Goal: Information Seeking & Learning: Understand process/instructions

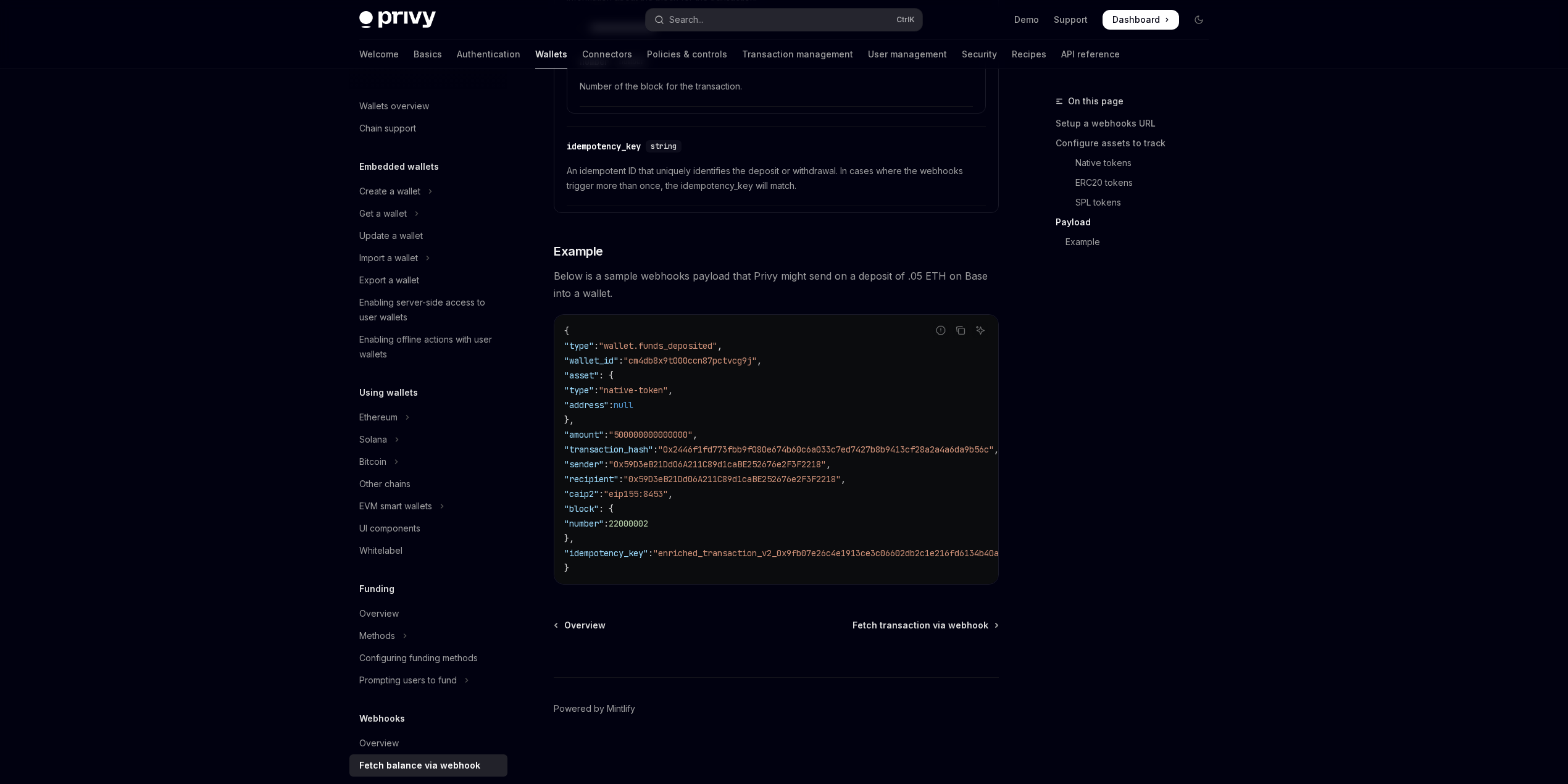
scroll to position [165, 0]
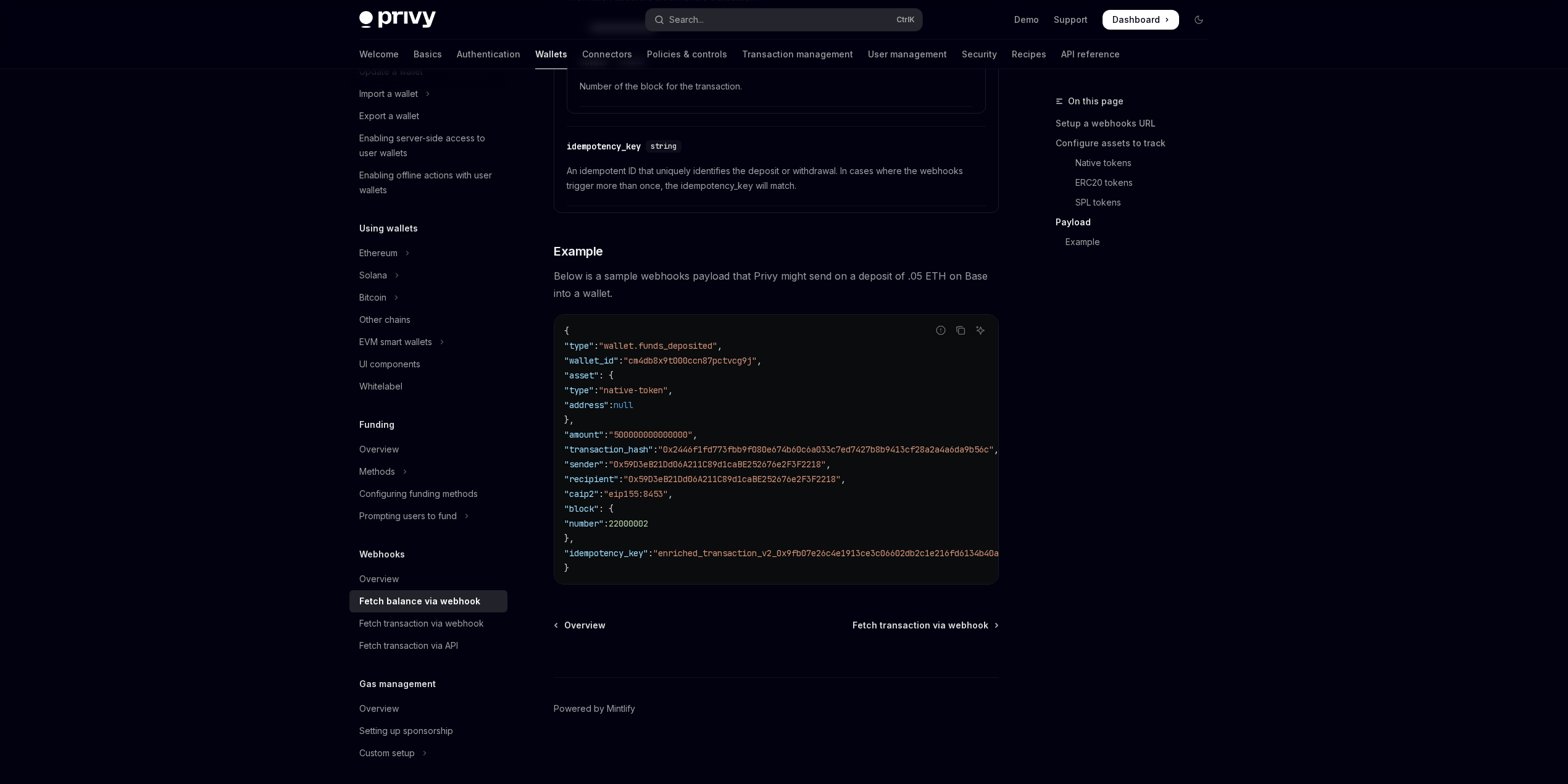
click at [646, 473] on span ""0x59D3eB21Dd06A211C89d1caBE252676e2F3F2218"" at bounding box center [732, 478] width 217 height 11
click at [648, 473] on span ""0x59D3eB21Dd06A211C89d1caBE252676e2F3F2218"" at bounding box center [732, 478] width 217 height 11
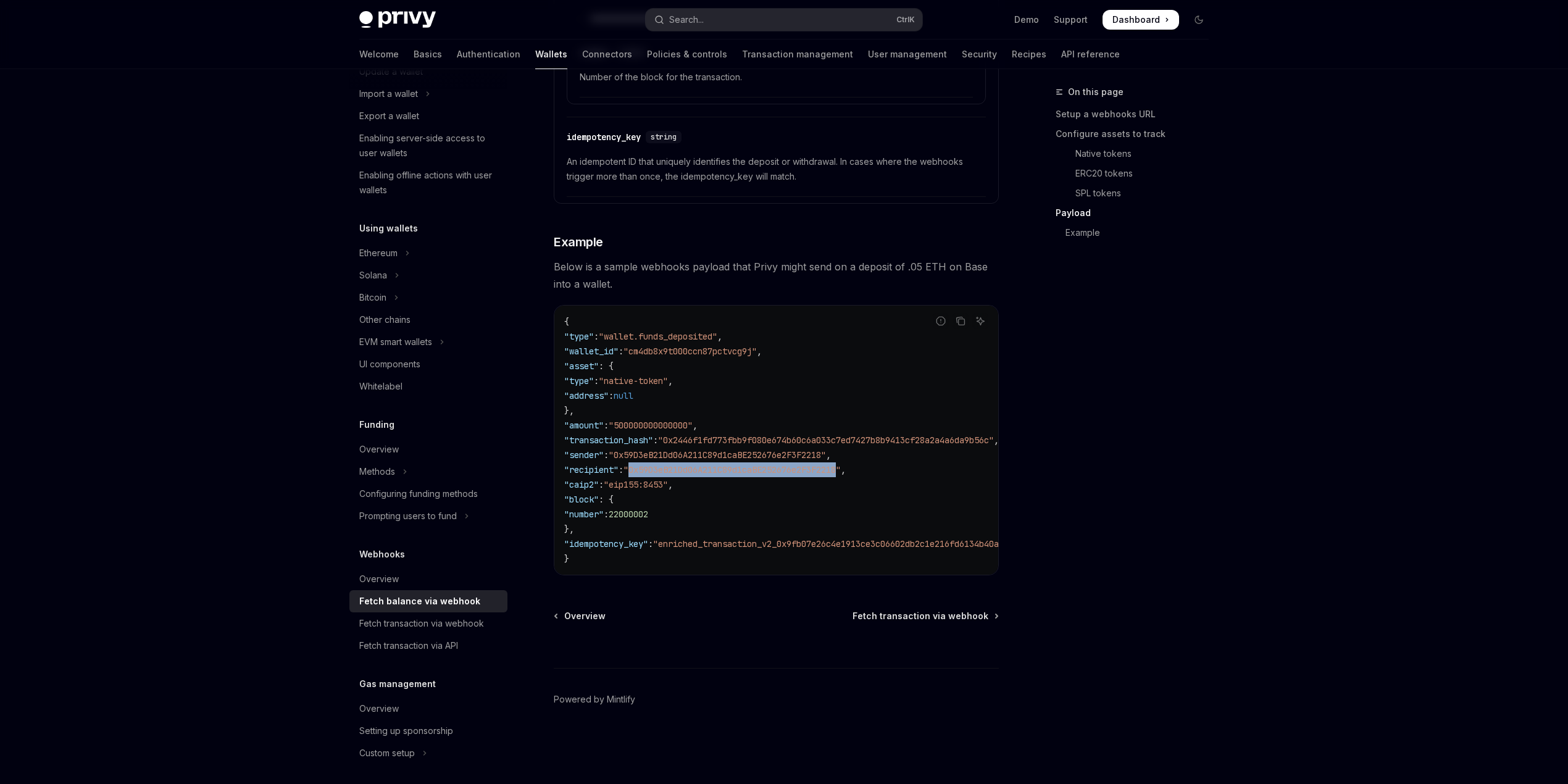
click at [430, 606] on div "Fetch balance via webhook" at bounding box center [420, 601] width 121 height 15
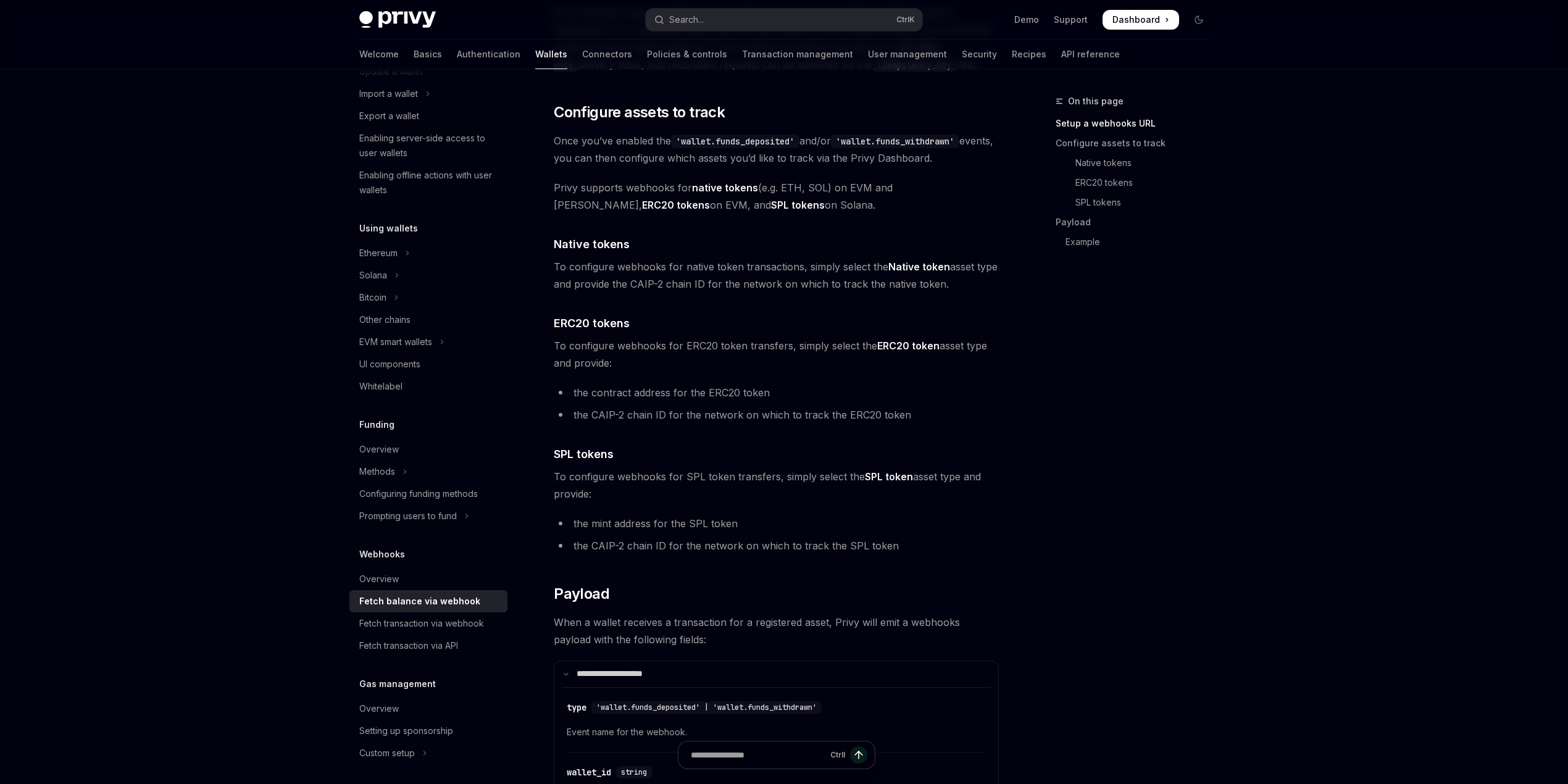
scroll to position [576, 0]
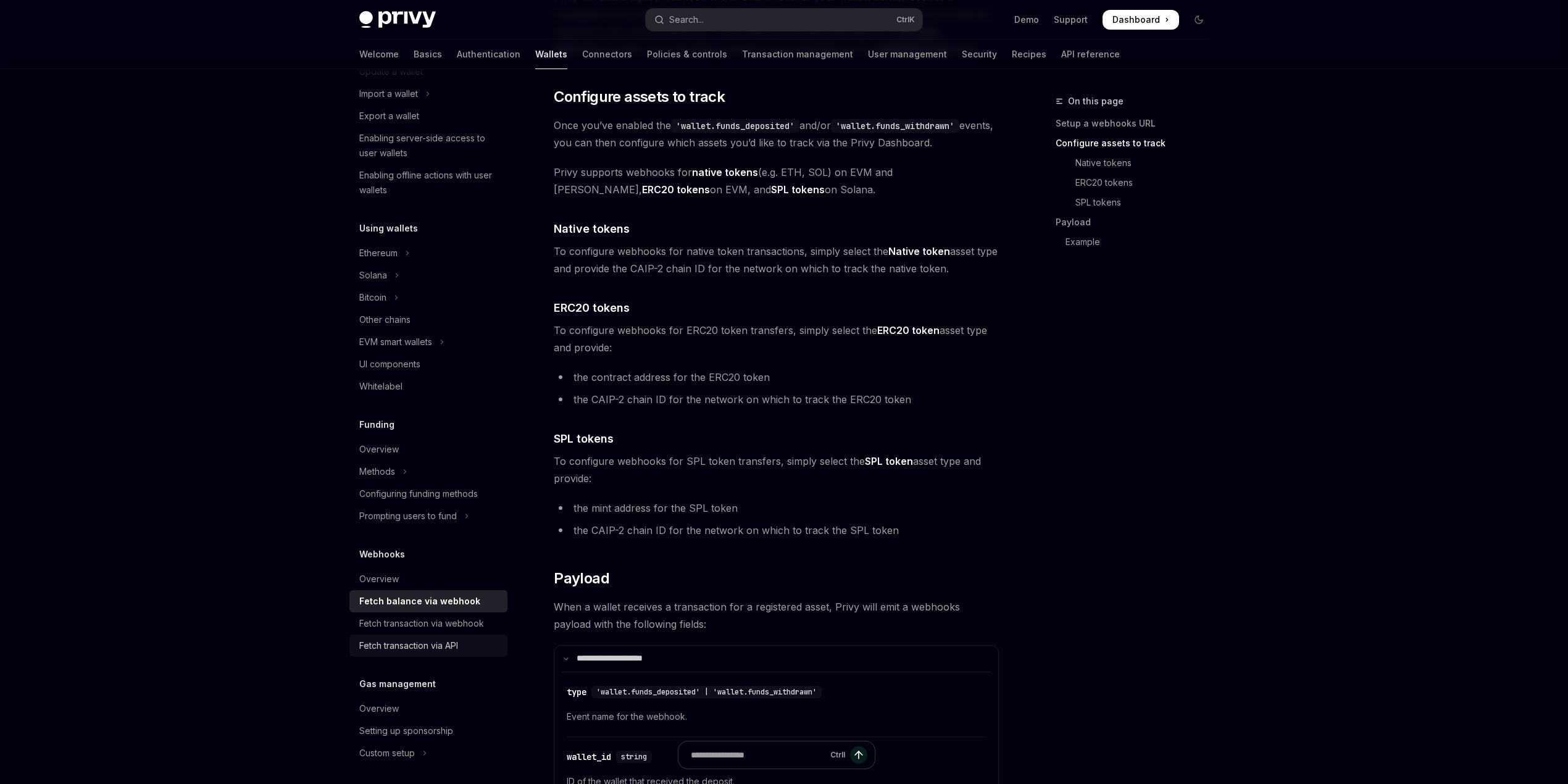
click at [447, 648] on div "Fetch transaction via API" at bounding box center [408, 645] width 98 height 15
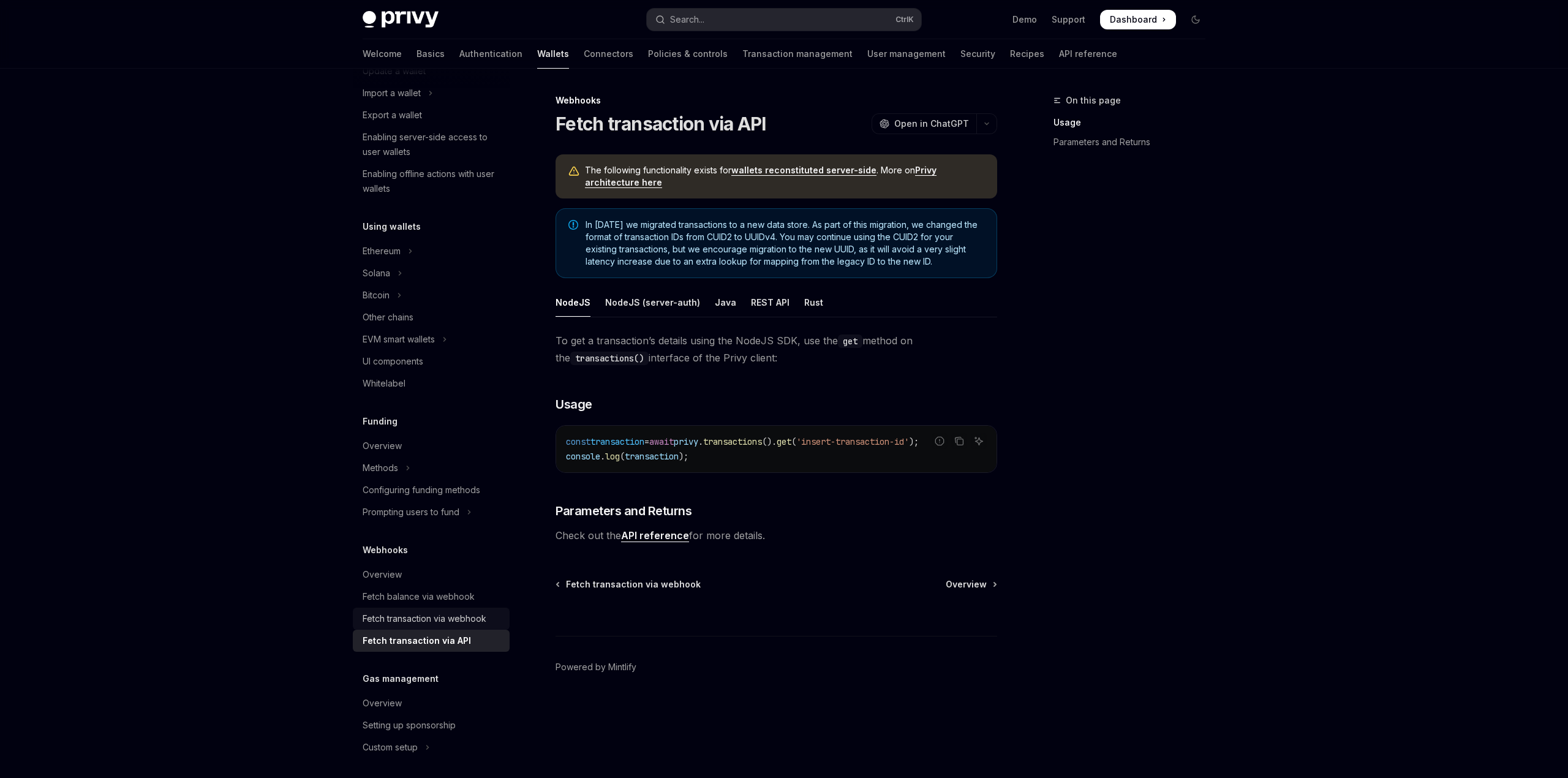
click at [442, 622] on div "Fetch transaction via webhook" at bounding box center [424, 618] width 124 height 14
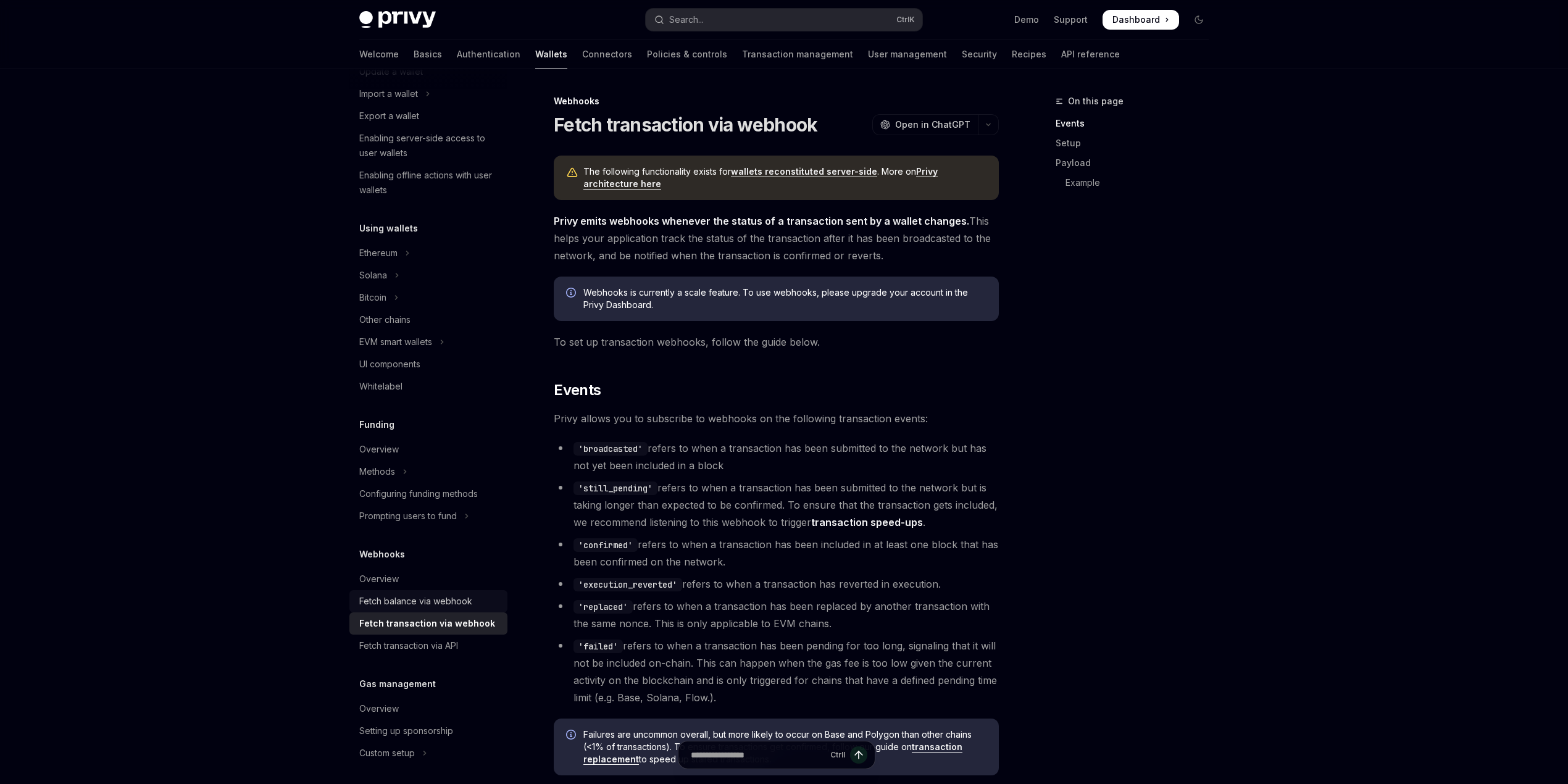
click at [436, 601] on div "Fetch balance via webhook" at bounding box center [416, 601] width 113 height 15
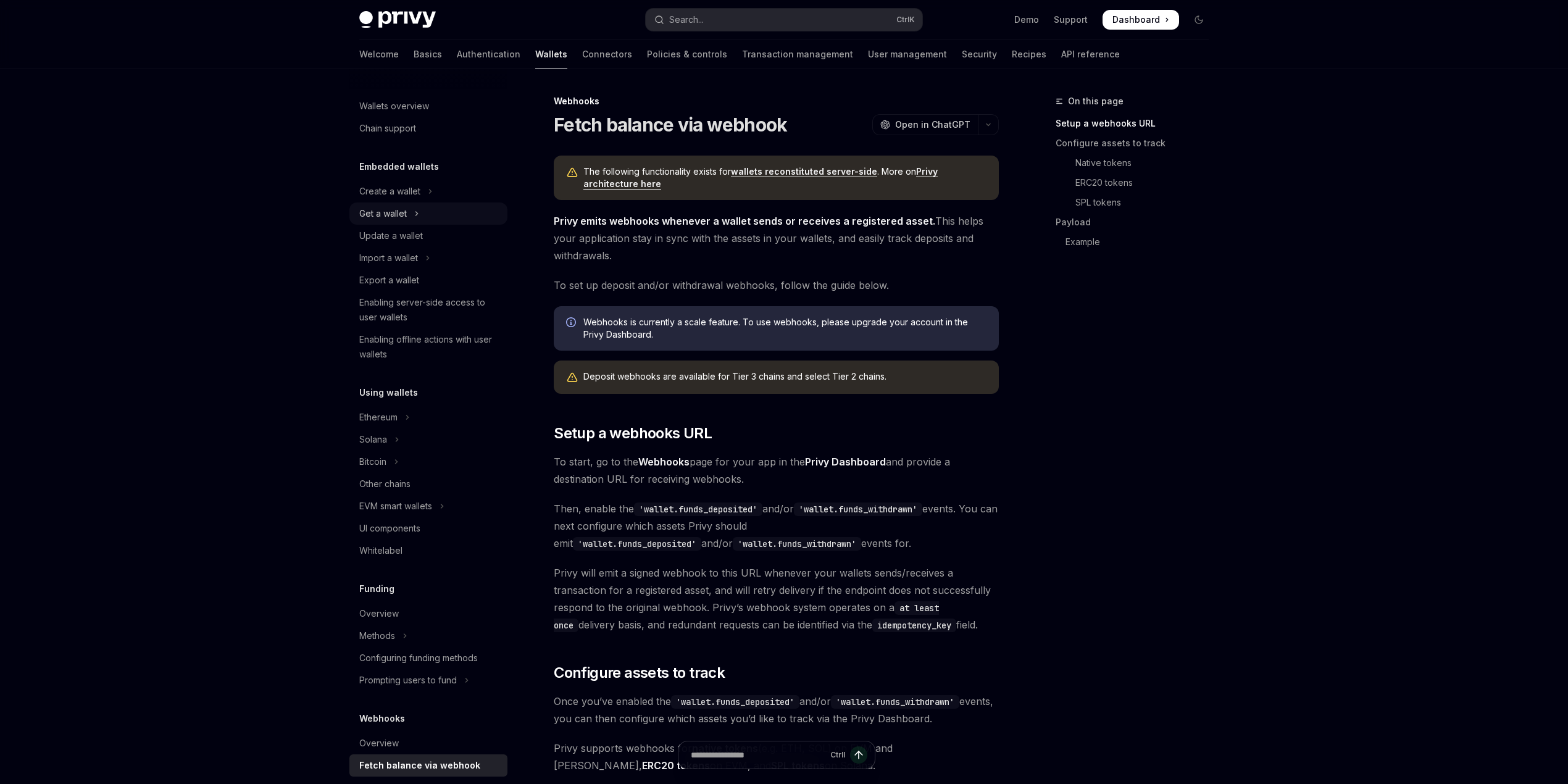
click at [392, 223] on button "Get a wallet" at bounding box center [429, 213] width 158 height 22
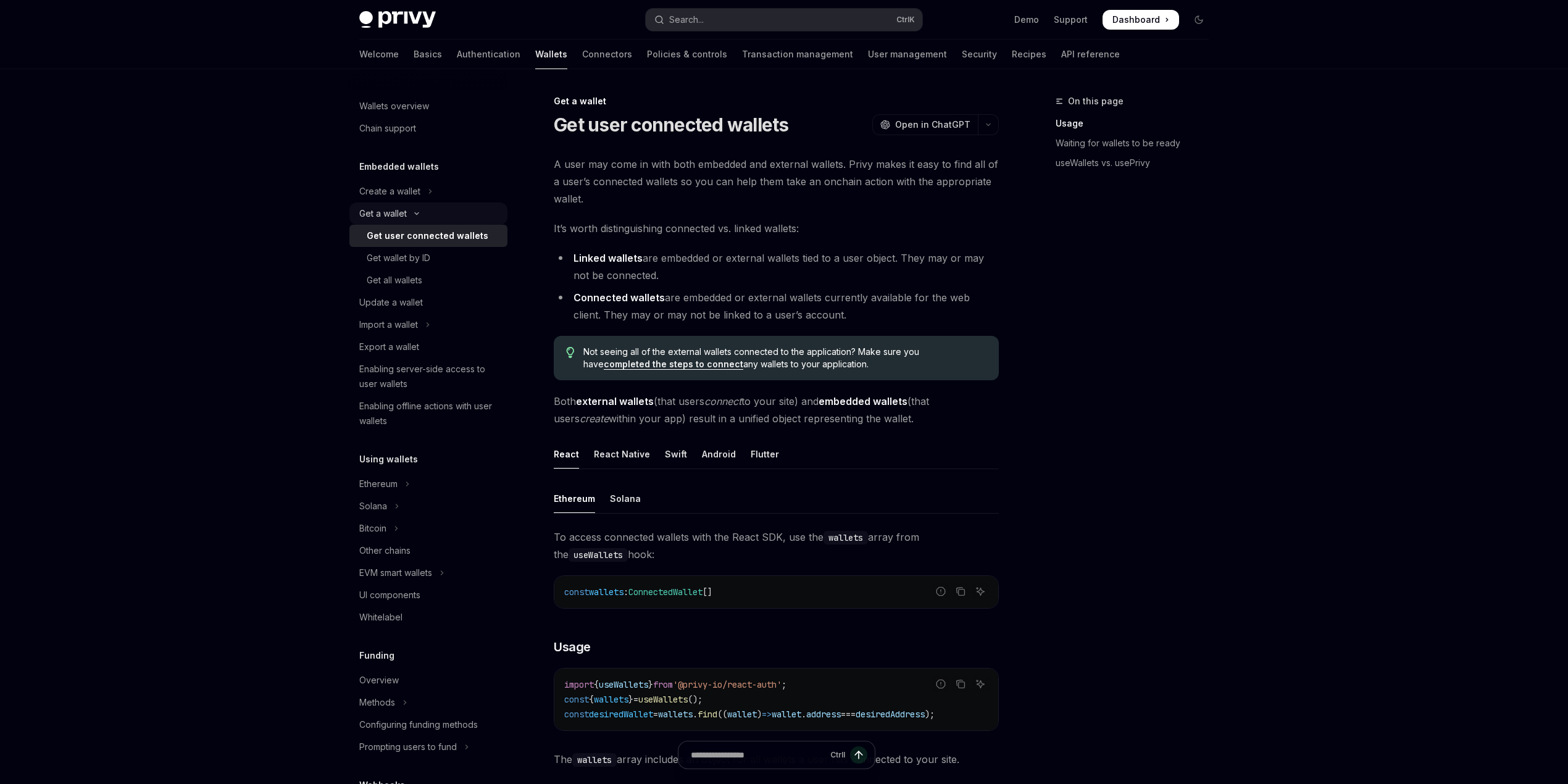
click at [402, 216] on div "Get a wallet" at bounding box center [383, 213] width 48 height 15
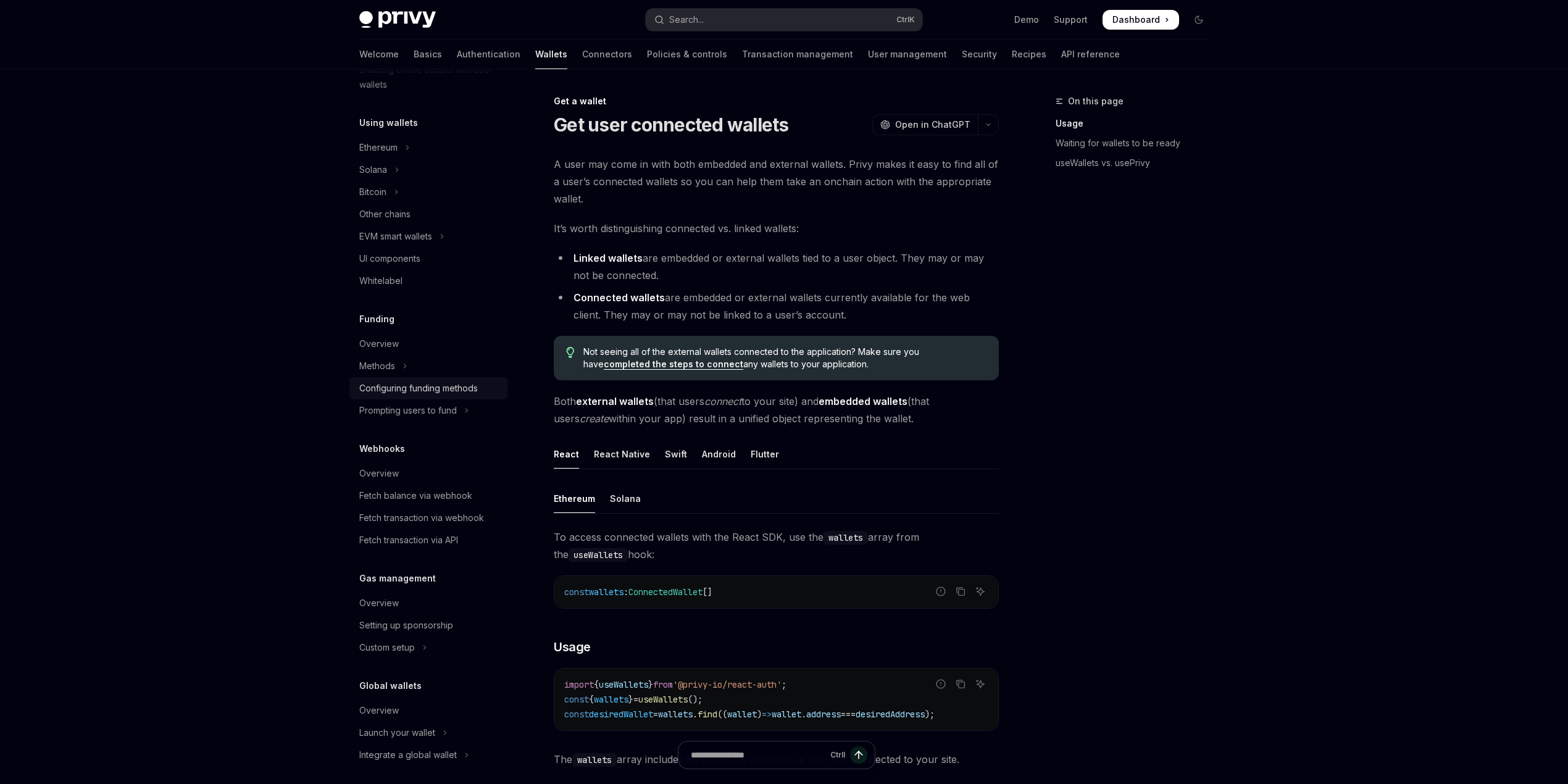
scroll to position [277, 0]
click at [439, 489] on div "Fetch balance via webhook" at bounding box center [416, 488] width 113 height 15
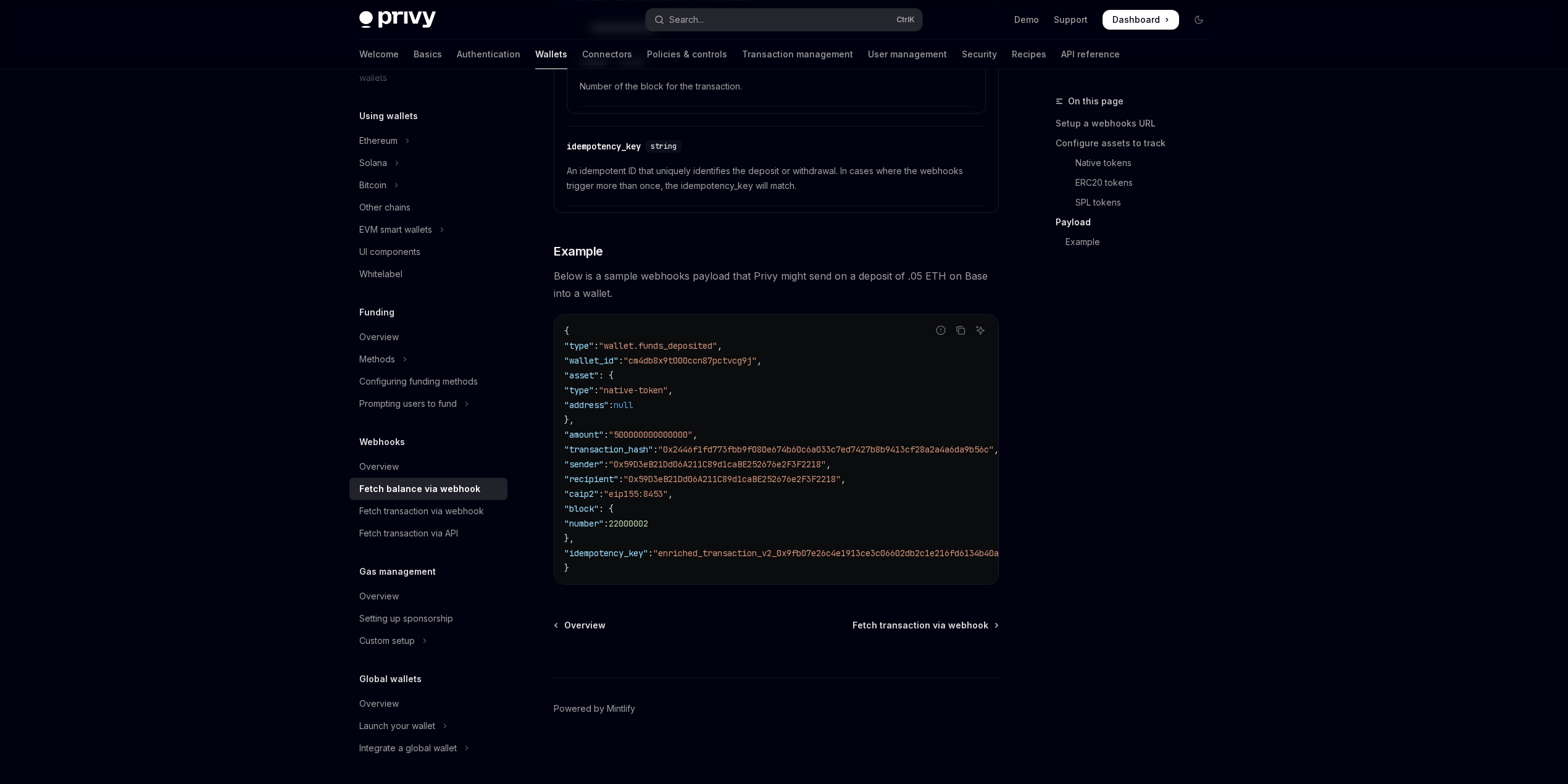
scroll to position [2025, 0]
click at [665, 385] on span ""native-token"" at bounding box center [633, 390] width 69 height 11
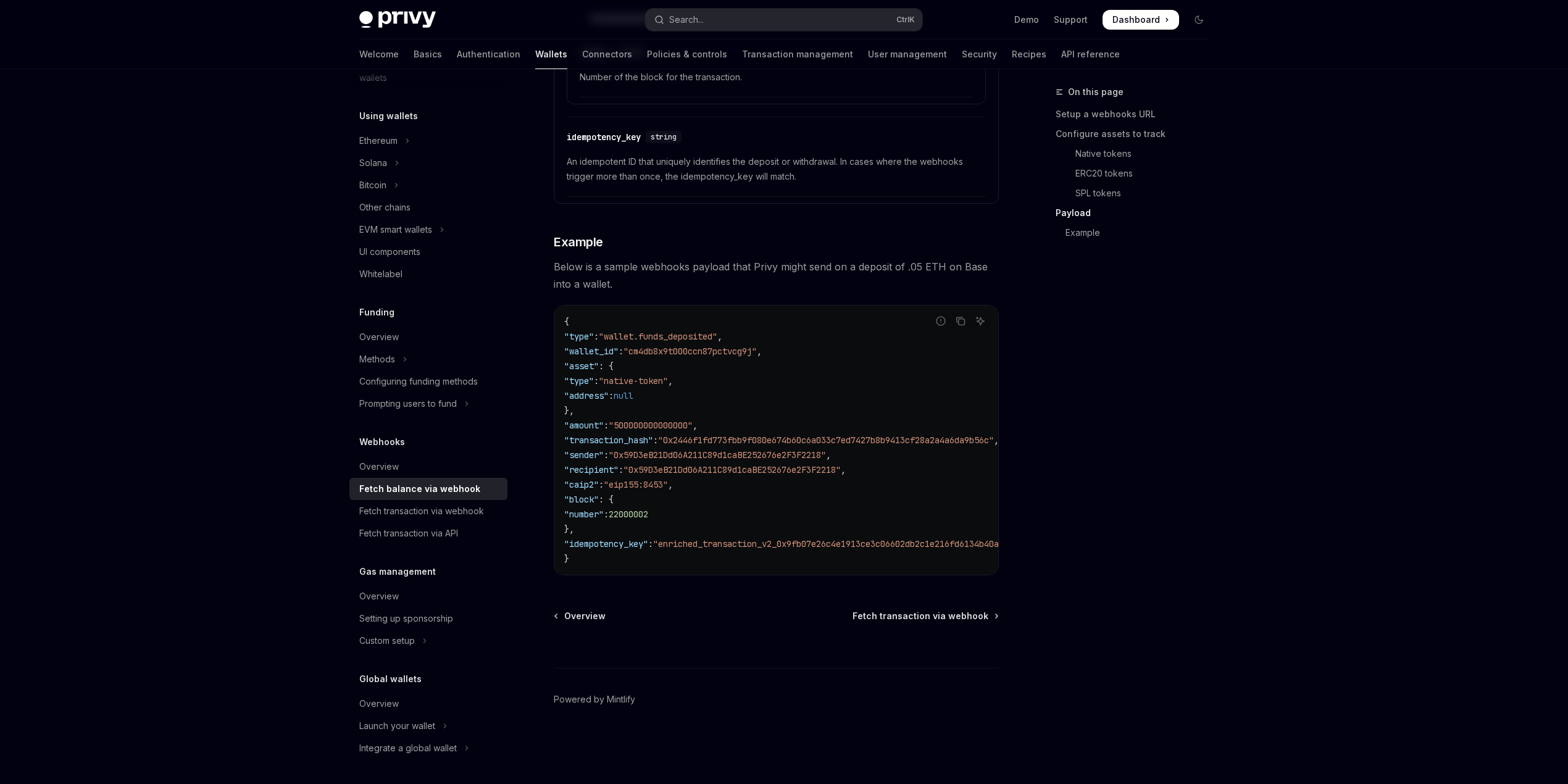
click at [669, 383] on span ""native-token"" at bounding box center [633, 380] width 69 height 11
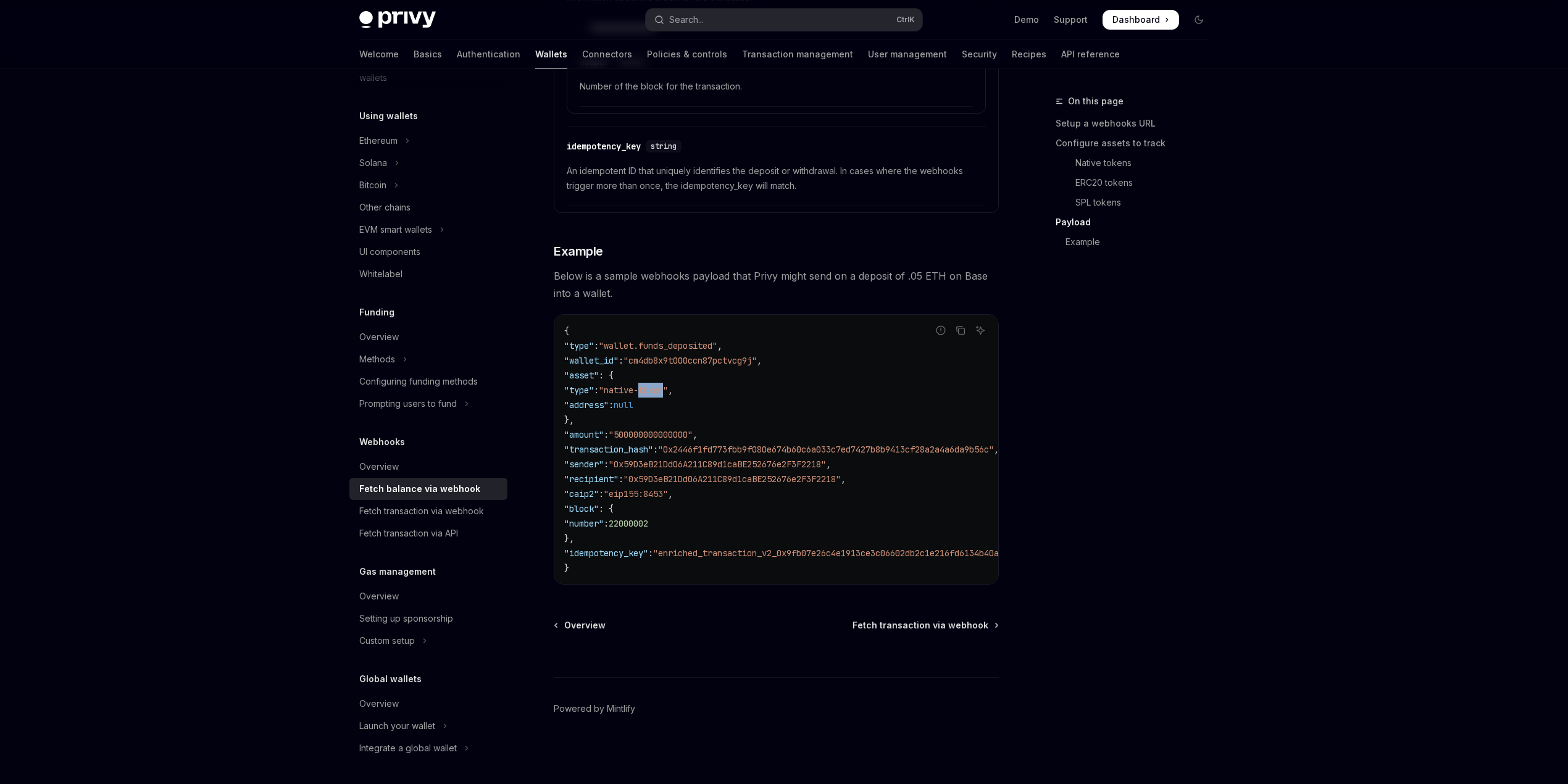
click at [669, 385] on span ""native-token"" at bounding box center [633, 390] width 69 height 11
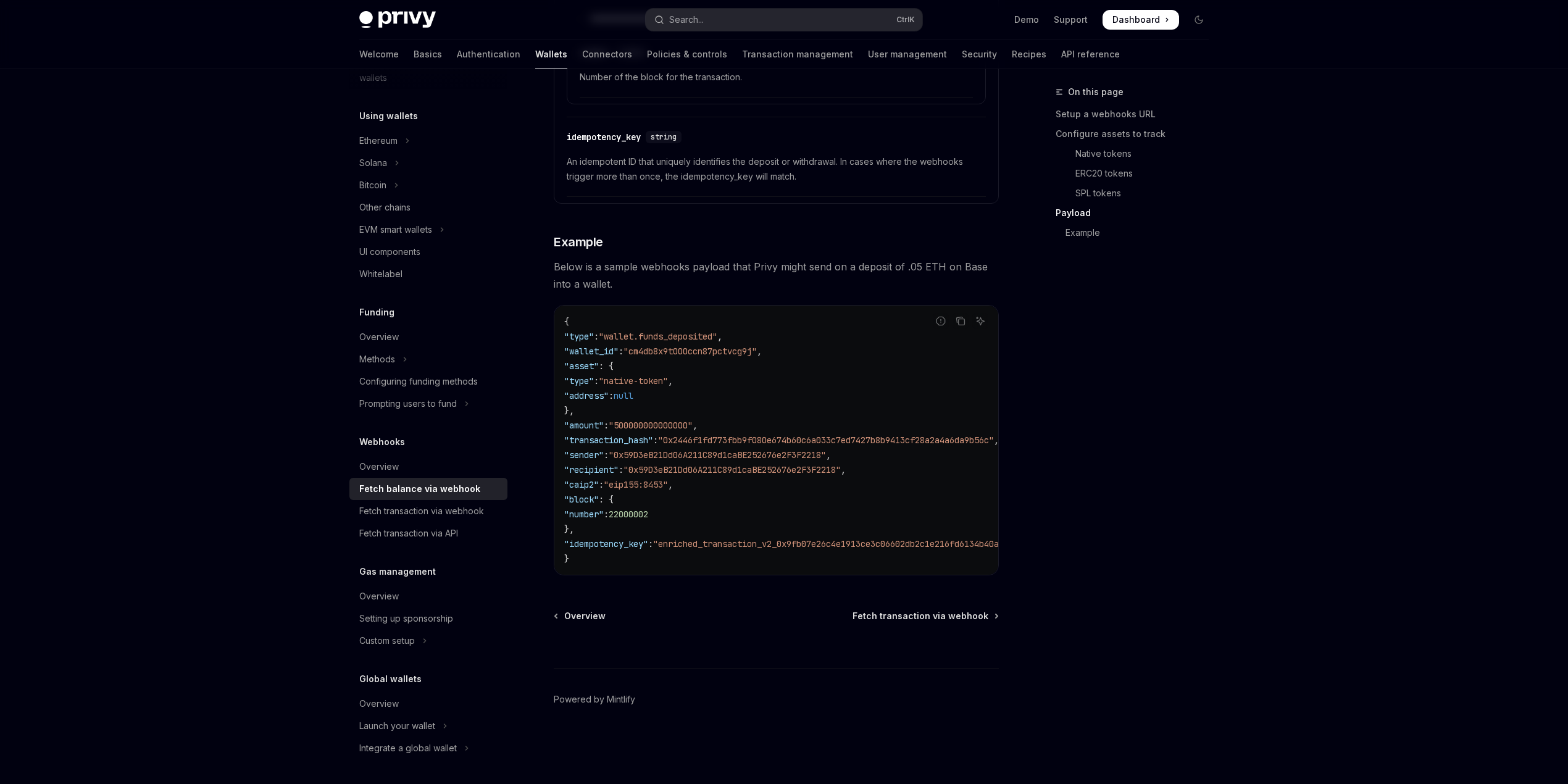
drag, startPoint x: 662, startPoint y: 397, endPoint x: 662, endPoint y: 405, distance: 8.0
click at [633, 401] on span "null" at bounding box center [624, 394] width 19 height 11
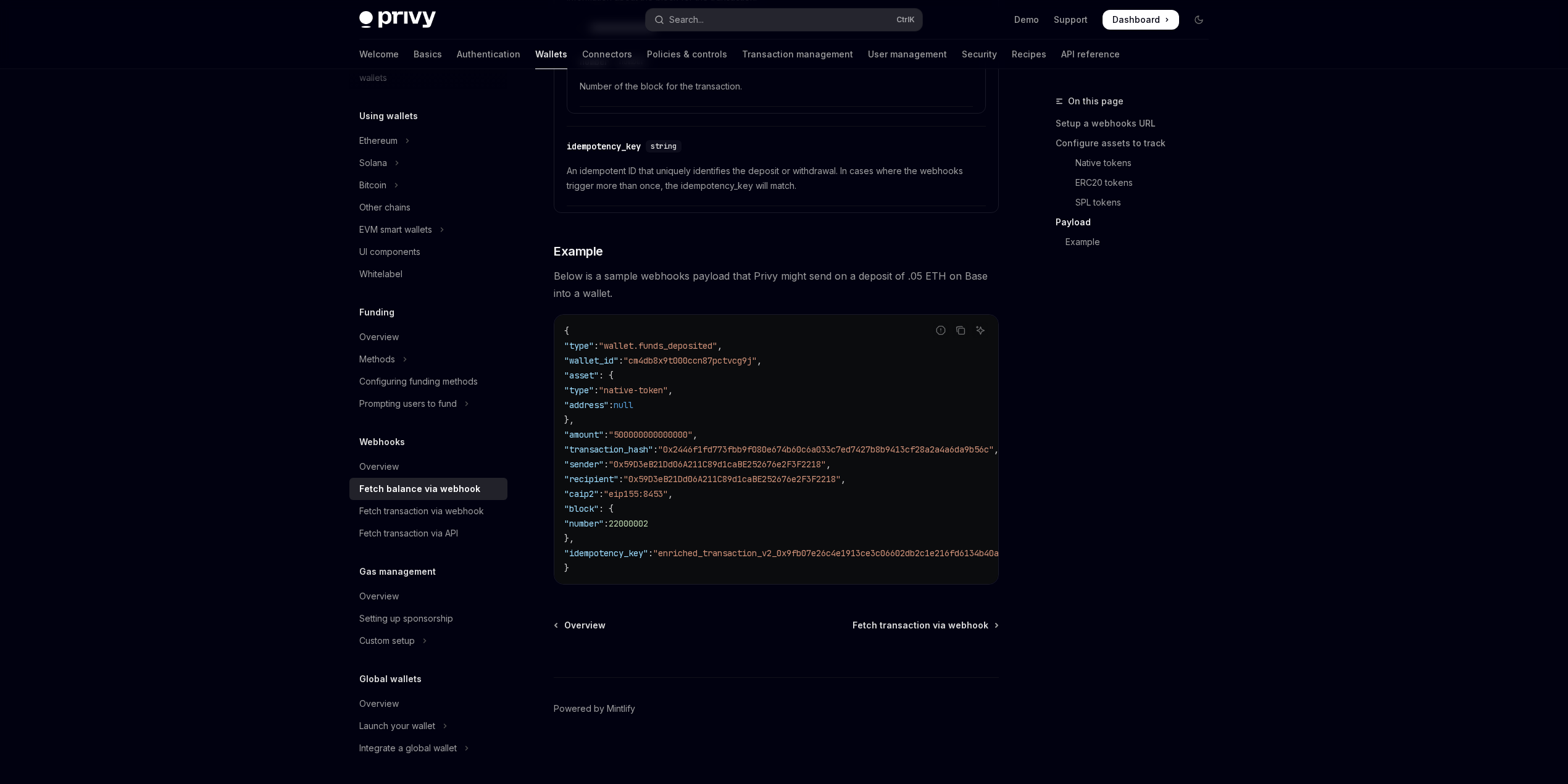
click at [657, 429] on span ""500000000000000"" at bounding box center [651, 433] width 84 height 11
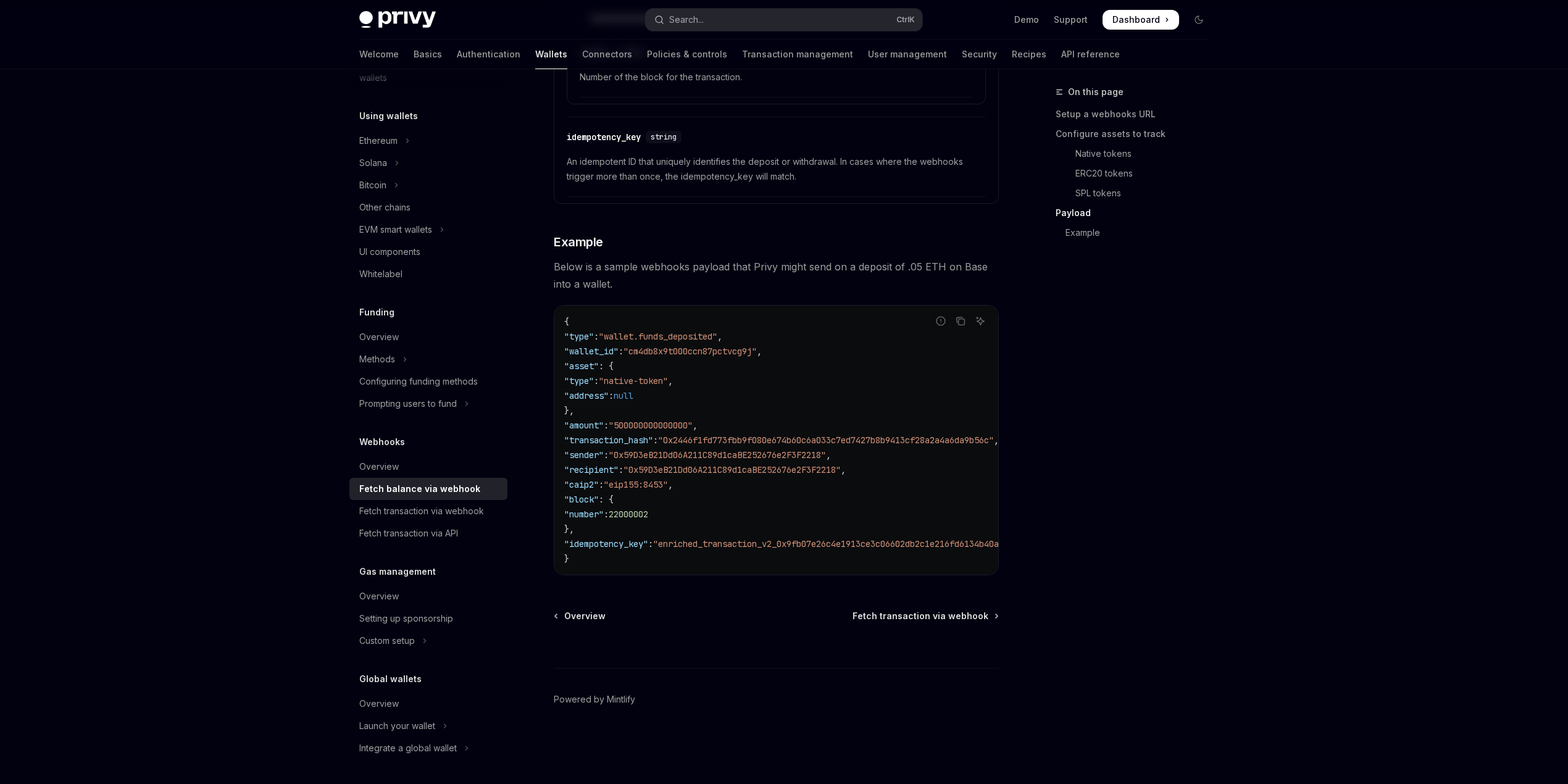
click at [693, 437] on code "{ "type" : "wallet.funds_deposited" , "wallet_id" : "cm4db8x9t000ccn87pctvcg9j"…" at bounding box center [858, 440] width 588 height 252
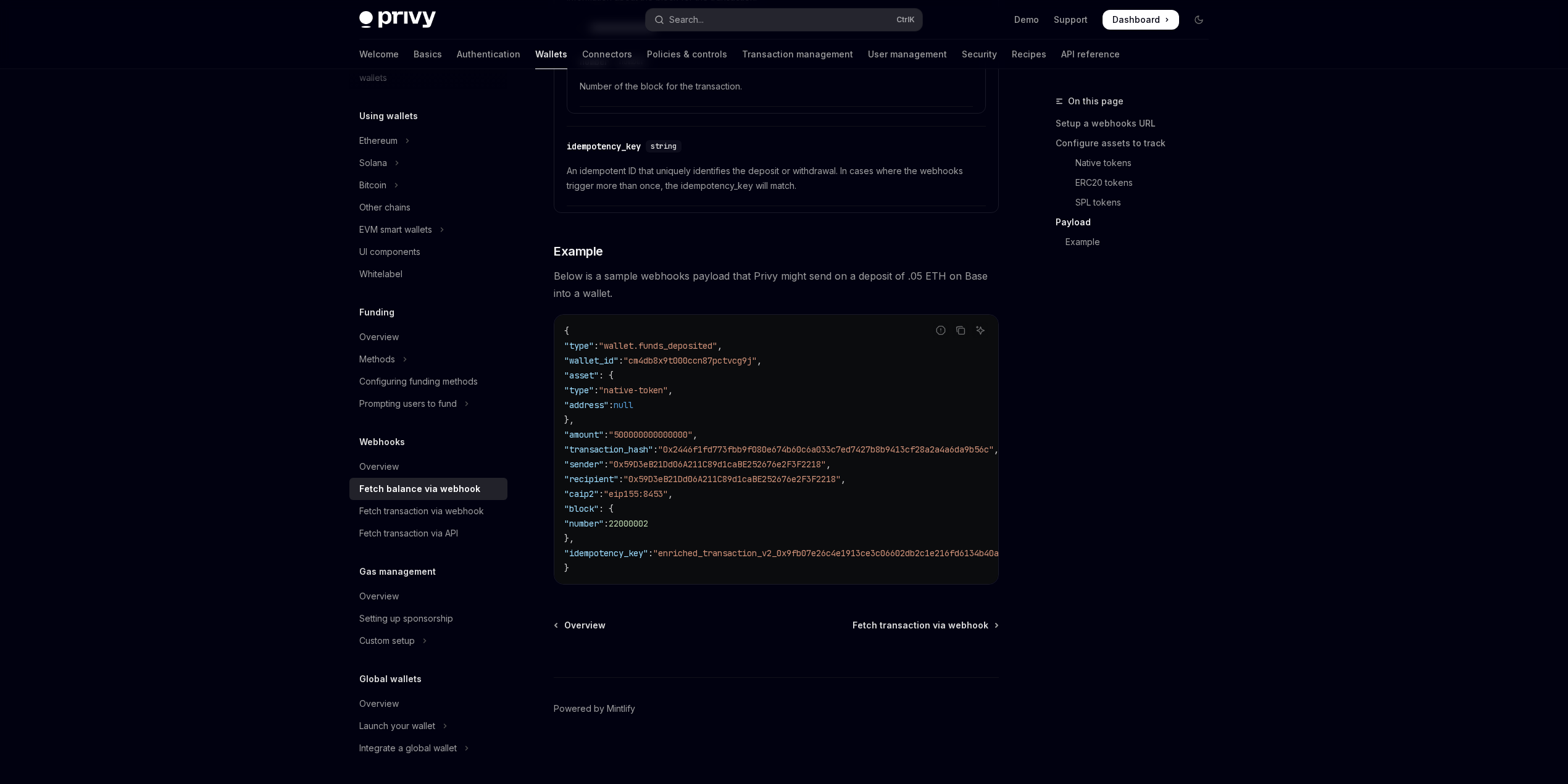
click at [684, 460] on span ""0x59D3eB21Dd06A211C89d1caBE252676e2F3F2218"" at bounding box center [717, 464] width 217 height 11
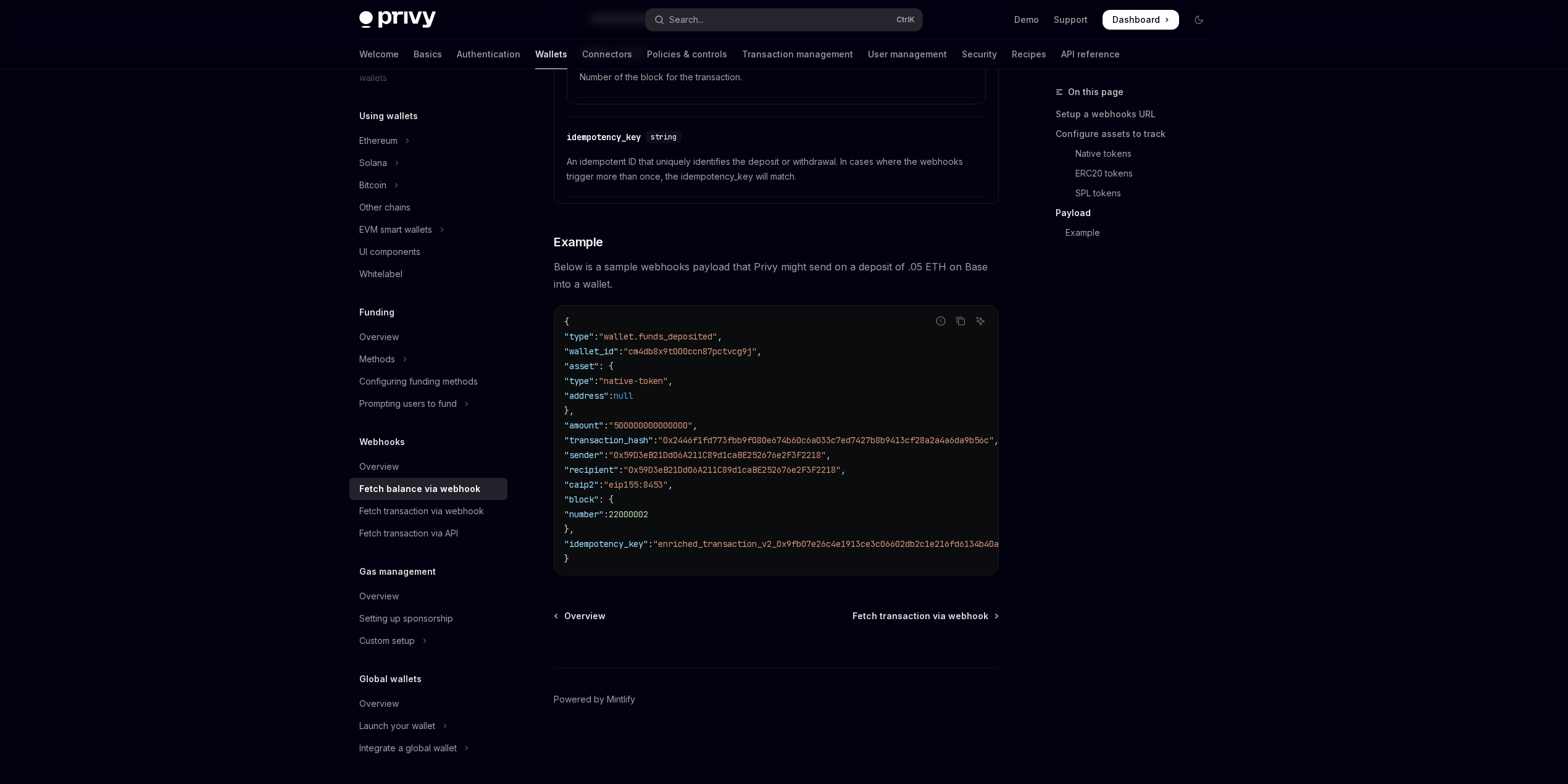
click at [695, 479] on code "{ "type" : "wallet.funds_deposited" , "wallet_id" : "cm4db8x9t000ccn87pctvcg9j"…" at bounding box center [858, 440] width 588 height 252
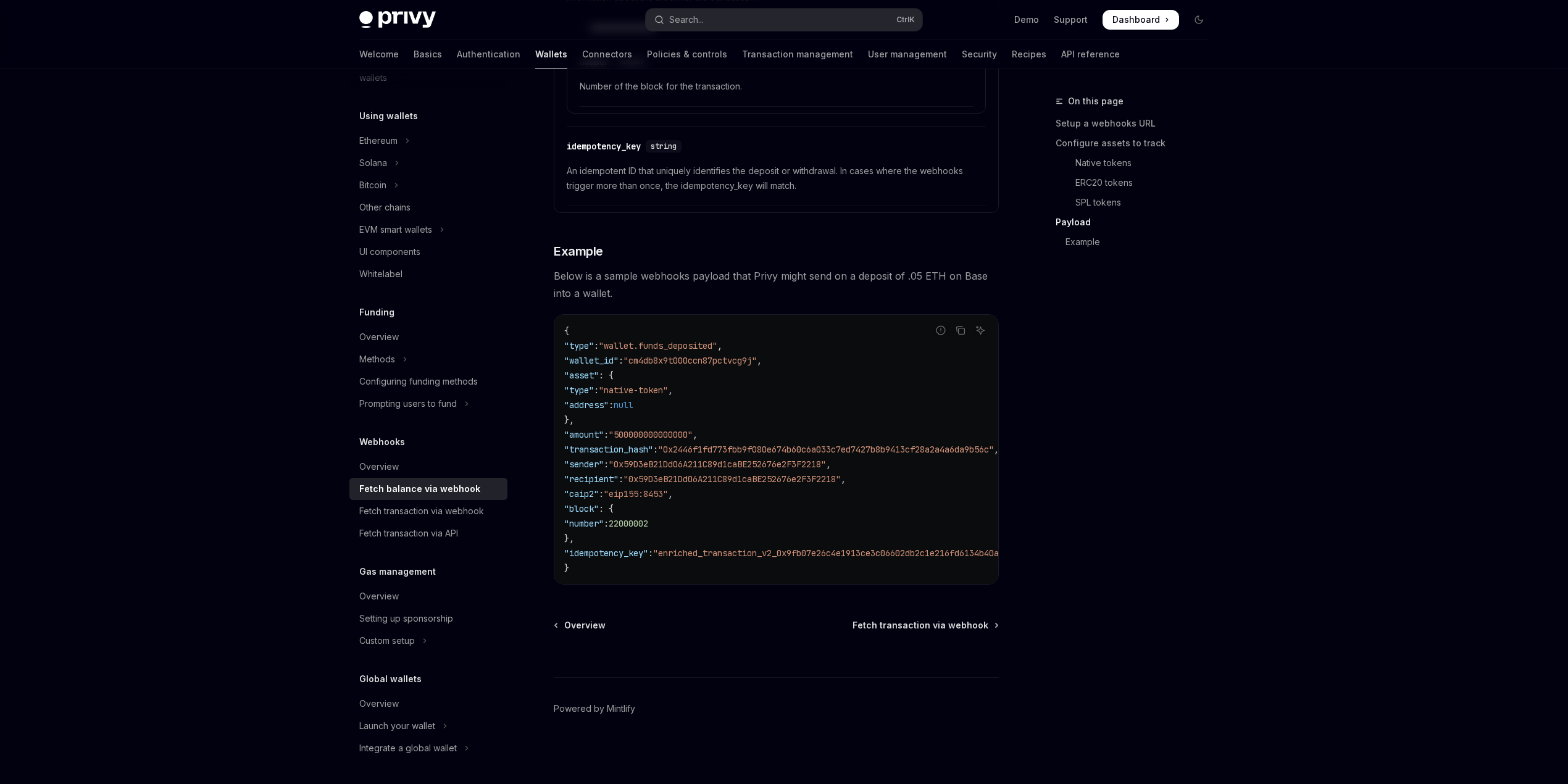
click at [608, 531] on code "{ "type" : "wallet.funds_deposited" , "wallet_id" : "cm4db8x9t000ccn87pctvcg9j"…" at bounding box center [858, 449] width 588 height 252
click at [606, 554] on code "{ "type" : "wallet.funds_deposited" , "wallet_id" : "cm4db8x9t000ccn87pctvcg9j"…" at bounding box center [858, 449] width 588 height 252
click at [610, 551] on span ""idempotency_key"" at bounding box center [606, 552] width 84 height 11
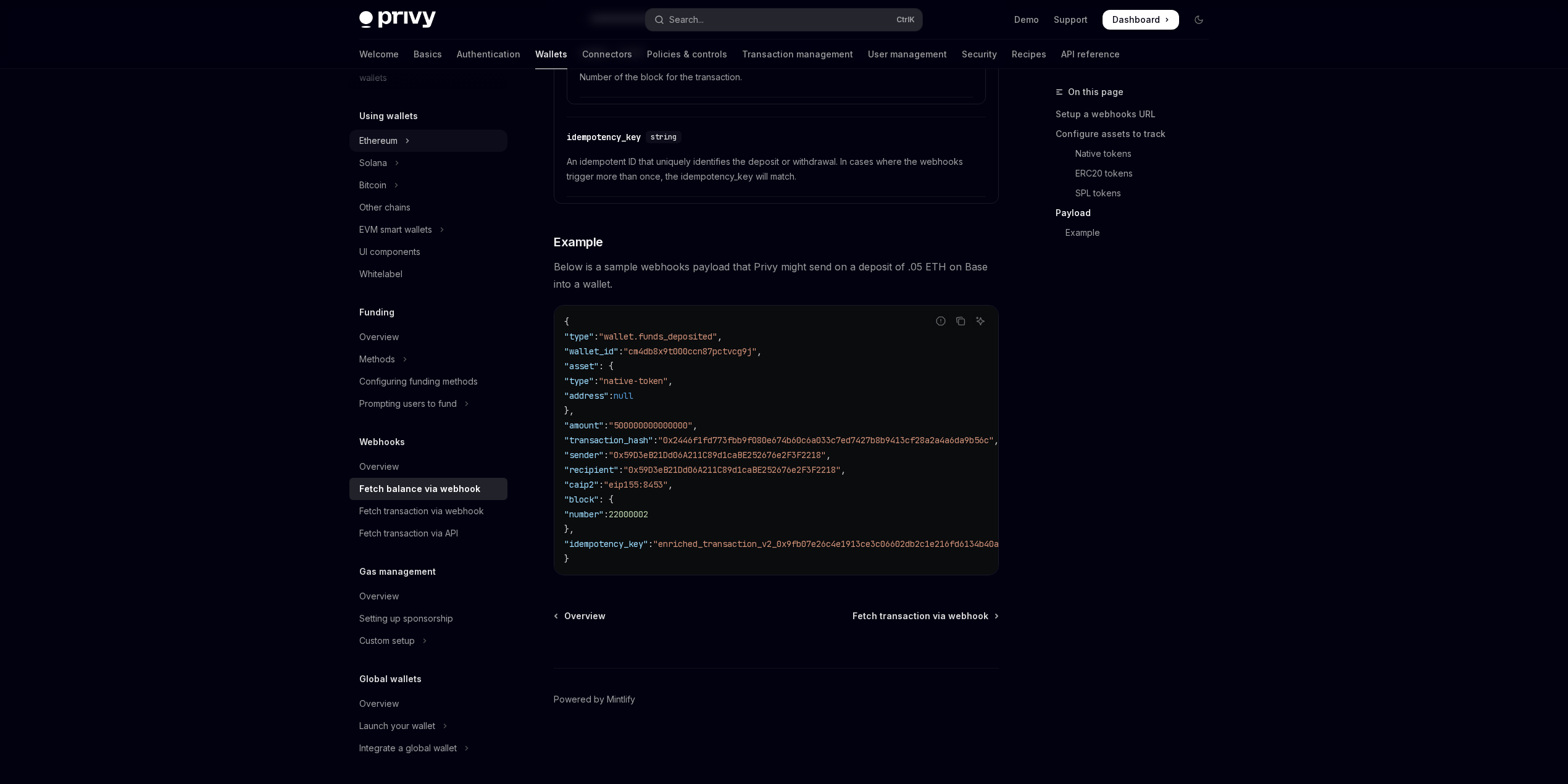
click at [383, 134] on div "Ethereum" at bounding box center [378, 140] width 38 height 15
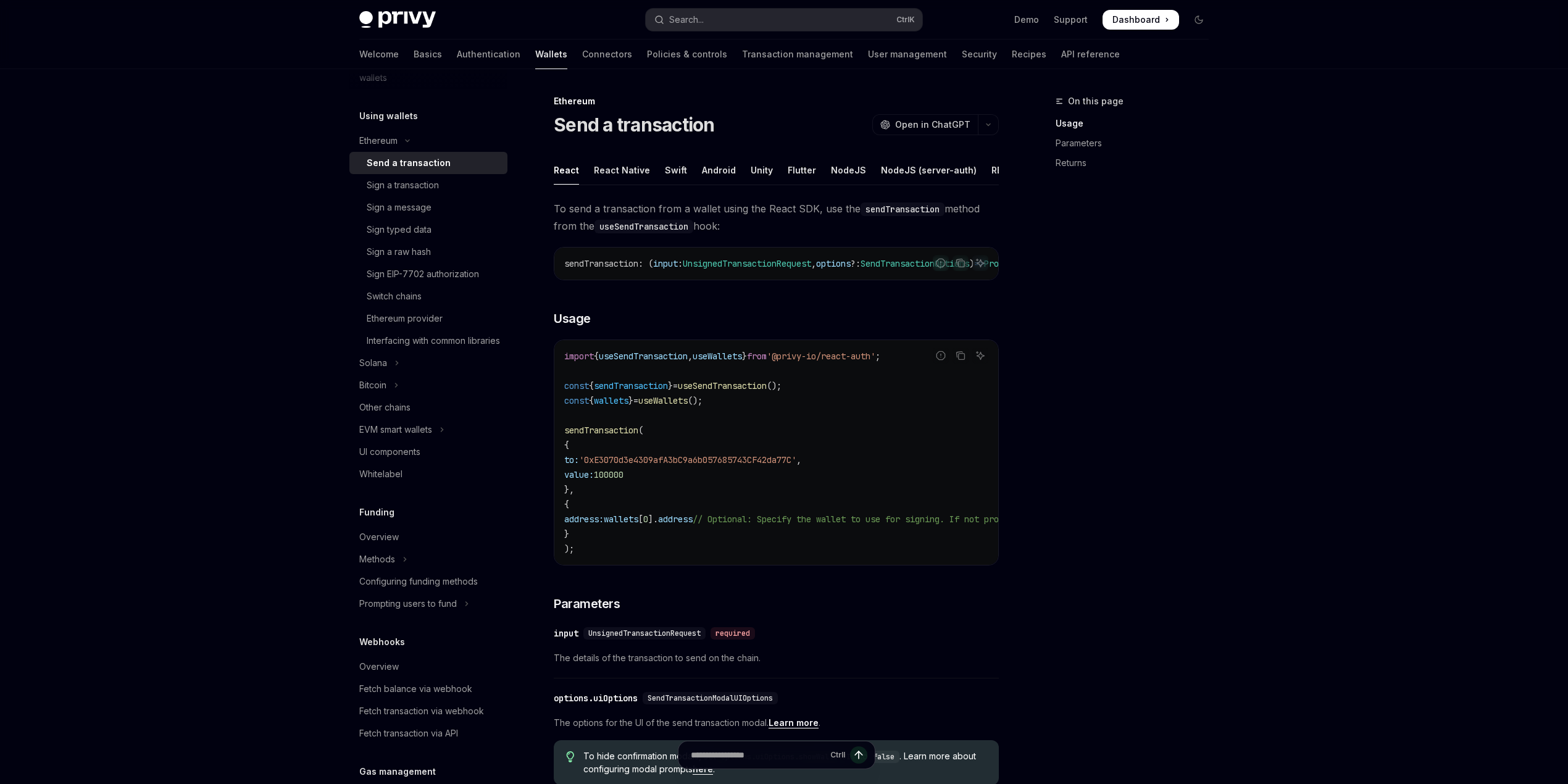
click at [725, 466] on span "'0xE3070d3e4309afA3bC9a6b057685743CF42da77C'" at bounding box center [687, 459] width 217 height 11
drag, startPoint x: 725, startPoint y: 476, endPoint x: 732, endPoint y: 484, distance: 10.6
click at [725, 466] on span "'0xE3070d3e4309afA3bC9a6b057685743CF42da77C'" at bounding box center [687, 459] width 217 height 11
click at [743, 520] on code "import { useSendTransaction , useWallets } from '@privy-io/react-auth' ; const …" at bounding box center [888, 452] width 647 height 207
click at [624, 480] on span "100000" at bounding box center [609, 474] width 29 height 11
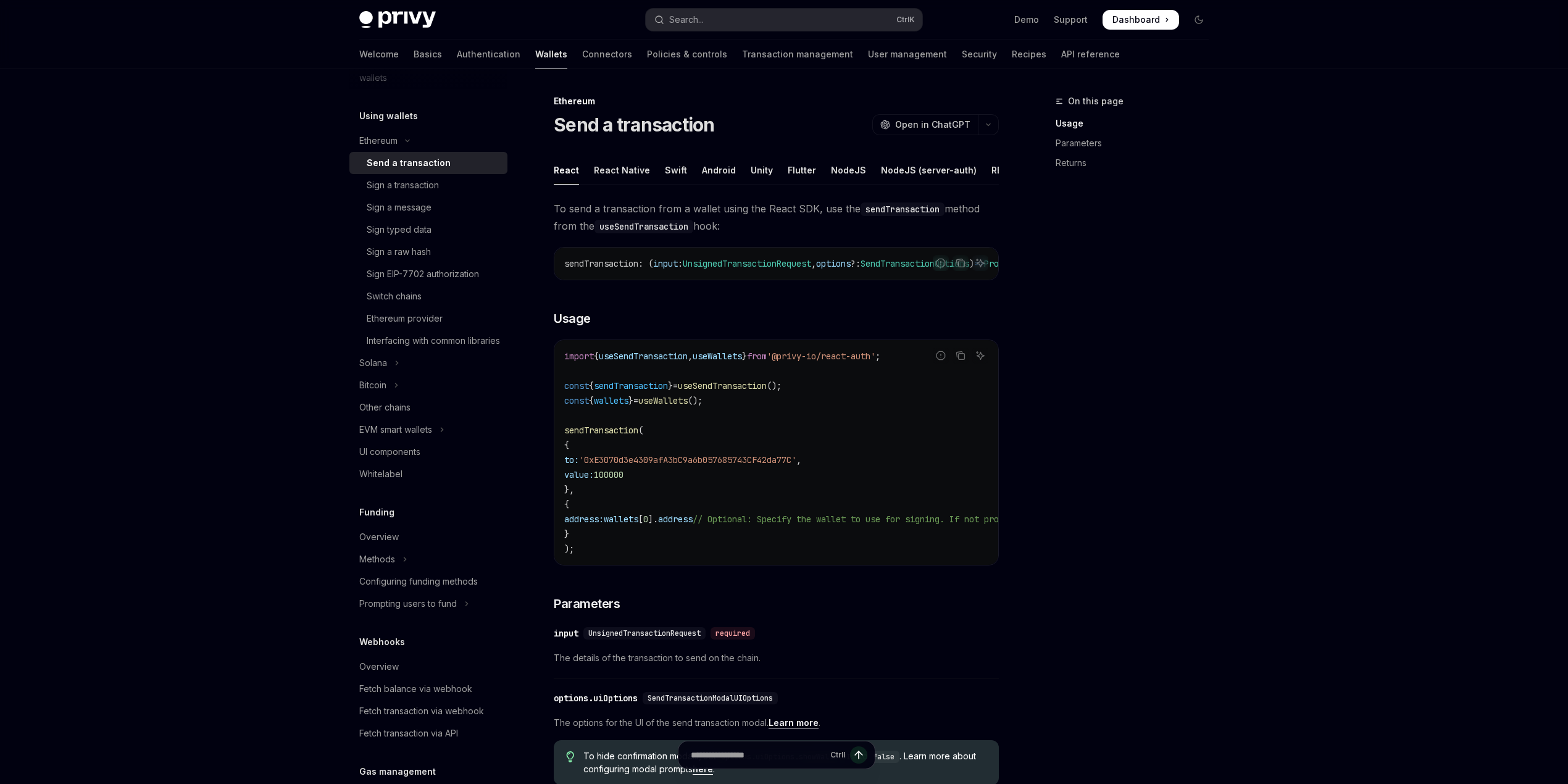
click at [624, 480] on span "100000" at bounding box center [609, 474] width 29 height 11
click at [685, 504] on code "import { useSendTransaction , useWallets } from '@privy-io/react-auth' ; const …" at bounding box center [888, 452] width 647 height 207
click at [693, 525] on span "address" at bounding box center [674, 518] width 34 height 11
click at [819, 502] on code "import { useSendTransaction , useWallets } from '@privy-io/react-auth' ; const …" at bounding box center [888, 452] width 647 height 207
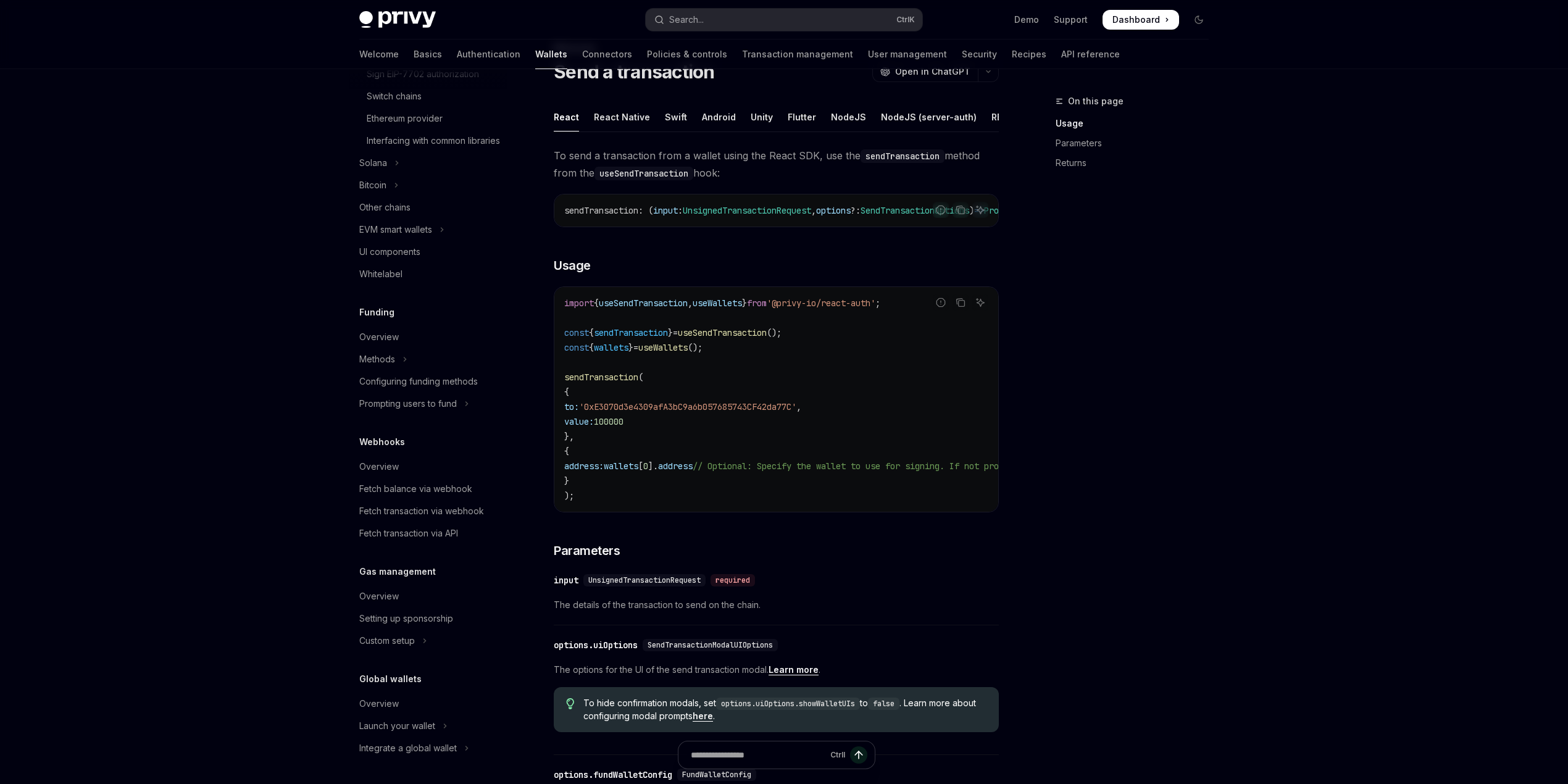
scroll to position [82, 0]
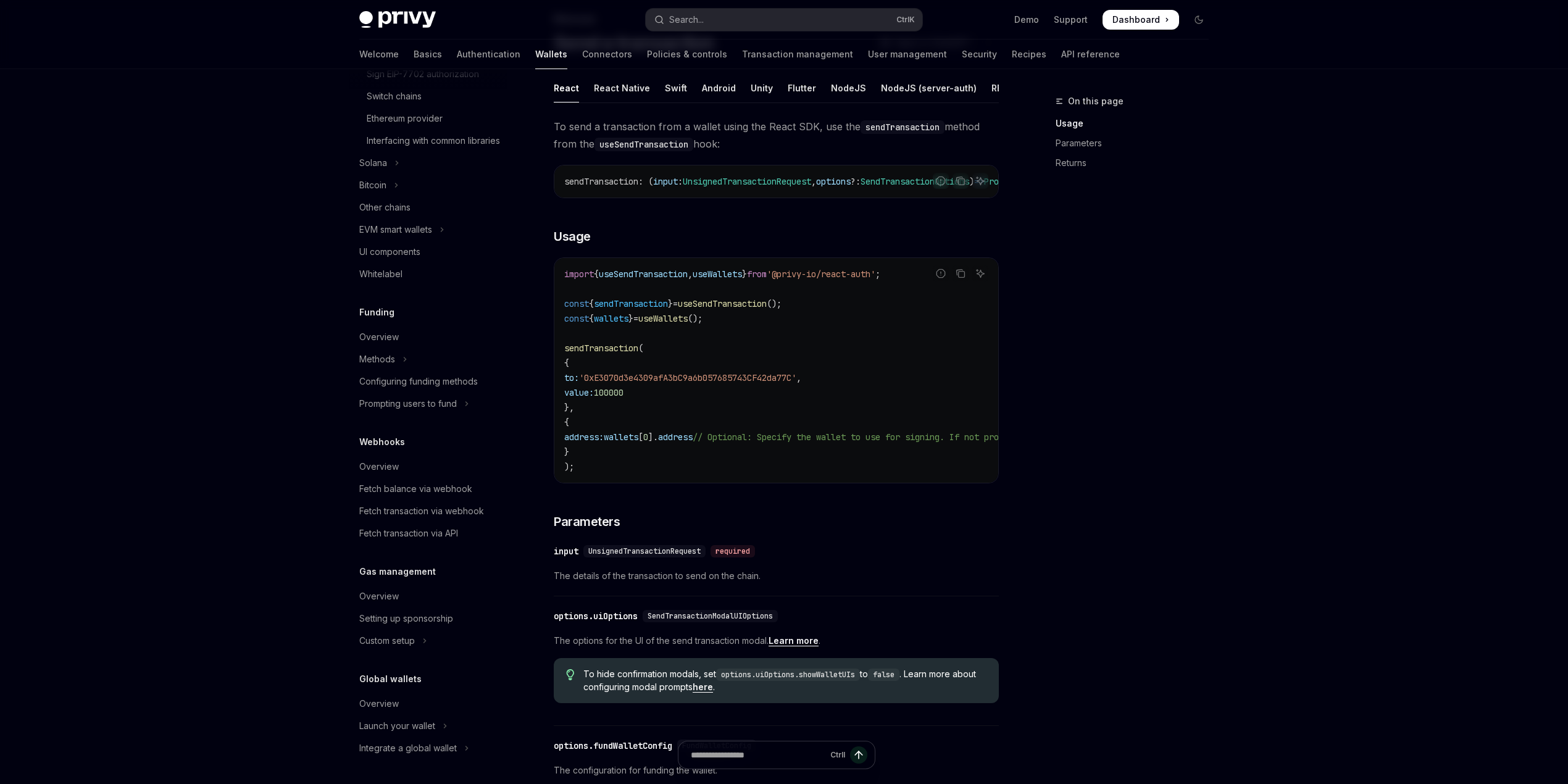
drag, startPoint x: 405, startPoint y: 729, endPoint x: 410, endPoint y: 674, distance: 55.2
click at [410, 675] on div "Global wallets Overview Launch your wallet Integrate a global wallet" at bounding box center [429, 715] width 158 height 88
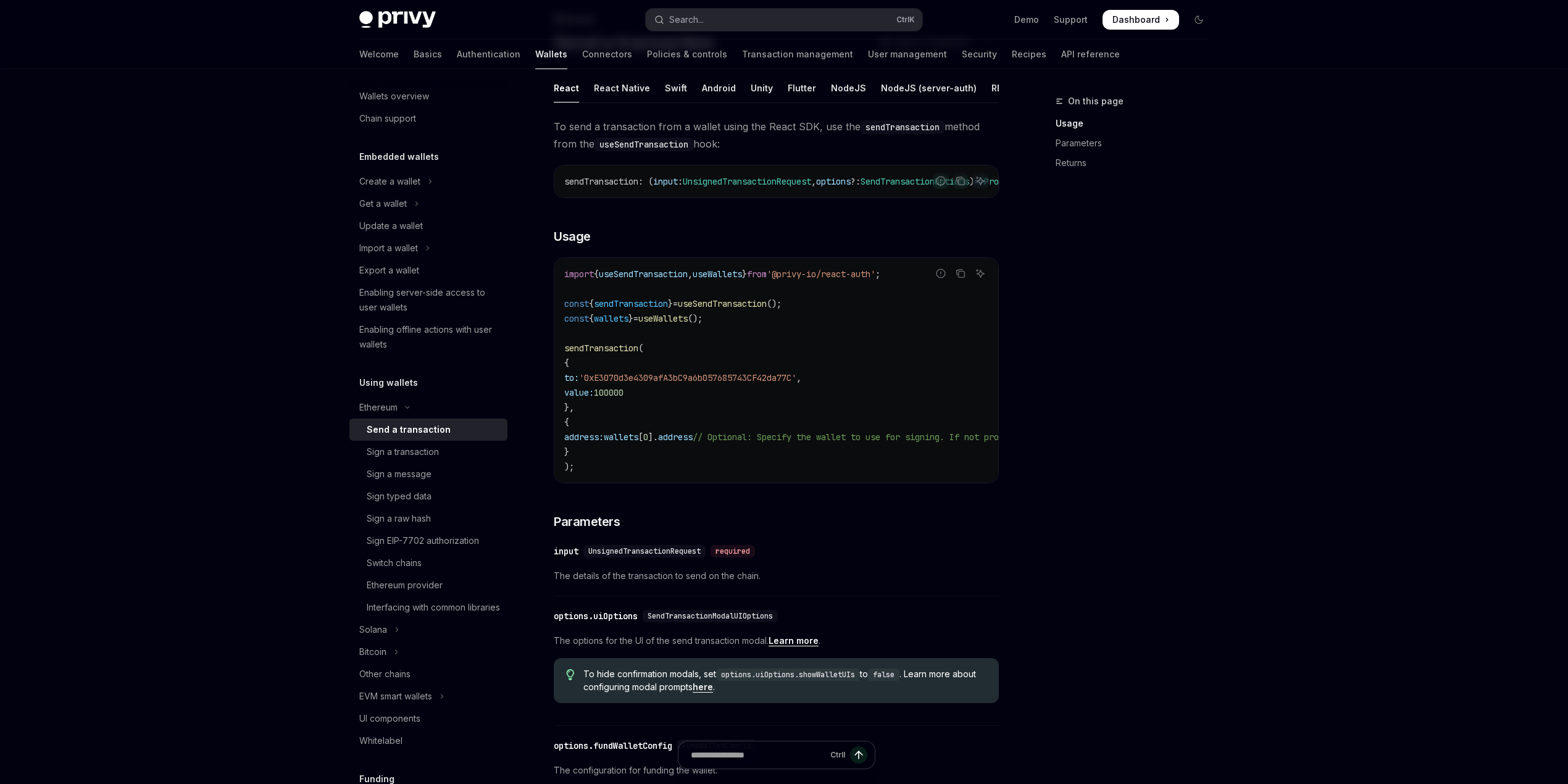
scroll to position [0, 0]
click at [403, 191] on div "Create a wallet" at bounding box center [390, 191] width 61 height 15
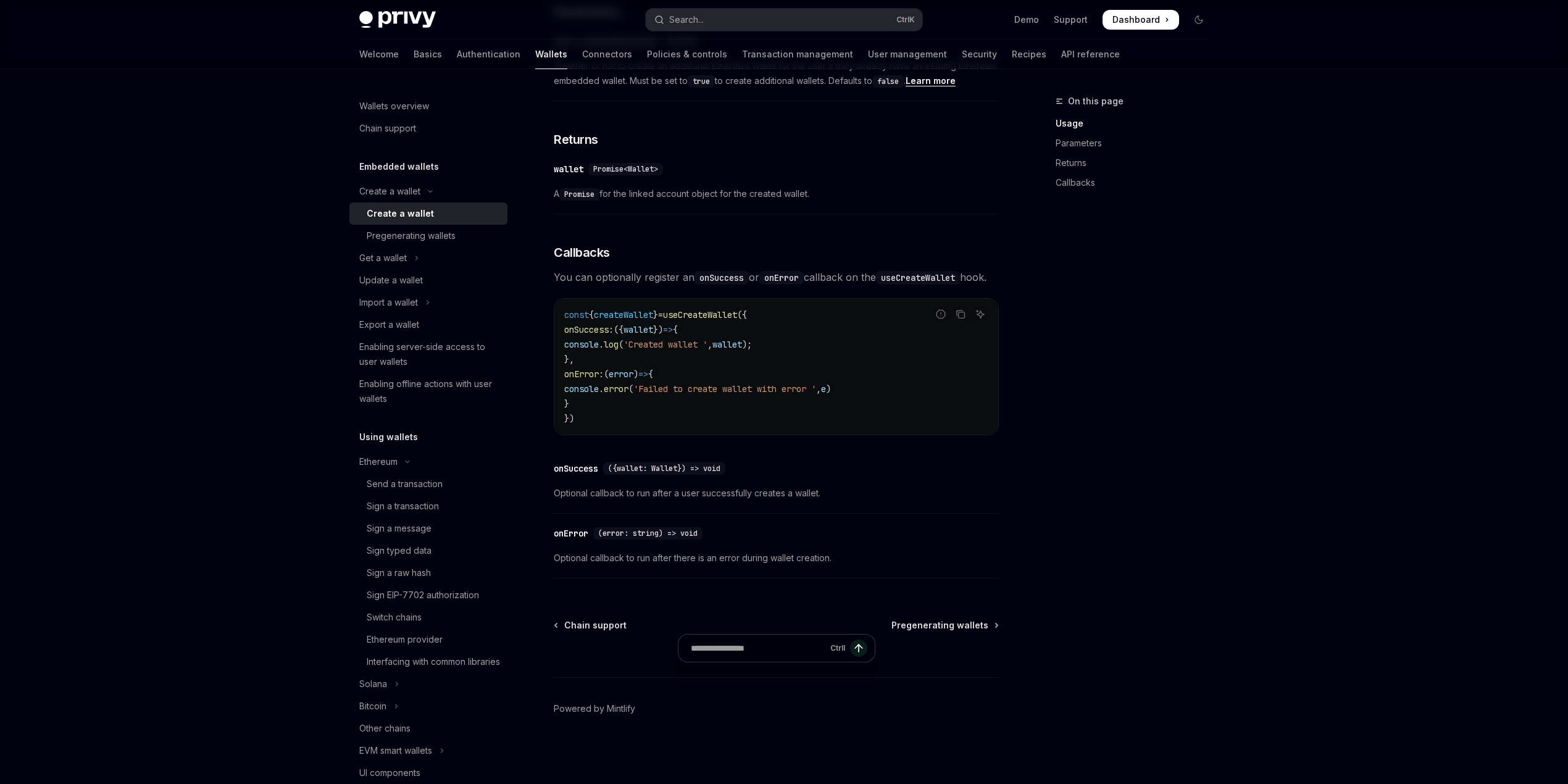
scroll to position [724, 0]
click at [457, 55] on link "Authentication" at bounding box center [488, 55] width 63 height 29
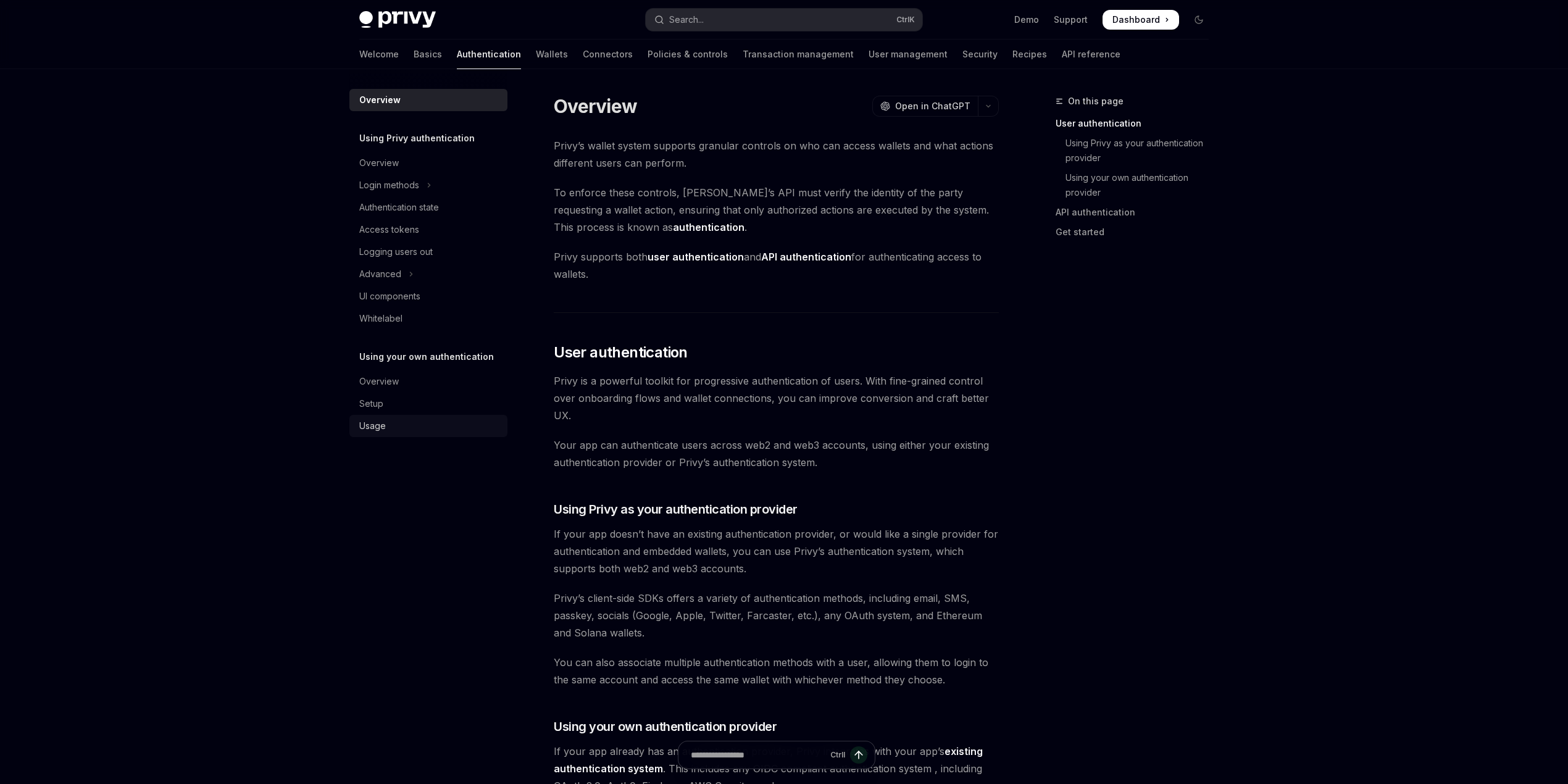
click at [398, 423] on div "Usage" at bounding box center [430, 426] width 140 height 15
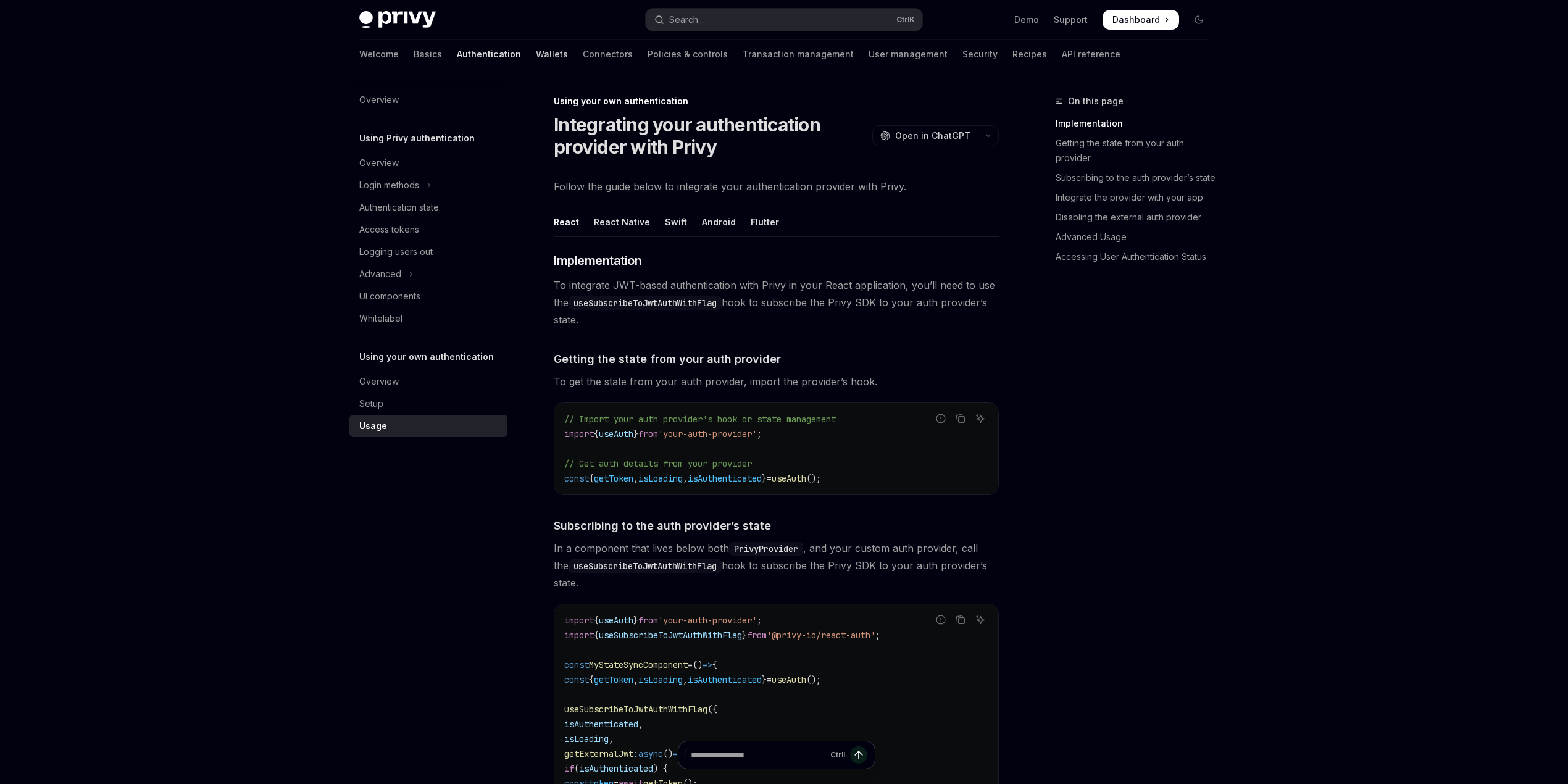
click at [536, 52] on link "Wallets" at bounding box center [552, 55] width 32 height 29
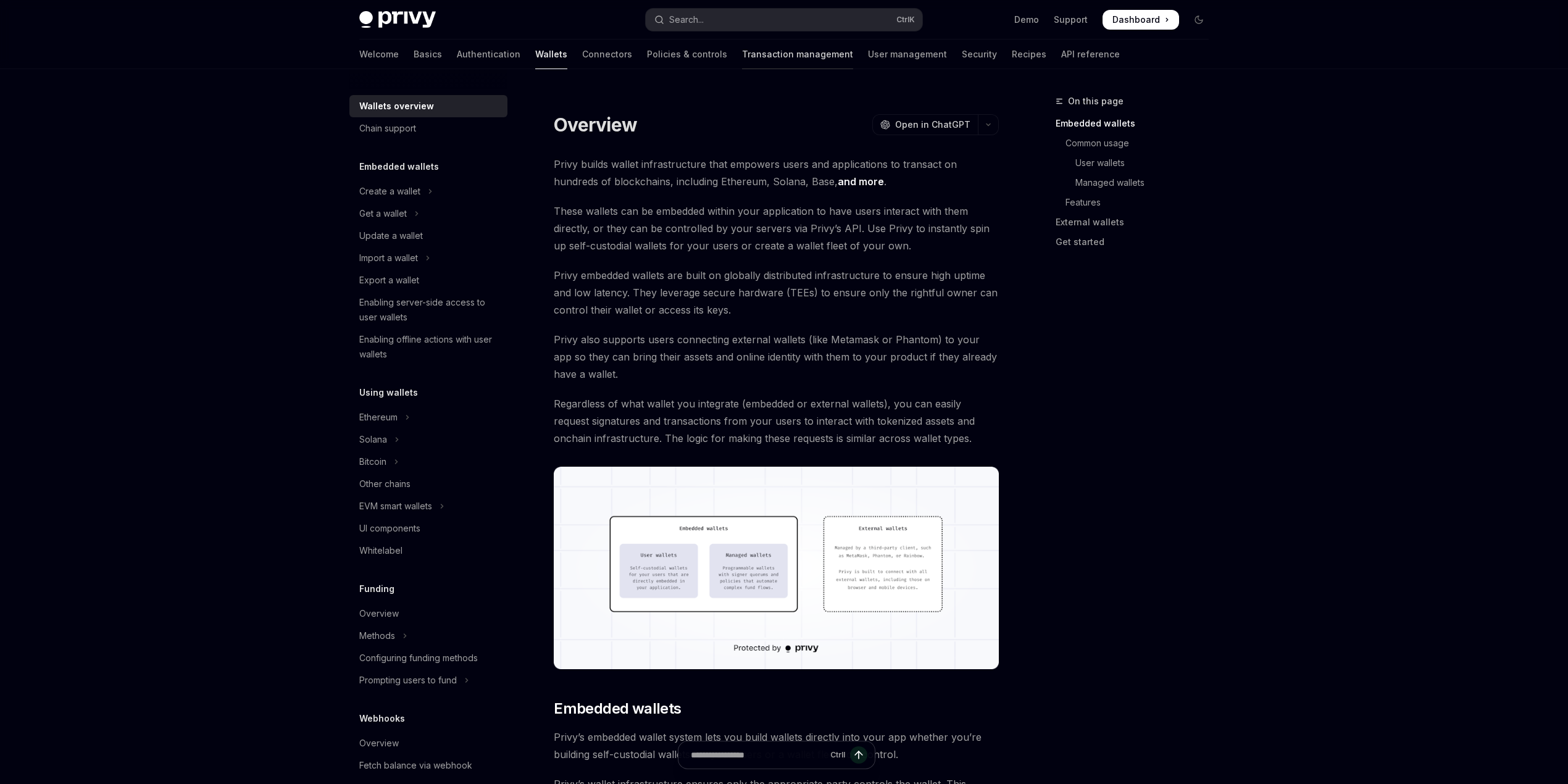
click at [743, 45] on link "Transaction management" at bounding box center [798, 55] width 111 height 29
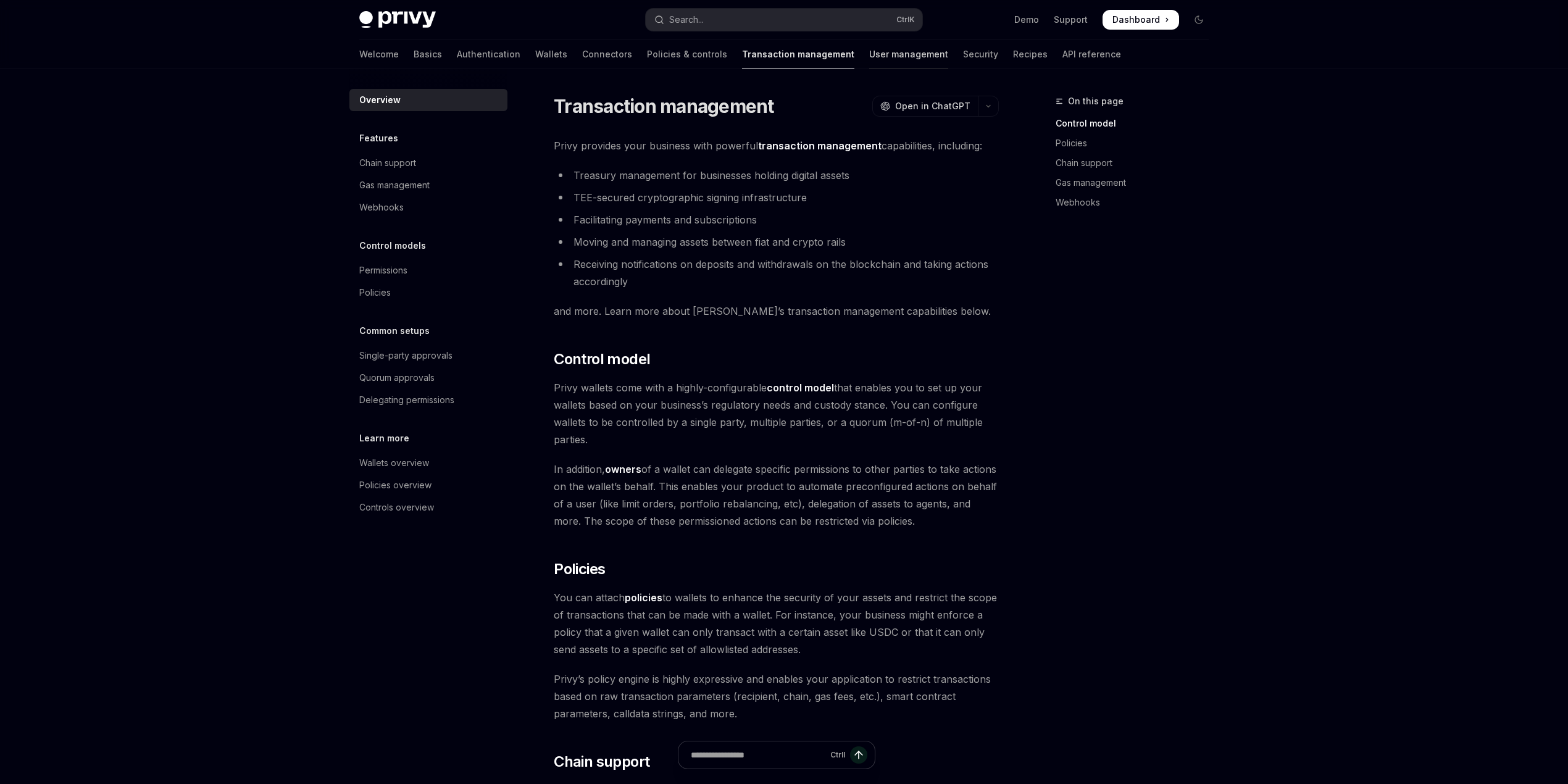
click at [869, 55] on link "User management" at bounding box center [908, 55] width 79 height 29
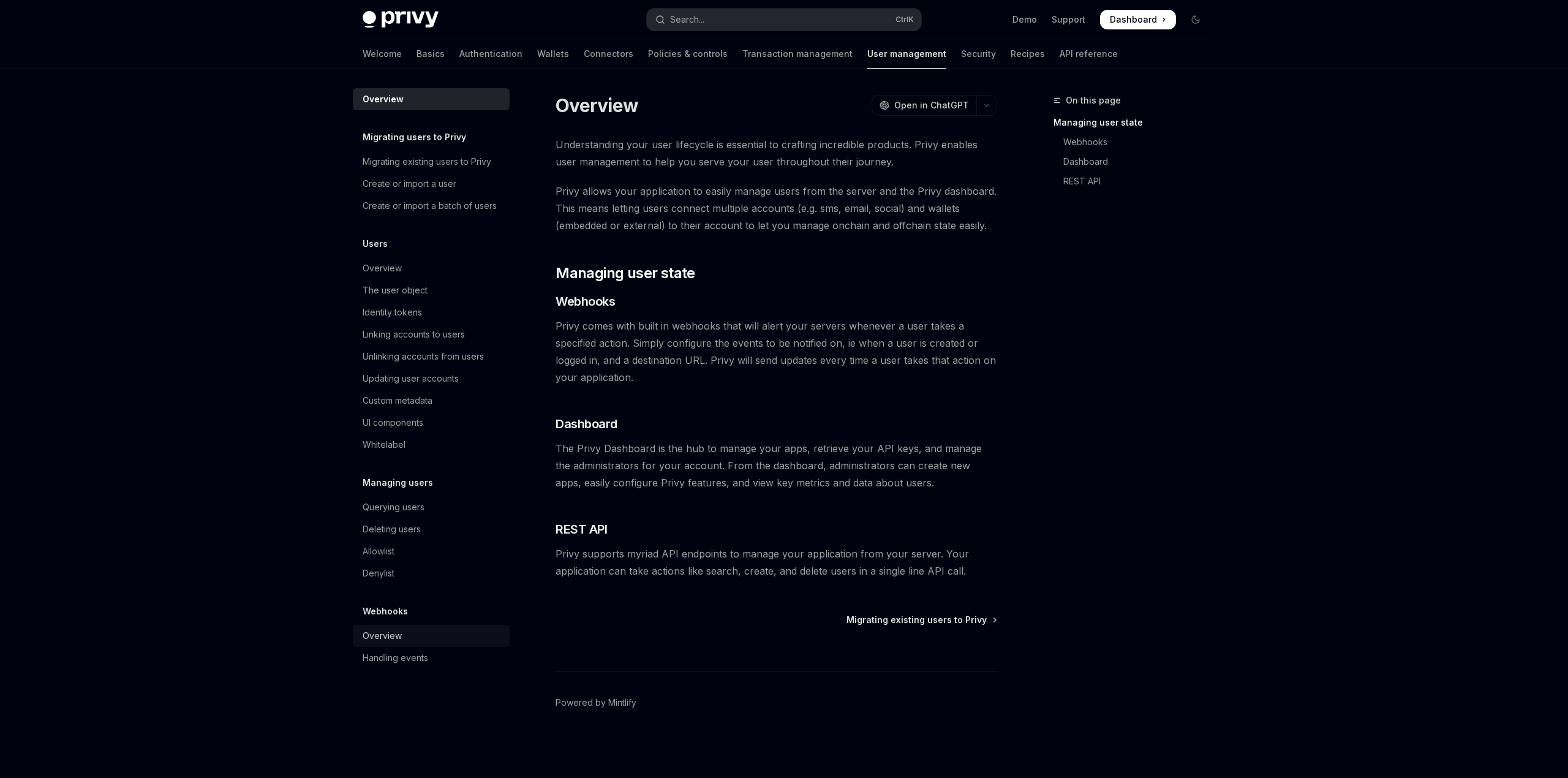
click at [392, 643] on link "Overview" at bounding box center [431, 635] width 157 height 22
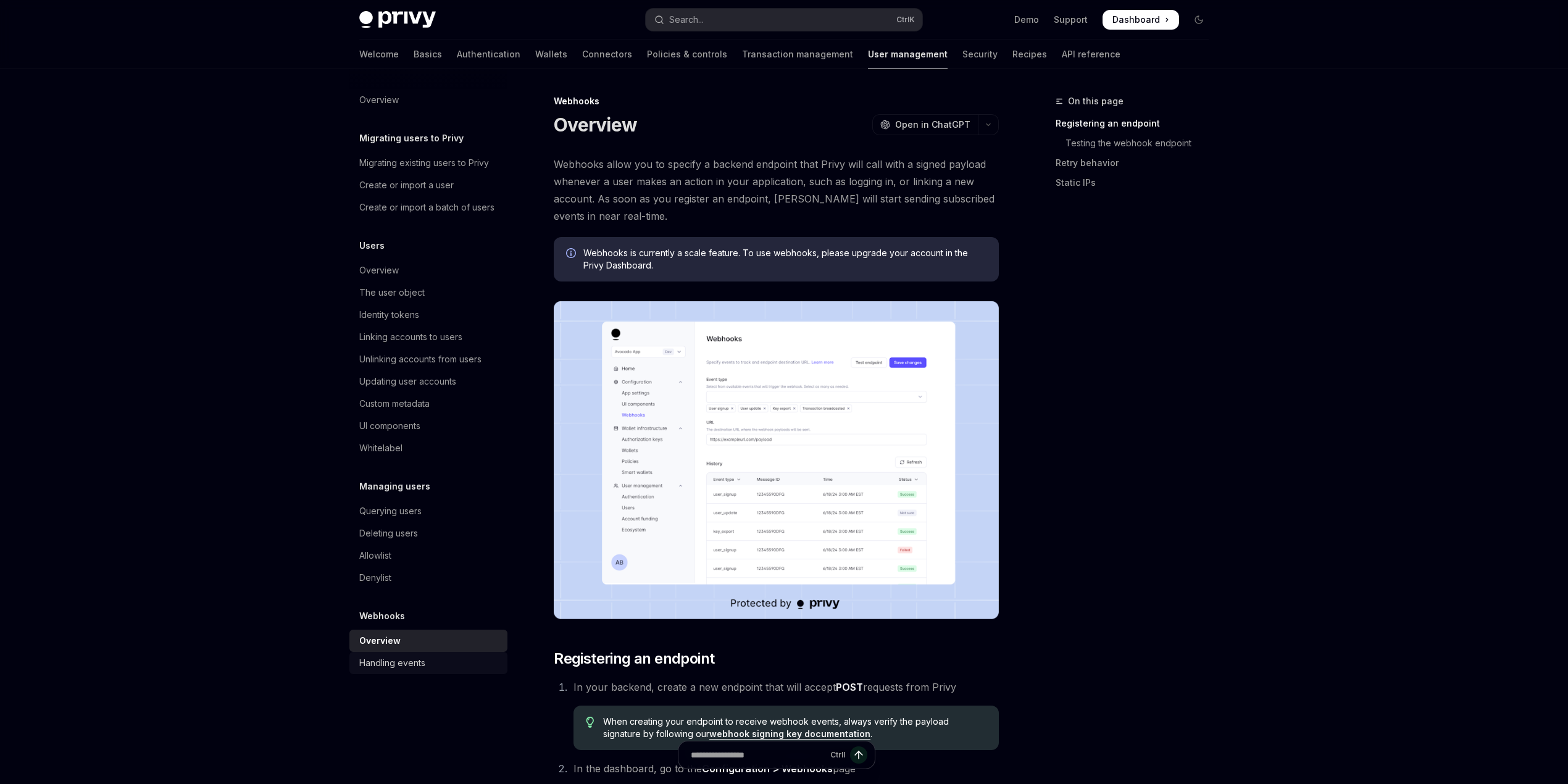
click at [401, 659] on div "Handling events" at bounding box center [393, 662] width 66 height 15
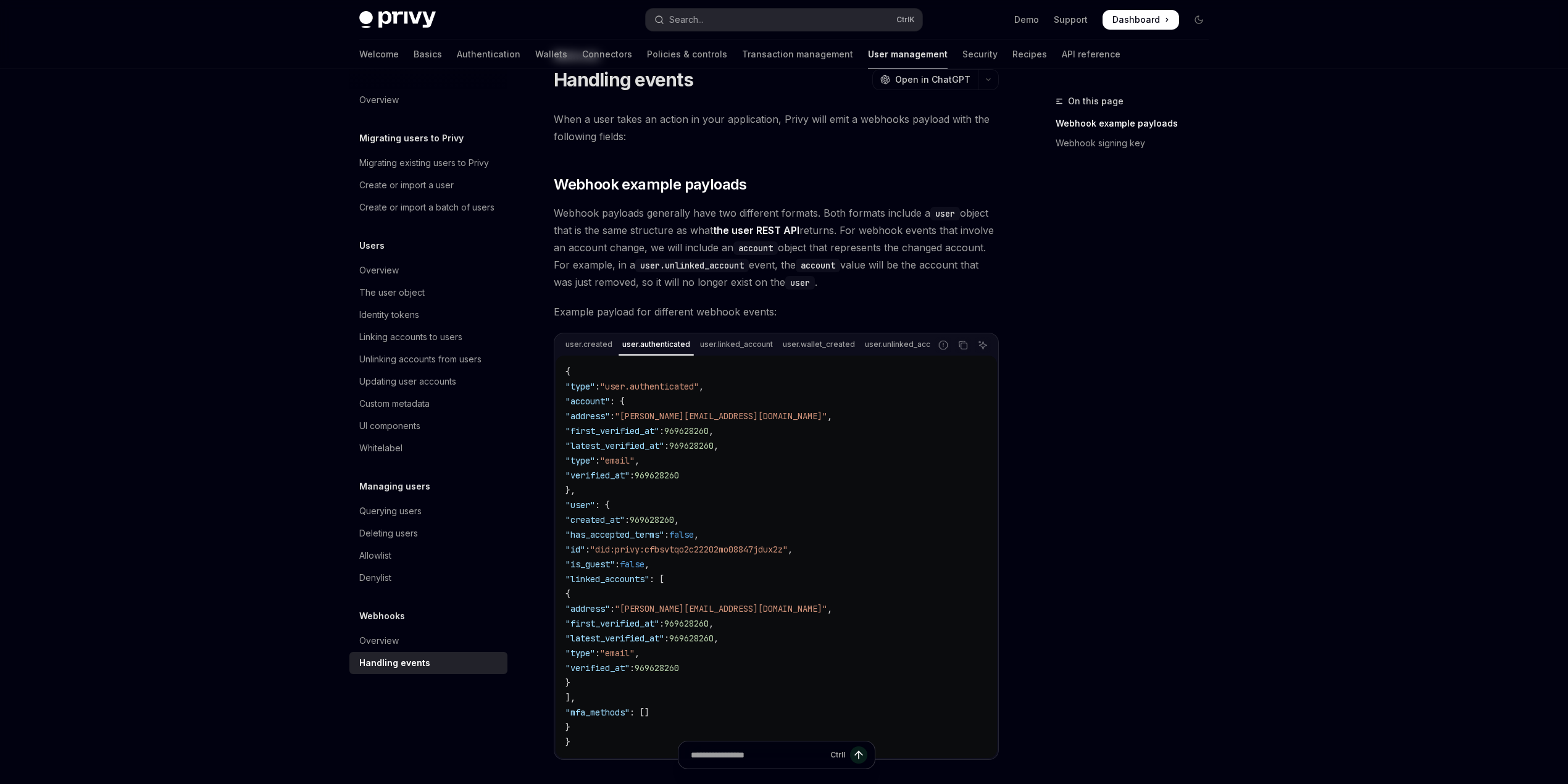
scroll to position [82, 0]
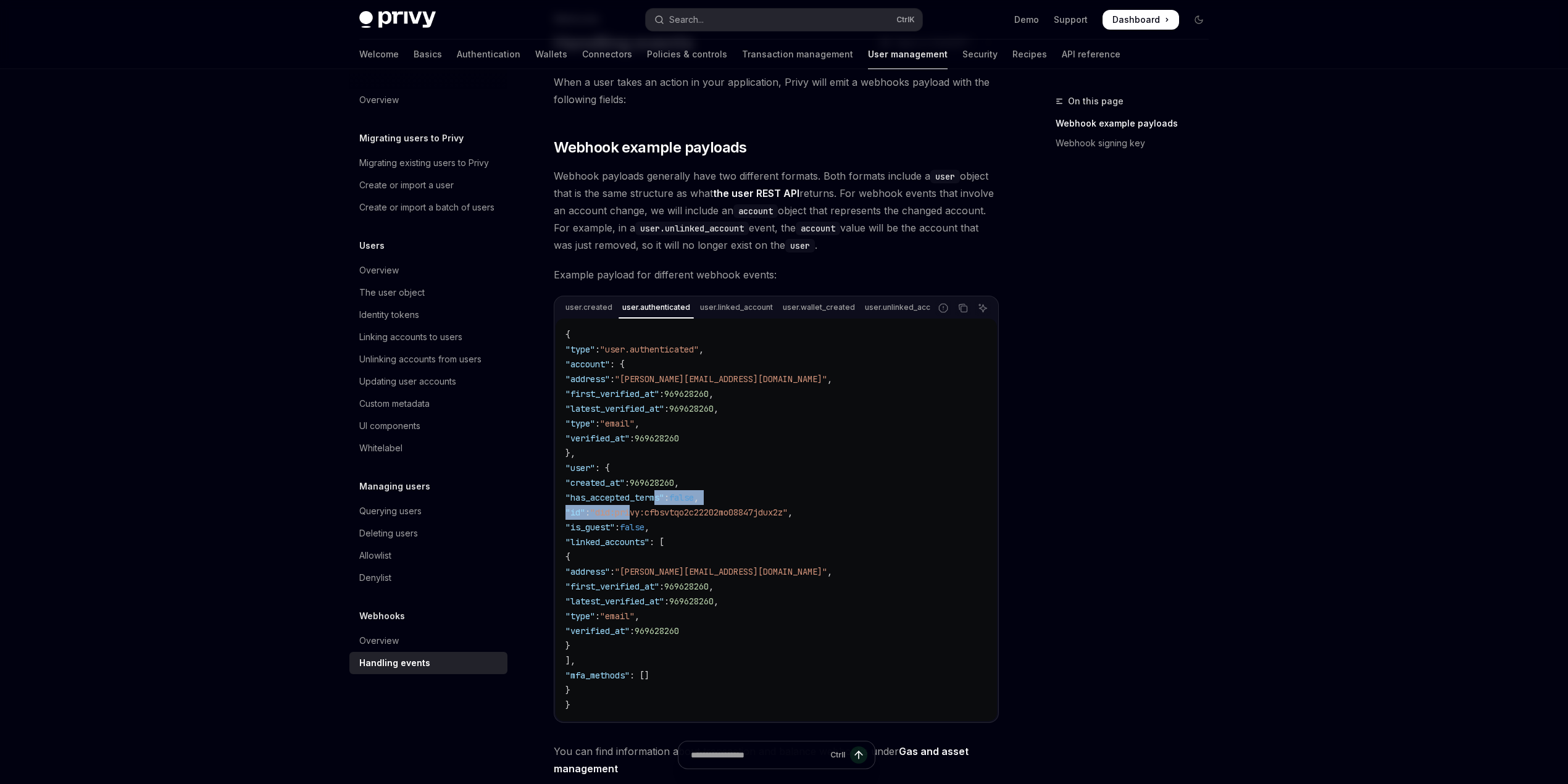
click at [657, 509] on code "{ "type" : "user.authenticated" , "account" : { "address" : "[EMAIL_ADDRESS][DO…" at bounding box center [776, 519] width 422 height 385
click at [656, 509] on code "{ "type" : "user.authenticated" , "account" : { "address" : "[EMAIL_ADDRESS][DO…" at bounding box center [776, 519] width 422 height 385
click at [610, 385] on span ""address"" at bounding box center [588, 378] width 45 height 11
click at [618, 405] on code "{ "type" : "user.authenticated" , "account" : { "address" : "[EMAIL_ADDRESS][DO…" at bounding box center [776, 519] width 422 height 385
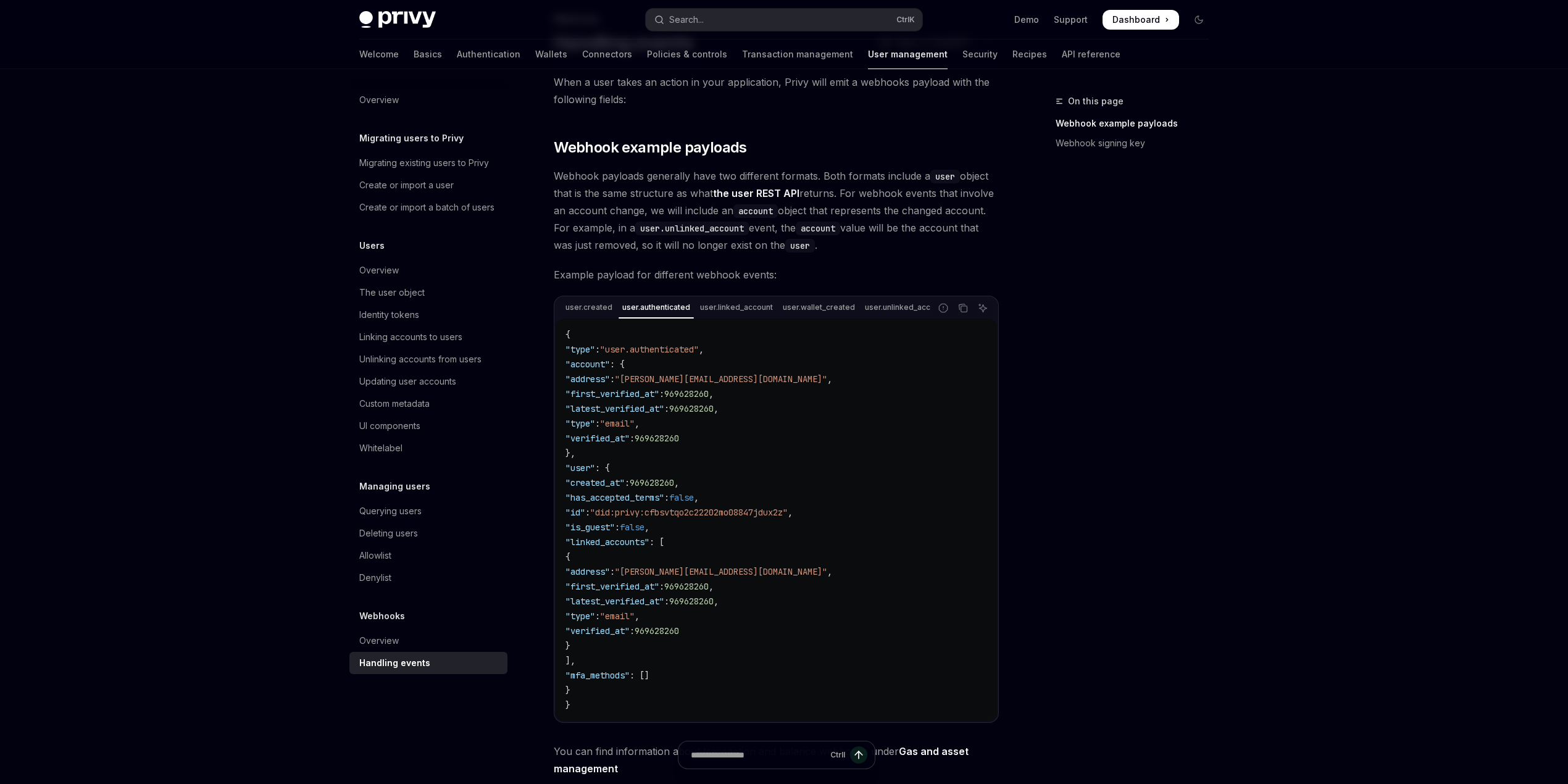
click at [618, 405] on code "{ "type" : "user.authenticated" , "account" : { "address" : "[EMAIL_ADDRESS][DO…" at bounding box center [776, 519] width 422 height 385
click at [634, 429] on span ""email"" at bounding box center [617, 423] width 34 height 11
click at [630, 442] on span ""verified_at"" at bounding box center [597, 437] width 64 height 11
click at [667, 451] on code "{ "type" : "user.authenticated" , "account" : { "address" : "[EMAIL_ADDRESS][DO…" at bounding box center [776, 519] width 422 height 385
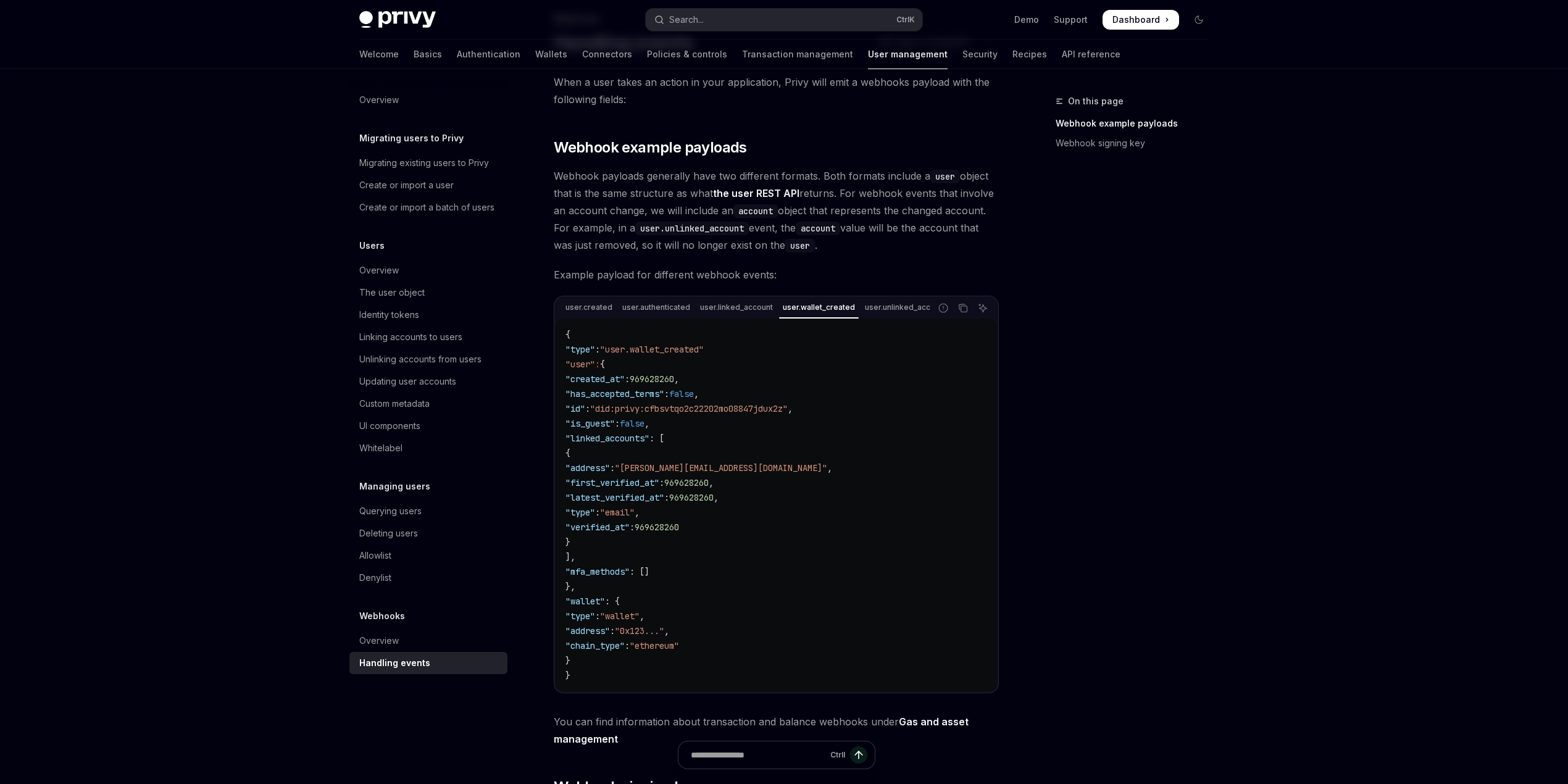
click at [679, 650] on span ""ethereum"" at bounding box center [654, 645] width 50 height 11
drag, startPoint x: 628, startPoint y: 601, endPoint x: 601, endPoint y: 670, distance: 74.1
click at [601, 670] on code "{ "type" : "user.wallet_created" "user" : { "created_at" : 969628260 , "has_acc…" at bounding box center [776, 504] width 422 height 355
click at [611, 665] on code "{ "type" : "user.wallet_created" "user" : { "created_at" : 969628260 , "has_acc…" at bounding box center [776, 504] width 422 height 355
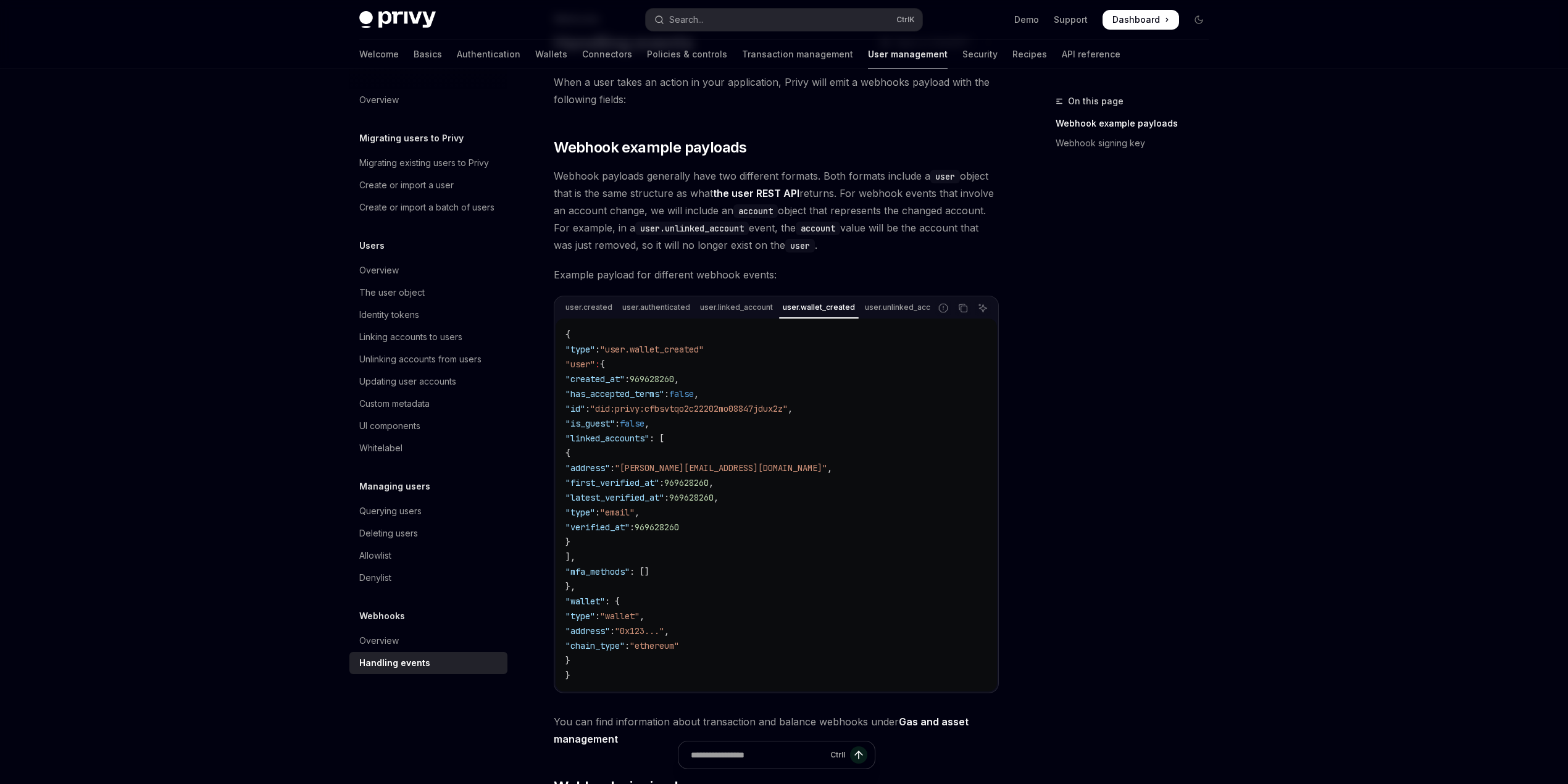
click at [653, 585] on code "{ "type" : "user.wallet_created" "user" : { "created_at" : 969628260 , "has_acc…" at bounding box center [776, 504] width 422 height 355
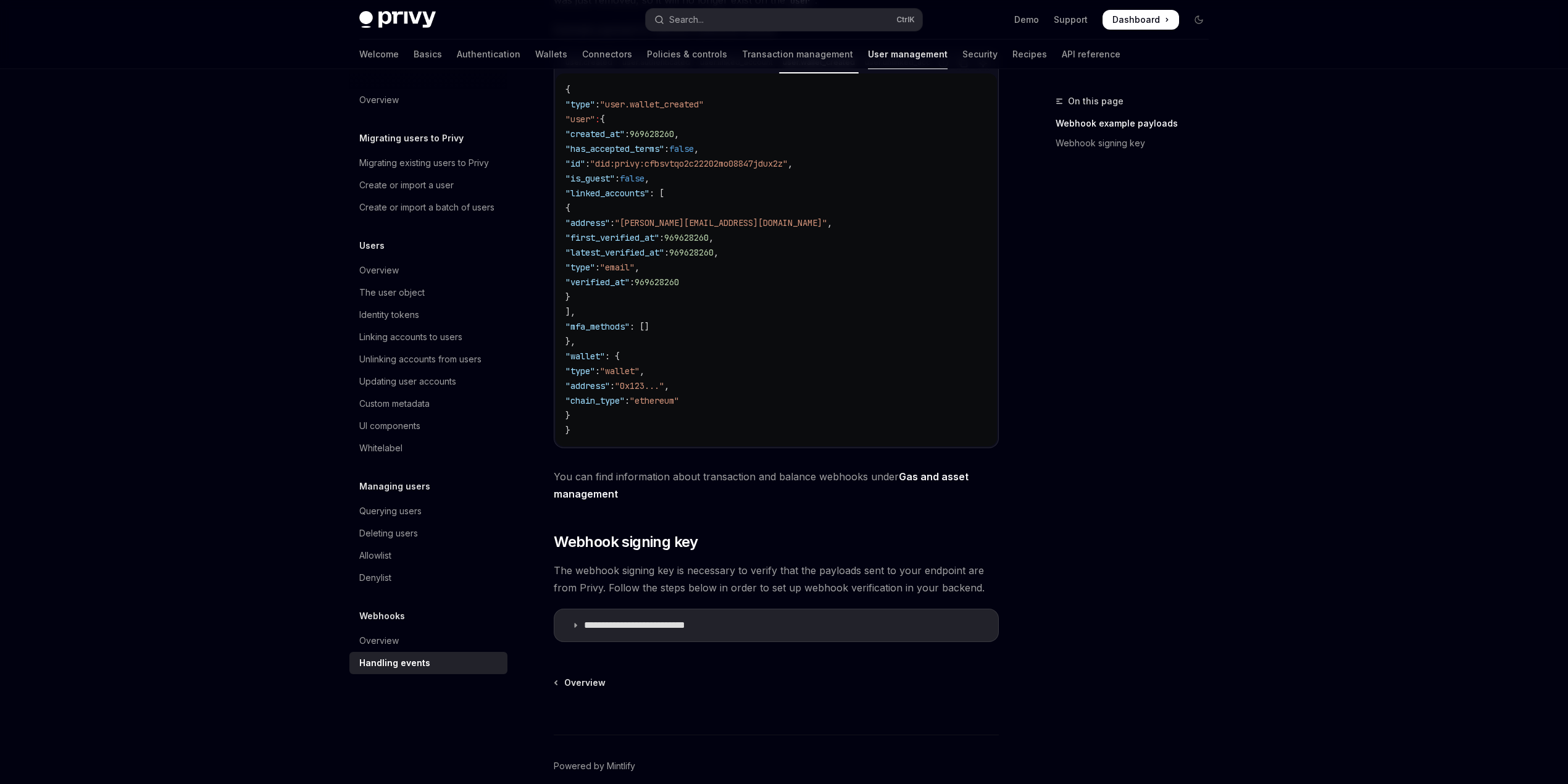
scroll to position [329, 0]
click at [592, 358] on span ""wallet"" at bounding box center [585, 354] width 40 height 11
click at [639, 366] on code "{ "type" : "user.wallet_created" "user" : { "created_at" : 969628260 , "has_acc…" at bounding box center [776, 257] width 422 height 355
click at [595, 359] on span ""wallet"" at bounding box center [585, 354] width 40 height 11
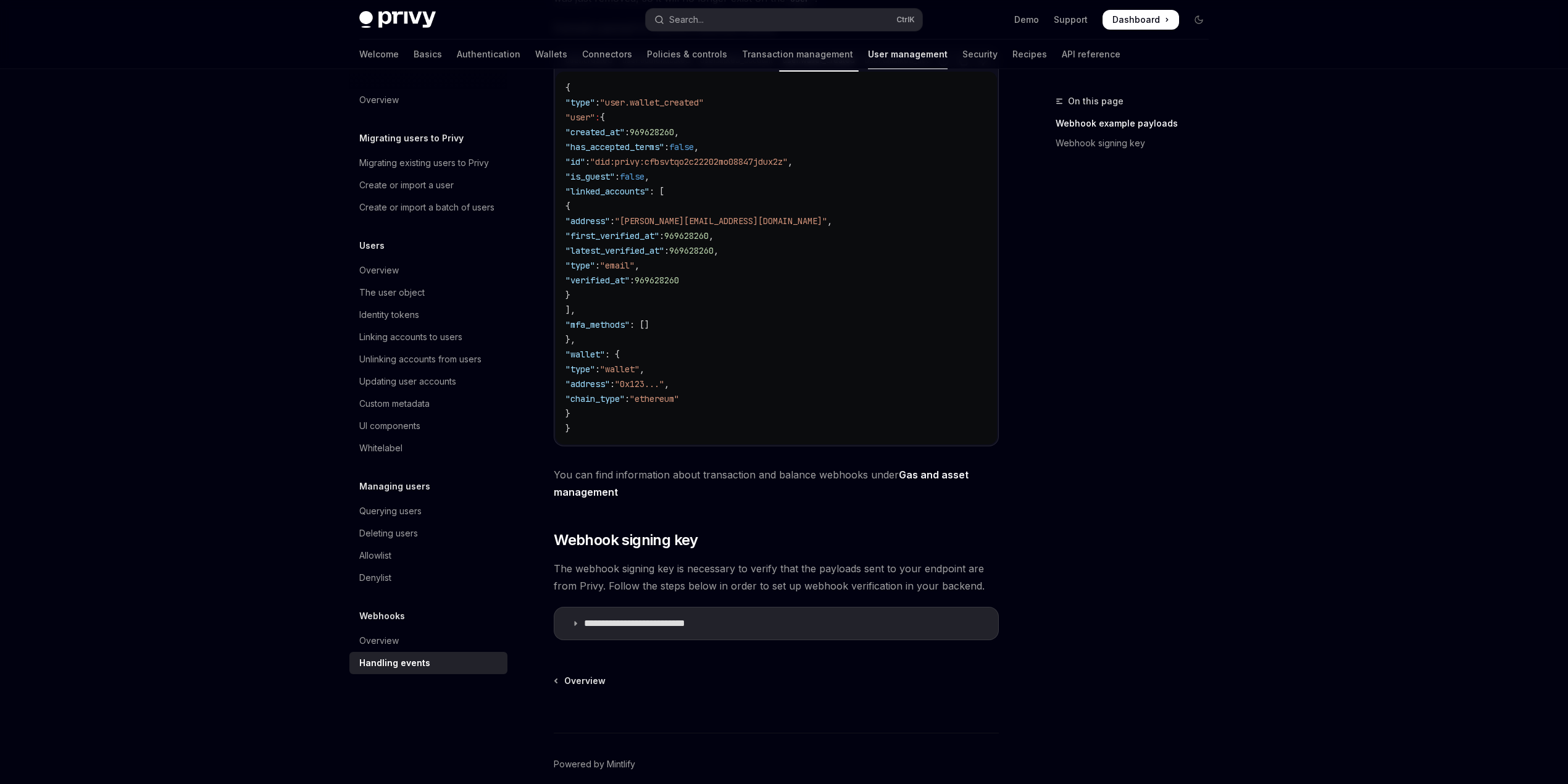
click at [595, 359] on span ""wallet"" at bounding box center [585, 354] width 40 height 11
click at [813, 304] on code "{ "type" : "user.wallet_created" "user" : { "created_at" : 969628260 , "has_acc…" at bounding box center [776, 257] width 422 height 355
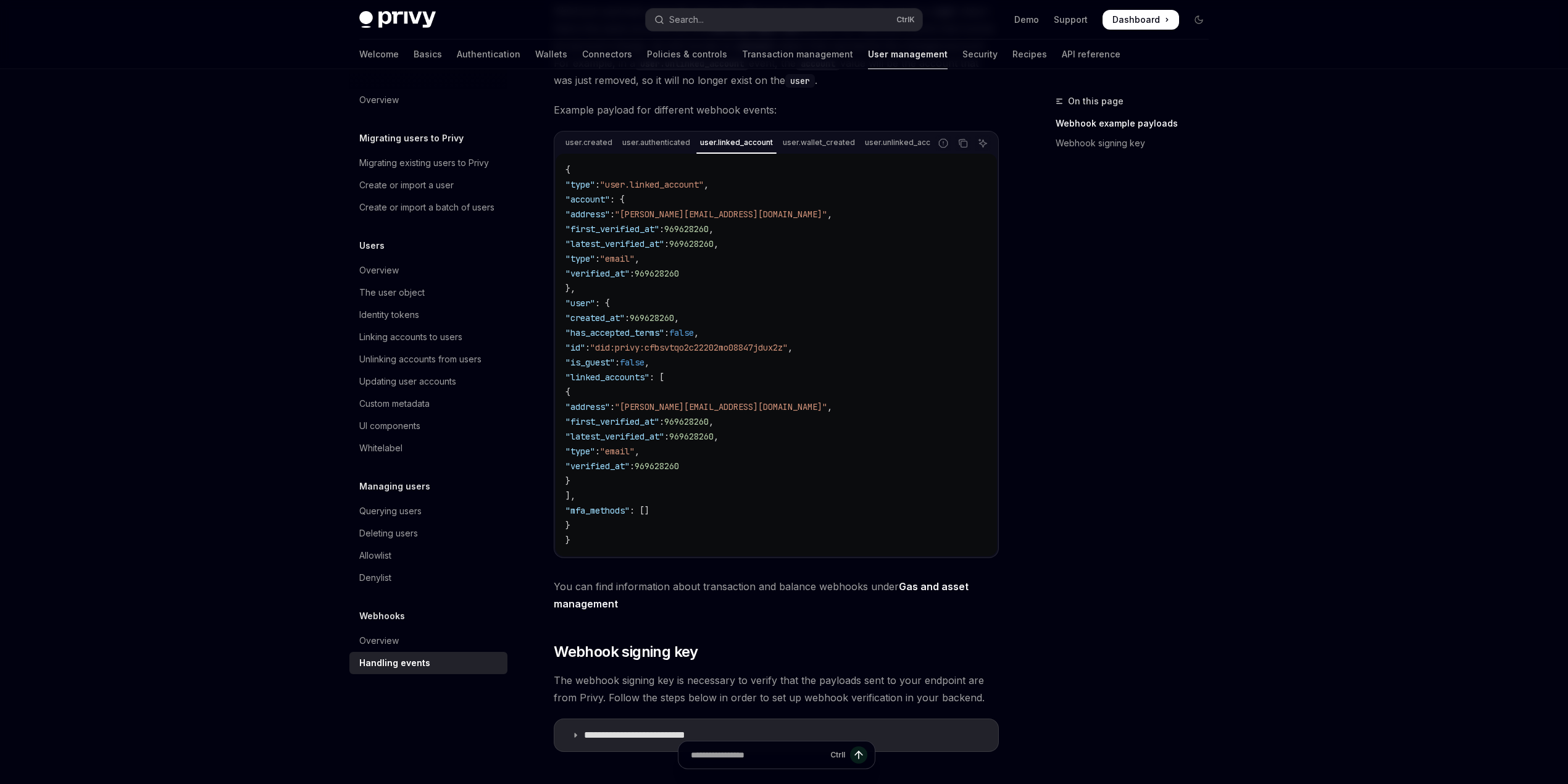
drag, startPoint x: 711, startPoint y: 144, endPoint x: 754, endPoint y: 147, distance: 43.1
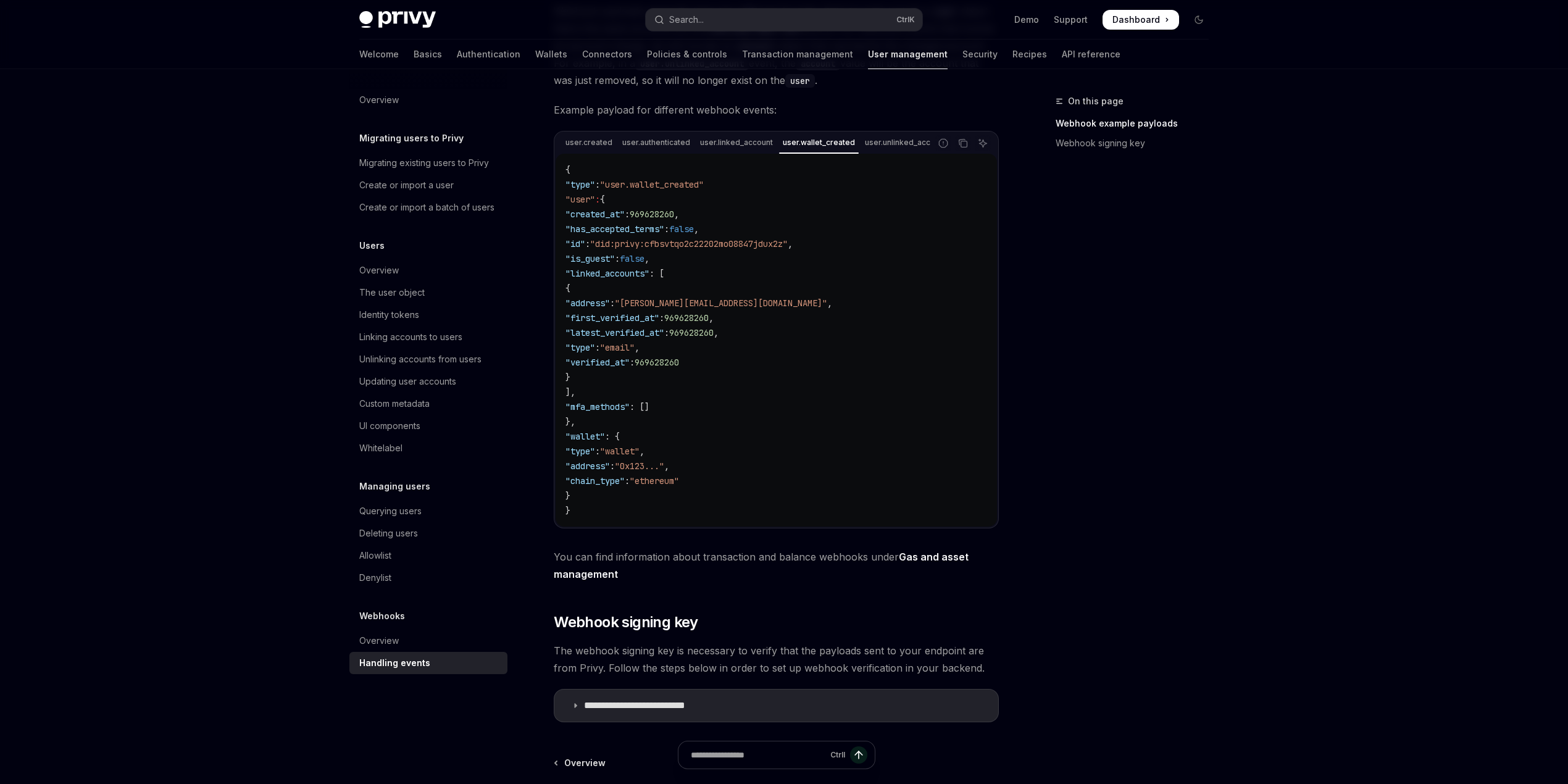
drag, startPoint x: 1189, startPoint y: 359, endPoint x: 1112, endPoint y: 363, distance: 77.1
click at [1191, 359] on div "On this page Webhook example payloads Webhook signing key" at bounding box center [1125, 438] width 188 height 690
drag, startPoint x: 796, startPoint y: 439, endPoint x: 631, endPoint y: 467, distance: 167.4
click at [796, 438] on code "{ "type" : "user.wallet_created" "user" : { "created_at" : 969628260 , "has_acc…" at bounding box center [776, 340] width 422 height 355
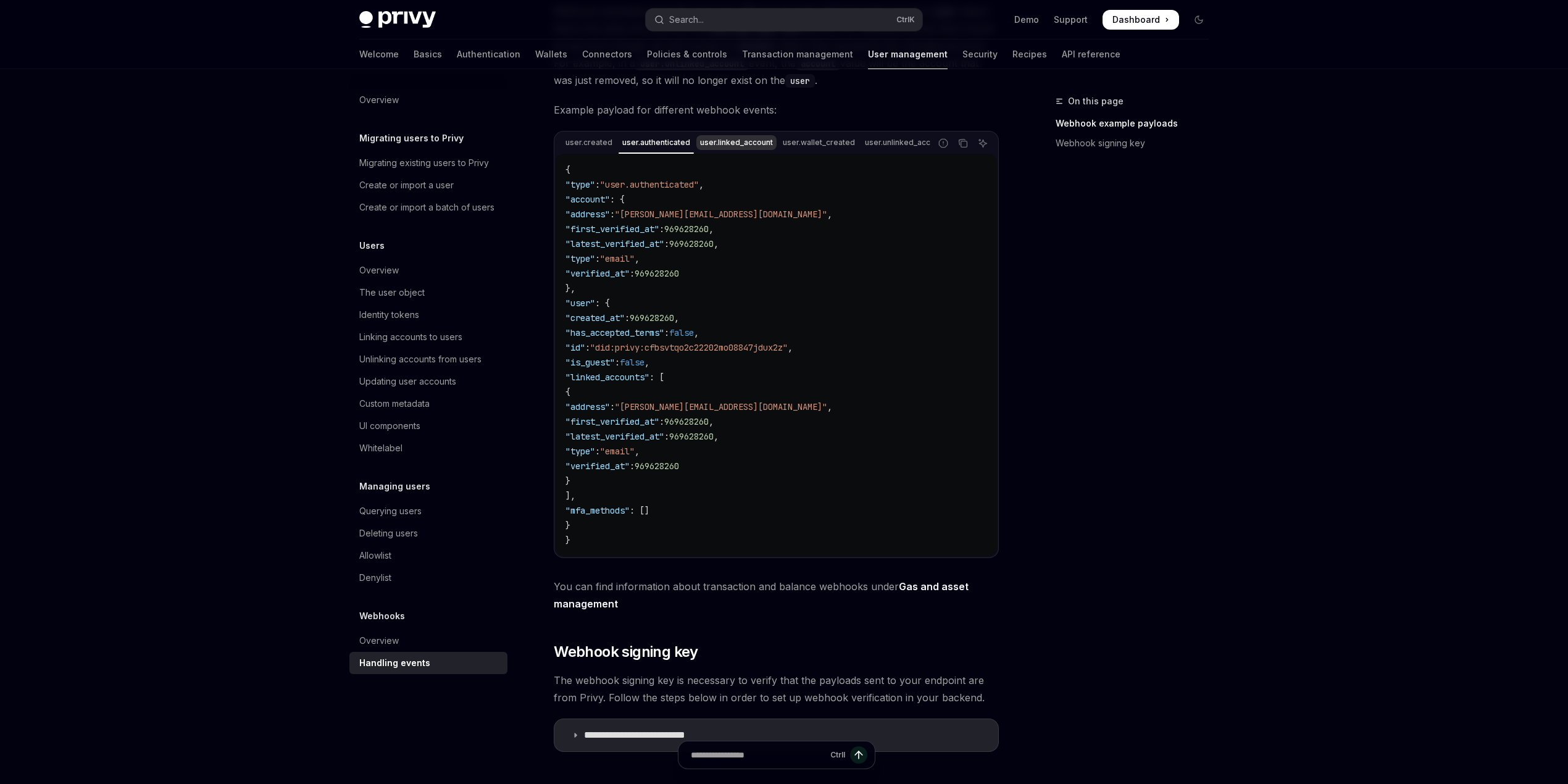
drag, startPoint x: 636, startPoint y: 141, endPoint x: 694, endPoint y: 135, distance: 58.3
click at [729, 131] on div "user.created user.authenticated user.linked_account user.wallet_created user.un…" at bounding box center [776, 344] width 445 height 427
click at [535, 53] on link "Wallets" at bounding box center [551, 55] width 32 height 29
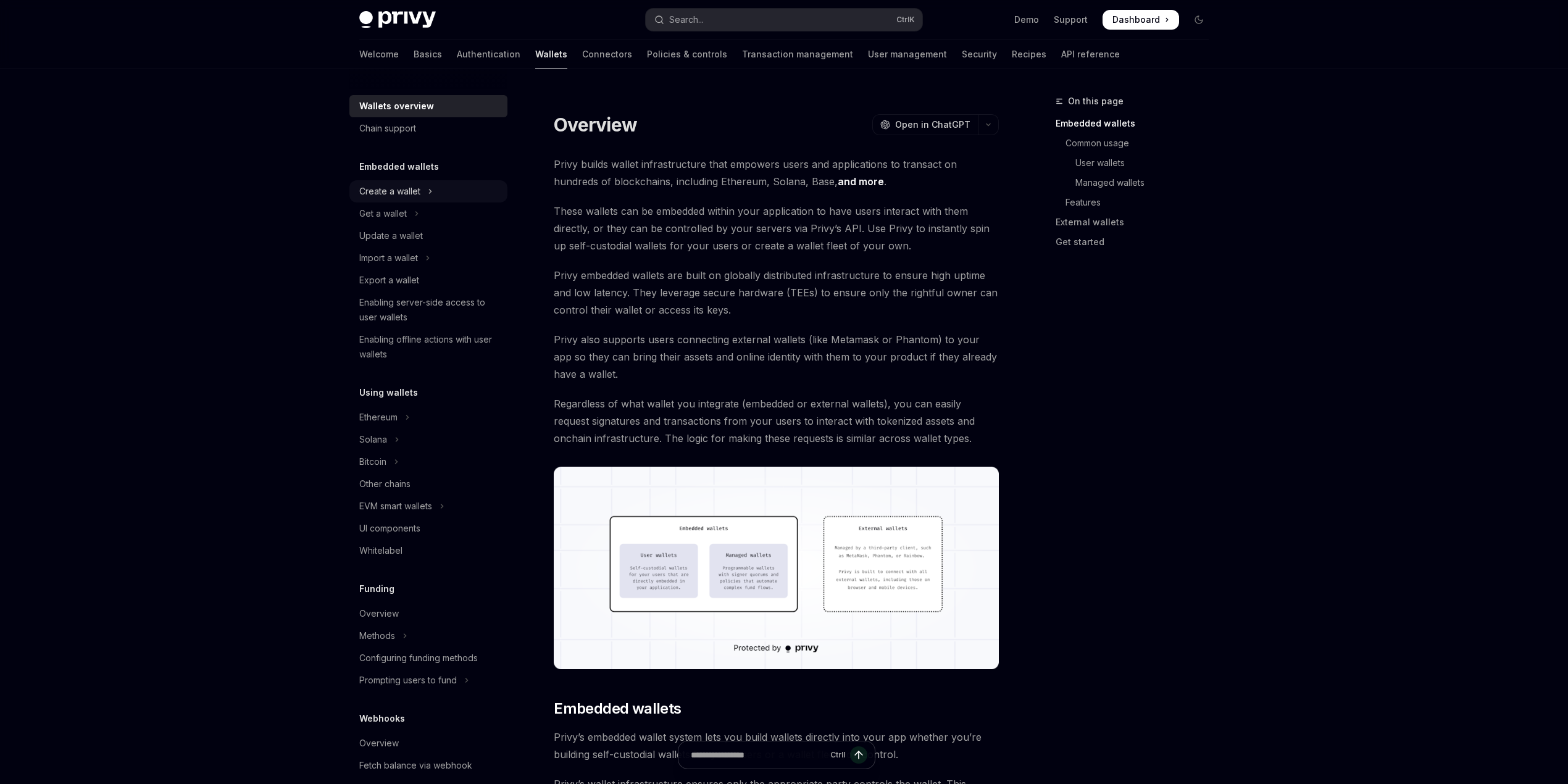
click at [428, 190] on icon "Toggle Create a wallet section" at bounding box center [430, 191] width 5 height 15
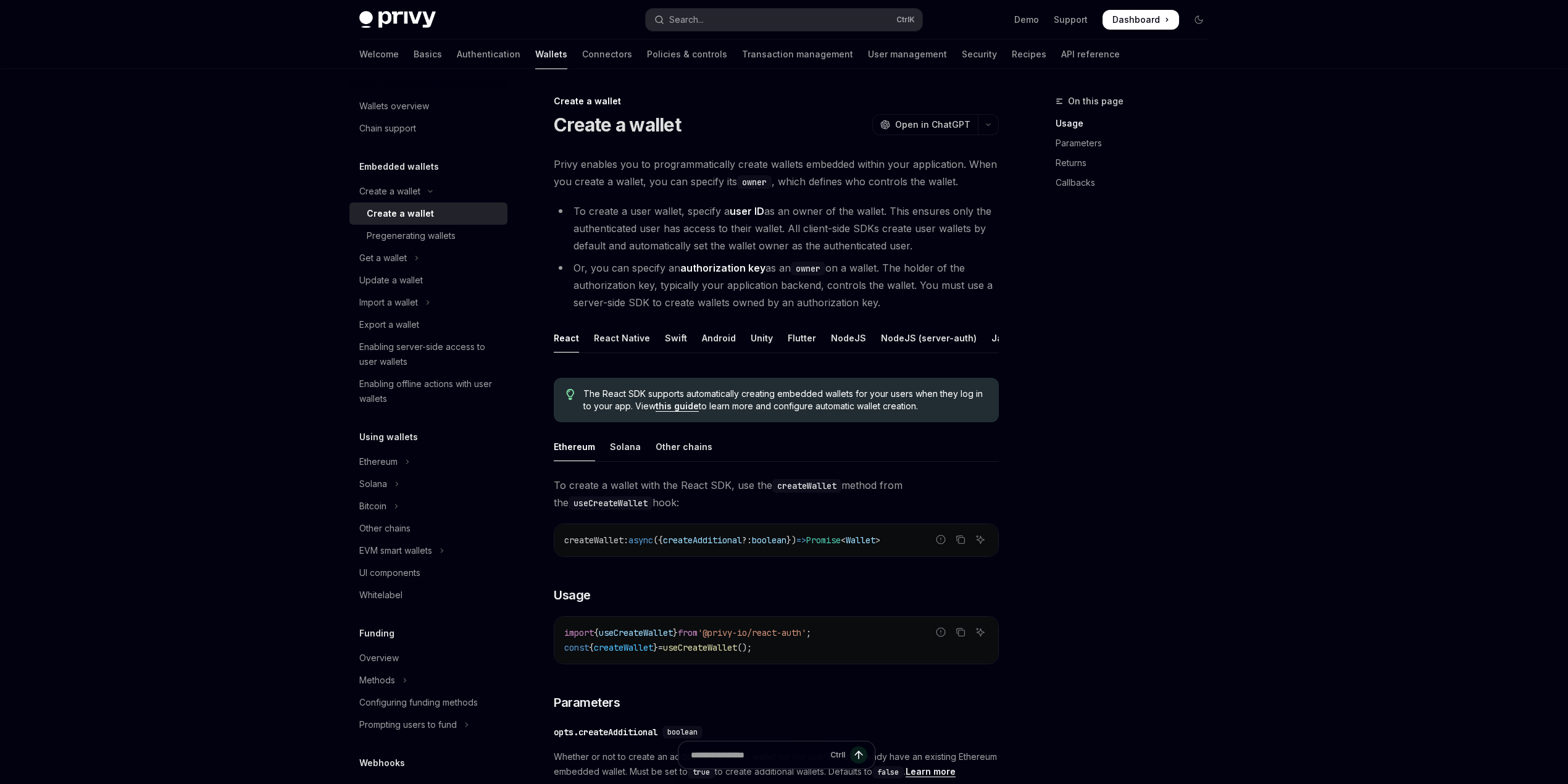
click at [431, 217] on div "Create a wallet" at bounding box center [433, 213] width 134 height 15
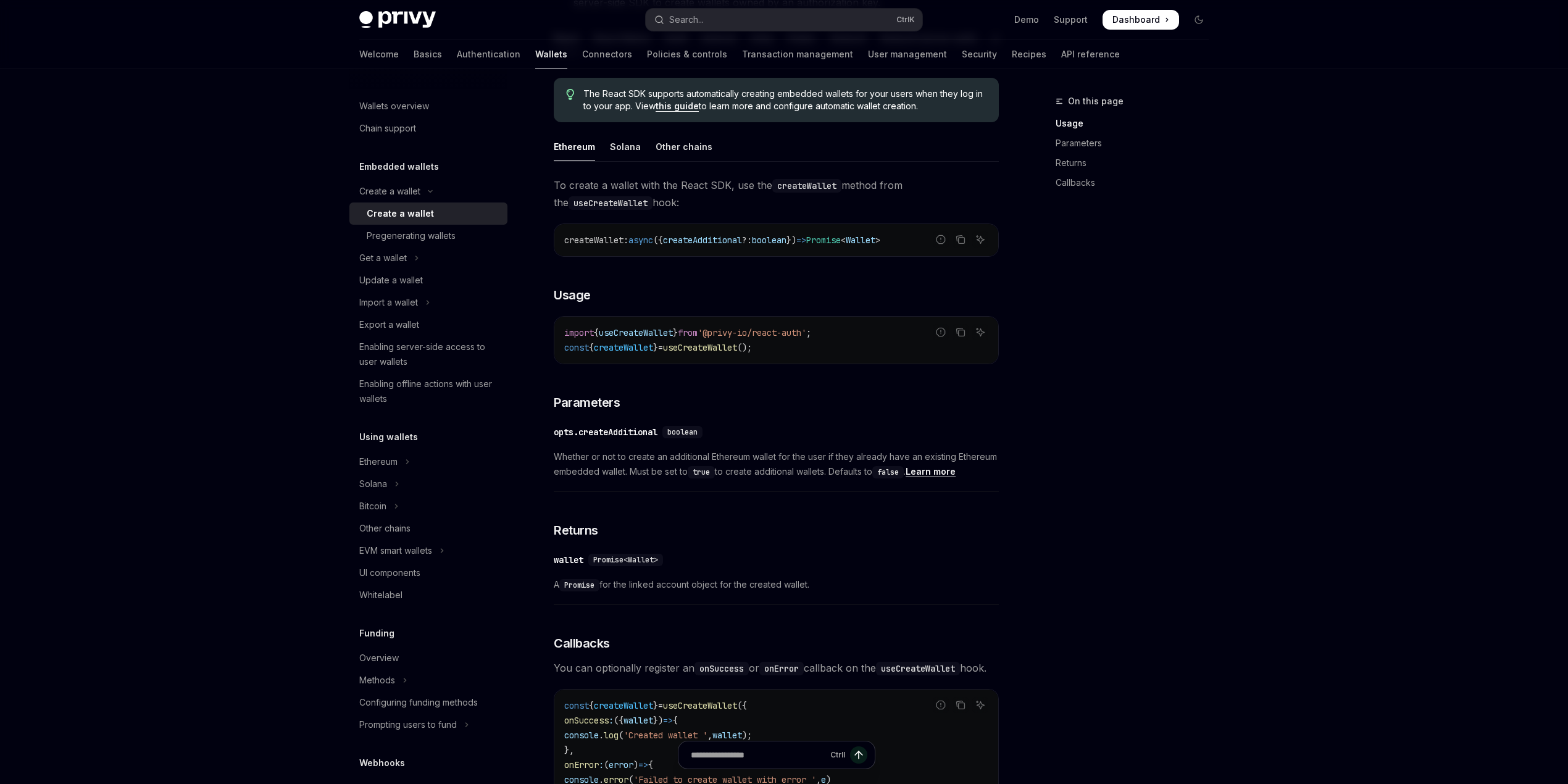
scroll to position [329, 0]
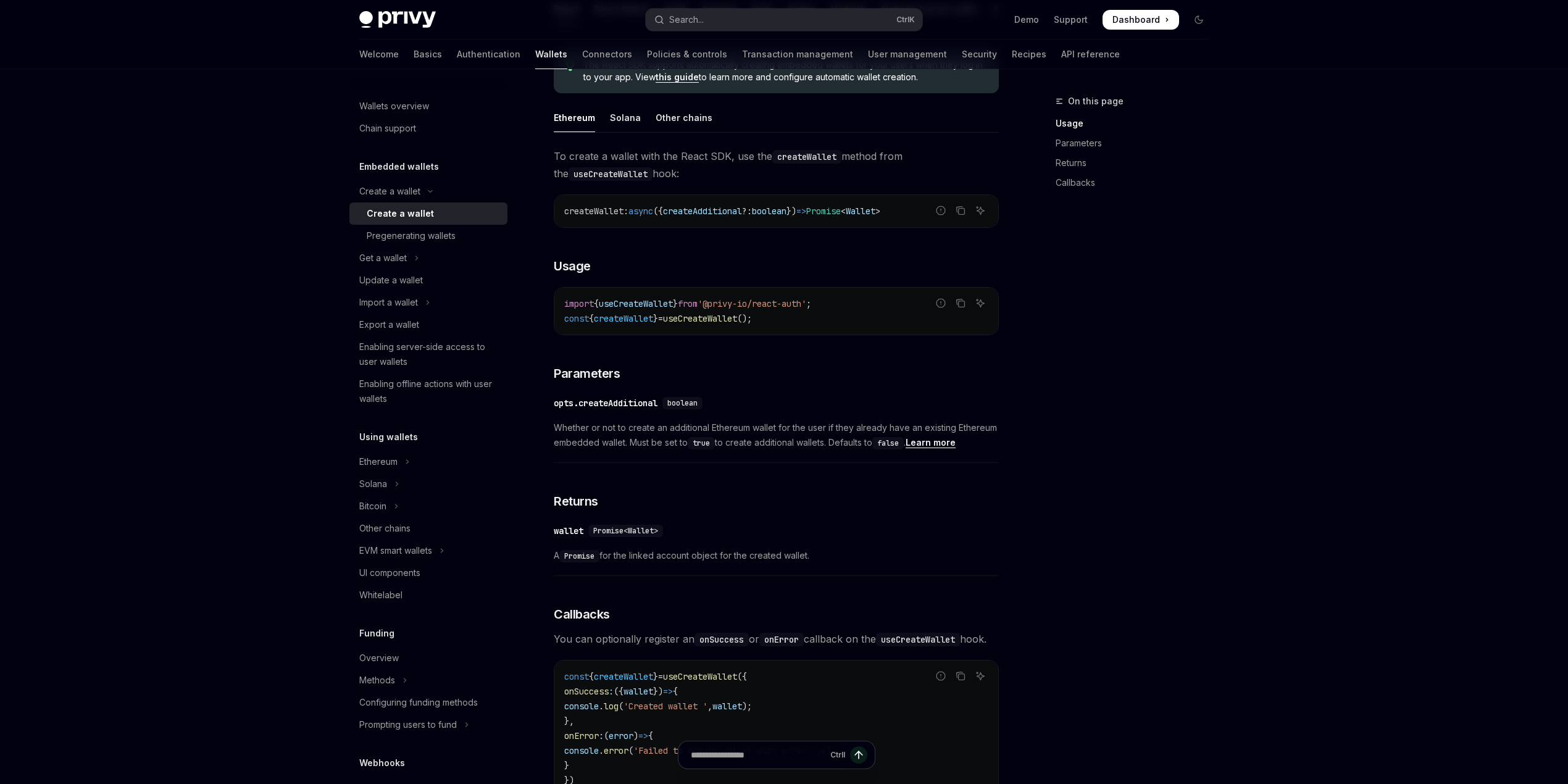
click at [739, 334] on div "import { useCreateWallet } from '@privy-io/react-auth' ; const { createWallet }…" at bounding box center [777, 311] width 444 height 47
click at [735, 324] on span "useCreateWallet" at bounding box center [701, 317] width 74 height 11
click at [837, 382] on h3 "​ Parameters" at bounding box center [776, 373] width 445 height 18
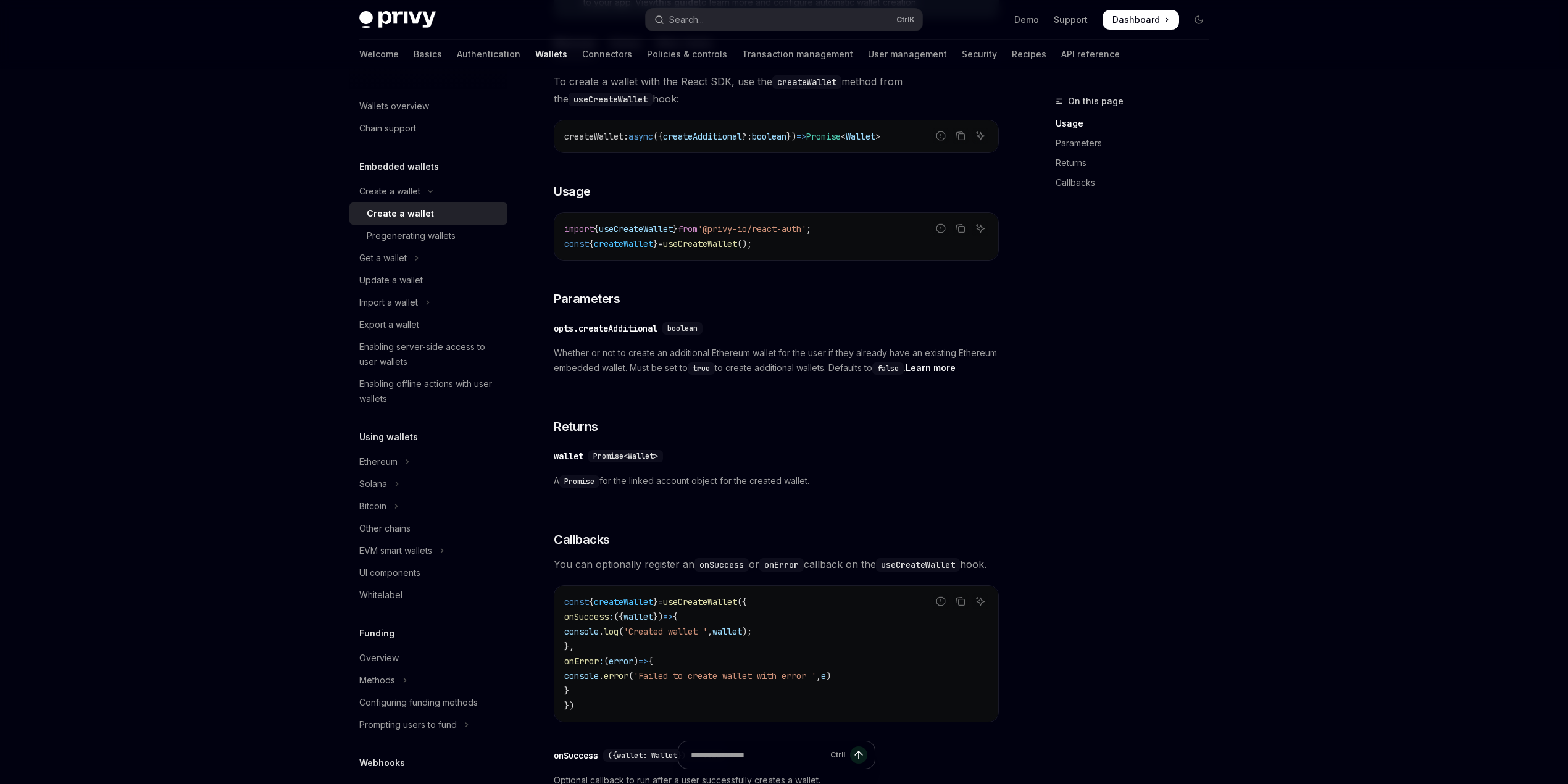
scroll to position [494, 0]
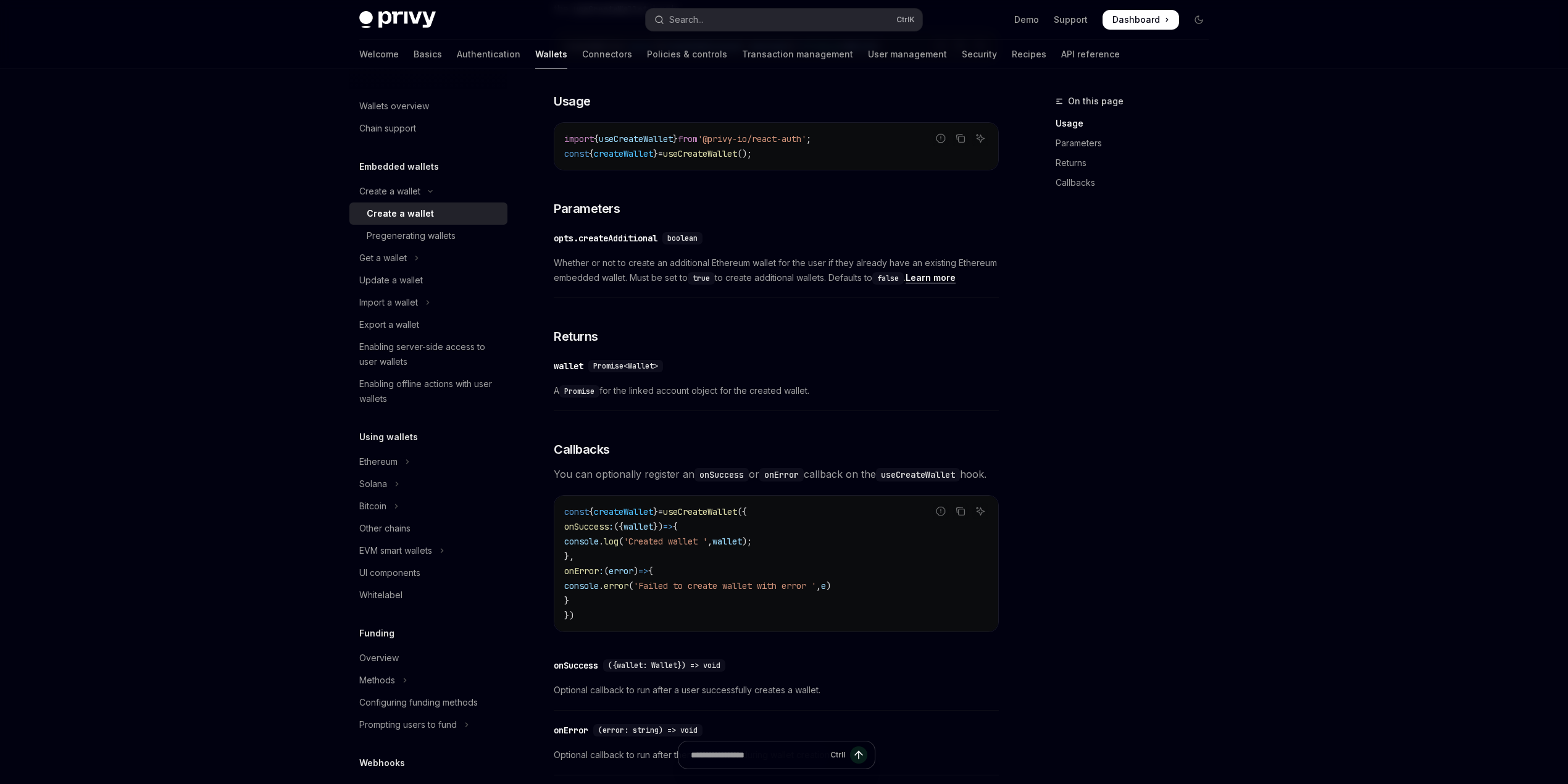
click at [1453, 336] on div "Skip to main content Privy Docs home page Search... Ctrl K Demo Support Dashboa…" at bounding box center [784, 243] width 1568 height 1475
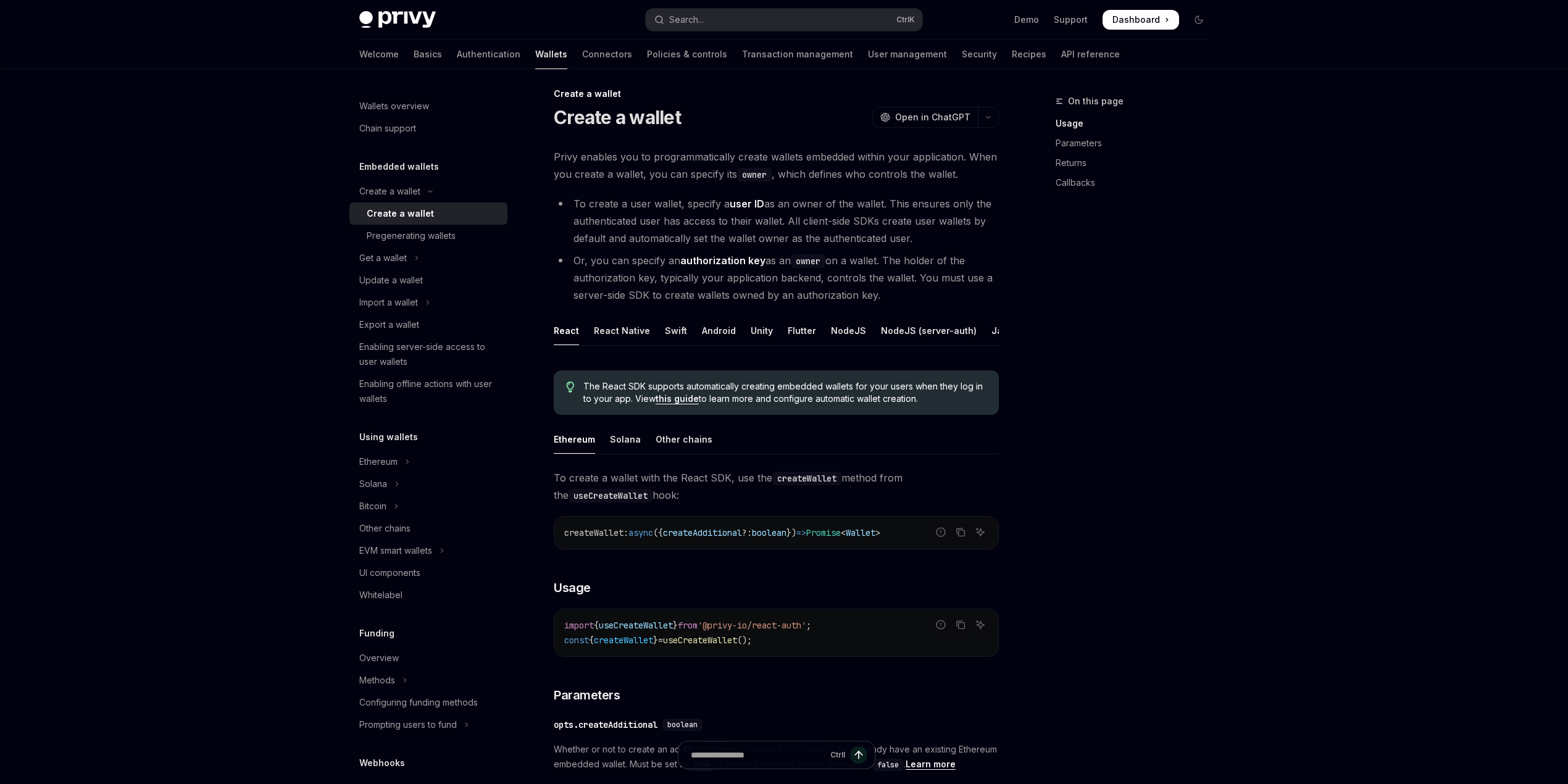
scroll to position [0, 0]
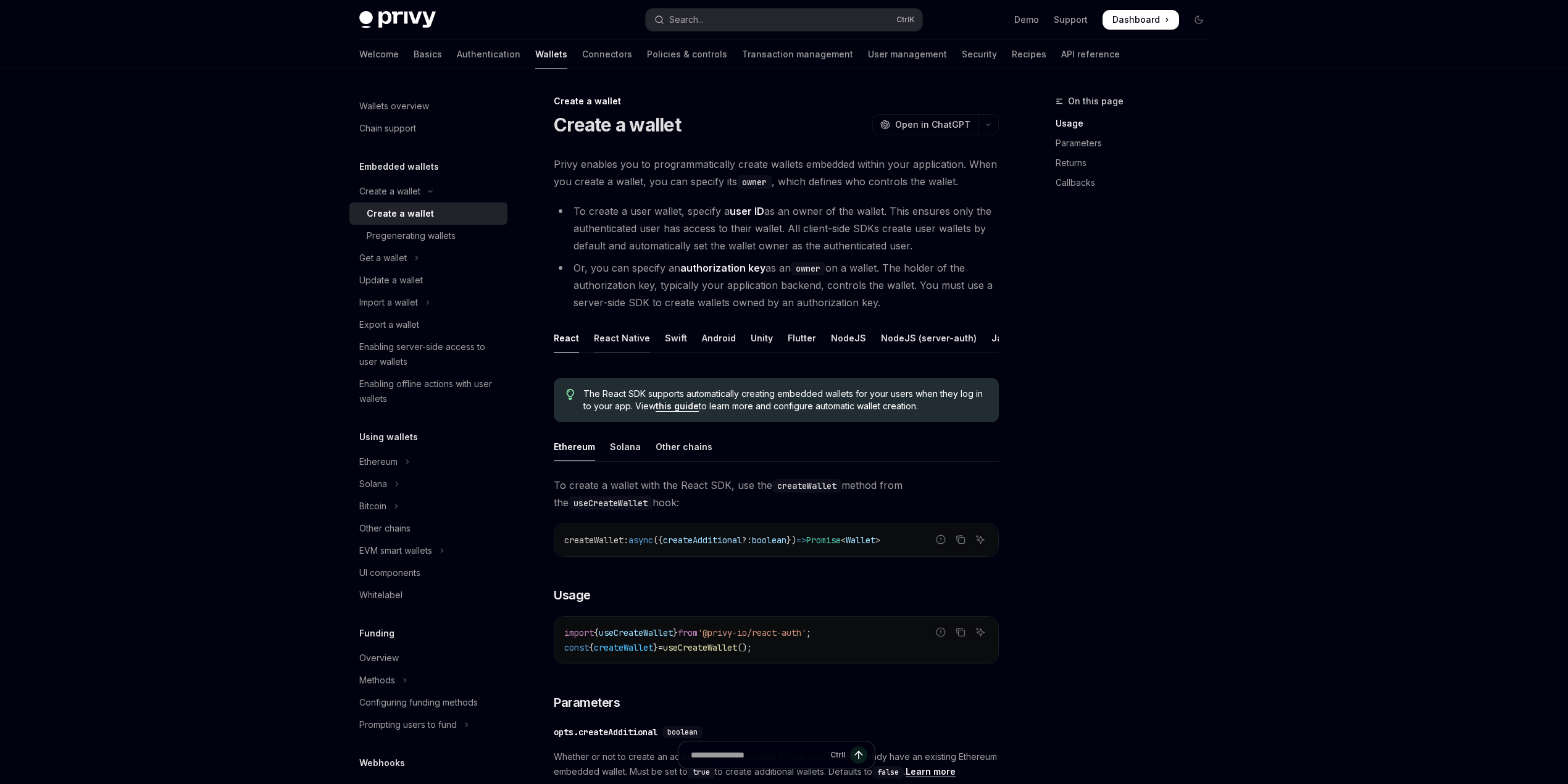
click at [616, 331] on div "React Native" at bounding box center [623, 338] width 57 height 29
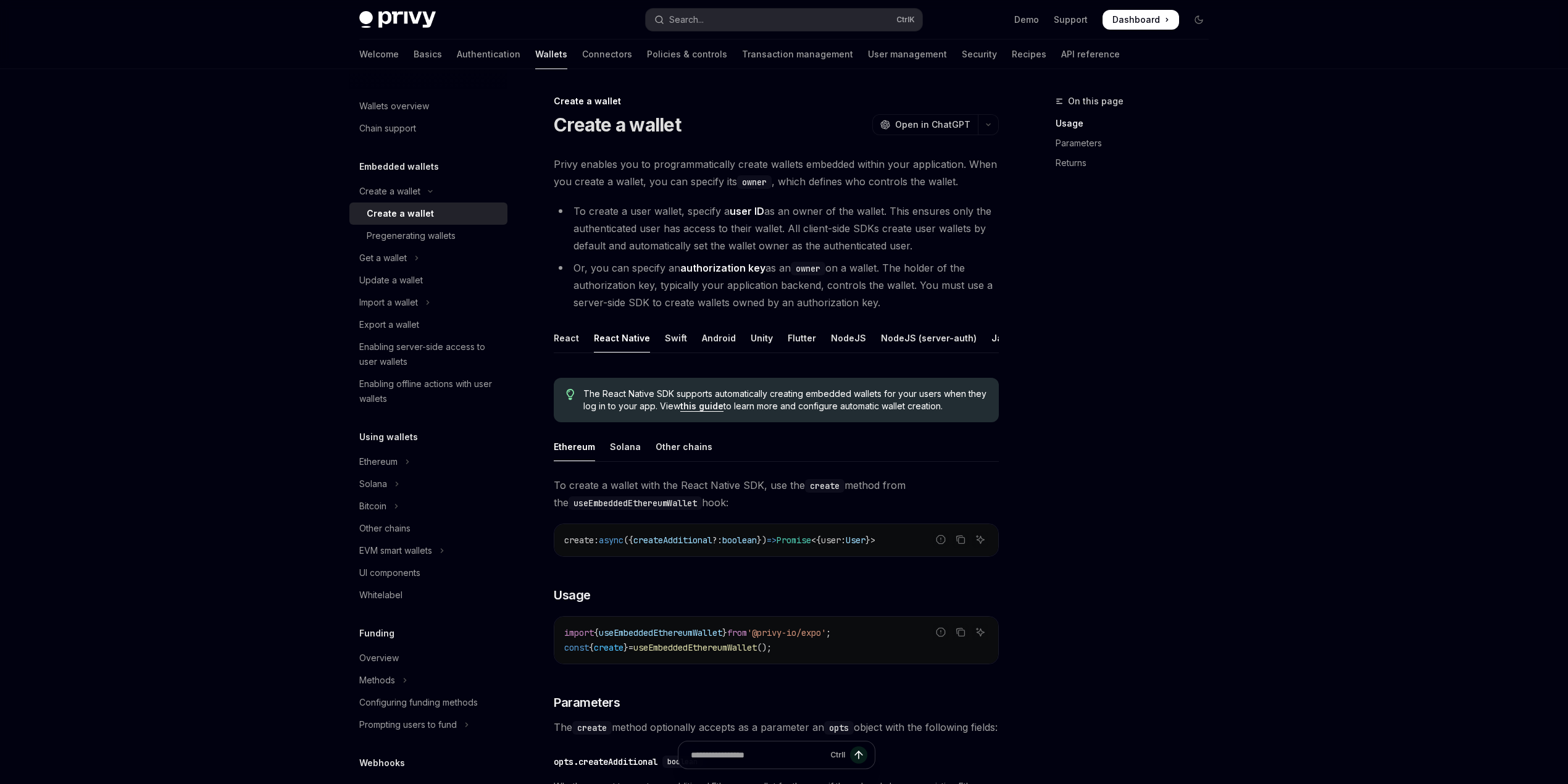
click at [583, 333] on ul "React React Native Swift Android Unity Flutter NodeJS NodeJS (server-auth) Java…" at bounding box center [776, 338] width 445 height 29
click at [569, 341] on div "React" at bounding box center [566, 338] width 25 height 29
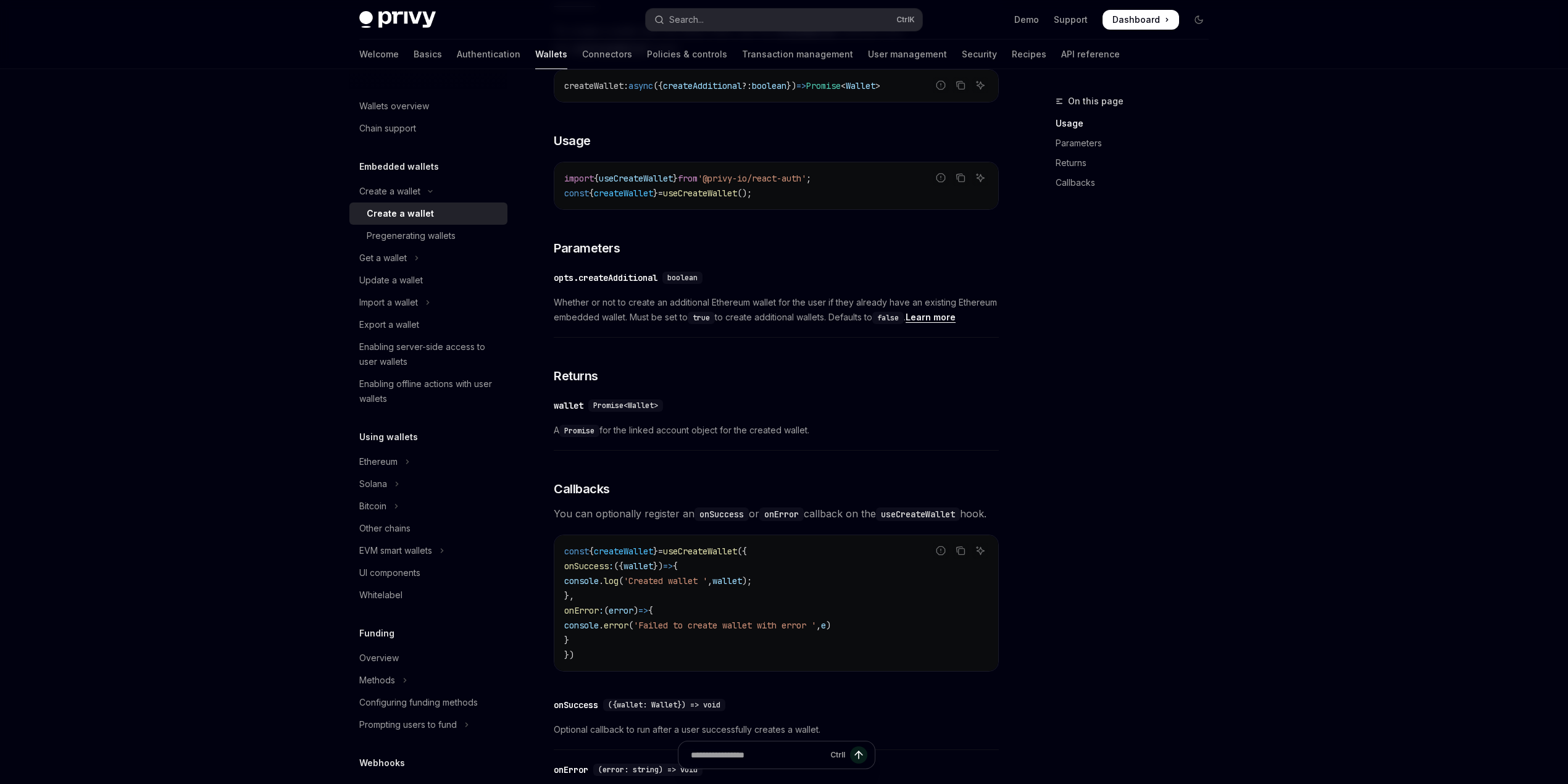
scroll to position [576, 0]
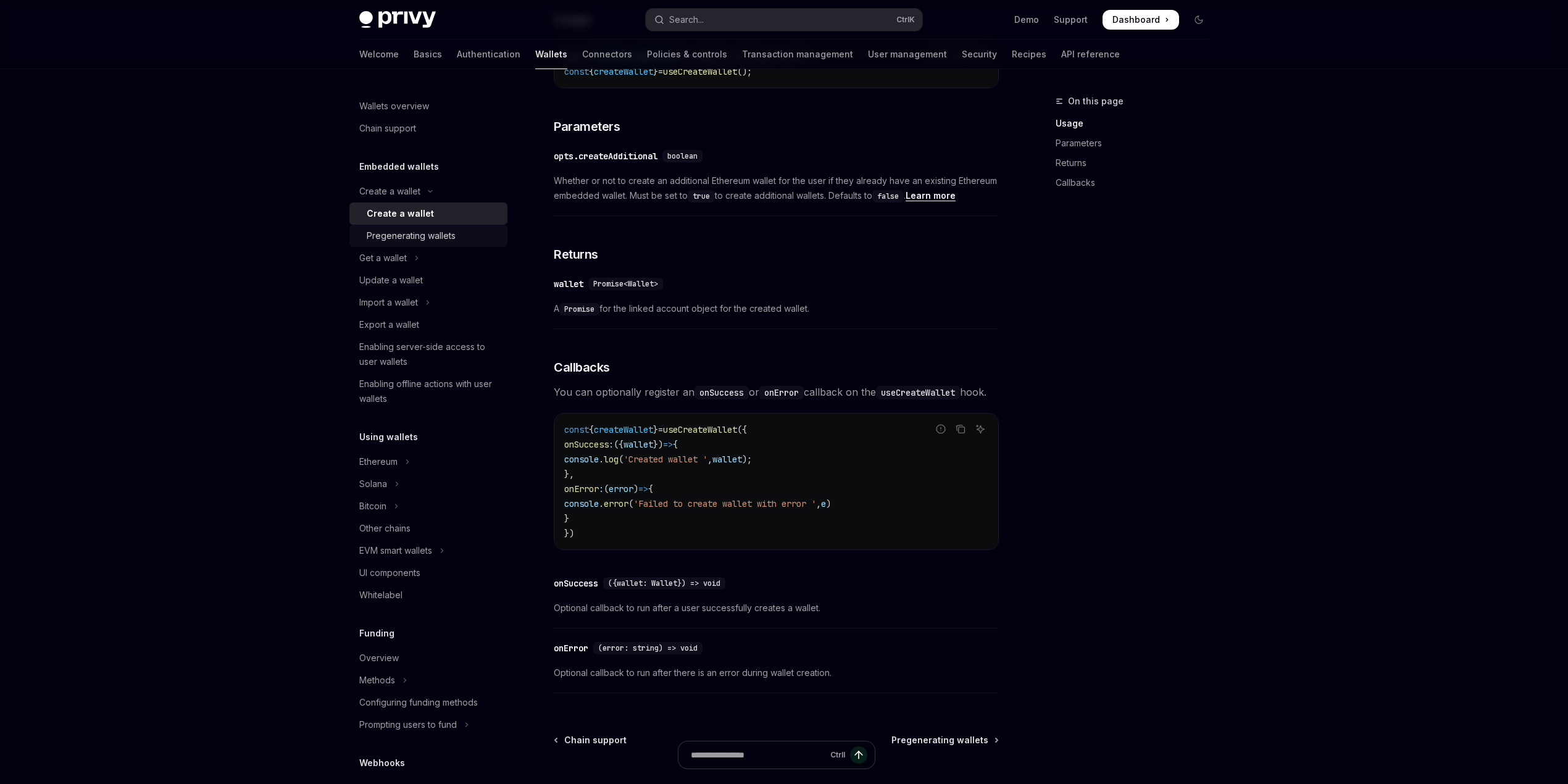
click at [445, 240] on div "Pregenerating wallets" at bounding box center [410, 235] width 89 height 15
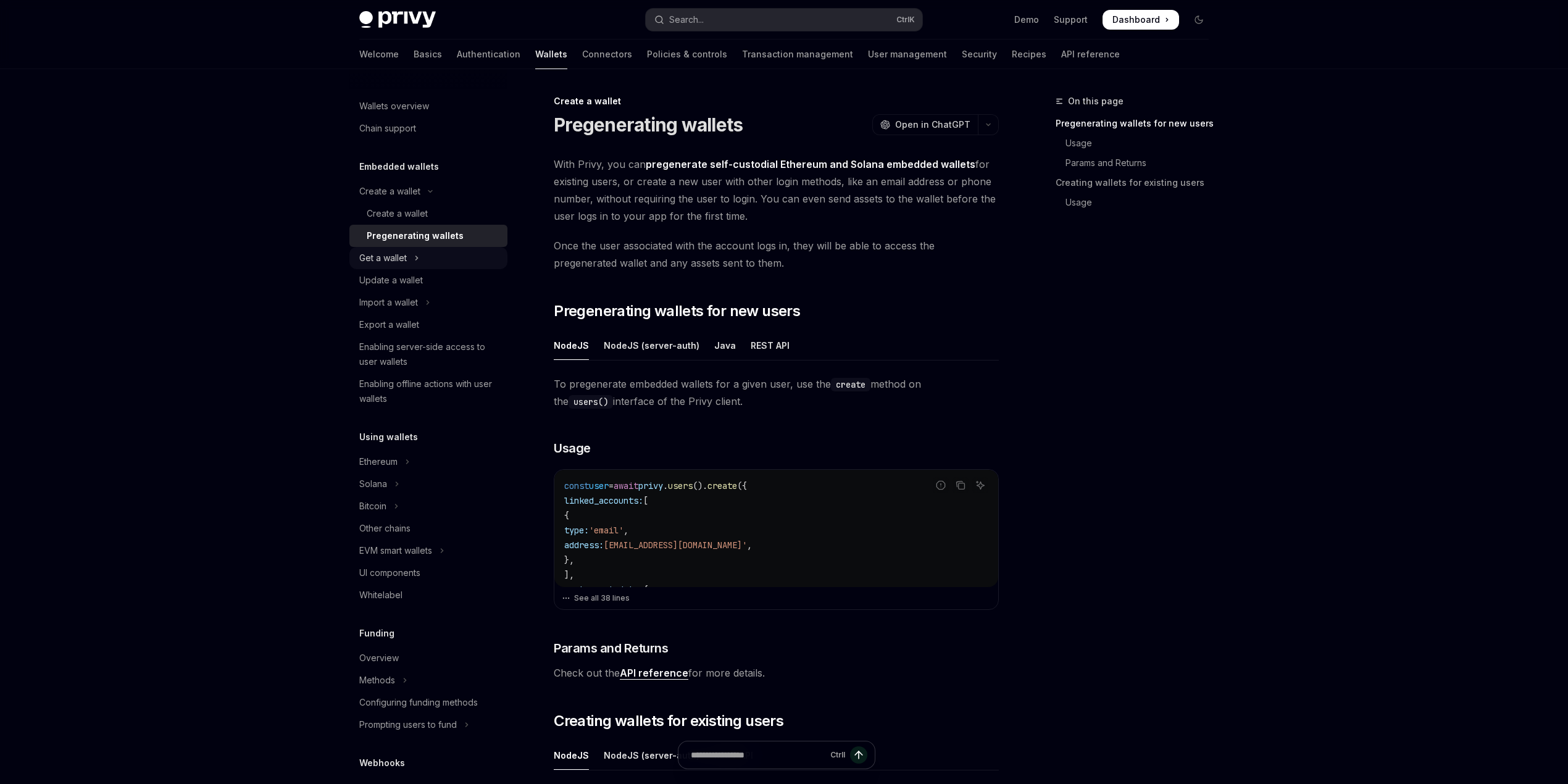
click at [407, 260] on button "Get a wallet" at bounding box center [429, 257] width 158 height 22
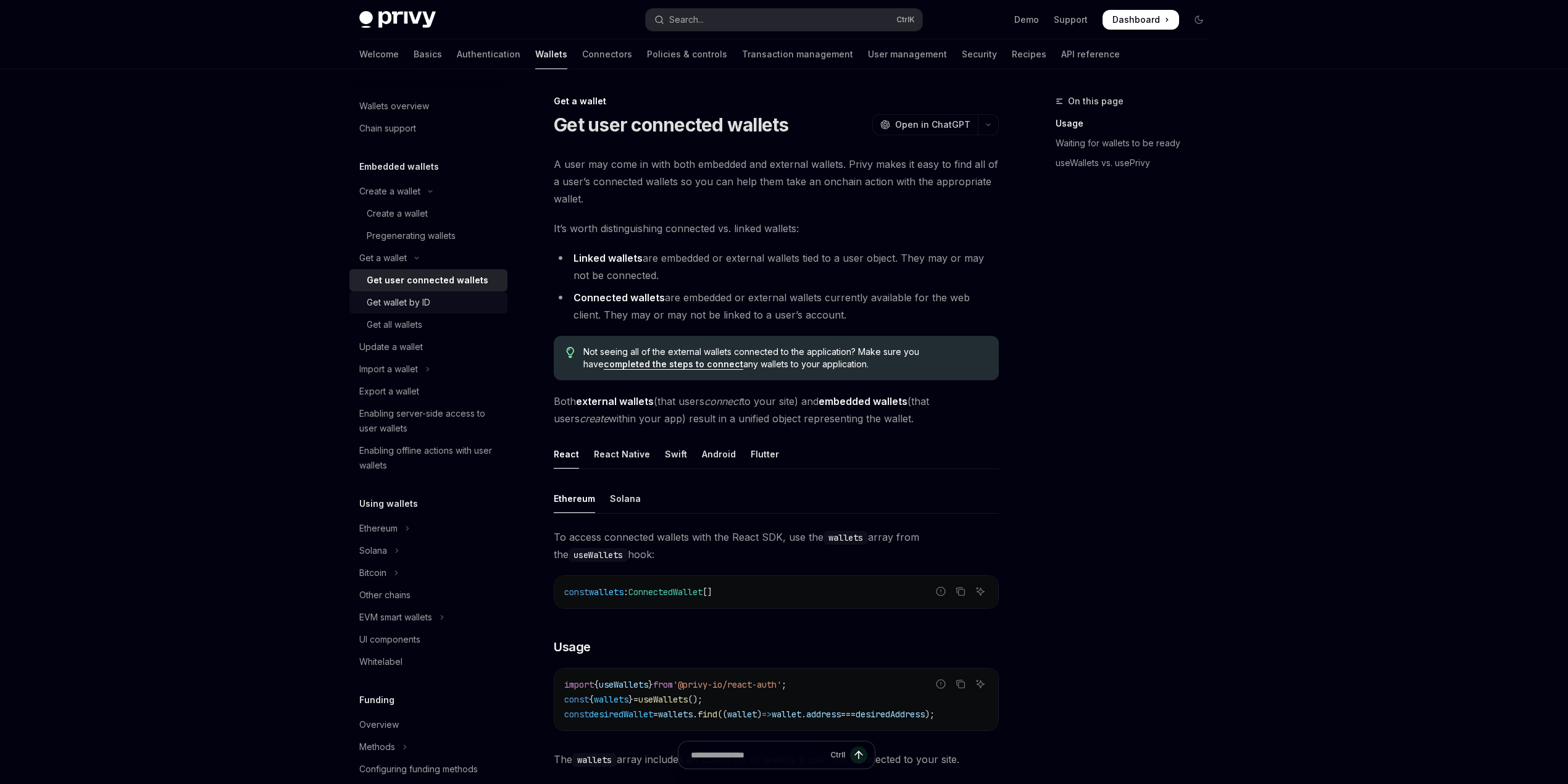
click at [411, 312] on link "Get wallet by ID" at bounding box center [429, 302] width 158 height 22
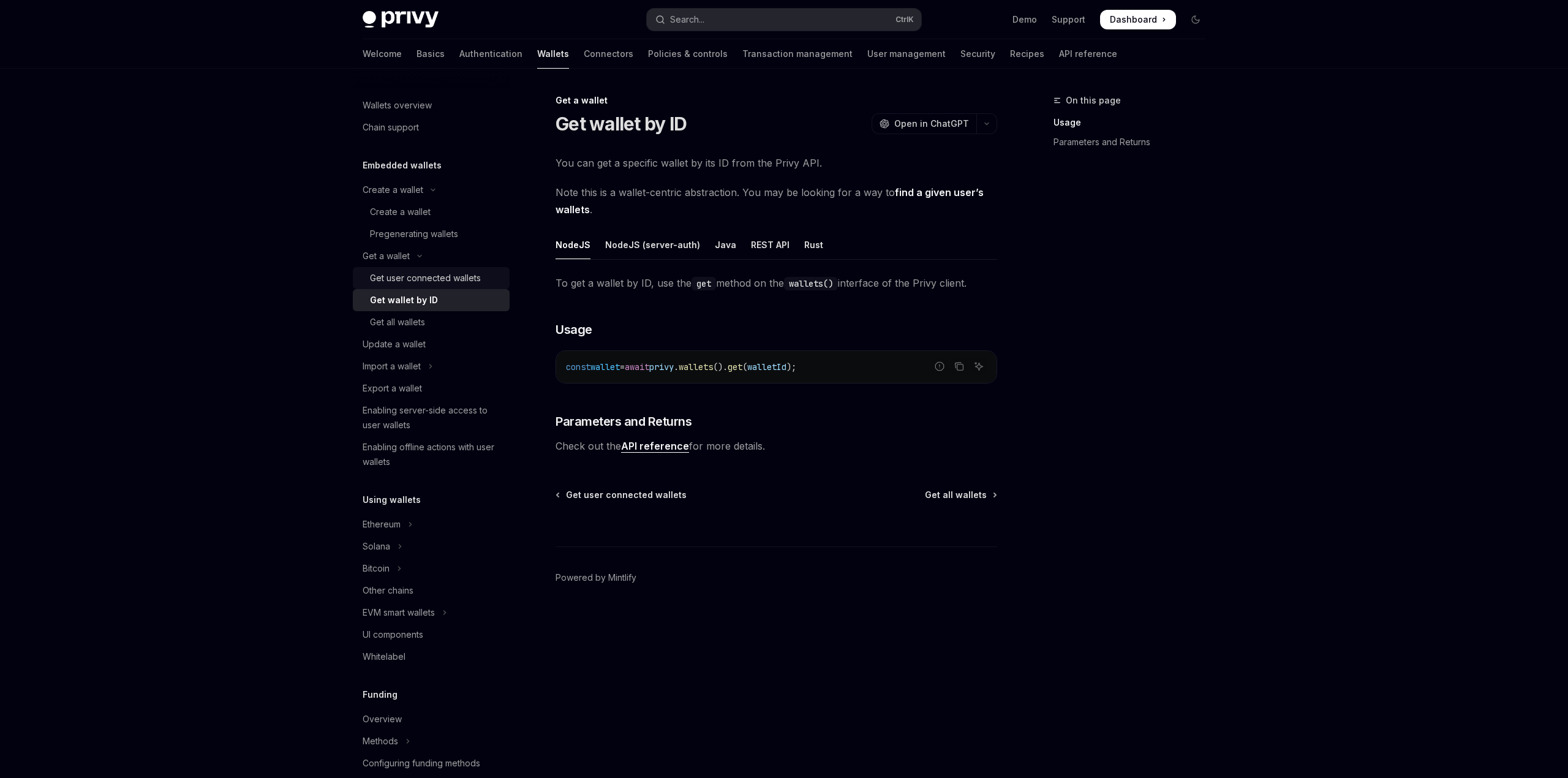
click at [400, 274] on div "Get user connected wallets" at bounding box center [425, 277] width 111 height 14
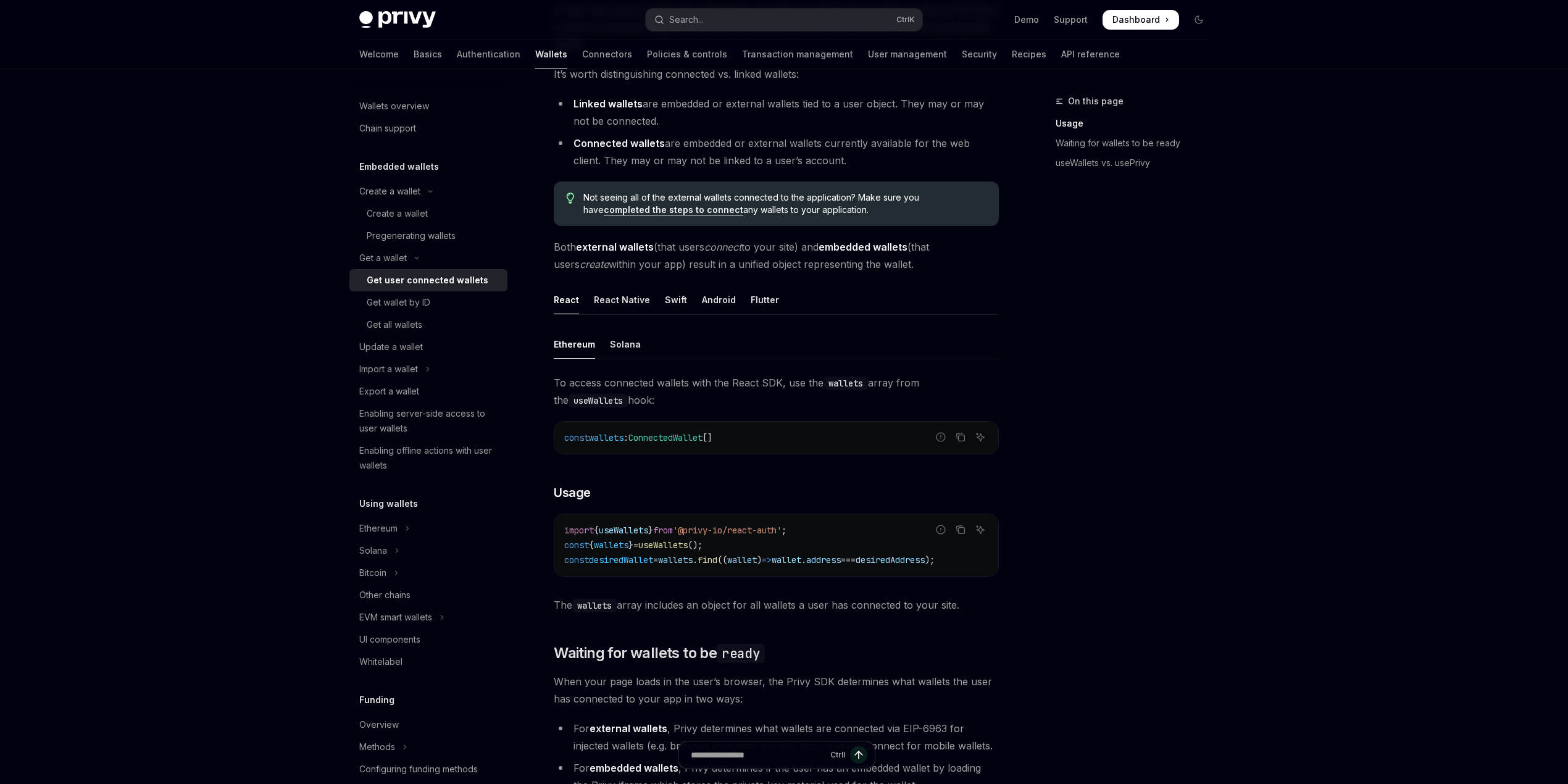
scroll to position [165, 0]
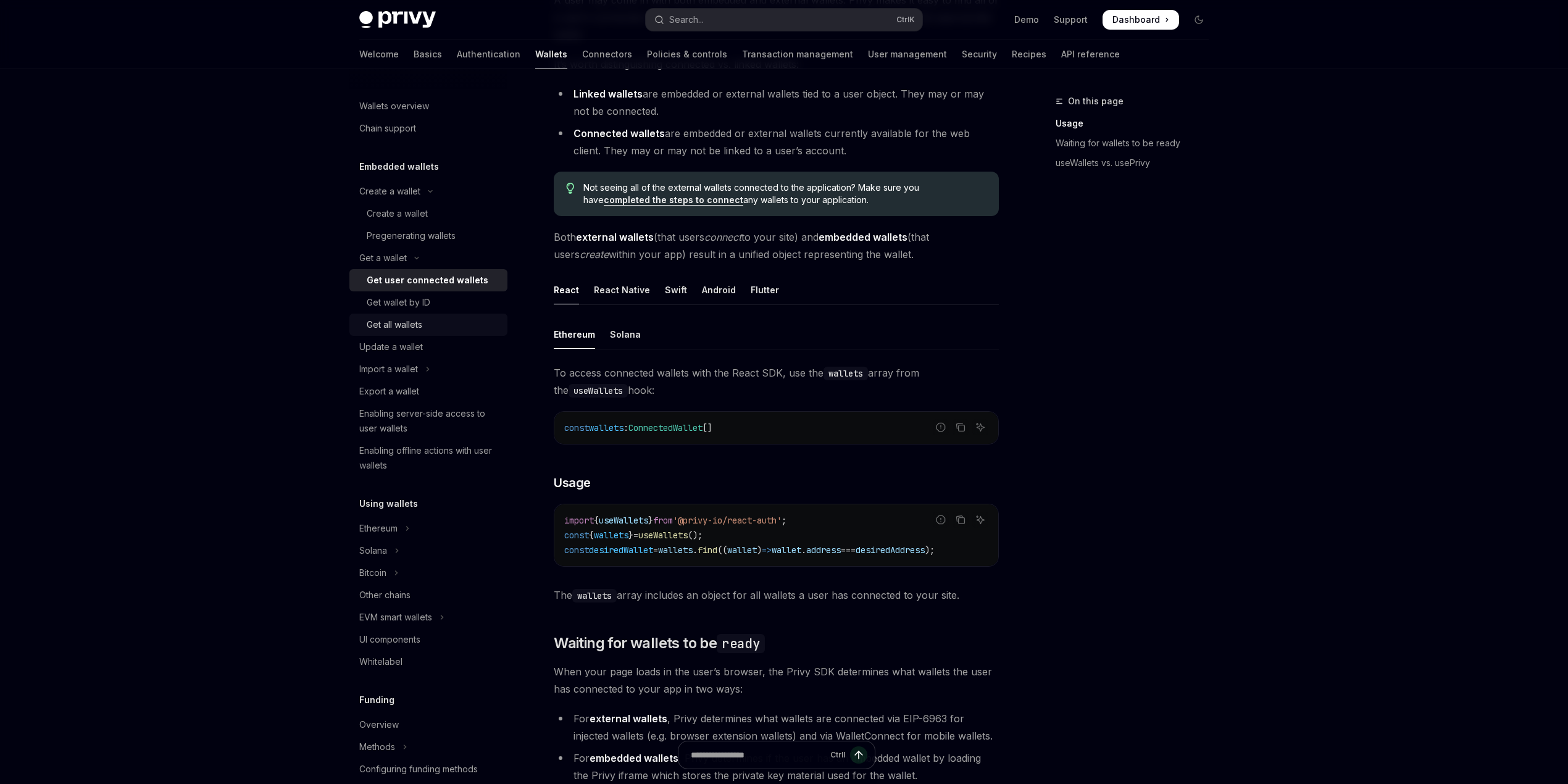
click at [405, 319] on div "Get all wallets" at bounding box center [394, 324] width 56 height 15
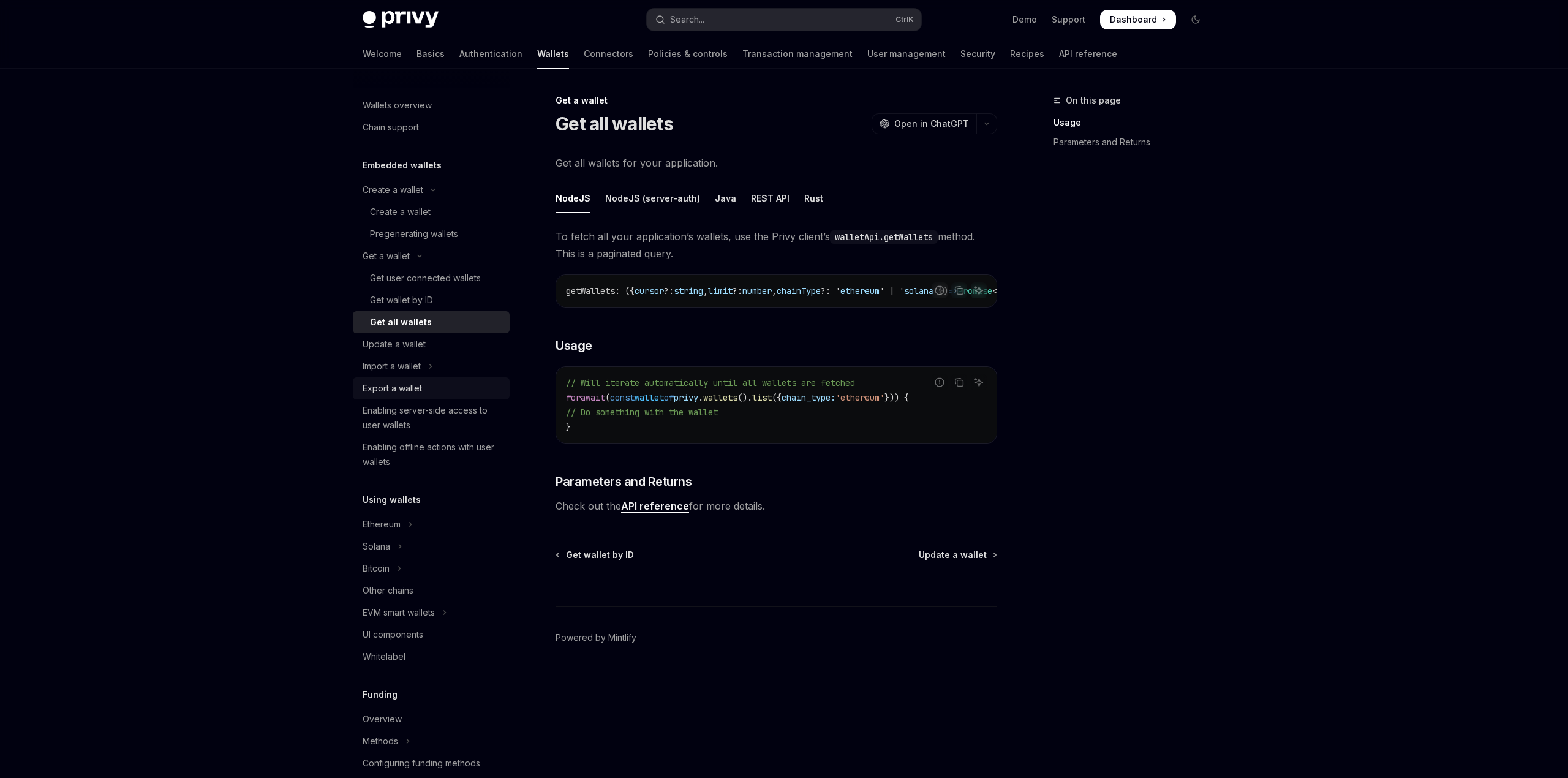
click at [410, 385] on div "Export a wallet" at bounding box center [392, 388] width 59 height 14
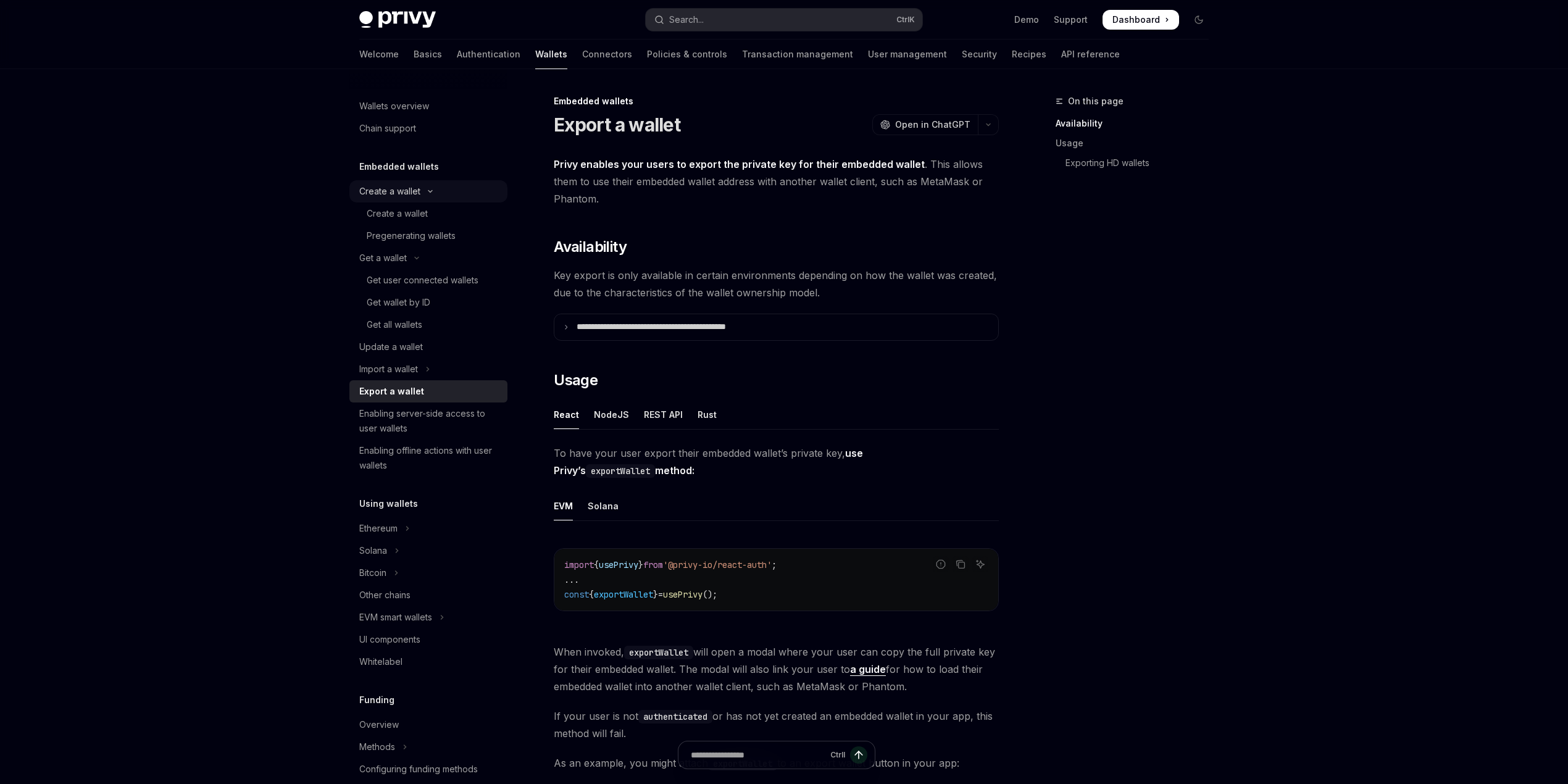
click at [399, 196] on div "Create a wallet" at bounding box center [390, 191] width 61 height 15
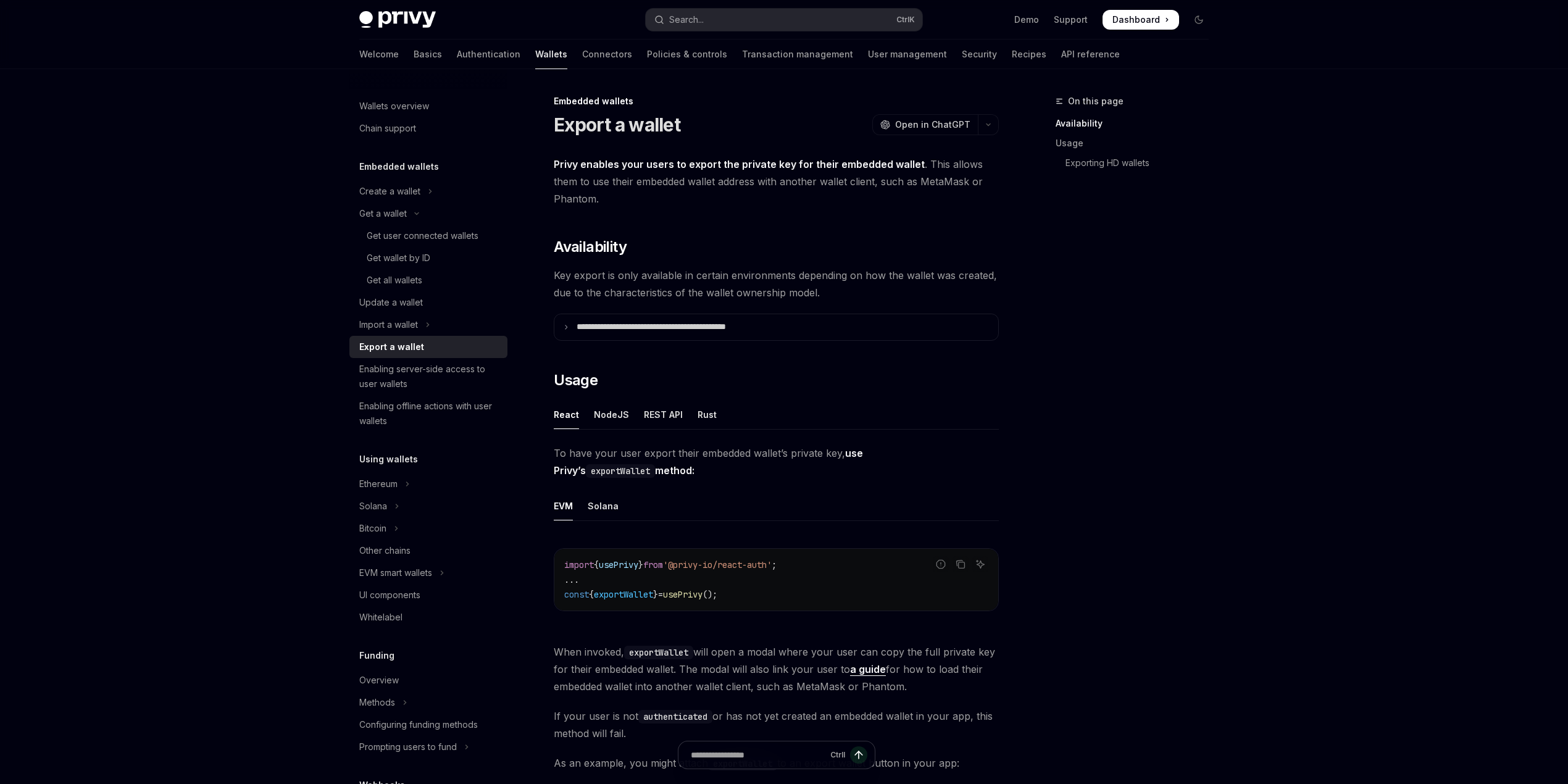
click at [396, 170] on h5 "Embedded wallets" at bounding box center [400, 166] width 80 height 15
click at [397, 194] on div "Create a wallet" at bounding box center [390, 191] width 61 height 15
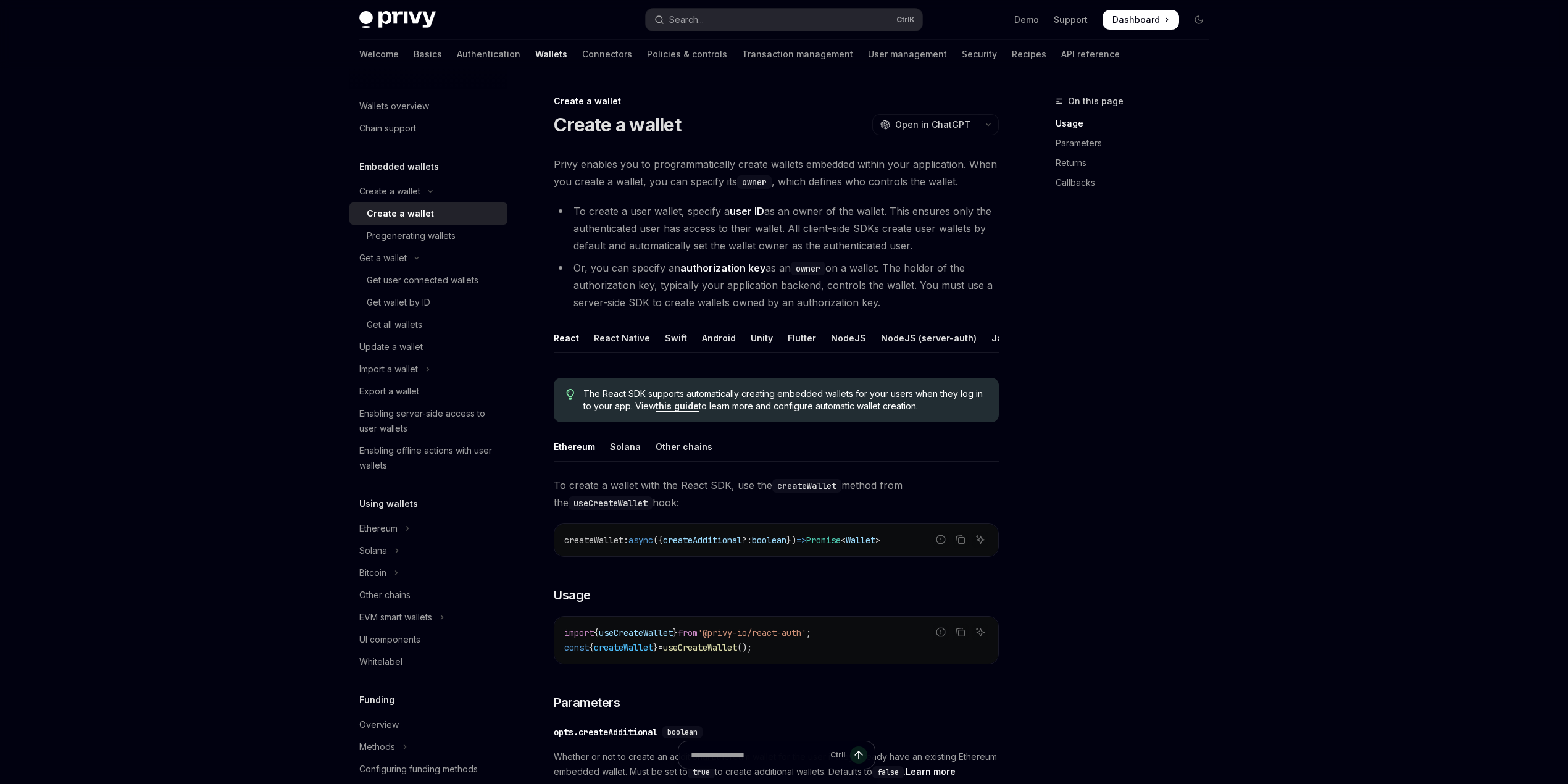
click at [405, 213] on div "Create a wallet" at bounding box center [400, 213] width 67 height 15
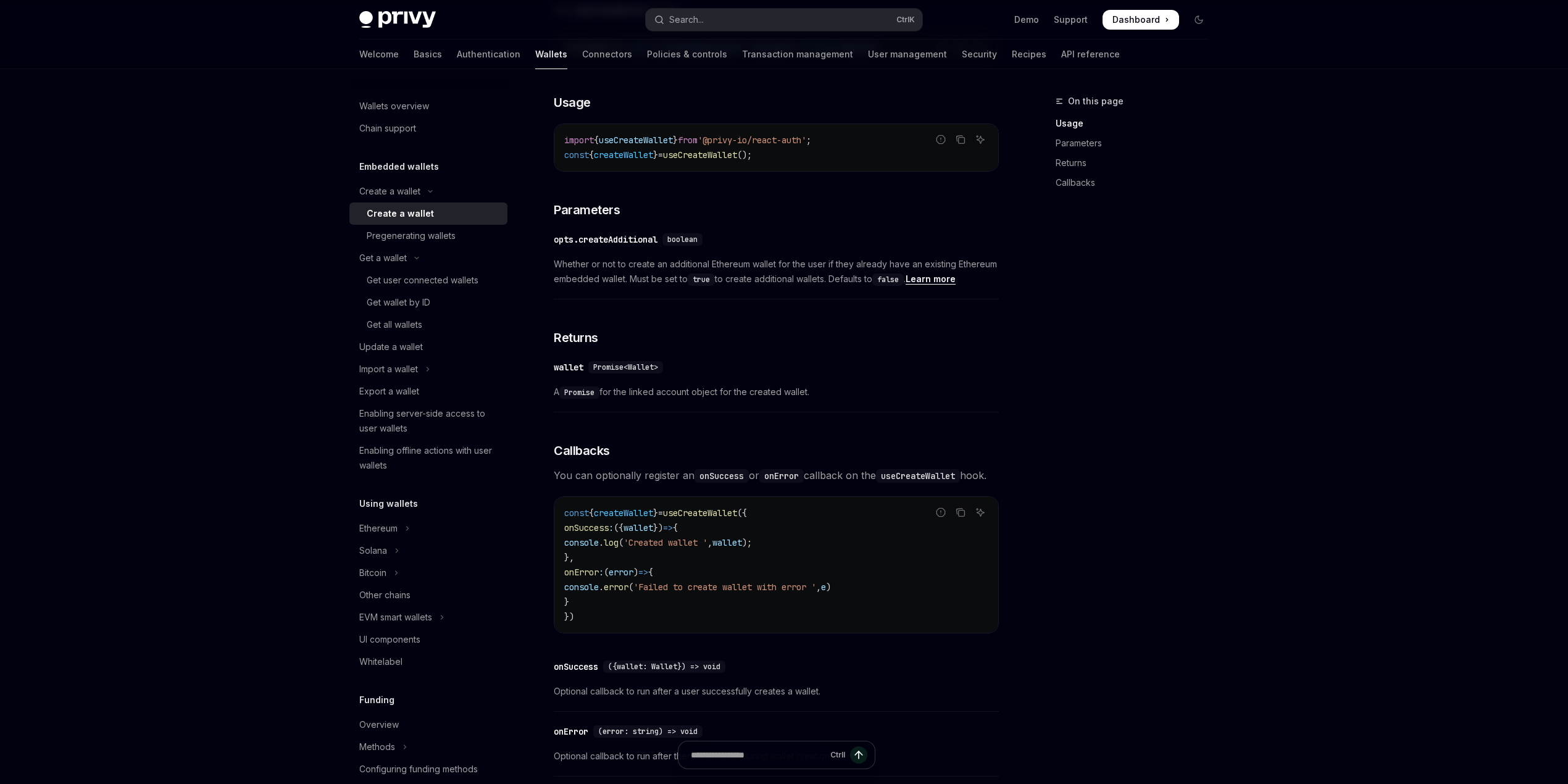
scroll to position [494, 0]
drag, startPoint x: 790, startPoint y: 281, endPoint x: 887, endPoint y: 274, distance: 97.3
click at [887, 274] on span "Whether or not to create an additional Ethereum wallet for the user if they alr…" at bounding box center [776, 270] width 445 height 29
click at [1007, 268] on div "On this page Usage Parameters Returns Callbacks Create a wallet Create a wallet…" at bounding box center [784, 278] width 869 height 1405
drag, startPoint x: 646, startPoint y: 294, endPoint x: 732, endPoint y: 292, distance: 86.0
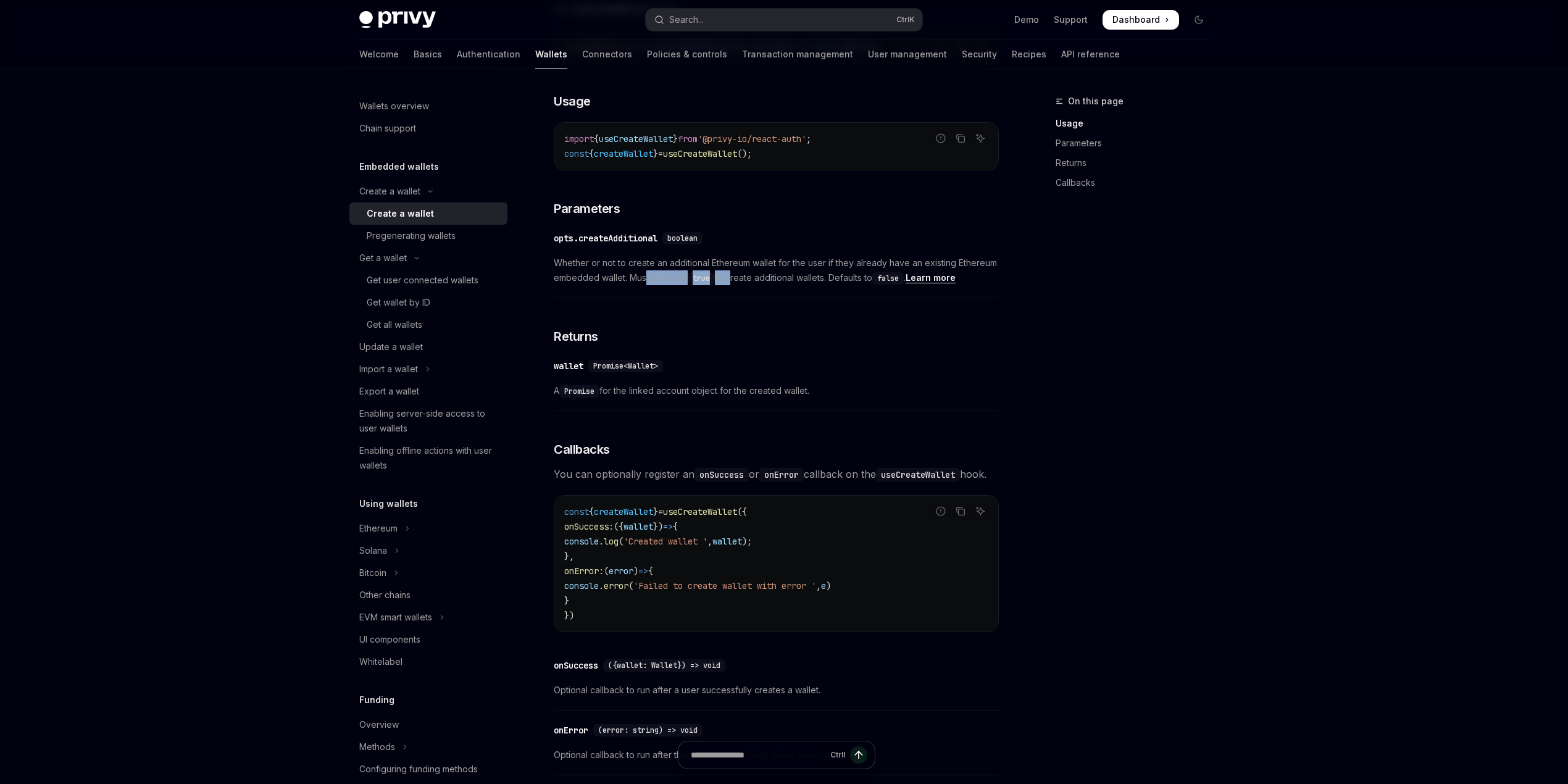
click at [732, 285] on span "Whether or not to create an additional Ethereum wallet for the user if they alr…" at bounding box center [776, 270] width 445 height 29
click at [801, 285] on span "Whether or not to create an additional Ethereum wallet for the user if they alr…" at bounding box center [776, 270] width 445 height 29
click at [605, 371] on span "Promise<Wallet>" at bounding box center [626, 366] width 65 height 10
click at [646, 371] on span "Promise<Wallet>" at bounding box center [626, 366] width 65 height 10
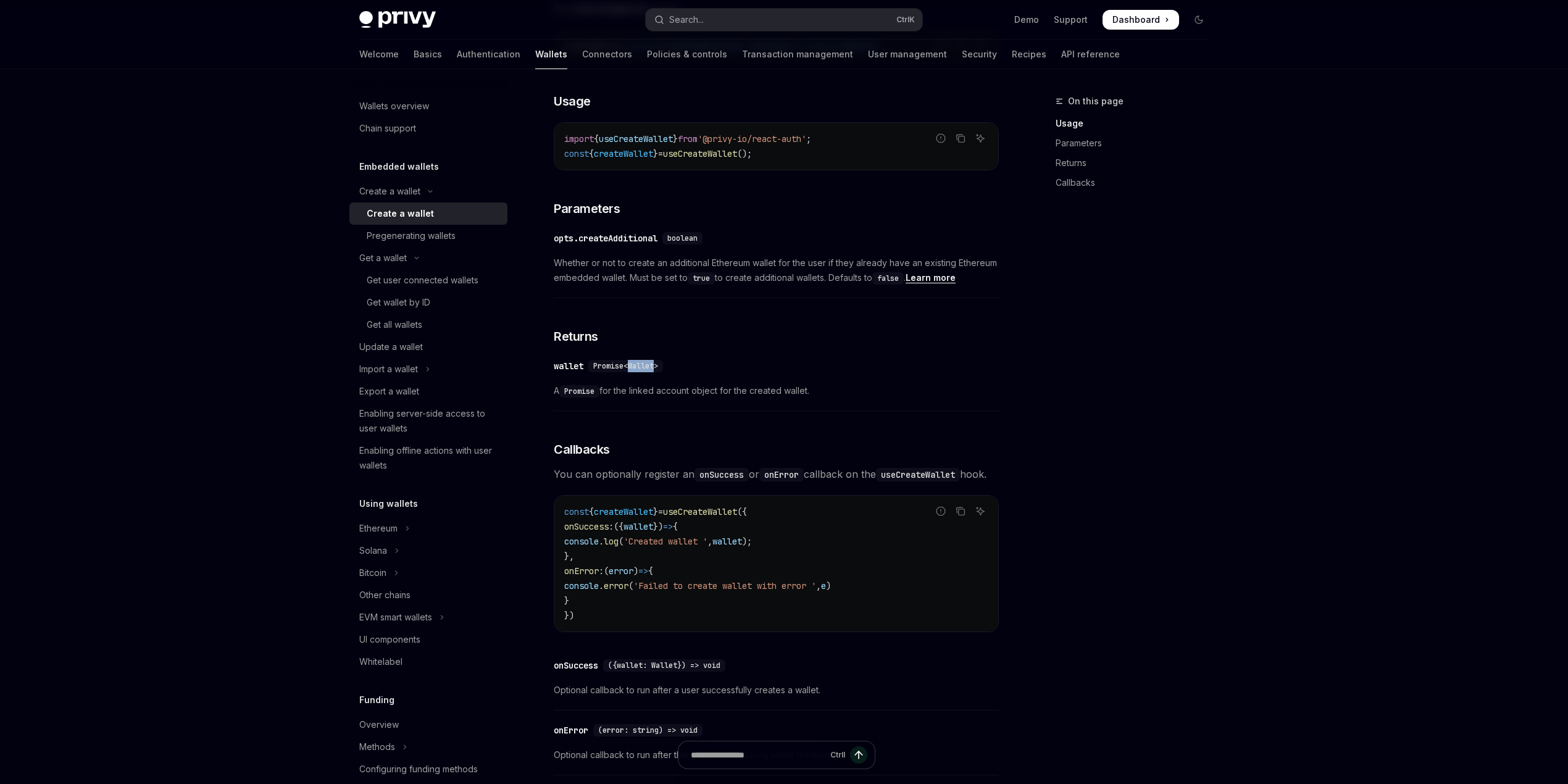
click at [646, 371] on span "Promise<Wallet>" at bounding box center [626, 366] width 65 height 10
click at [637, 392] on div "​ wallet Promise<Wallet> A Promise for the linked account object for the create…" at bounding box center [776, 382] width 445 height 58
click at [656, 398] on span "A Promise for the linked account object for the created wallet." at bounding box center [776, 390] width 445 height 15
drag, startPoint x: 656, startPoint y: 406, endPoint x: 693, endPoint y: 405, distance: 37.0
click at [655, 398] on span "A Promise for the linked account object for the created wallet." at bounding box center [776, 390] width 445 height 15
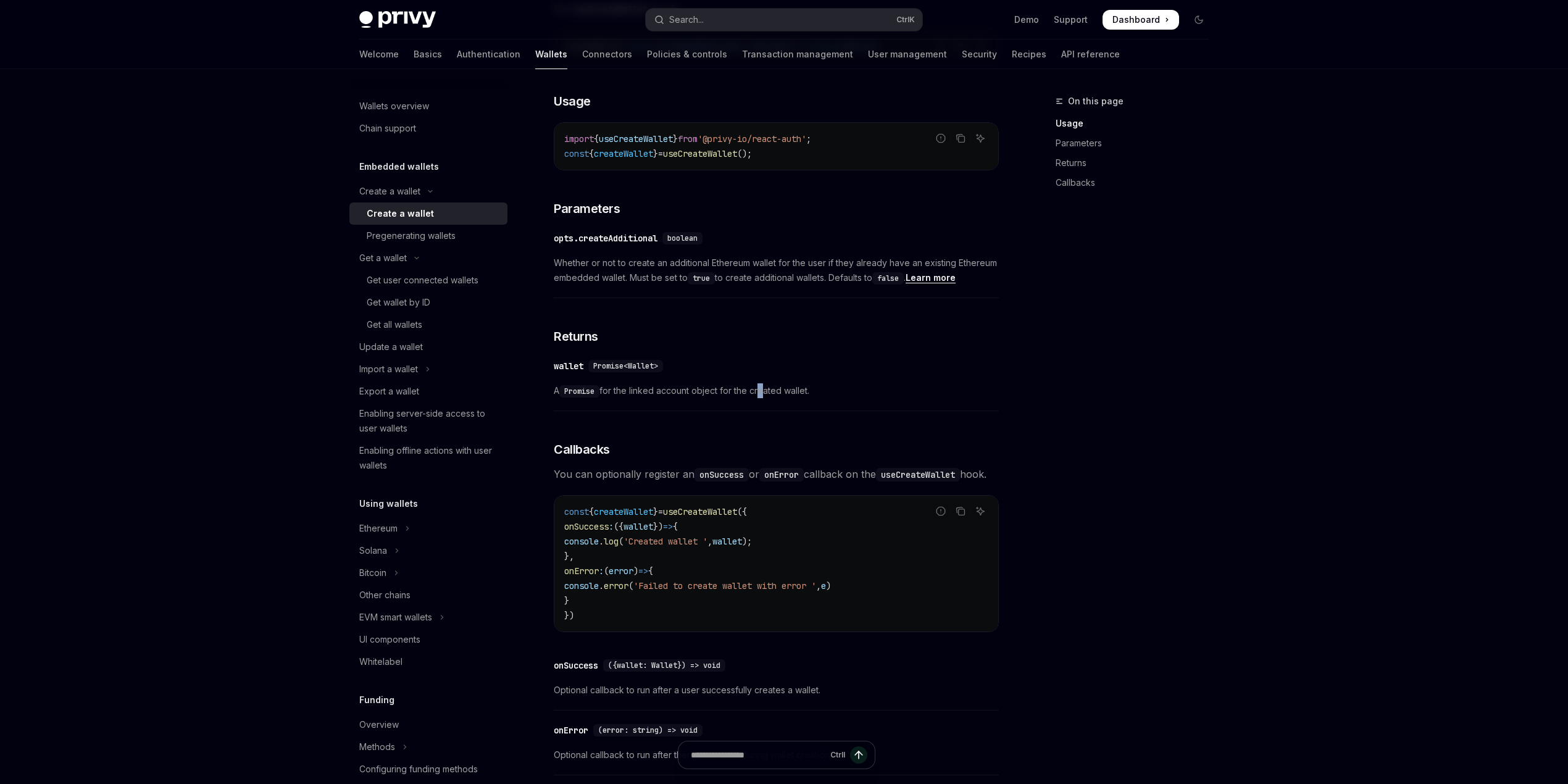
click at [761, 389] on div "​ wallet Promise<Wallet> A Promise for the linked account object for the create…" at bounding box center [776, 382] width 445 height 58
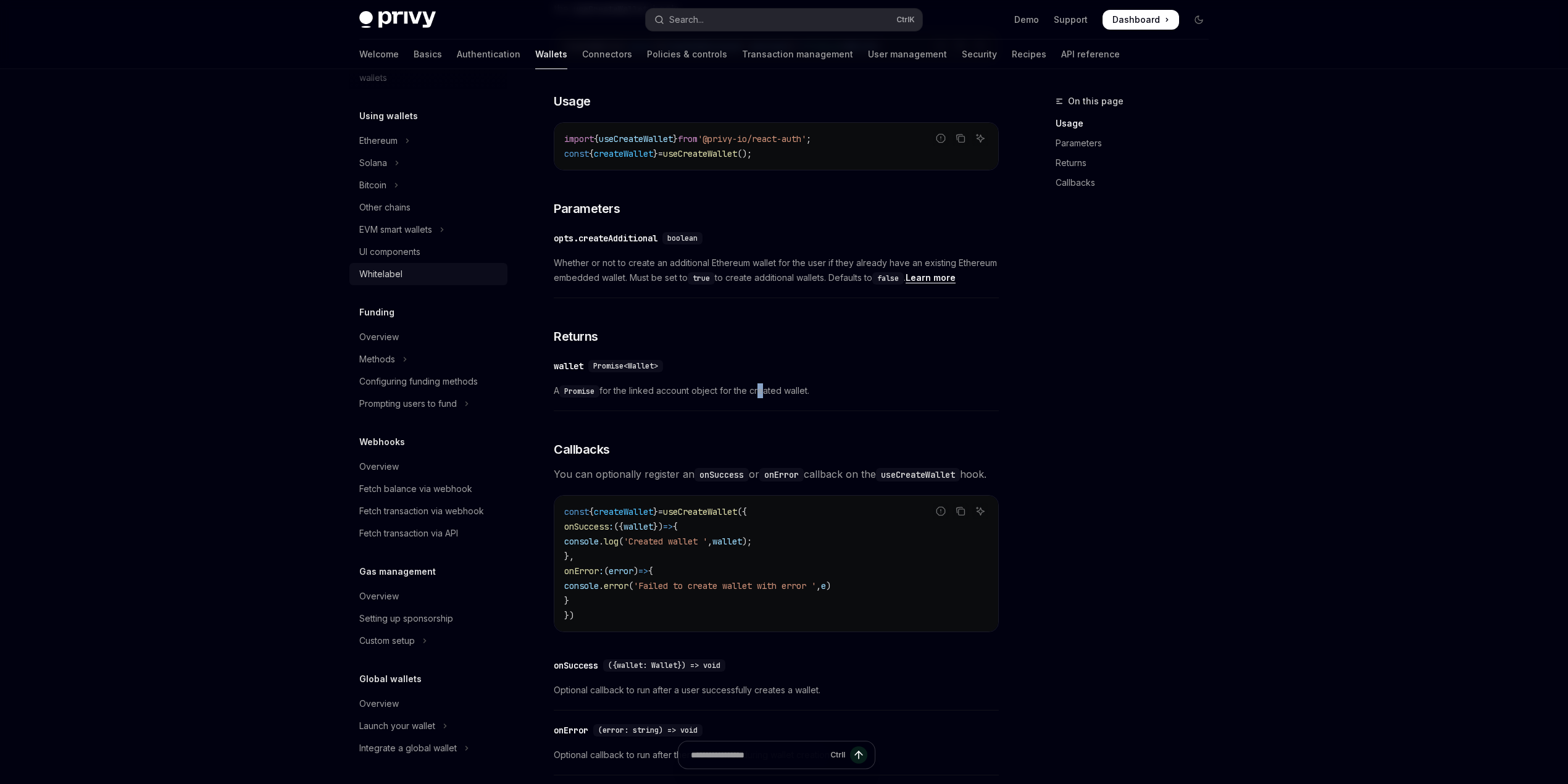
scroll to position [0, 0]
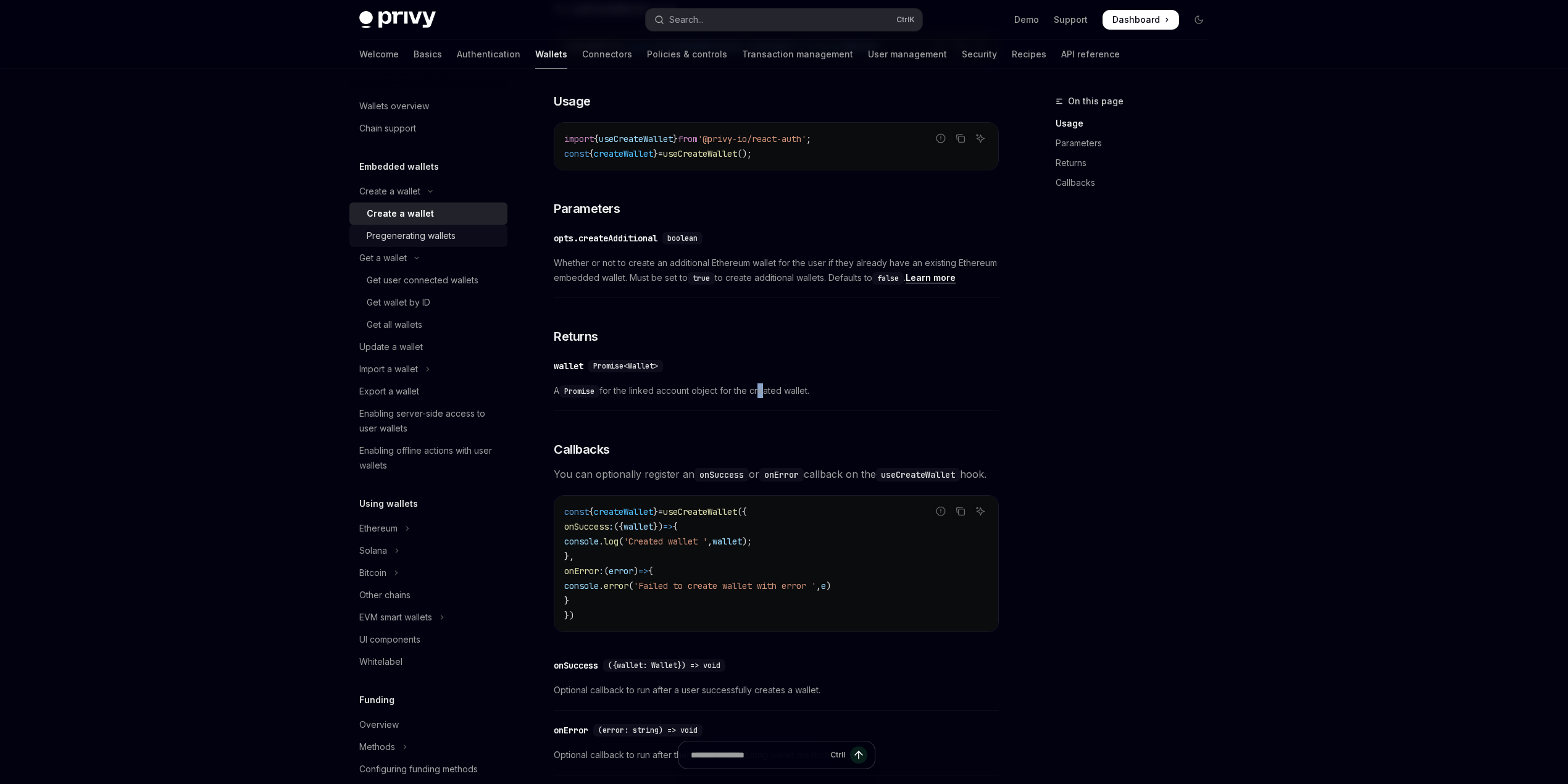
click at [429, 240] on div "Pregenerating wallets" at bounding box center [410, 235] width 89 height 15
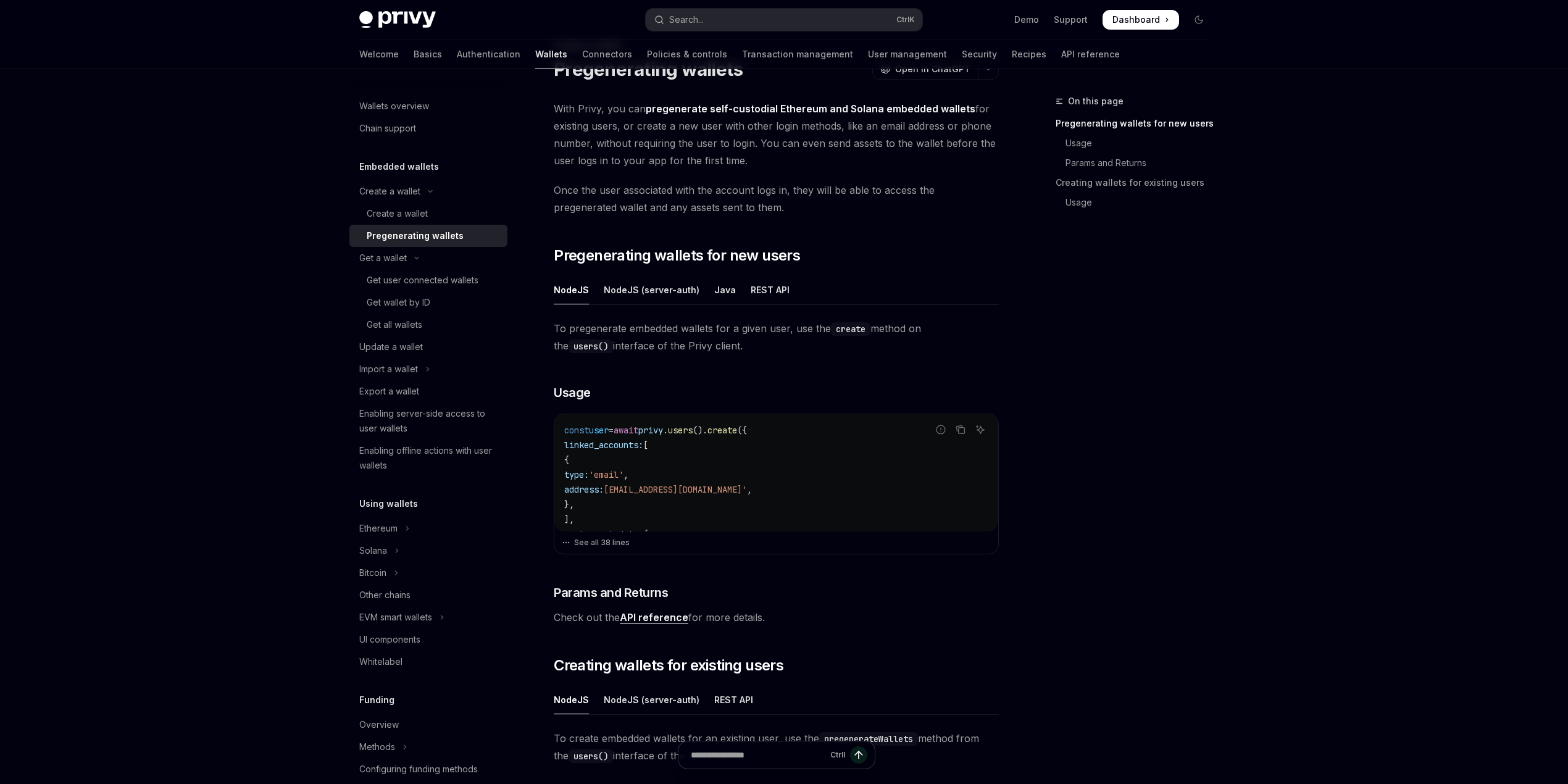
scroll to position [82, 0]
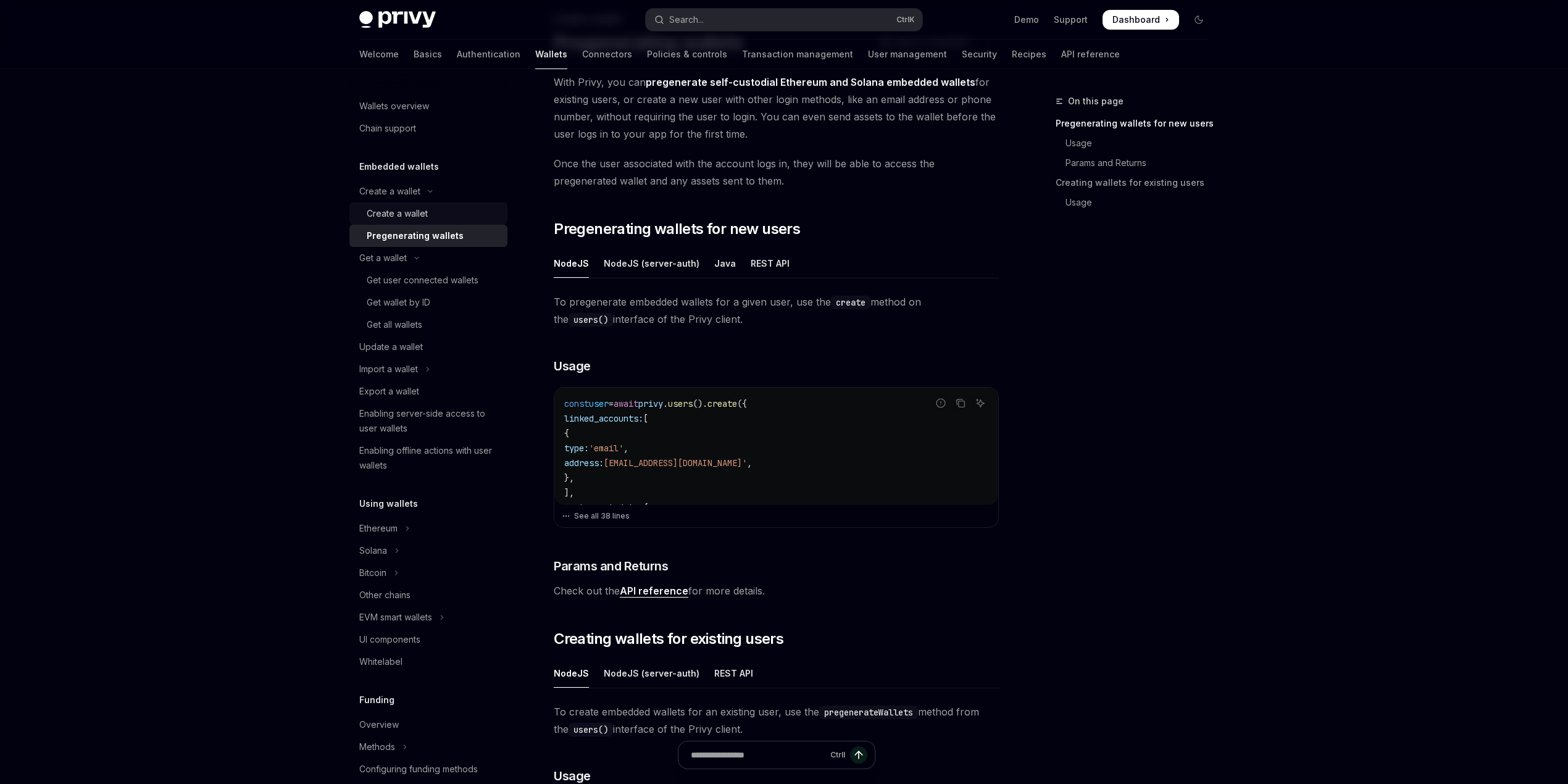
click at [418, 218] on div "Create a wallet" at bounding box center [397, 213] width 61 height 15
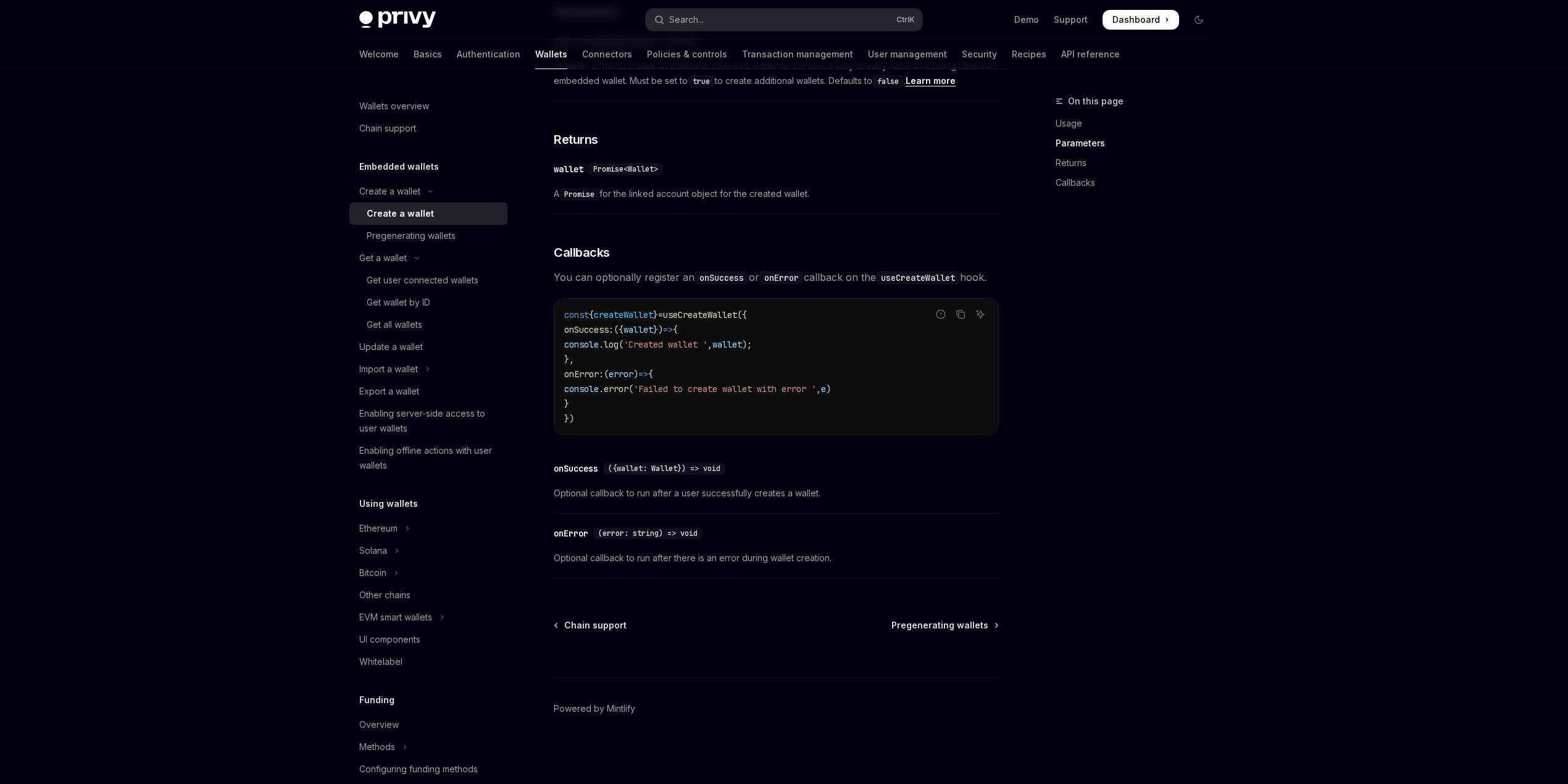
scroll to position [724, 0]
click at [403, 344] on div "Update a wallet" at bounding box center [391, 346] width 63 height 15
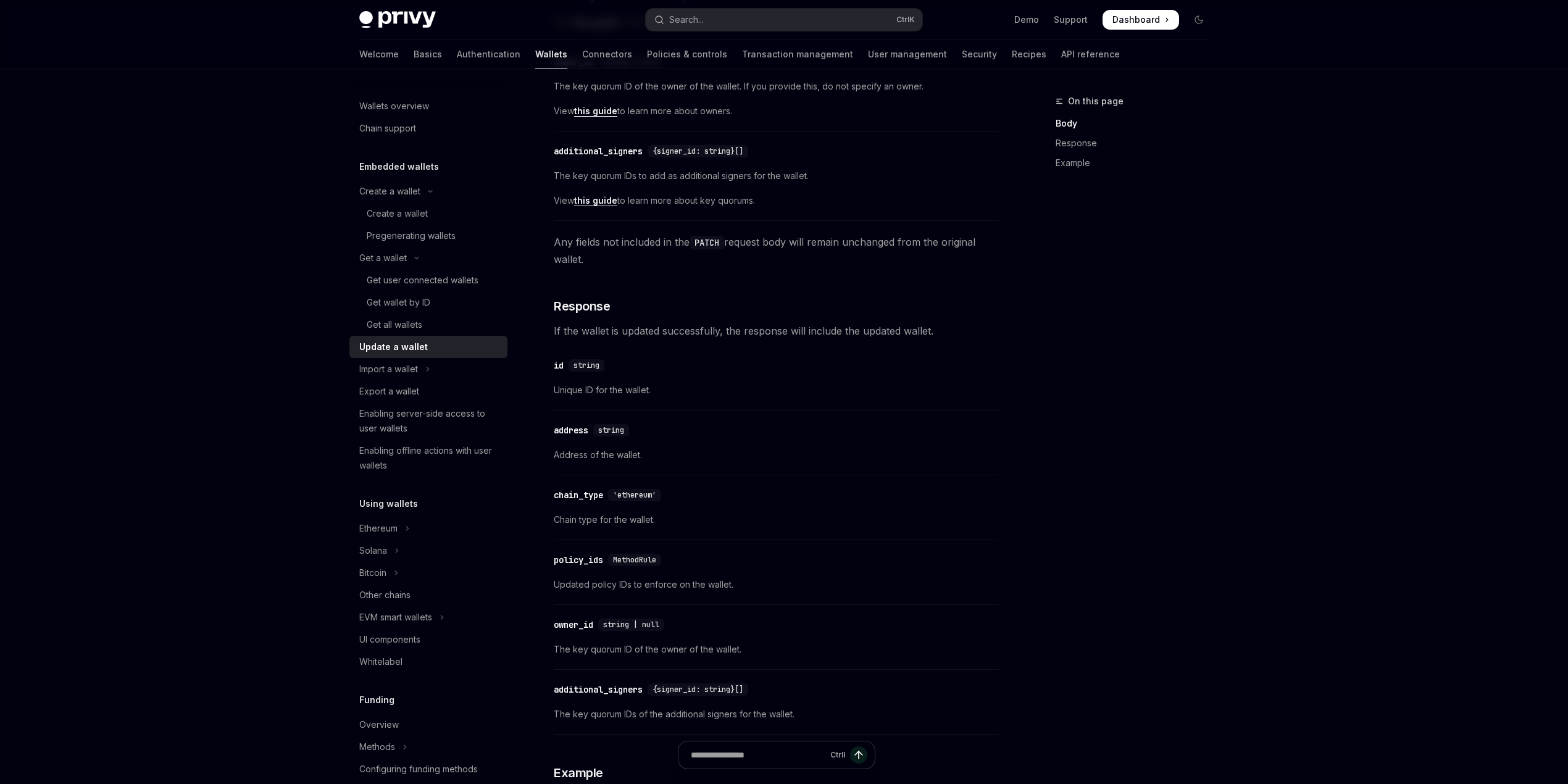
scroll to position [657, 0]
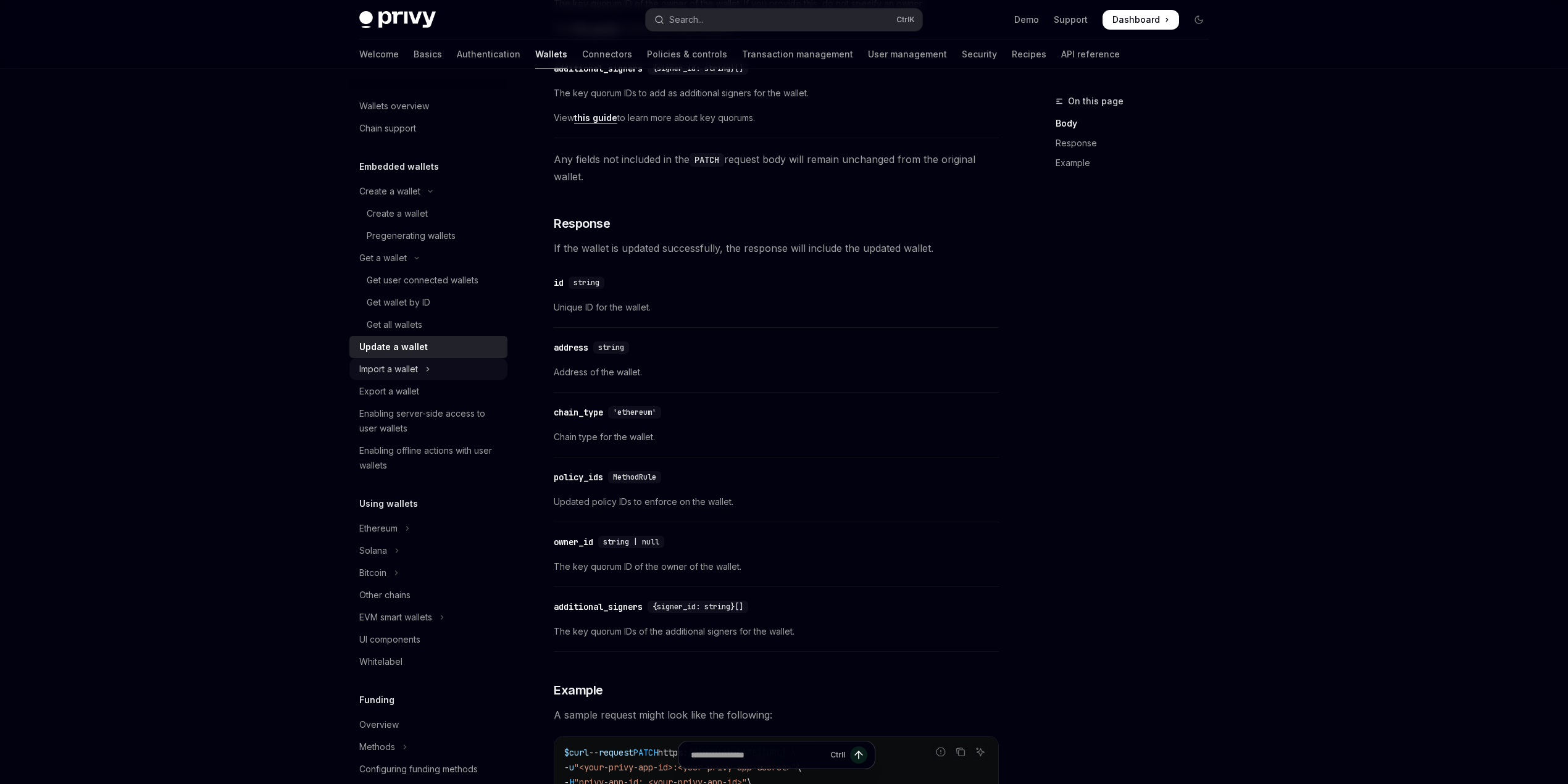
click at [428, 375] on icon "Toggle Import a wallet section" at bounding box center [428, 368] width 5 height 15
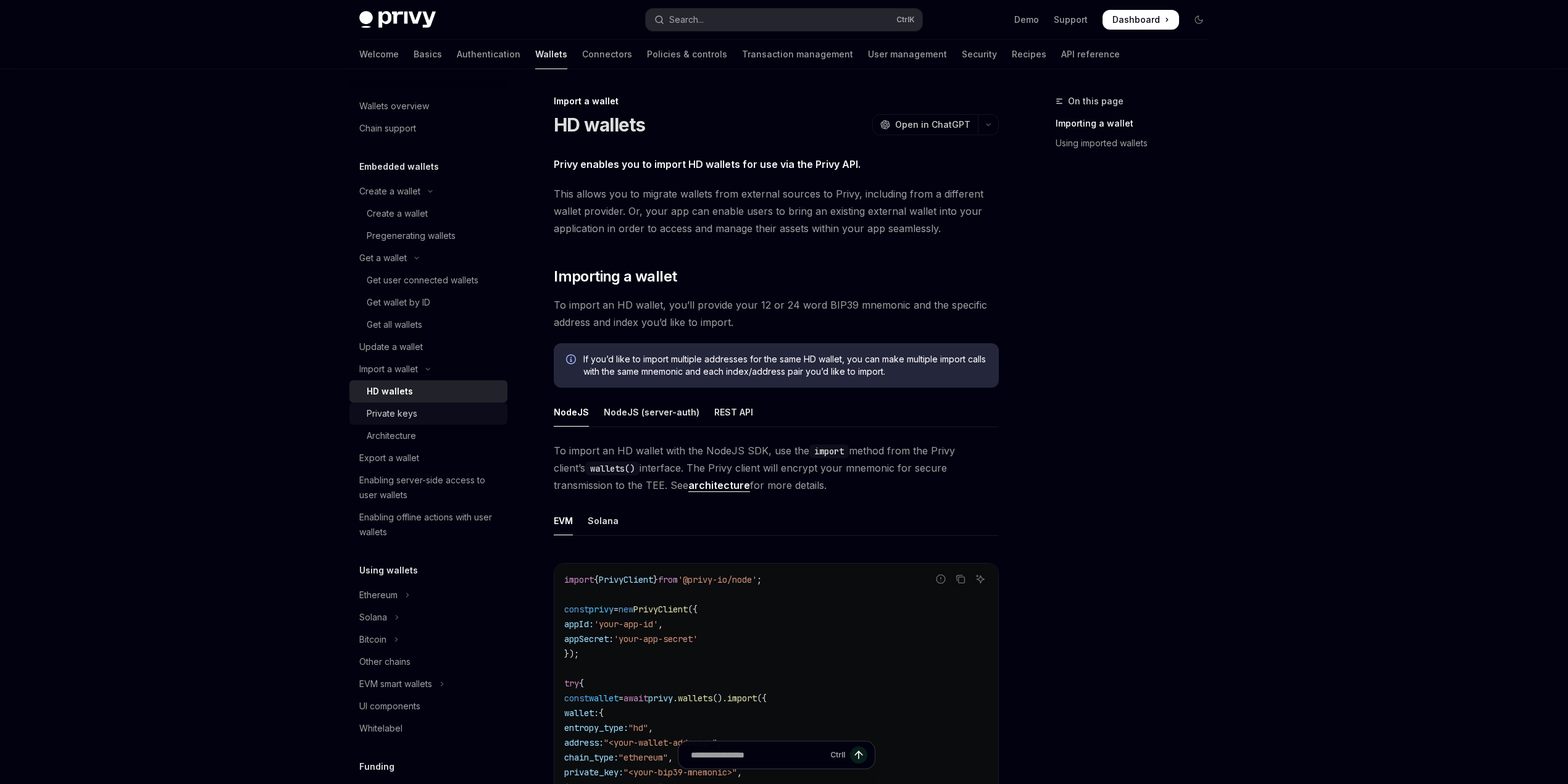
click at [423, 421] on div "Private keys" at bounding box center [433, 413] width 134 height 15
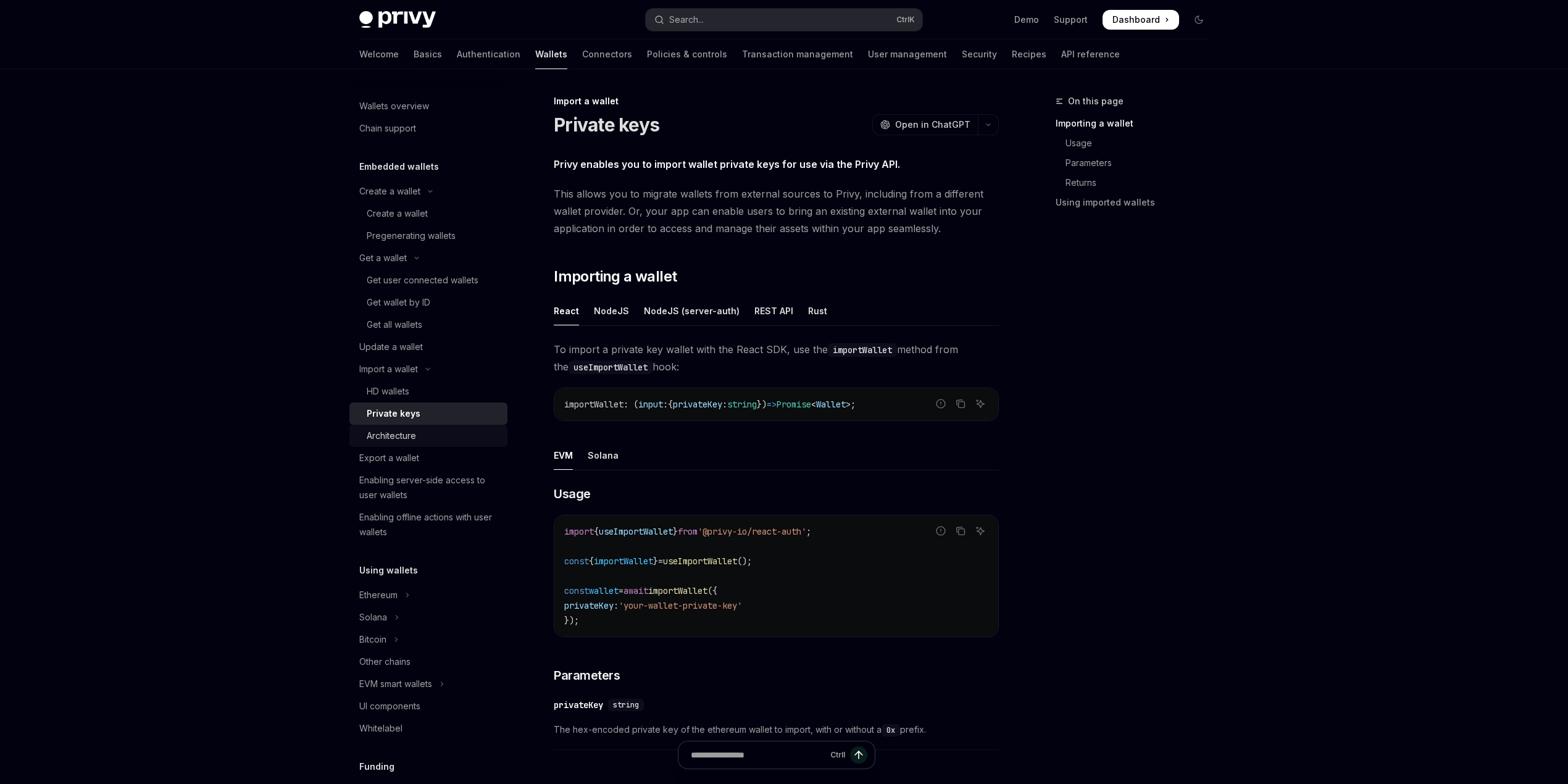
click at [418, 438] on div "Architecture" at bounding box center [433, 435] width 134 height 15
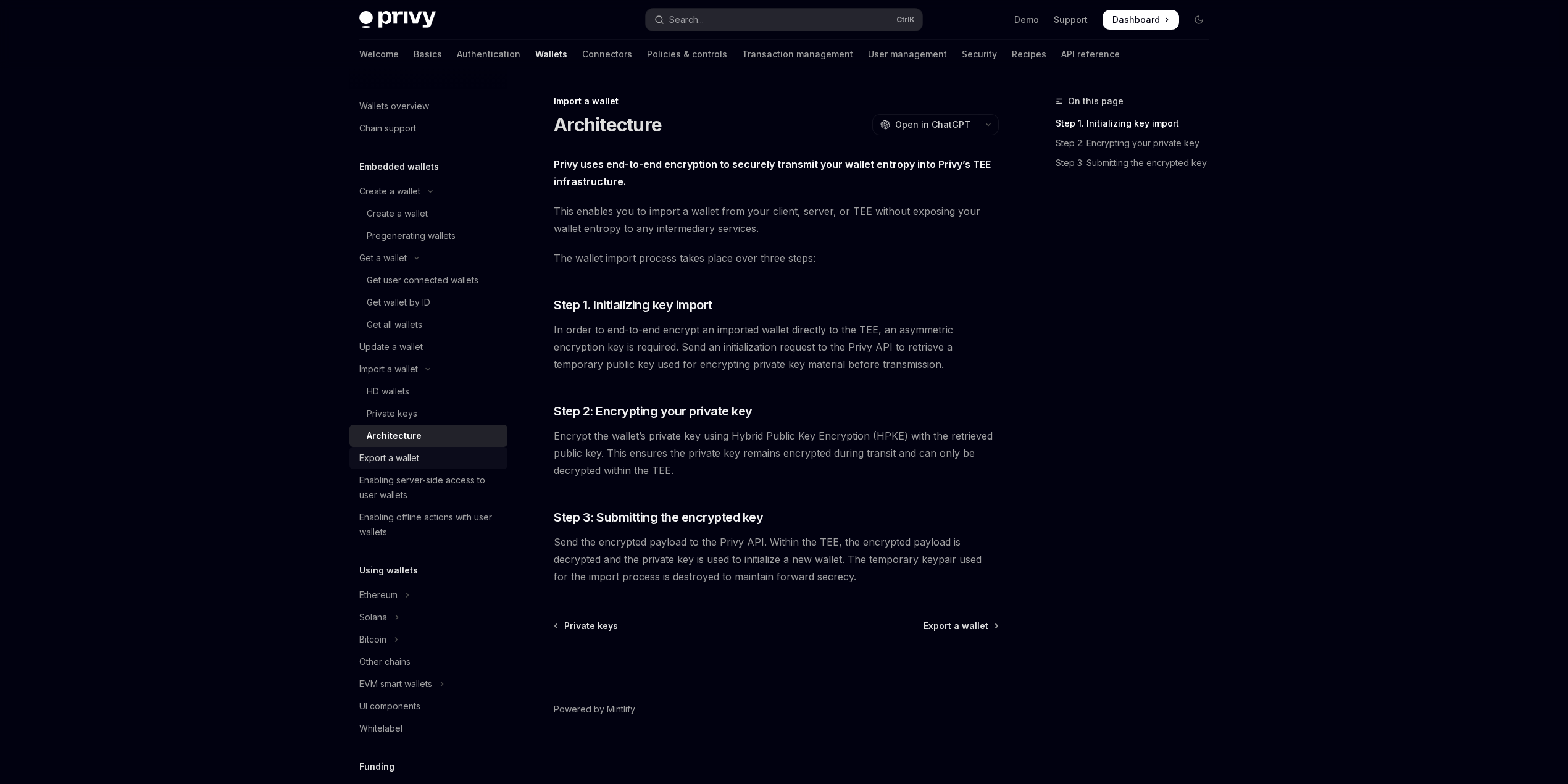
click at [417, 465] on div "Export a wallet" at bounding box center [389, 458] width 59 height 15
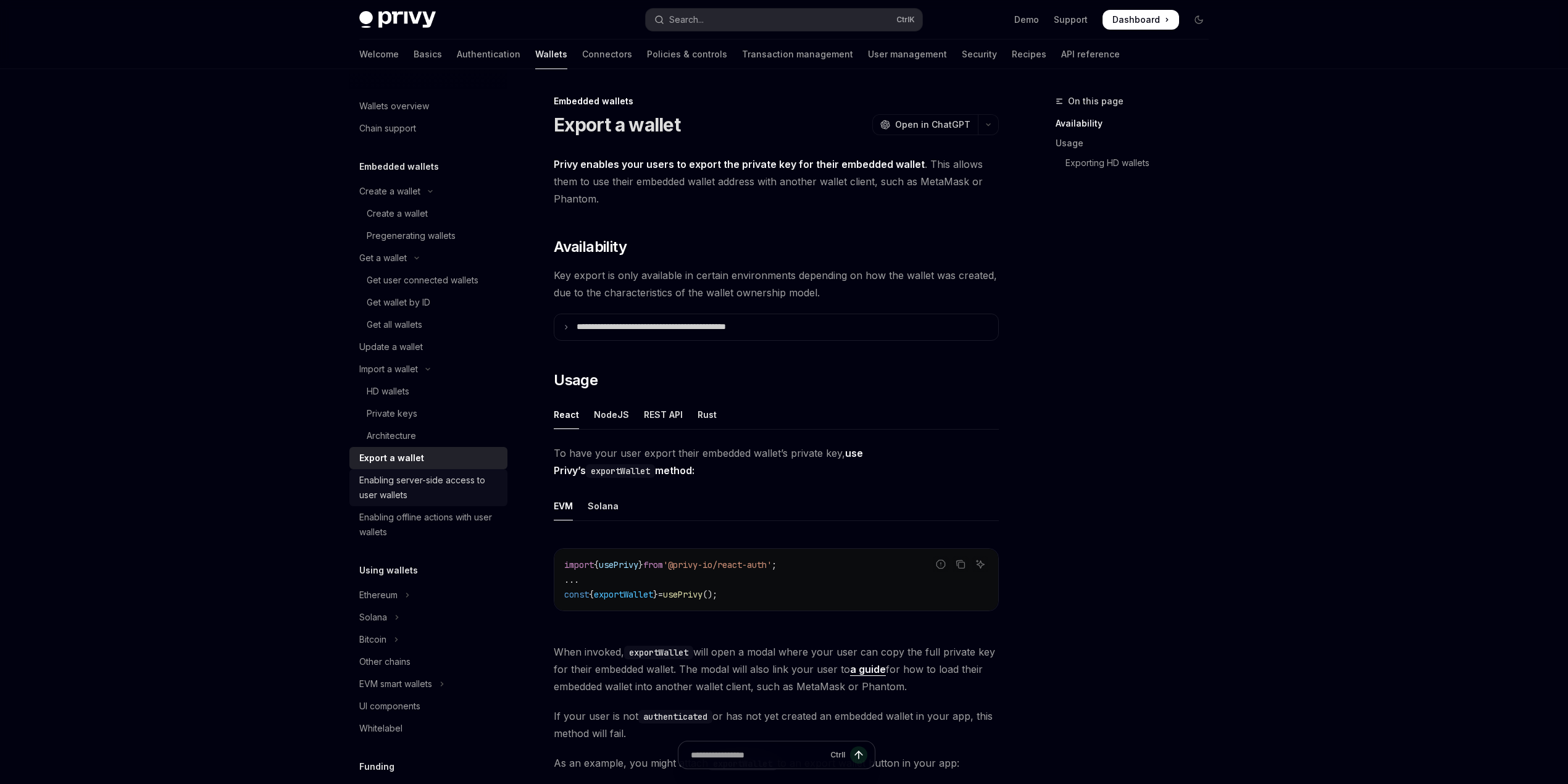
click at [424, 481] on div "Enabling server-side access to user wallets" at bounding box center [430, 487] width 140 height 29
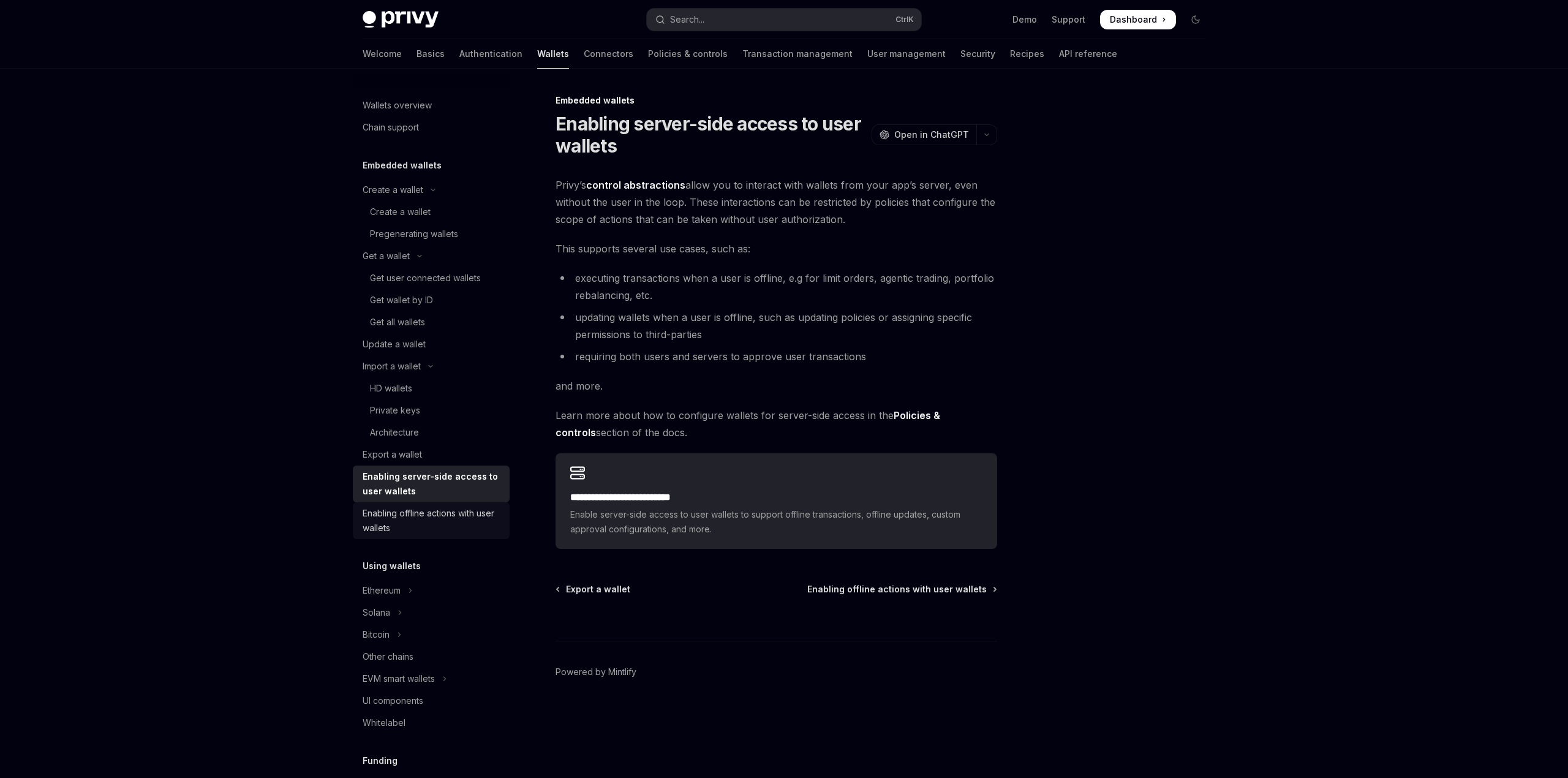
click at [454, 507] on div "Enabling offline actions with user wallets" at bounding box center [432, 520] width 139 height 29
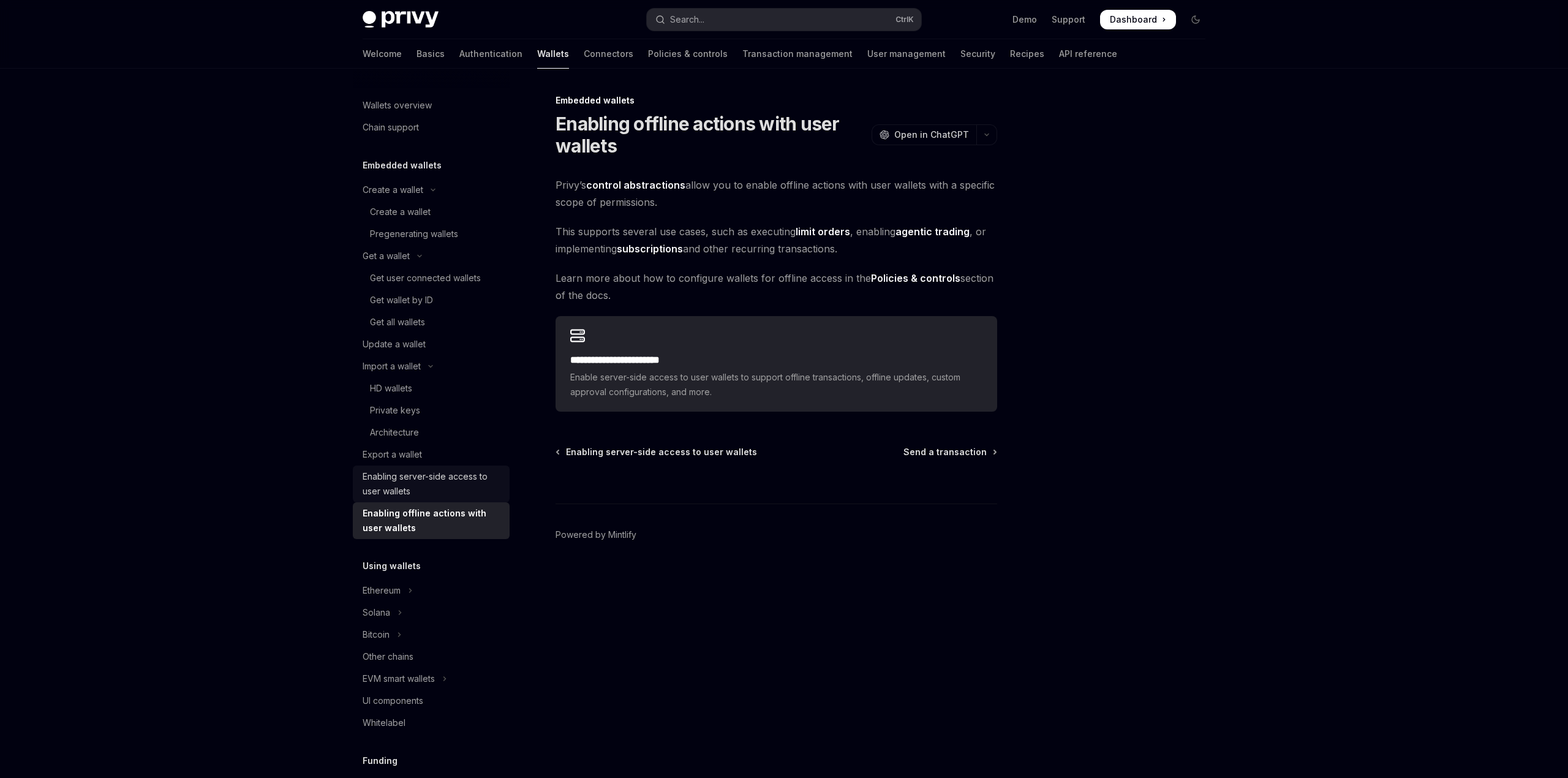
click at [453, 469] on link "Enabling server-side access to user wallets" at bounding box center [431, 484] width 157 height 37
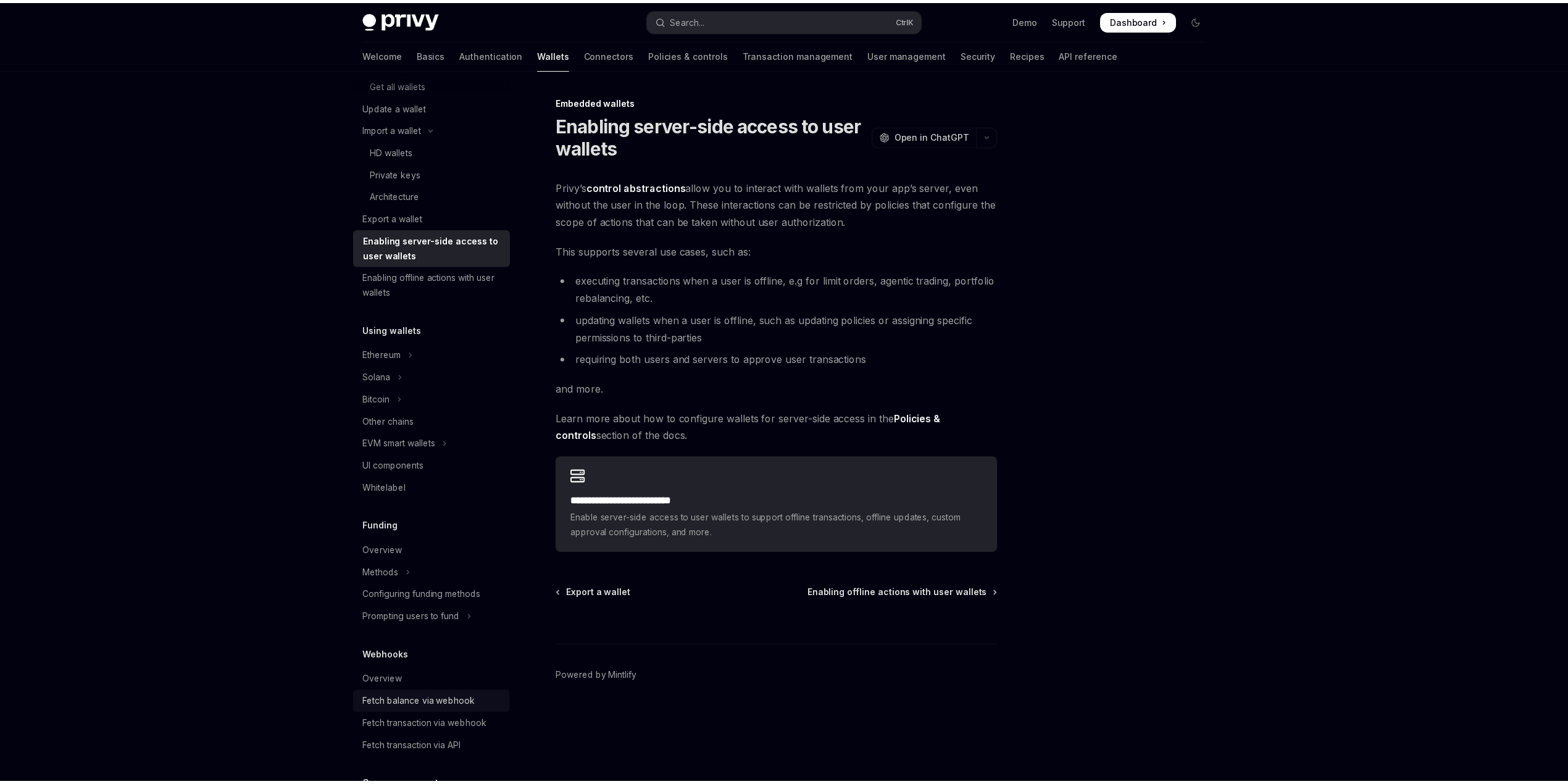
scroll to position [411, 0]
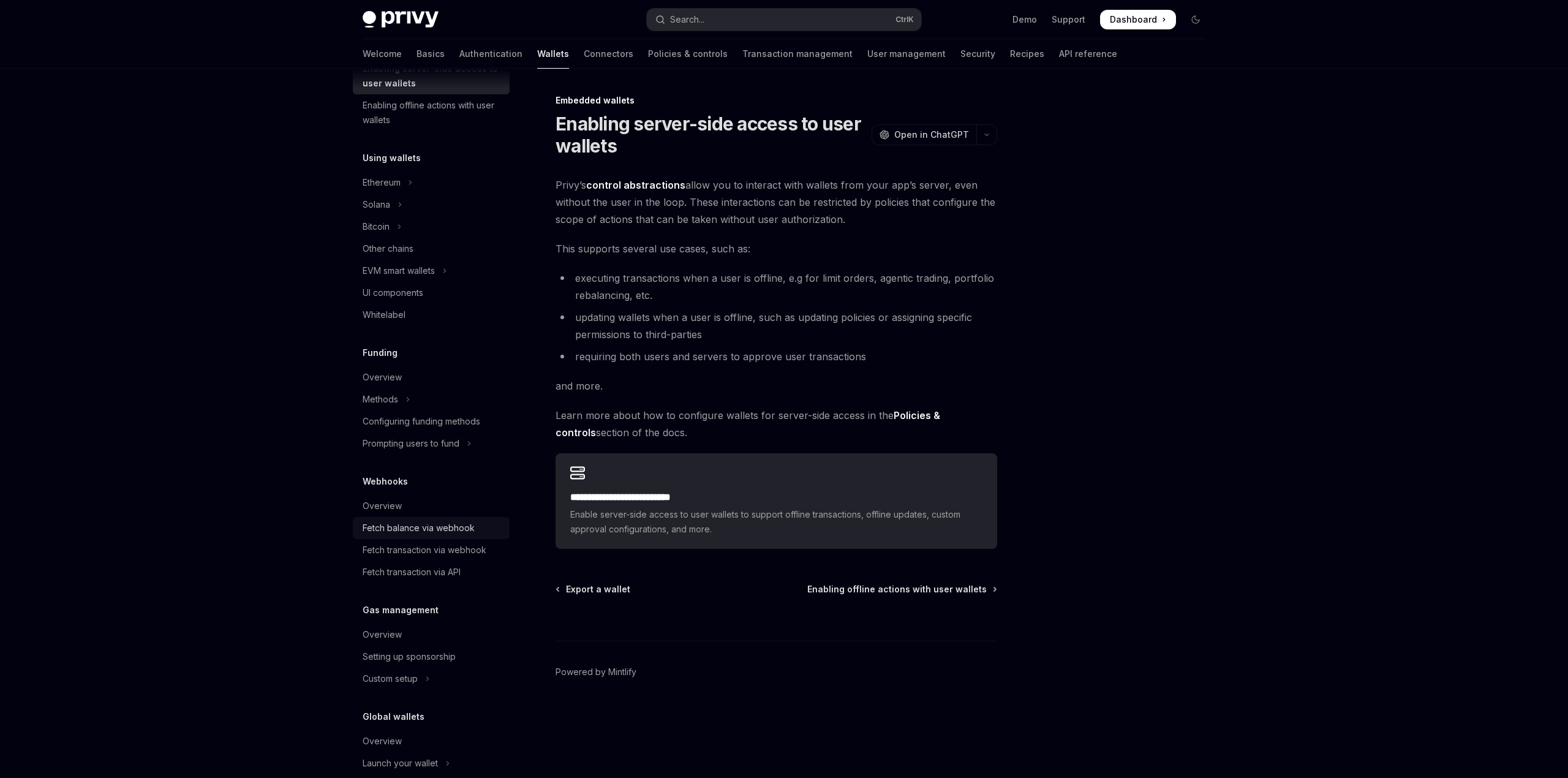
click at [413, 531] on div "Fetch balance via webhook" at bounding box center [419, 528] width 112 height 14
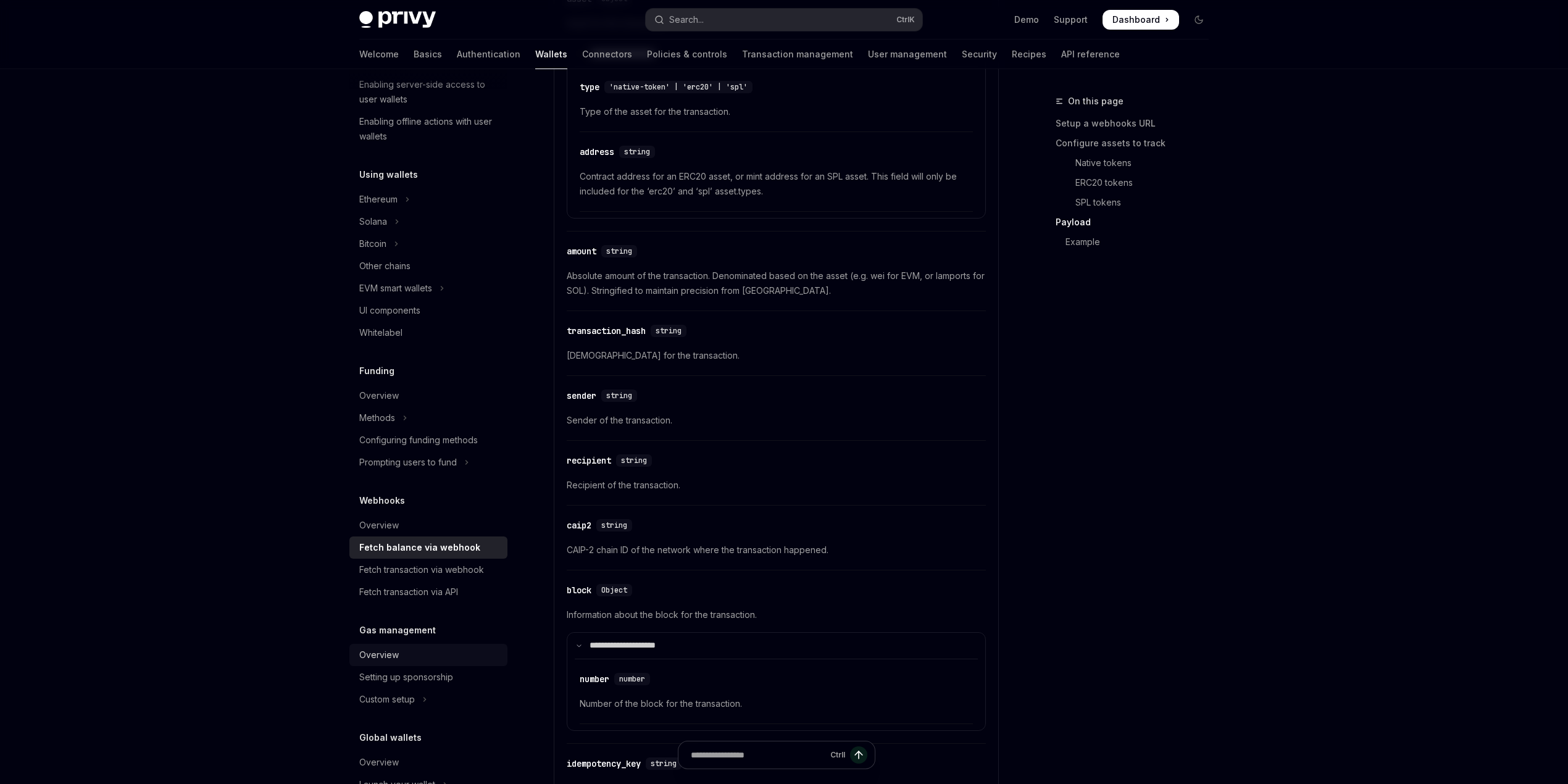
scroll to position [289, 0]
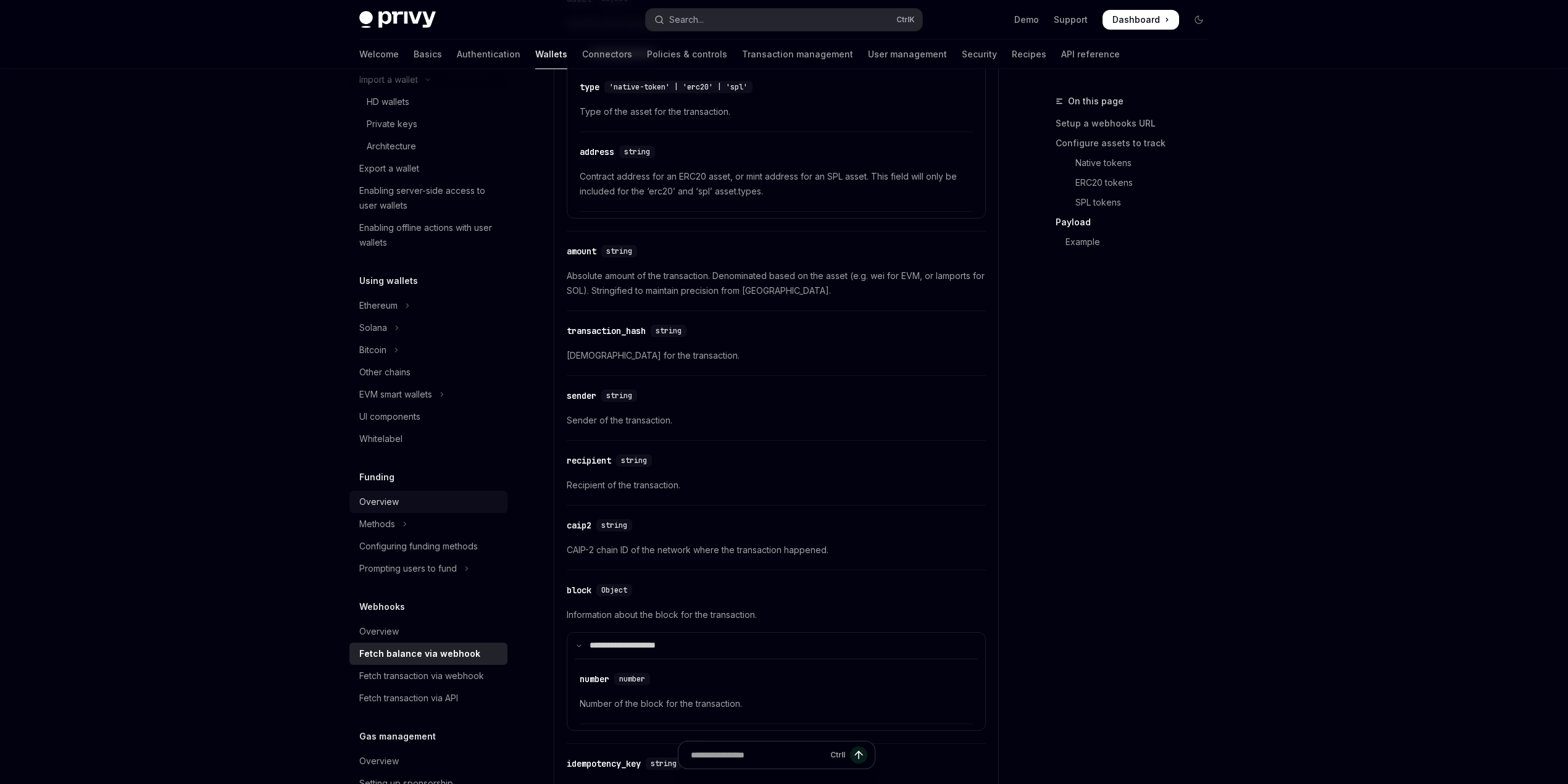
click at [384, 493] on link "Overview" at bounding box center [429, 502] width 158 height 22
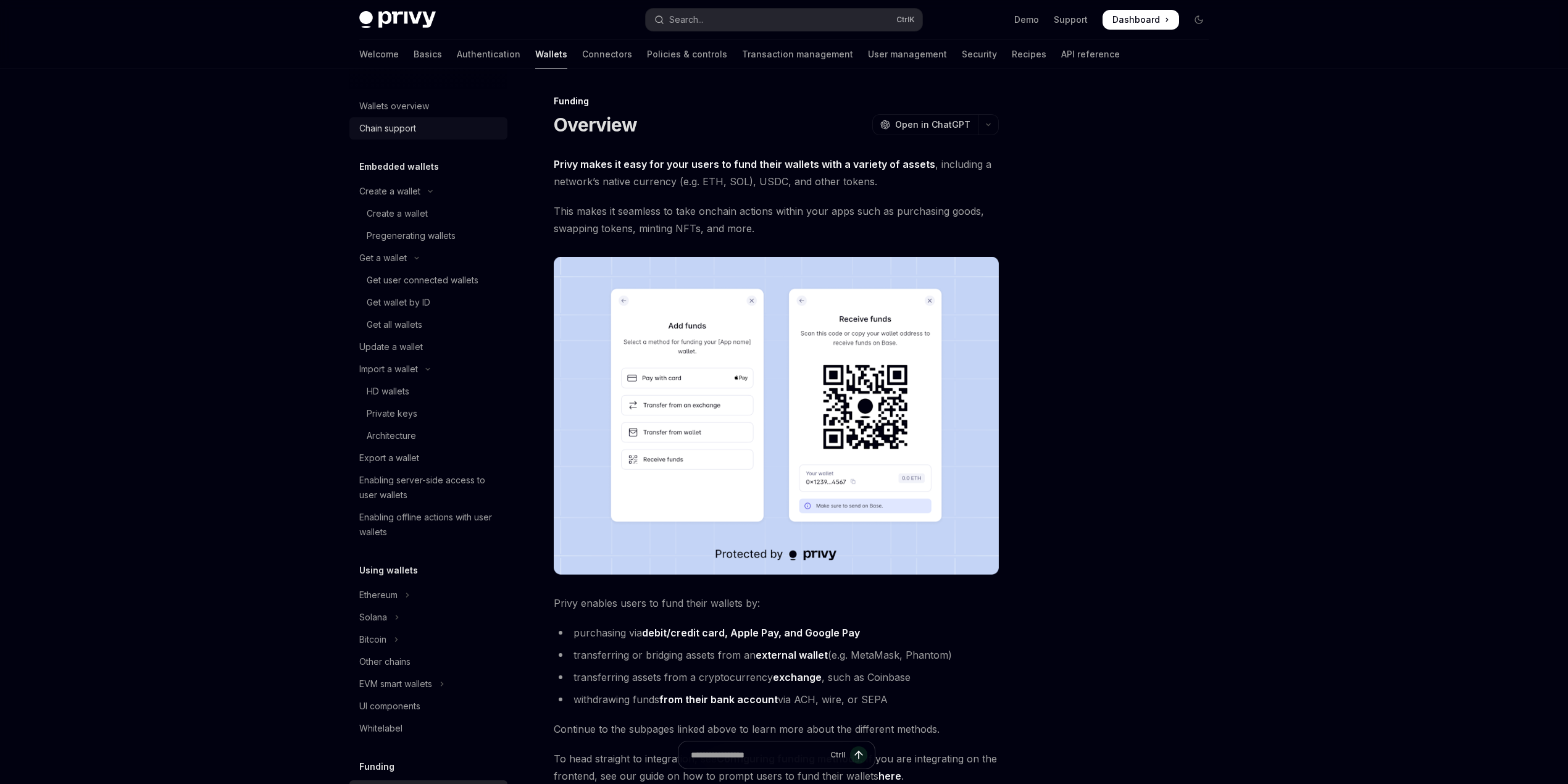
click at [405, 131] on div "Chain support" at bounding box center [388, 128] width 57 height 15
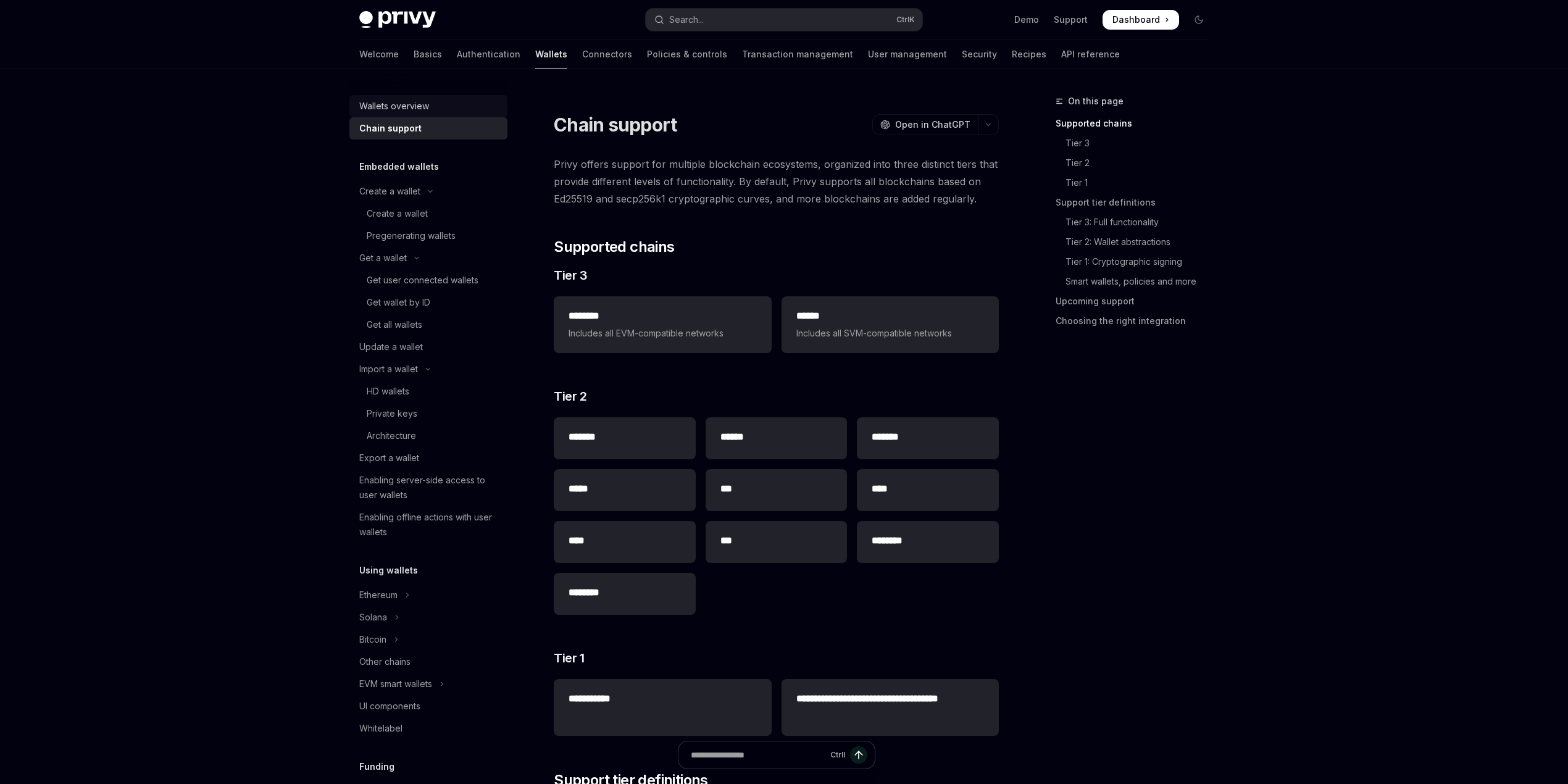
click at [405, 115] on link "Wallets overview" at bounding box center [429, 106] width 158 height 22
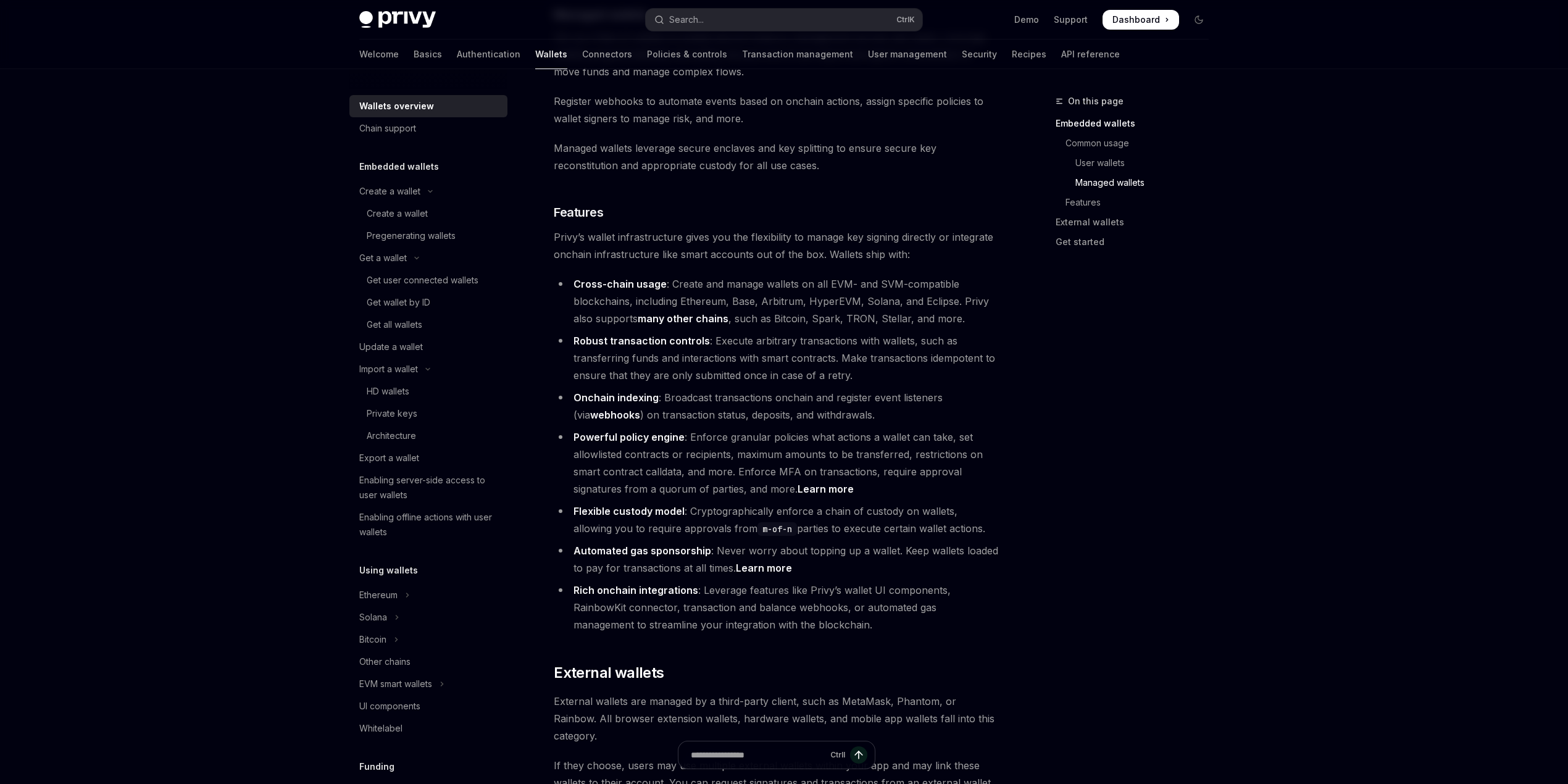
scroll to position [1689, 0]
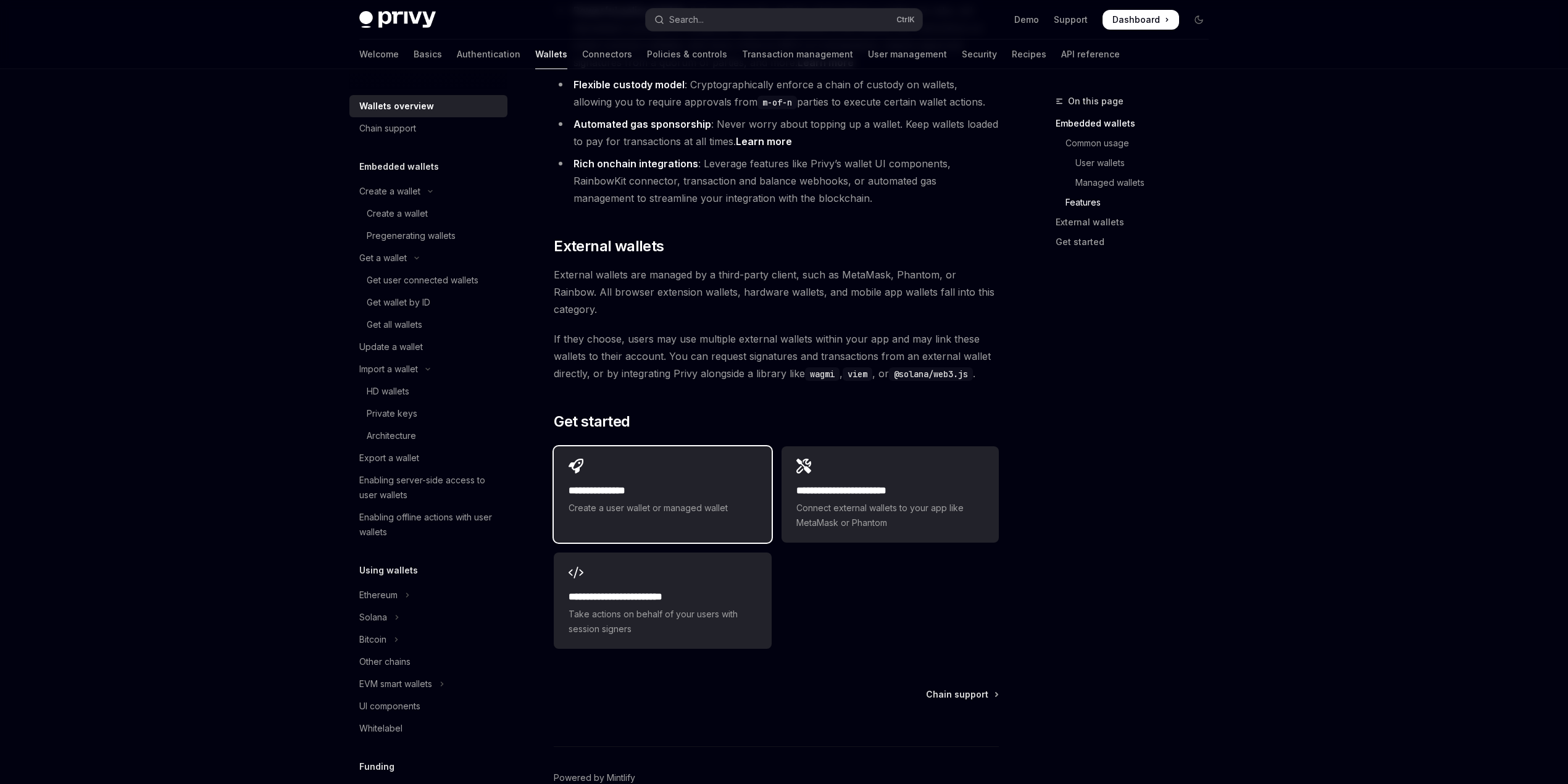
click at [712, 446] on div "**********" at bounding box center [662, 487] width 217 height 82
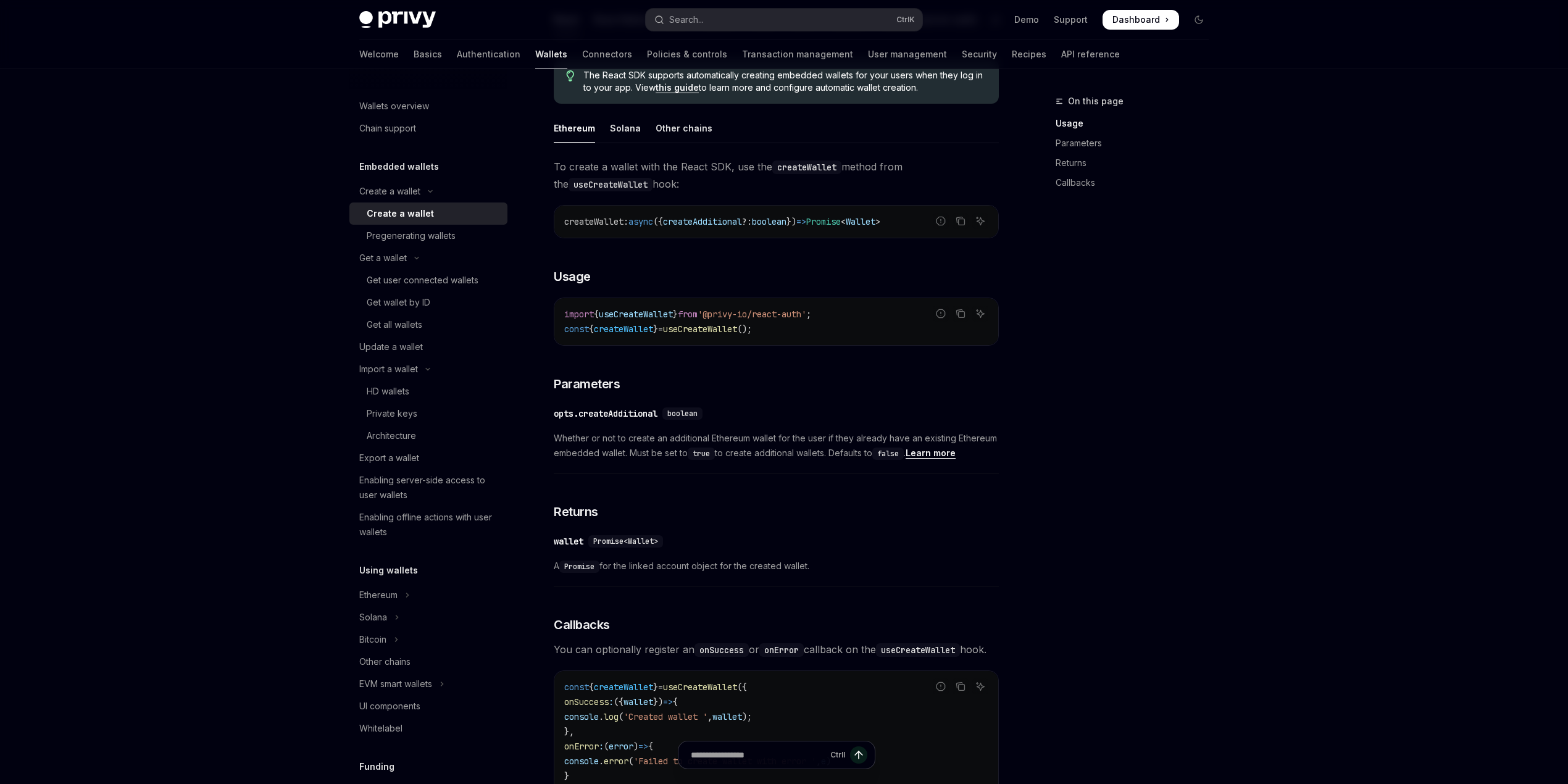
scroll to position [82, 0]
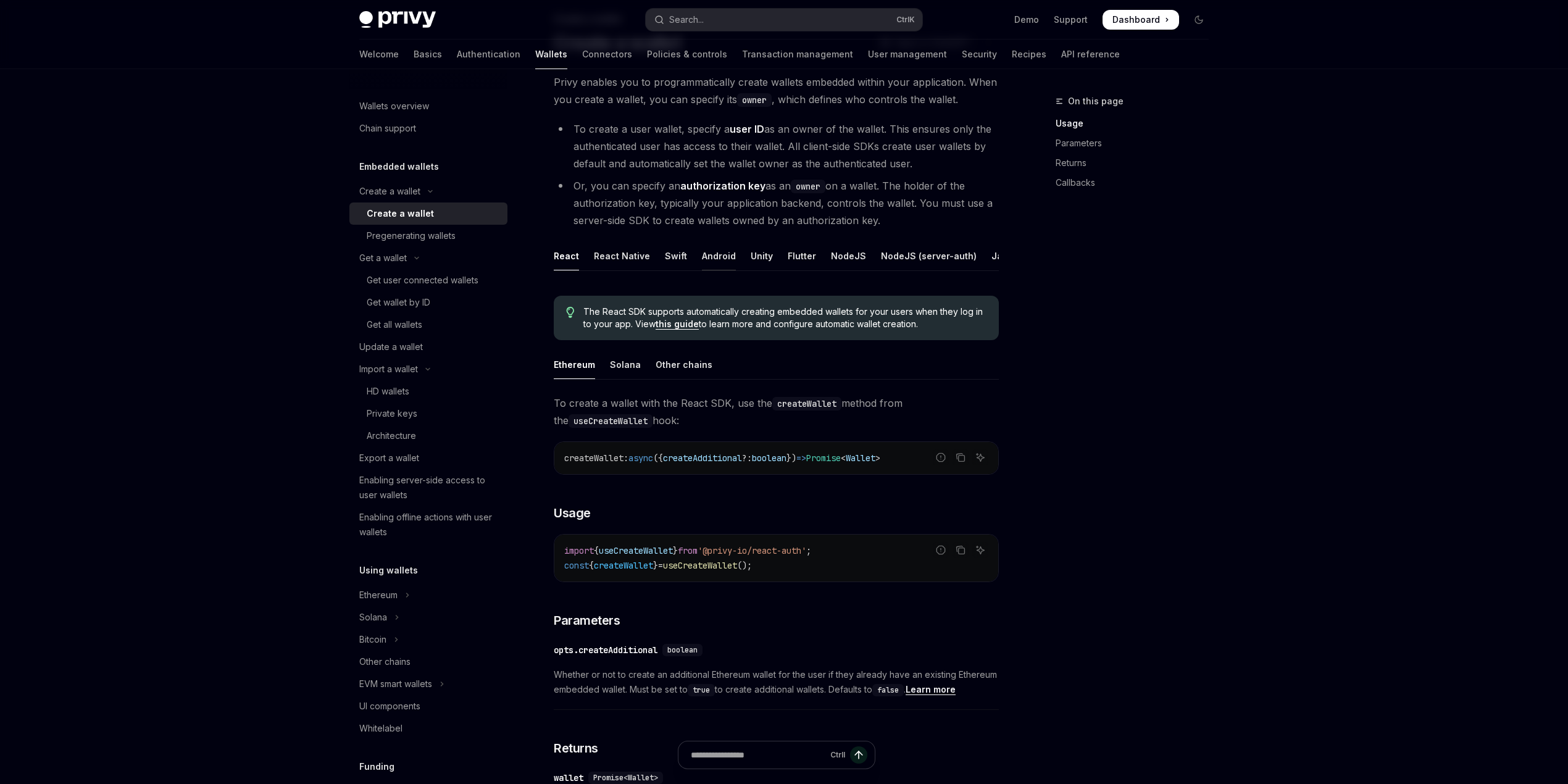
click at [714, 253] on div "Android" at bounding box center [718, 256] width 34 height 29
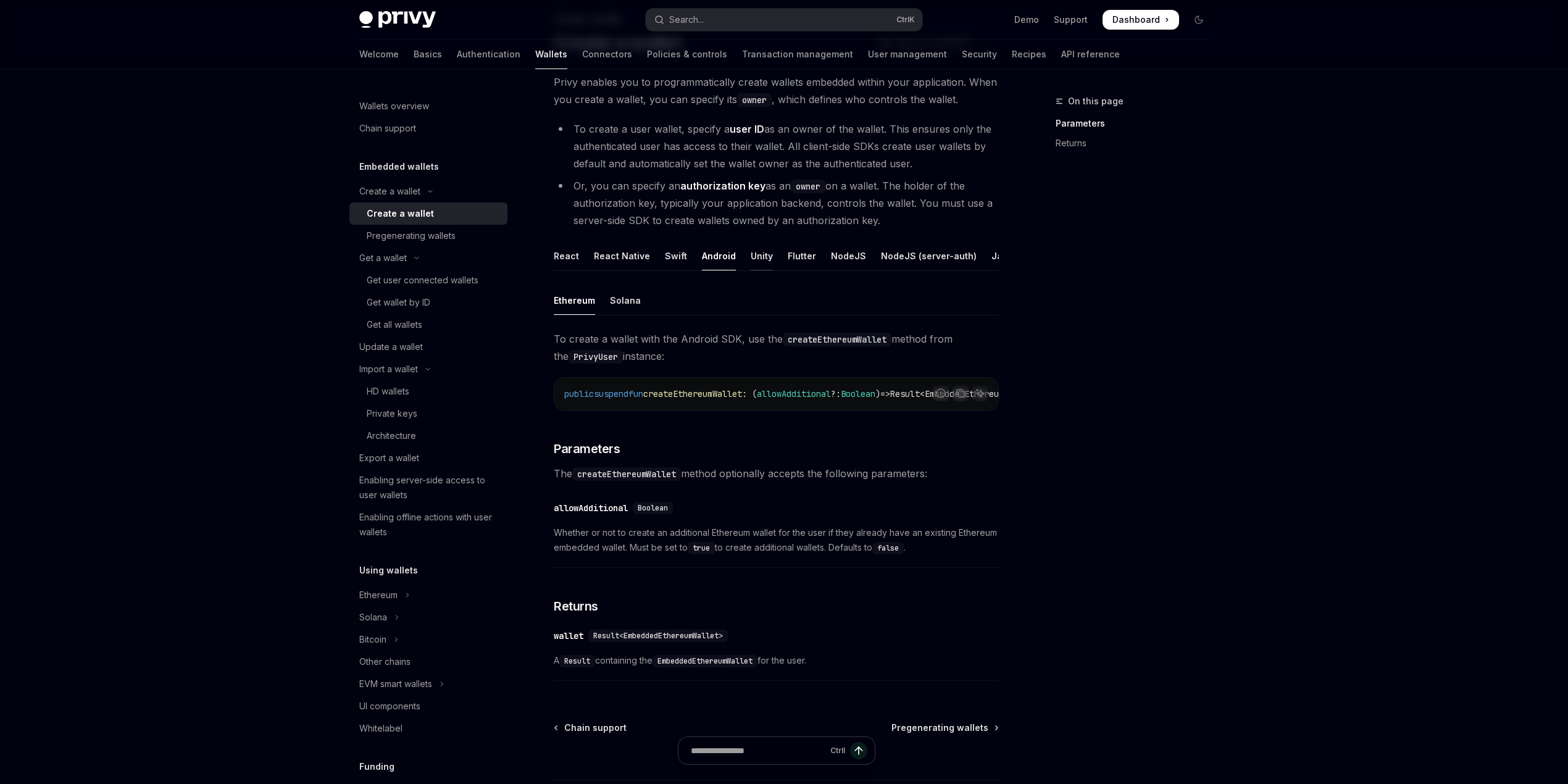
click at [758, 258] on div "Unity" at bounding box center [762, 256] width 22 height 29
click at [919, 259] on div "NodeJS (server-auth)" at bounding box center [929, 256] width 96 height 29
type textarea "*"
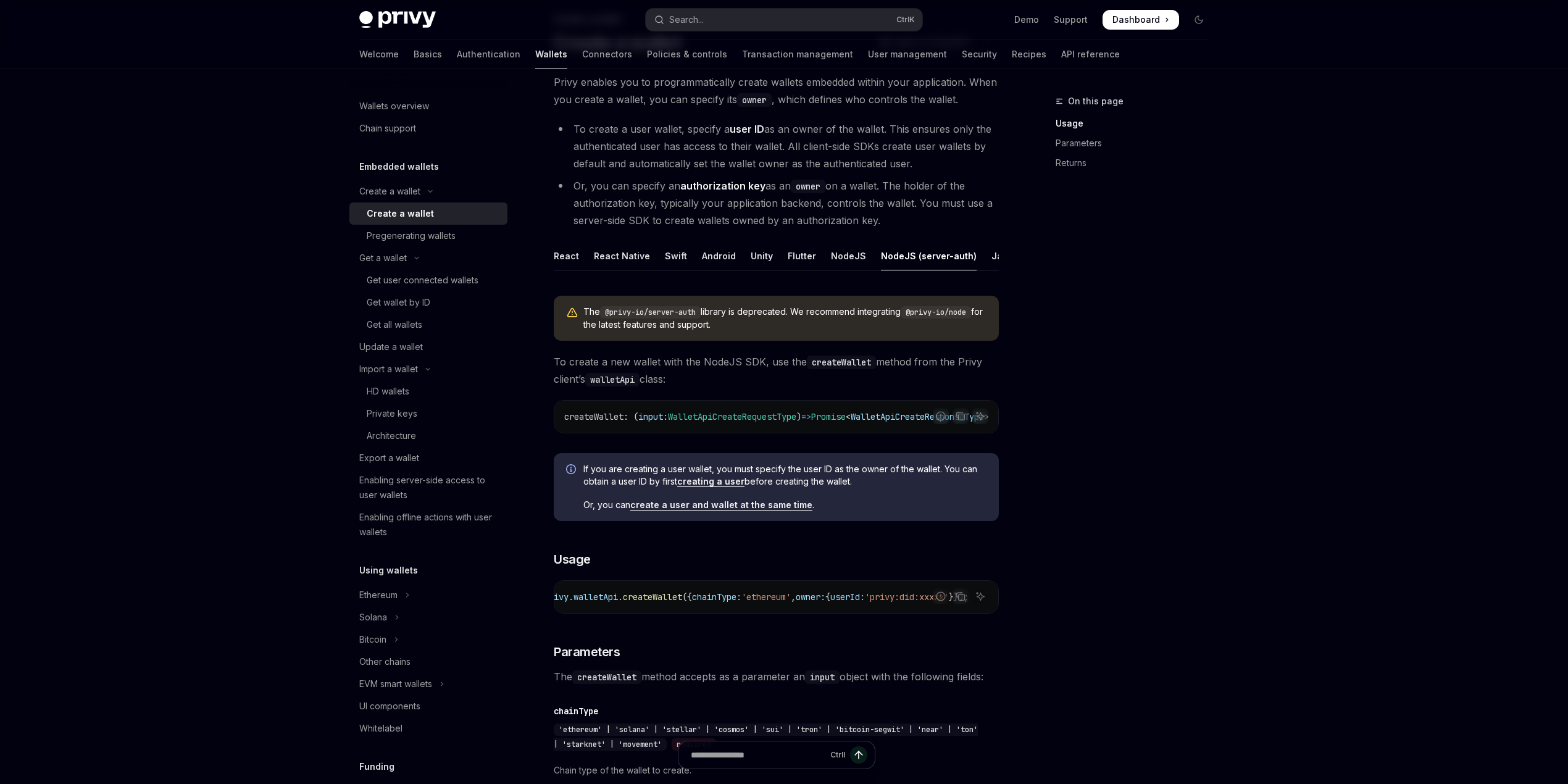
scroll to position [0, 265]
drag, startPoint x: 779, startPoint y: 445, endPoint x: 828, endPoint y: 433, distance: 50.4
click at [841, 432] on div "createWallet : ( input : WalletApiCreateRequestType ) => Promise < WalletApiCre…" at bounding box center [777, 416] width 444 height 32
click at [706, 366] on span "To create a new wallet with the NodeJS SDK, use the createWallet method from th…" at bounding box center [776, 369] width 445 height 34
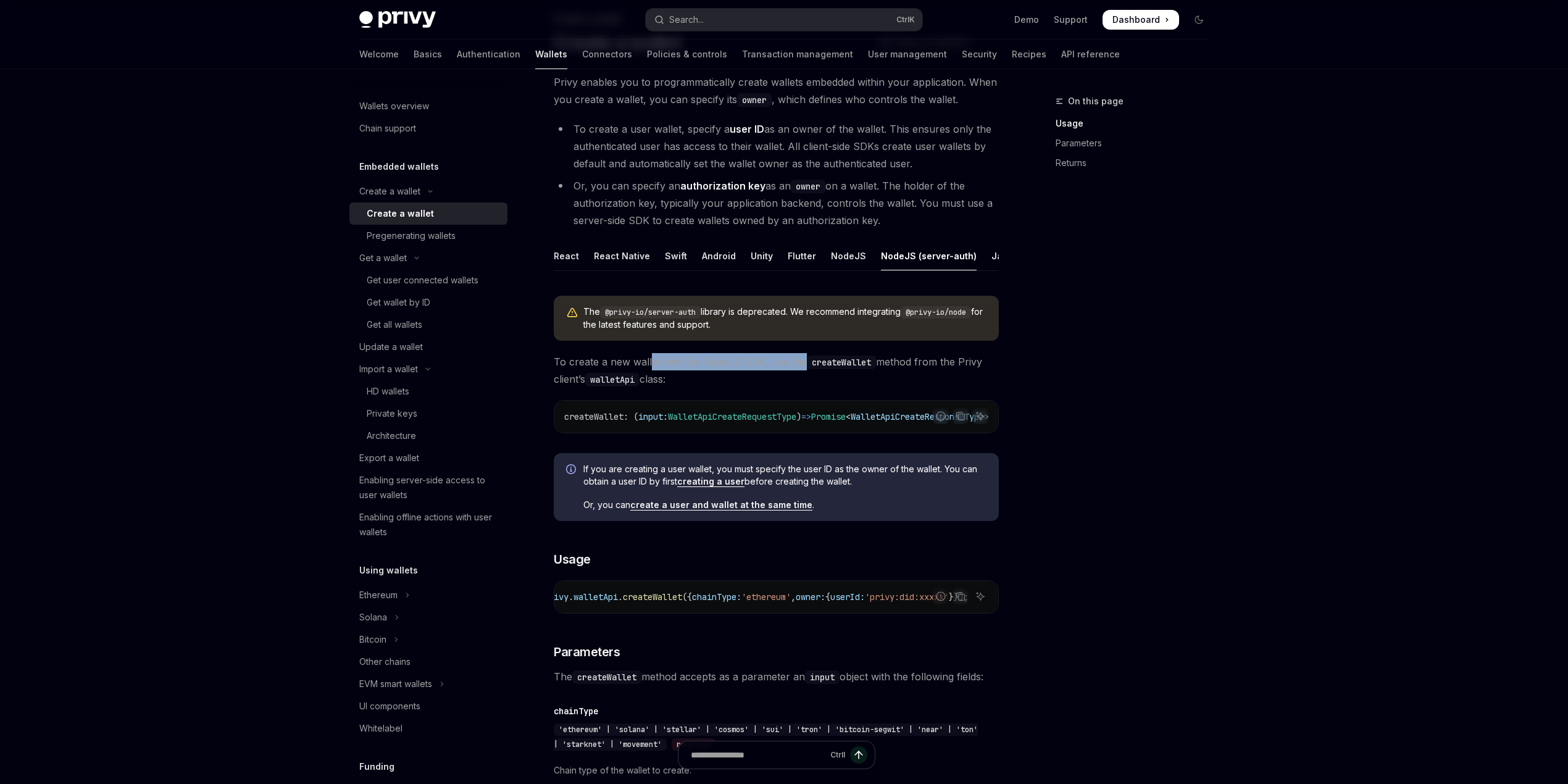
drag, startPoint x: 650, startPoint y: 377, endPoint x: 830, endPoint y: 380, distance: 180.0
click at [801, 378] on span "To create a new wallet with the NodeJS SDK, use the createWallet method from th…" at bounding box center [776, 369] width 445 height 34
click at [830, 369] on code "createWallet" at bounding box center [841, 362] width 69 height 14
click at [923, 387] on span "To create a new wallet with the NodeJS SDK, use the createWallet method from th…" at bounding box center [776, 369] width 445 height 34
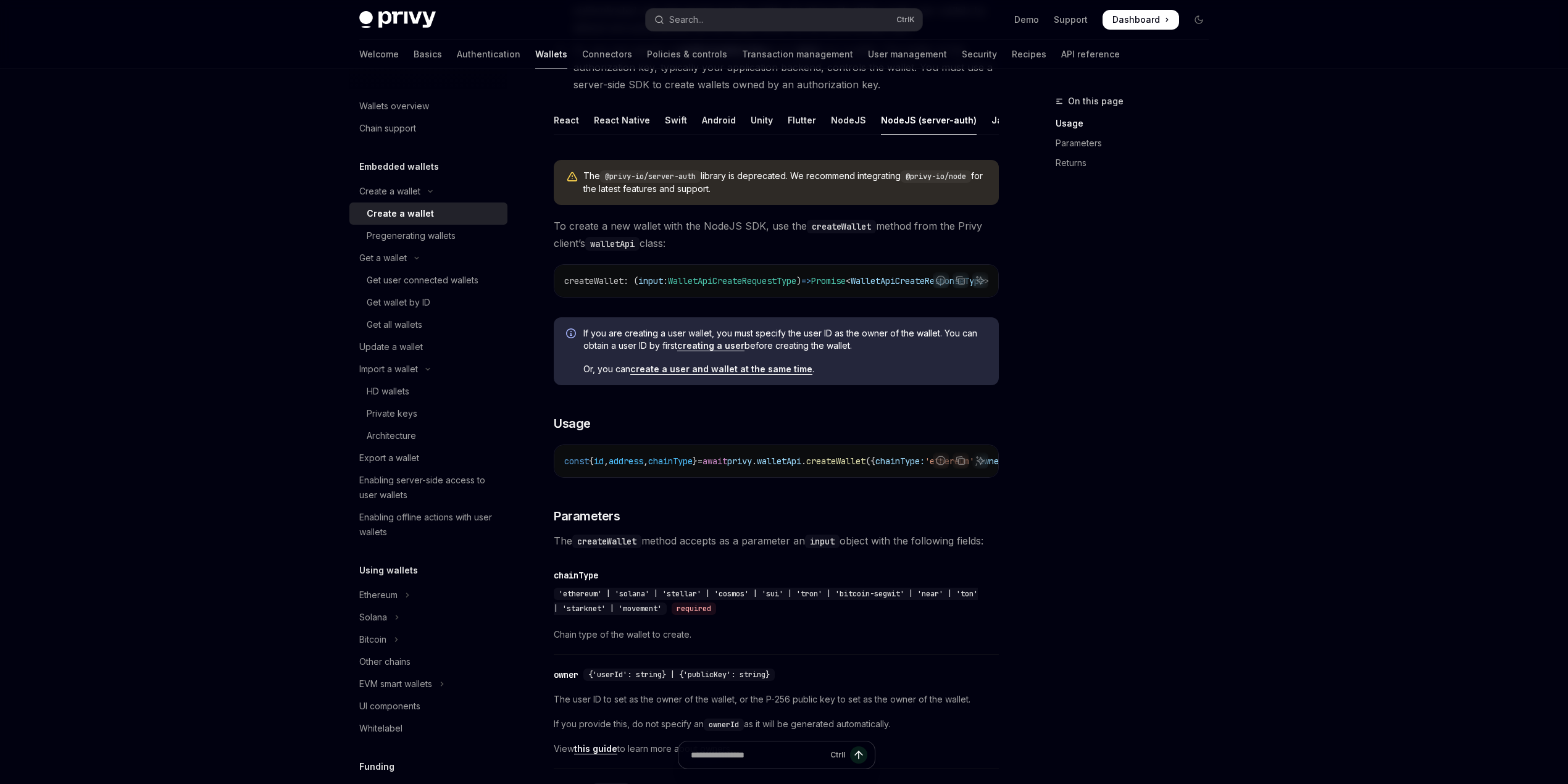
scroll to position [246, 0]
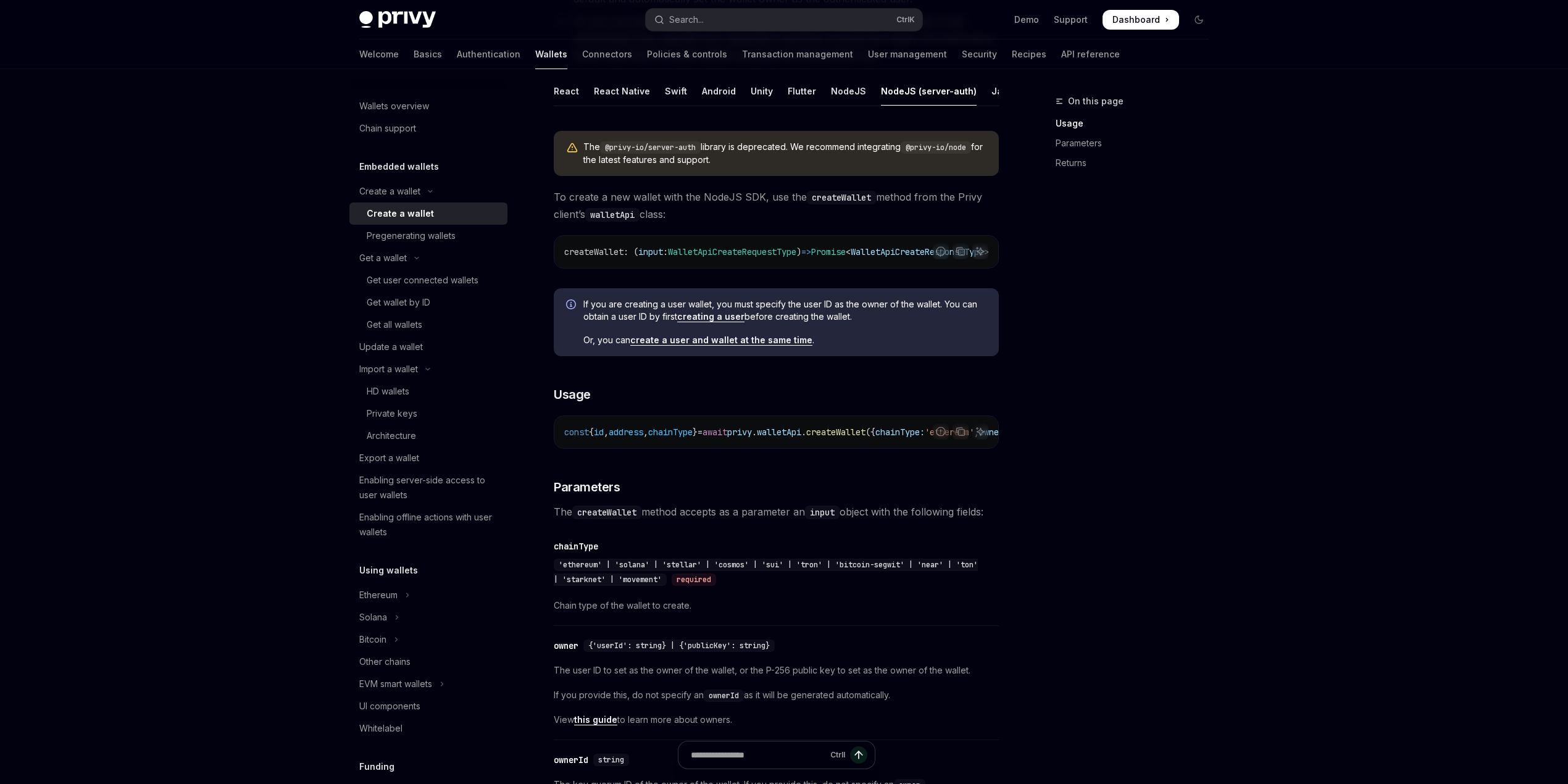
click at [608, 519] on code "createWallet" at bounding box center [606, 512] width 69 height 14
click at [766, 496] on h3 "​ Parameters" at bounding box center [776, 487] width 445 height 18
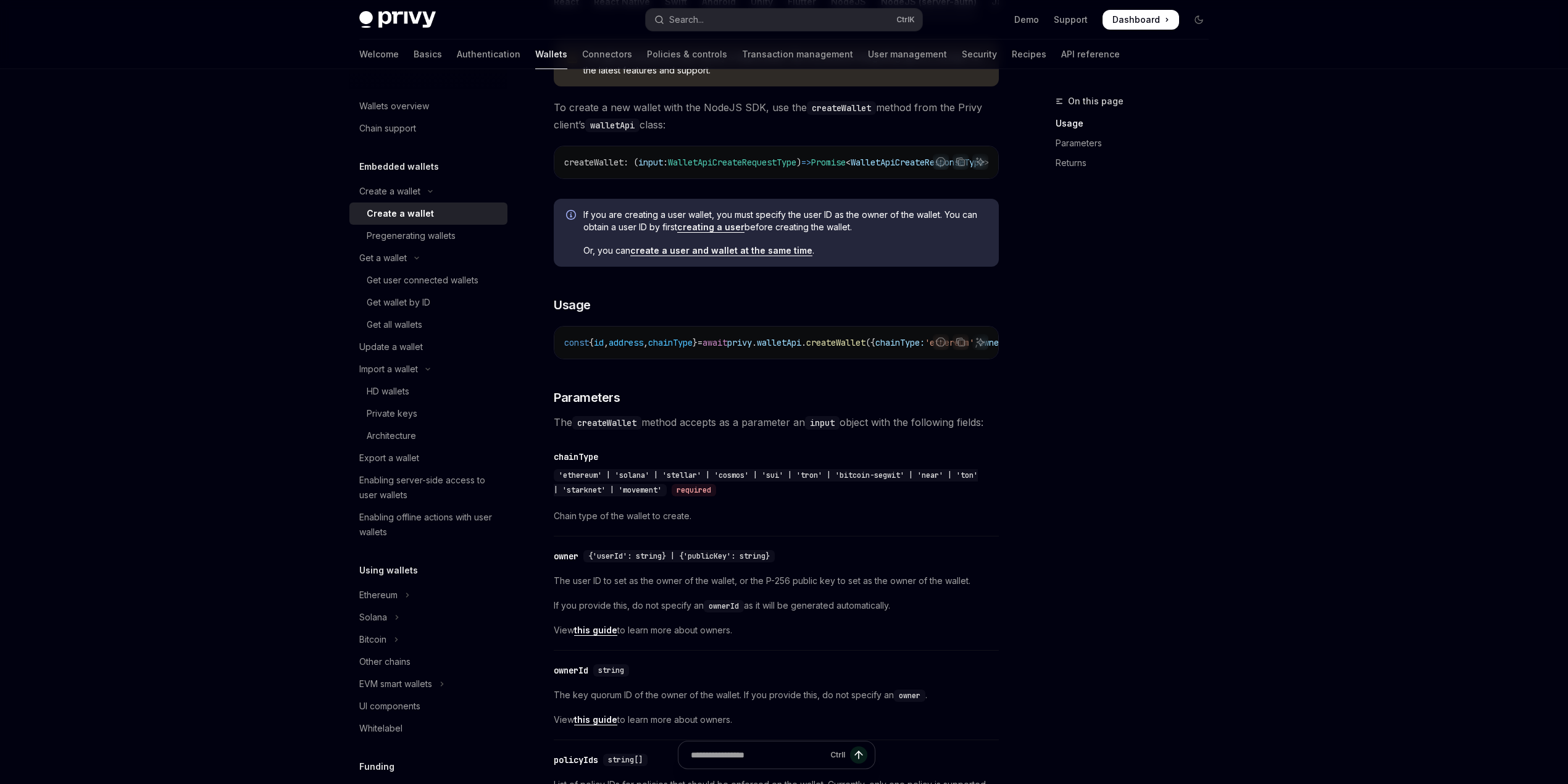
scroll to position [329, 0]
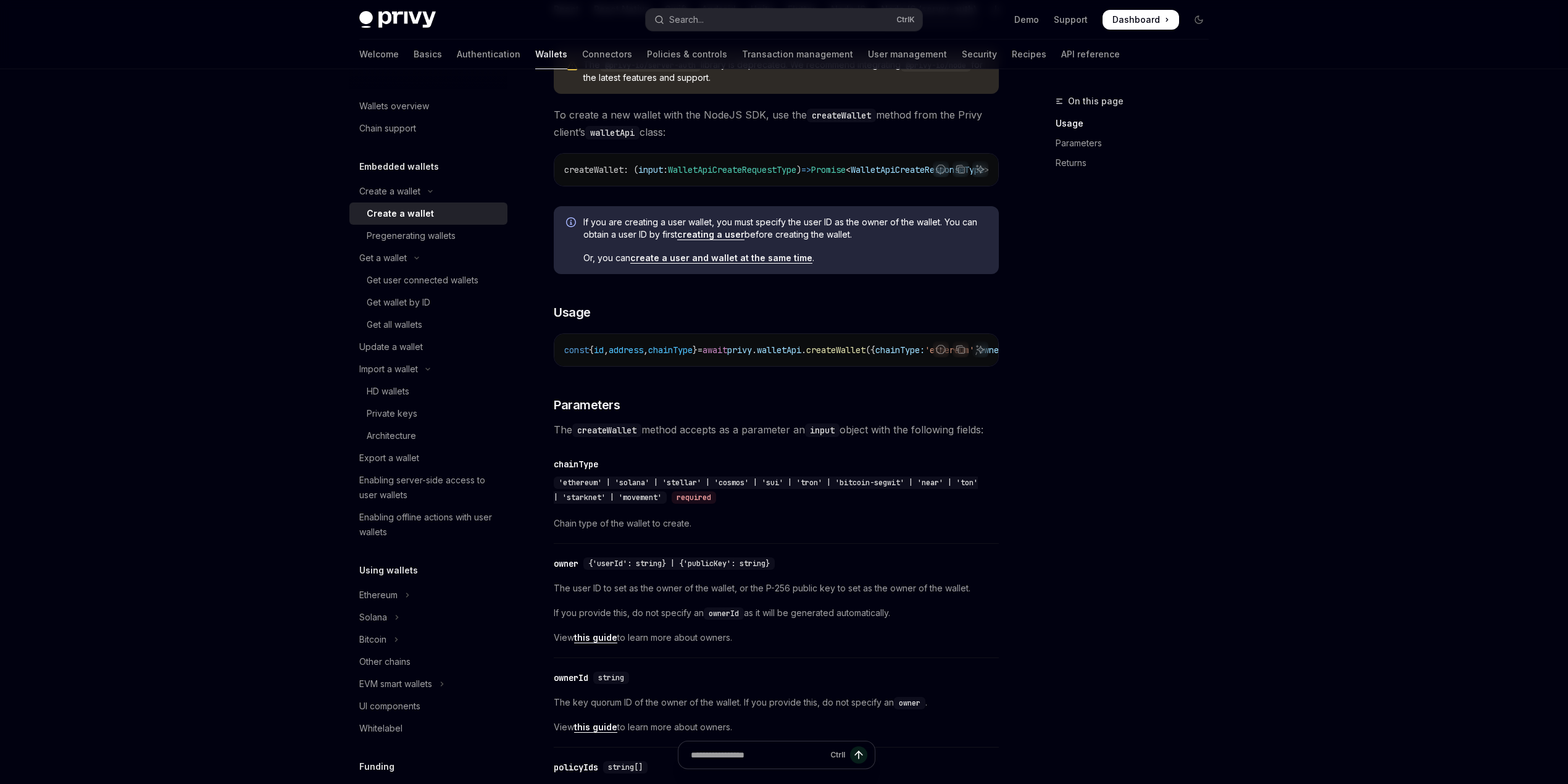
click at [628, 355] on span "address" at bounding box center [626, 350] width 34 height 11
click at [688, 355] on span "chainType" at bounding box center [670, 350] width 45 height 11
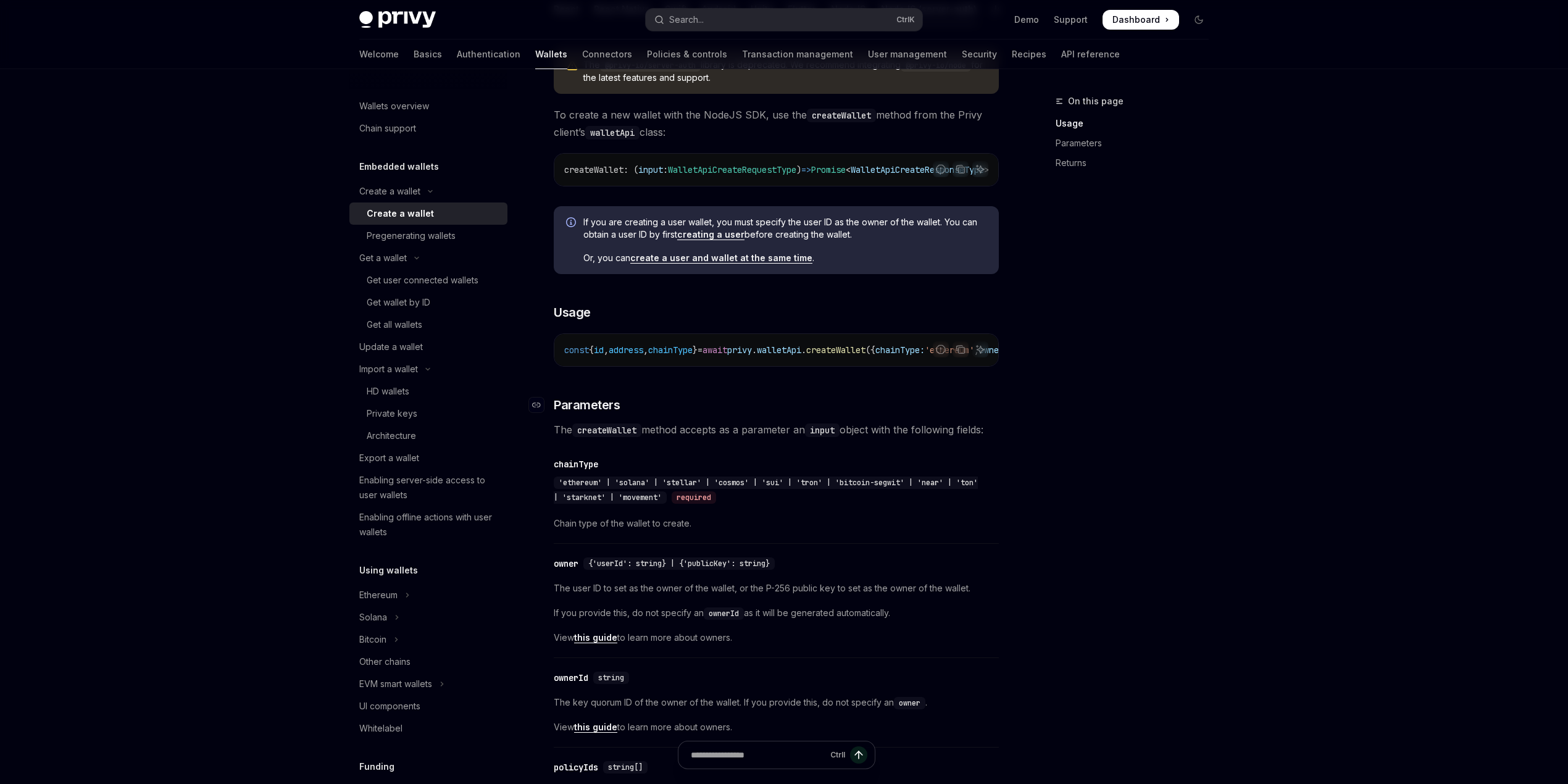
click at [727, 414] on h3 "​ Parameters" at bounding box center [776, 405] width 445 height 18
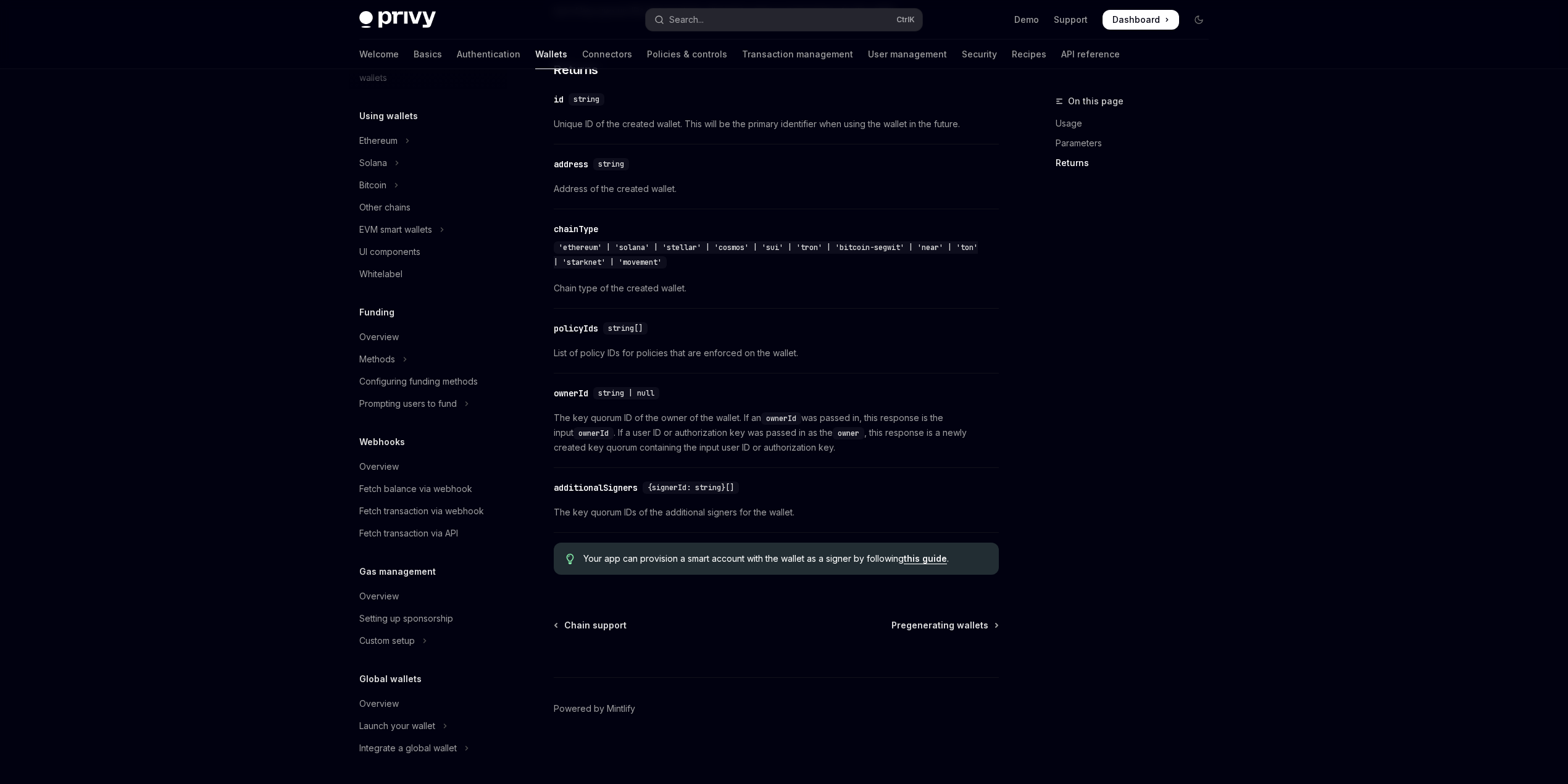
scroll to position [1280, 0]
click at [734, 243] on span "'ethereum' | 'solana' | 'stellar' | 'cosmos' | 'sui' | 'tron' | 'bitcoin-segwit…" at bounding box center [765, 254] width 424 height 24
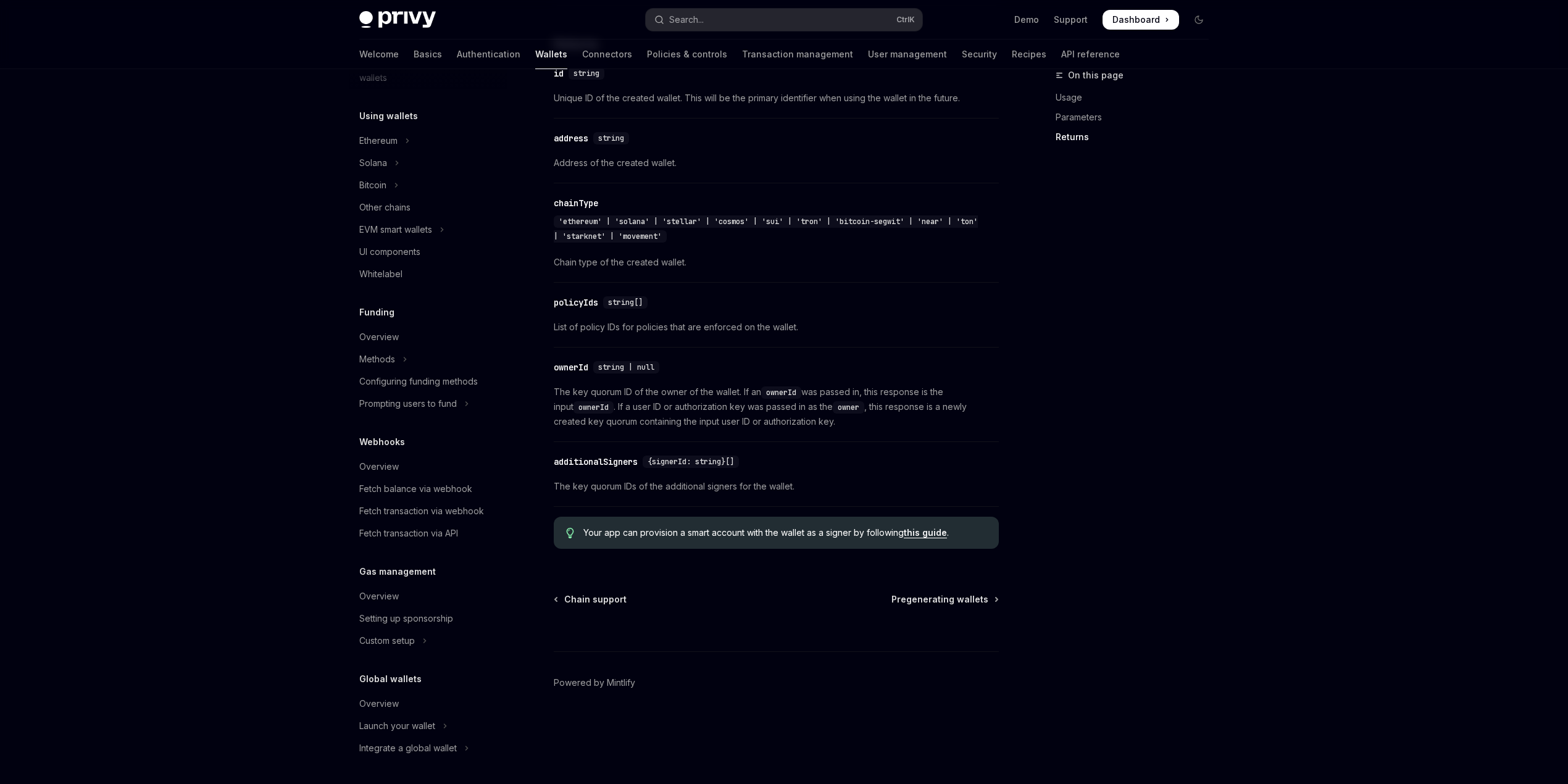
click at [776, 242] on span "'ethereum' | 'solana' | 'stellar' | 'cosmos' | 'sui' | 'tron' | 'bitcoin-segwit…" at bounding box center [765, 228] width 424 height 24
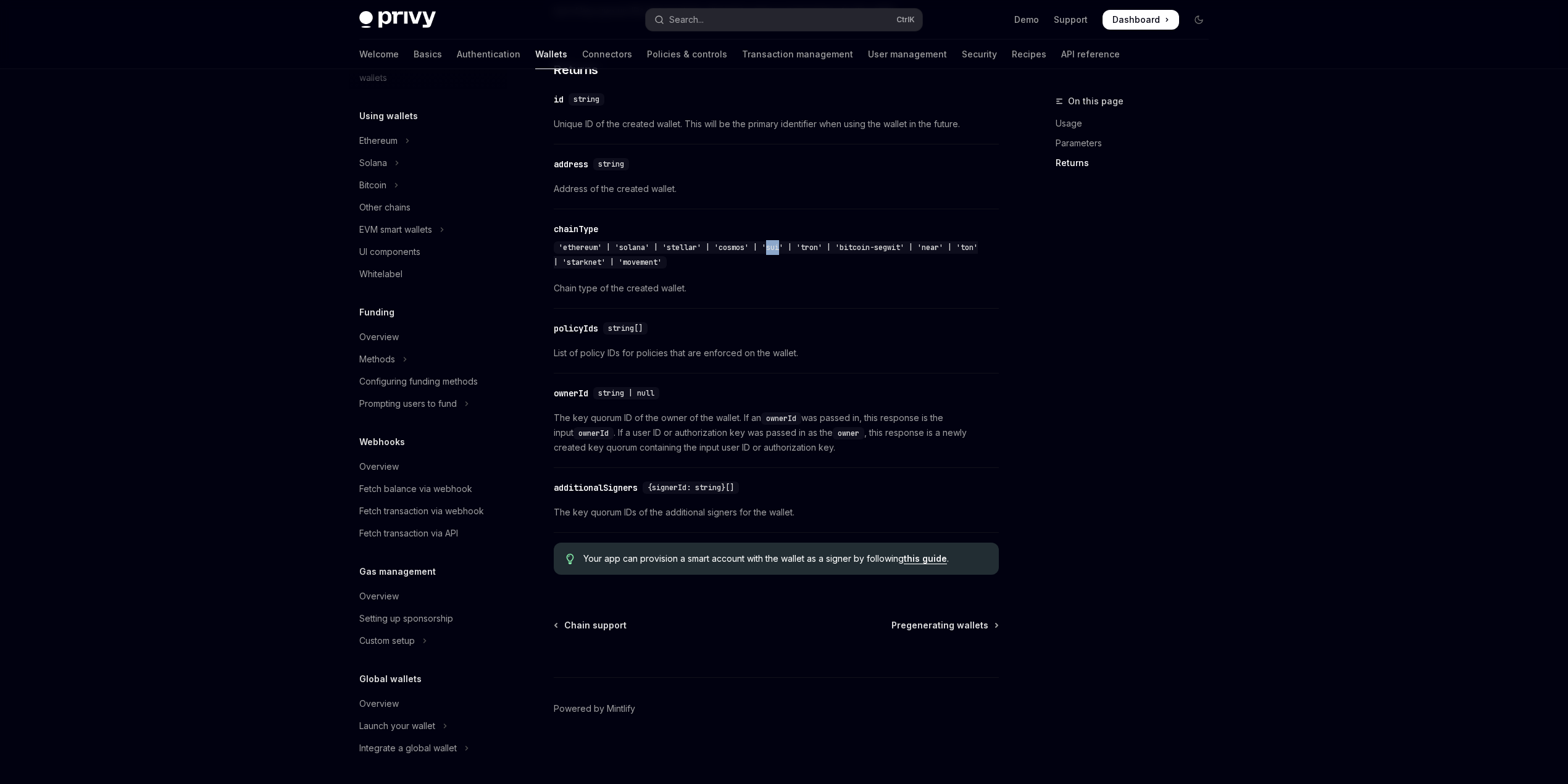
click at [776, 247] on span "'ethereum' | 'solana' | 'stellar' | 'cosmos' | 'sui' | 'tron' | 'bitcoin-segwit…" at bounding box center [765, 254] width 424 height 24
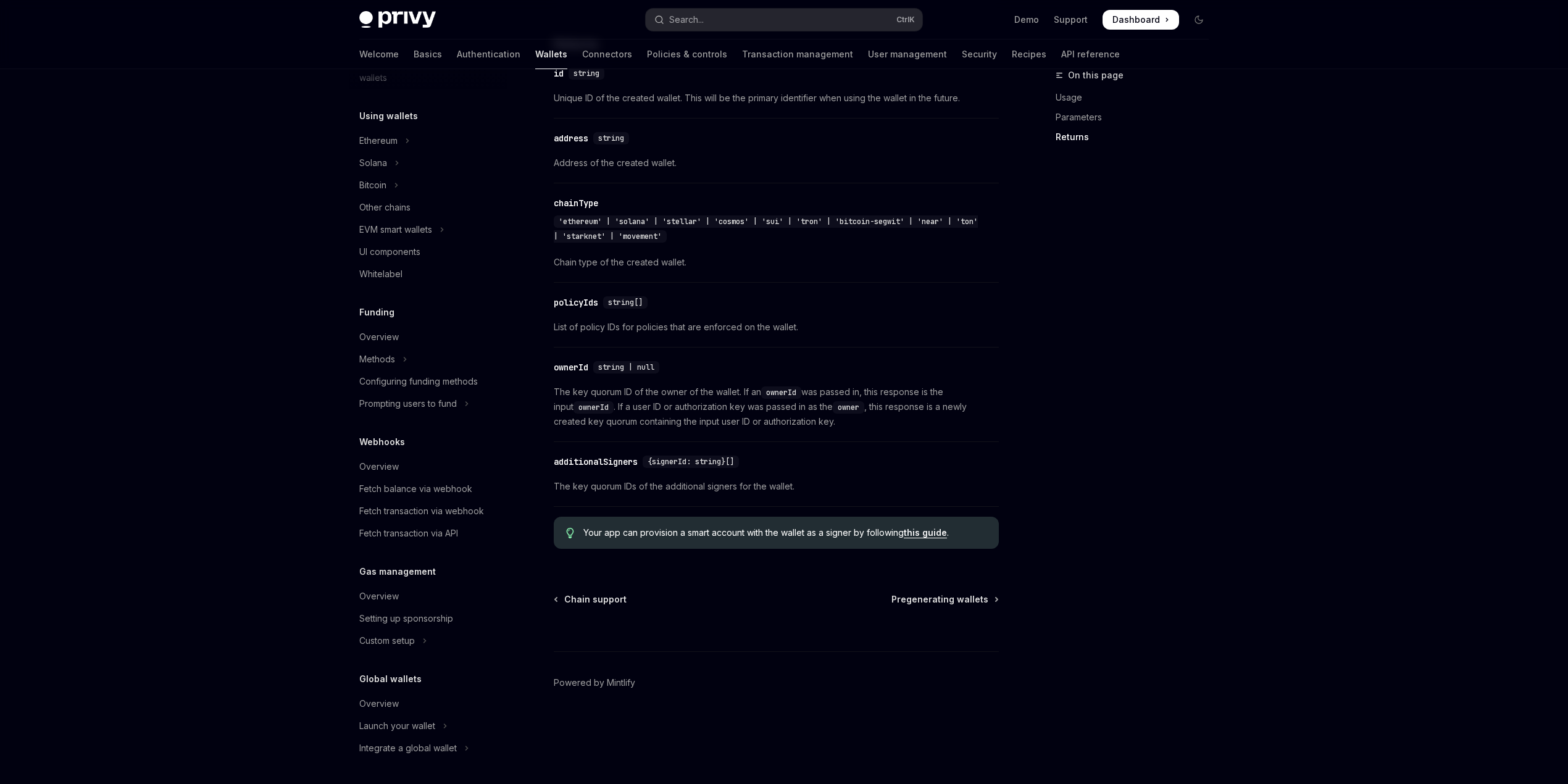
click at [835, 242] on span "'ethereum' | 'solana' | 'stellar' | 'cosmos' | 'sui' | 'tron' | 'bitcoin-segwit…" at bounding box center [765, 228] width 424 height 24
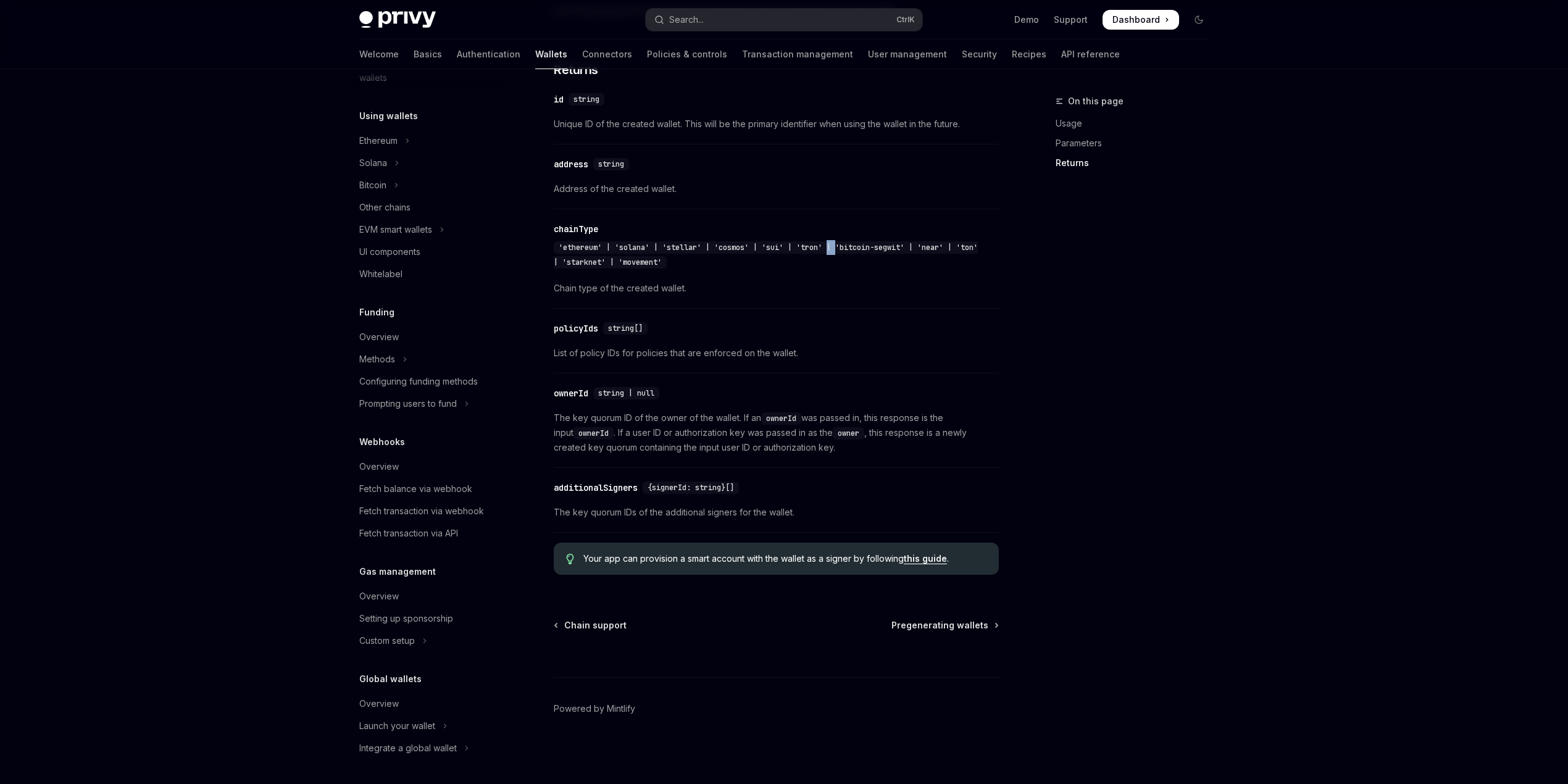
click at [835, 245] on span "'ethereum' | 'solana' | 'stellar' | 'cosmos' | 'sui' | 'tron' | 'bitcoin-segwit…" at bounding box center [765, 254] width 424 height 24
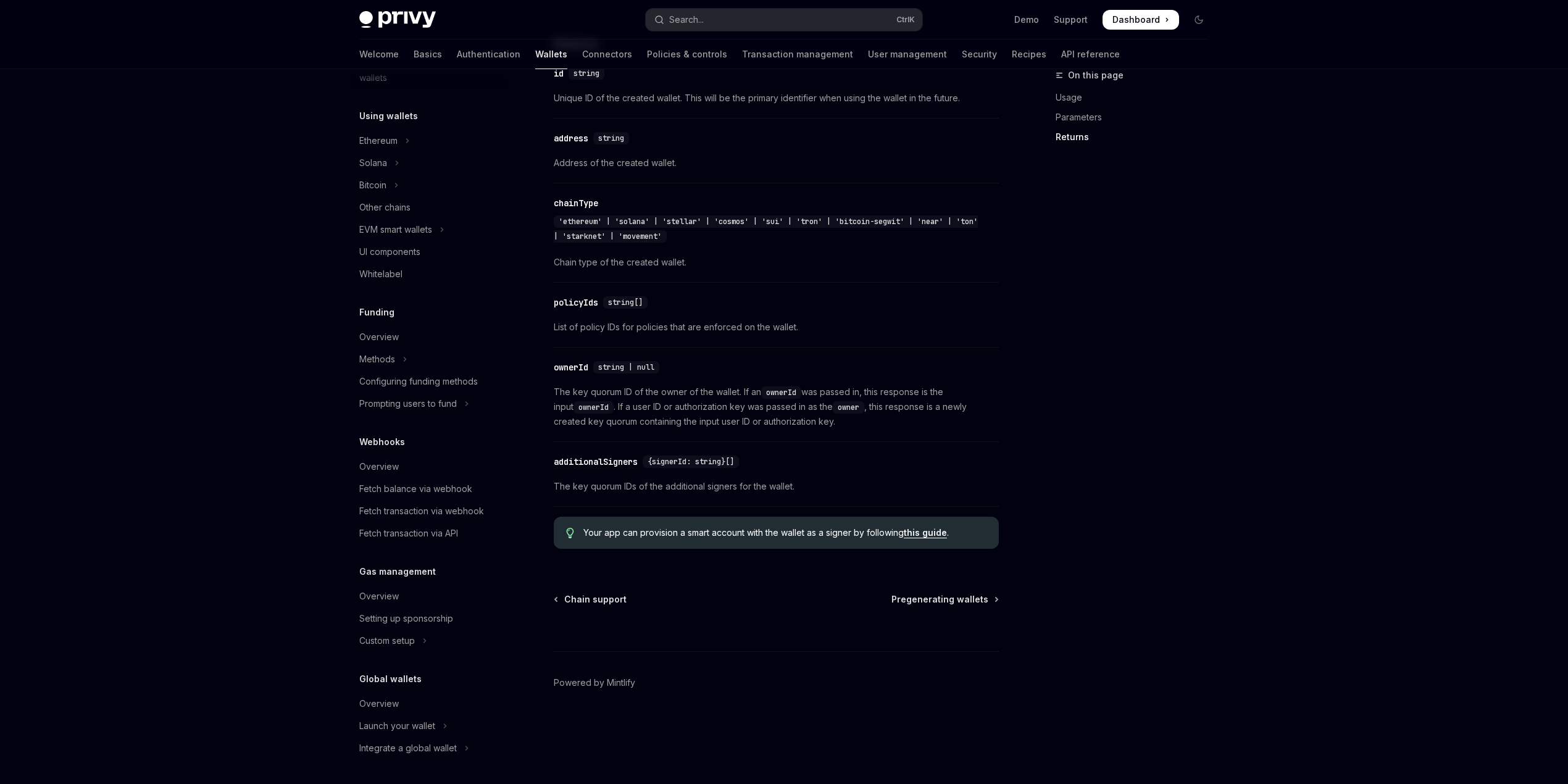
click at [814, 242] on span "'ethereum' | 'solana' | 'stellar' | 'cosmos' | 'sui' | 'tron' | 'bitcoin-segwit…" at bounding box center [765, 228] width 424 height 24
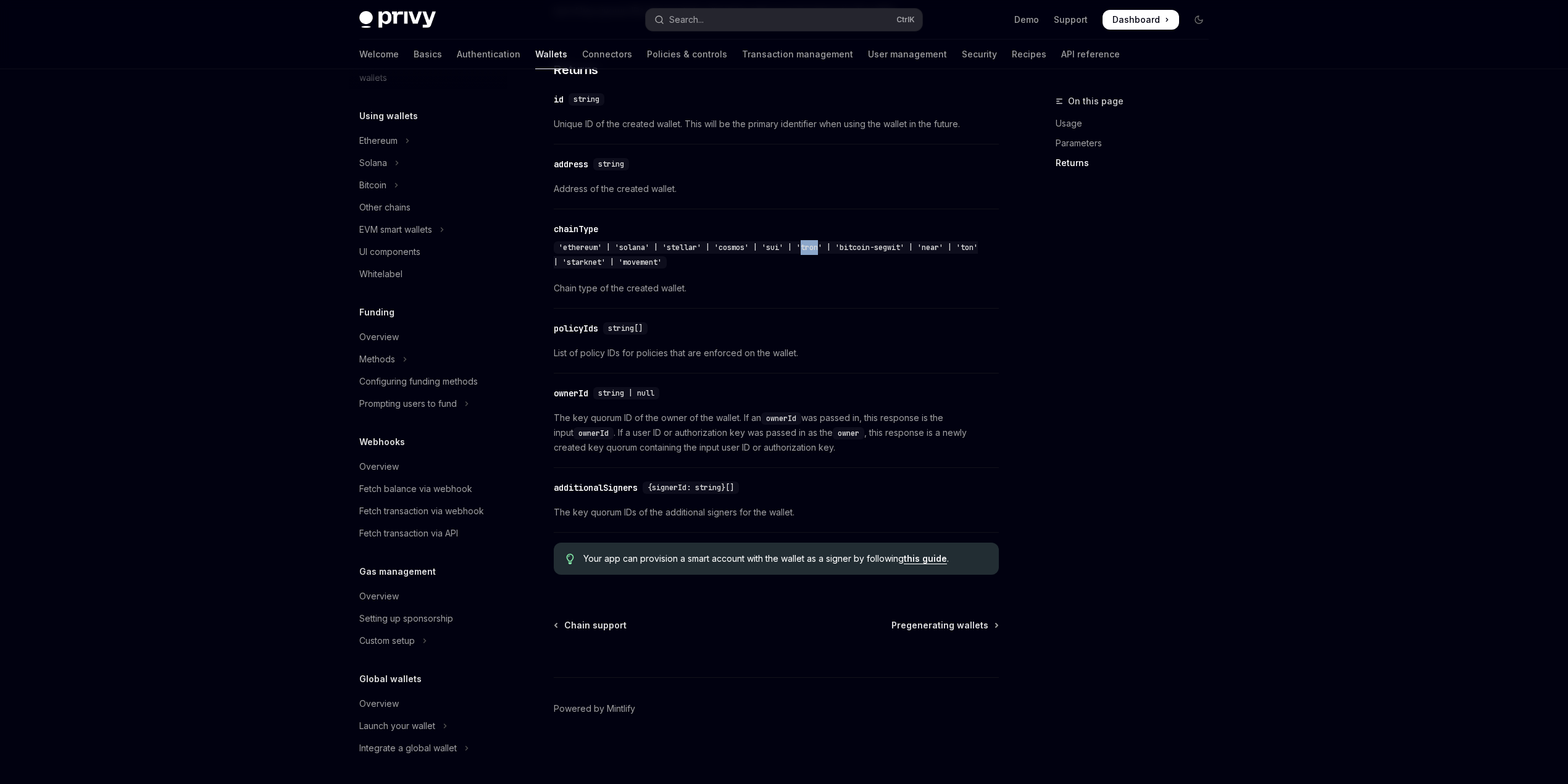
click at [814, 248] on span "'ethereum' | 'solana' | 'stellar' | 'cosmos' | 'sui' | 'tron' | 'bitcoin-segwit…" at bounding box center [765, 254] width 424 height 24
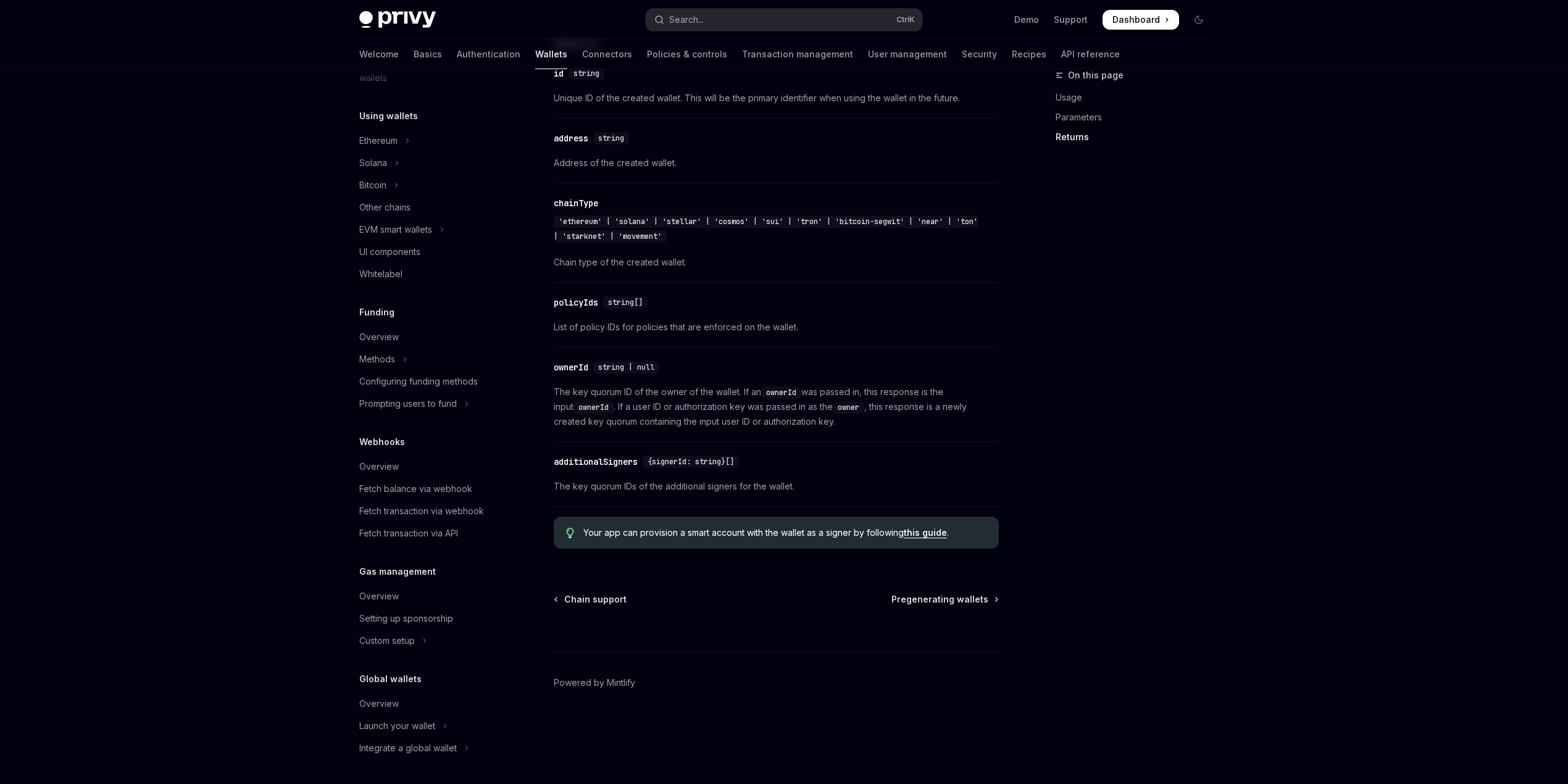
click at [860, 242] on span "'ethereum' | 'solana' | 'stellar' | 'cosmos' | 'sui' | 'tron' | 'bitcoin-segwit…" at bounding box center [765, 228] width 424 height 24
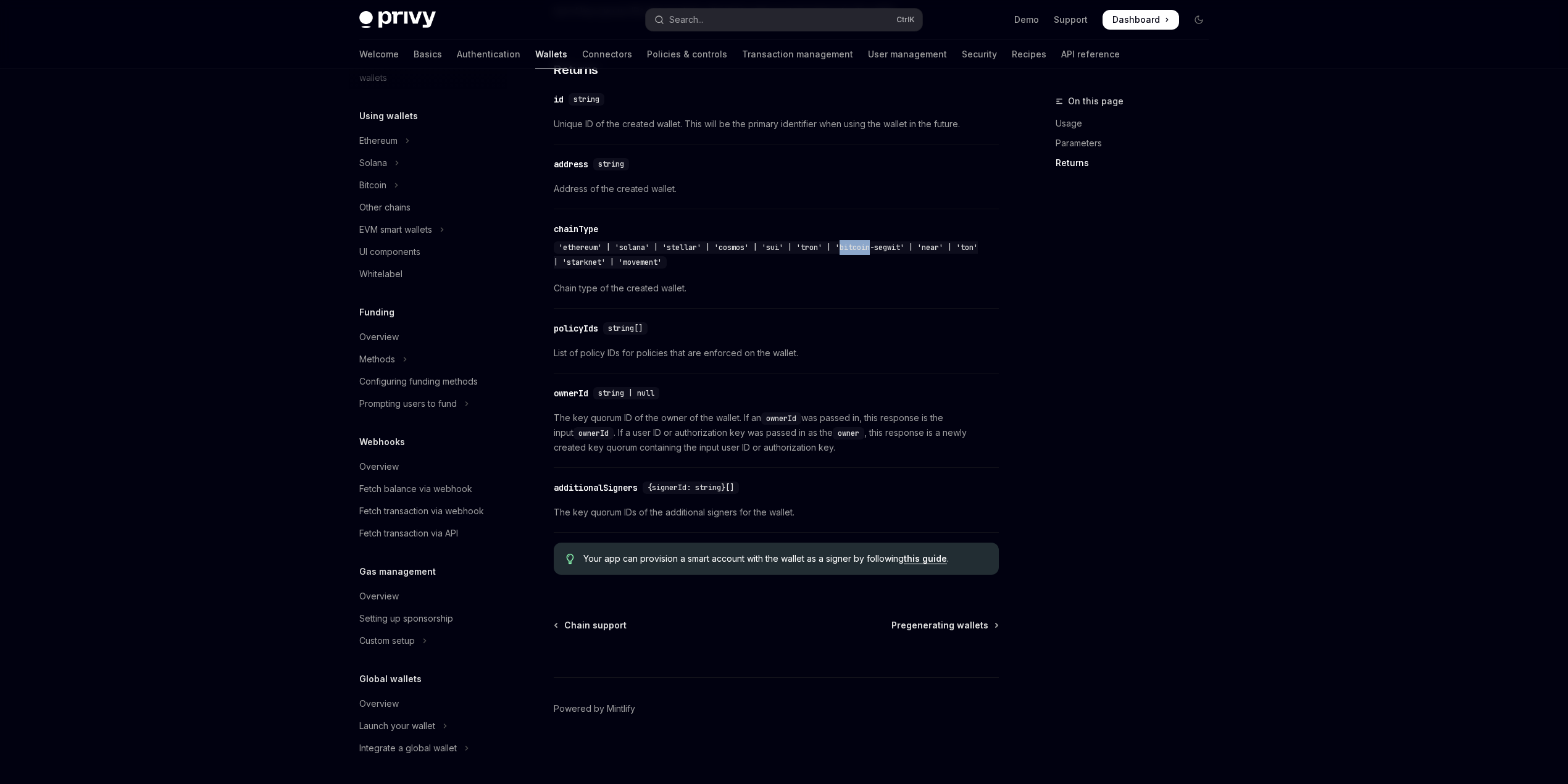
click at [860, 243] on span "'ethereum' | 'solana' | 'stellar' | 'cosmos' | 'sui' | 'tron' | 'bitcoin-segwit…" at bounding box center [765, 254] width 424 height 24
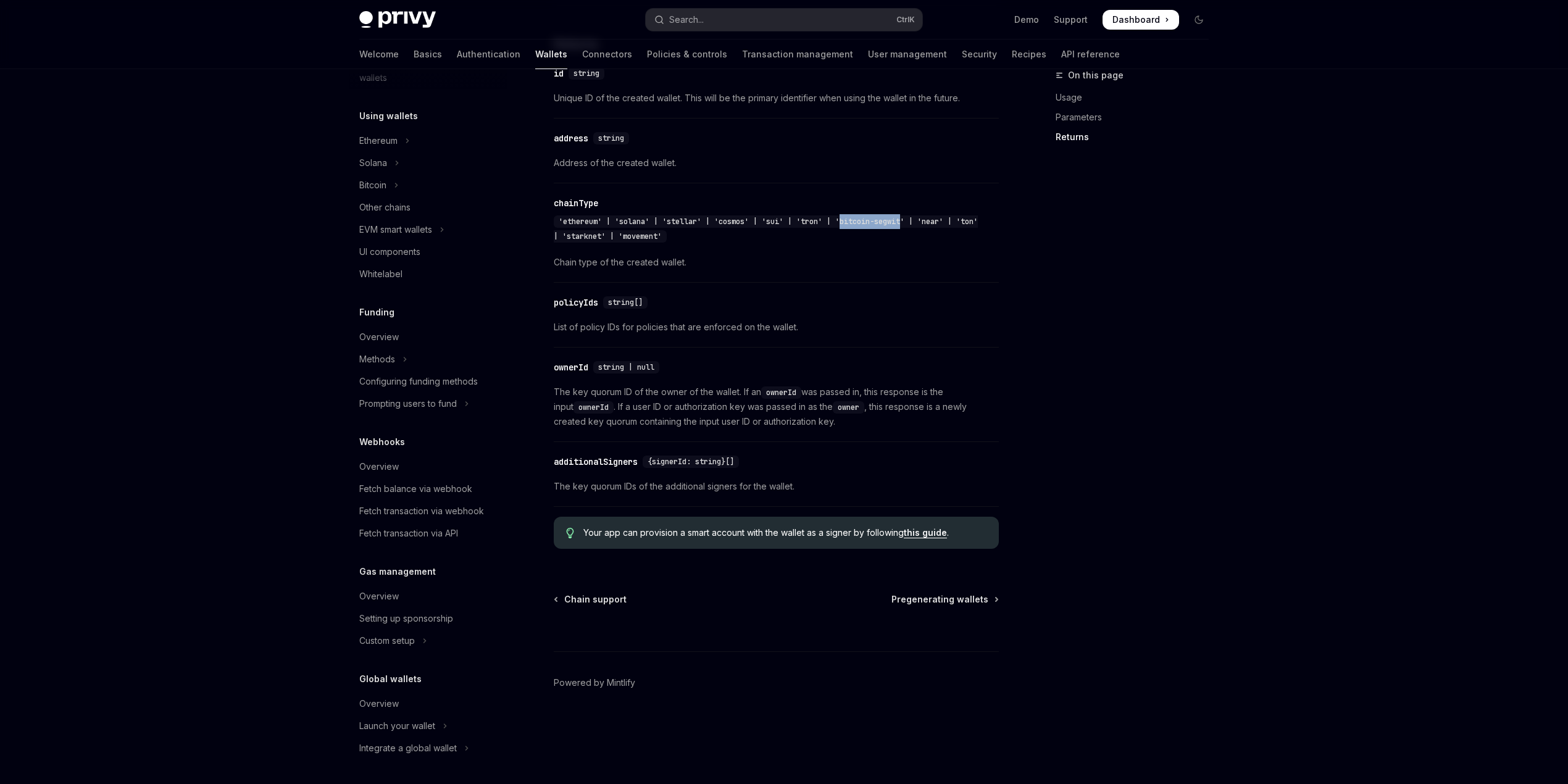
click at [907, 242] on span "'ethereum' | 'solana' | 'stellar' | 'cosmos' | 'sui' | 'tron' | 'bitcoin-segwit…" at bounding box center [765, 228] width 424 height 24
drag, startPoint x: 938, startPoint y: 244, endPoint x: 933, endPoint y: 245, distance: 5.1
click at [937, 242] on span "'ethereum' | 'solana' | 'stellar' | 'cosmos' | 'sui' | 'tron' | 'bitcoin-segwit…" at bounding box center [765, 228] width 424 height 24
click at [933, 242] on span "'ethereum' | 'solana' | 'stellar' | 'cosmos' | 'sui' | 'tron' | 'bitcoin-segwit…" at bounding box center [765, 228] width 424 height 24
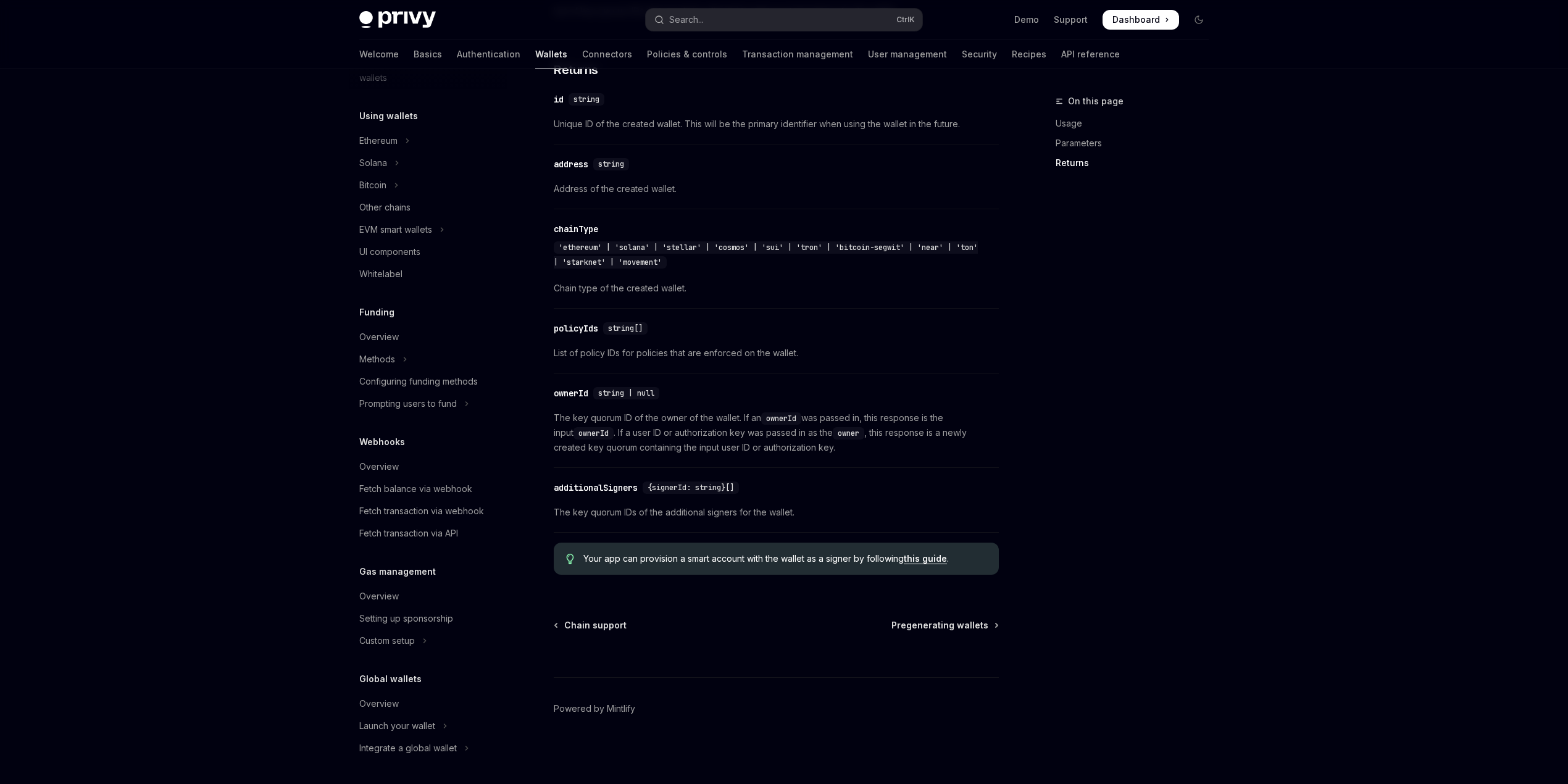
drag, startPoint x: 958, startPoint y: 257, endPoint x: 919, endPoint y: 263, distance: 39.5
click at [958, 258] on div "'ethereum' | 'solana' | 'stellar' | 'cosmos' | 'sui' | 'tron' | 'bitcoin-segwit…" at bounding box center [770, 254] width 433 height 29
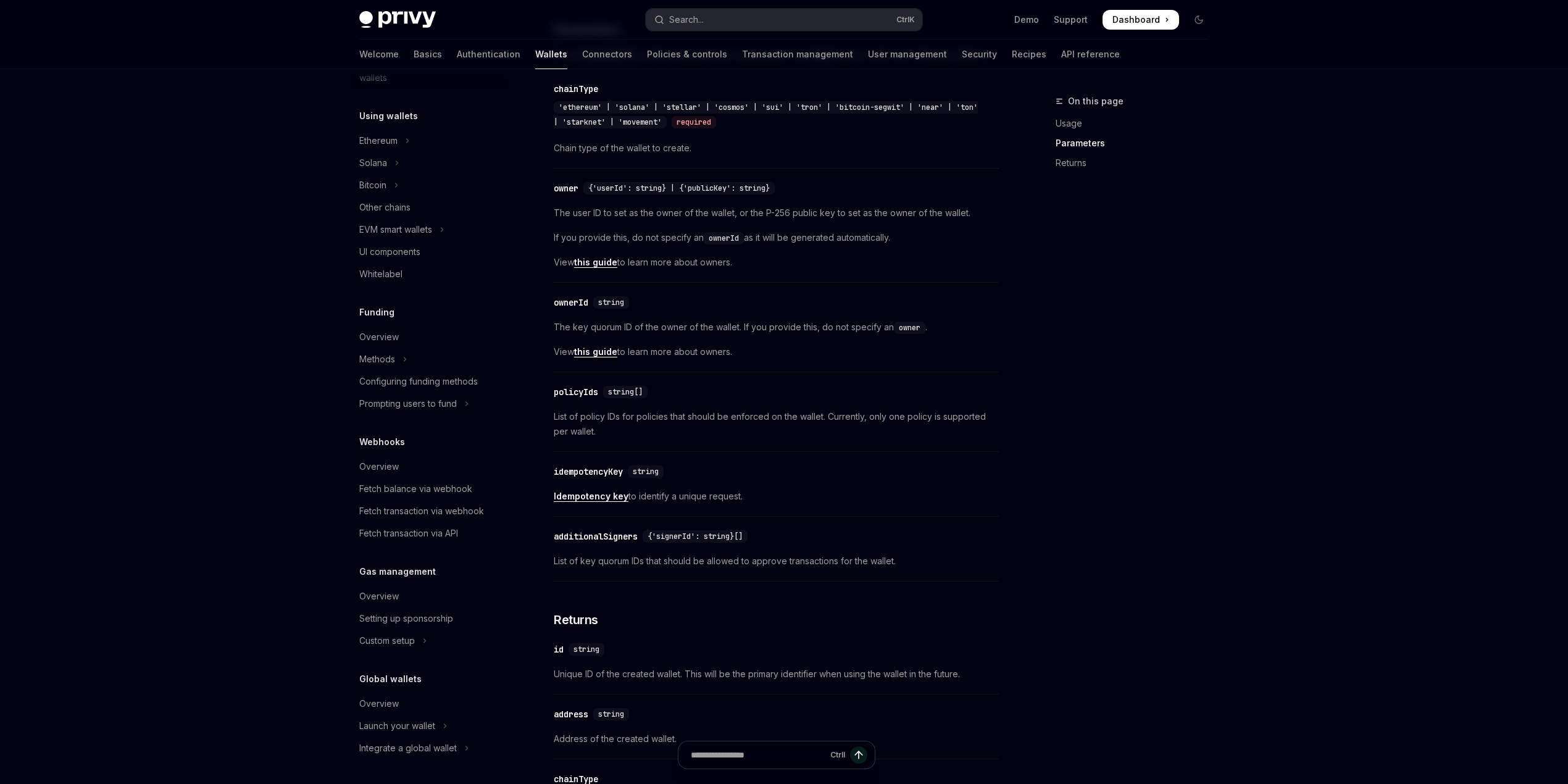
scroll to position [622, 0]
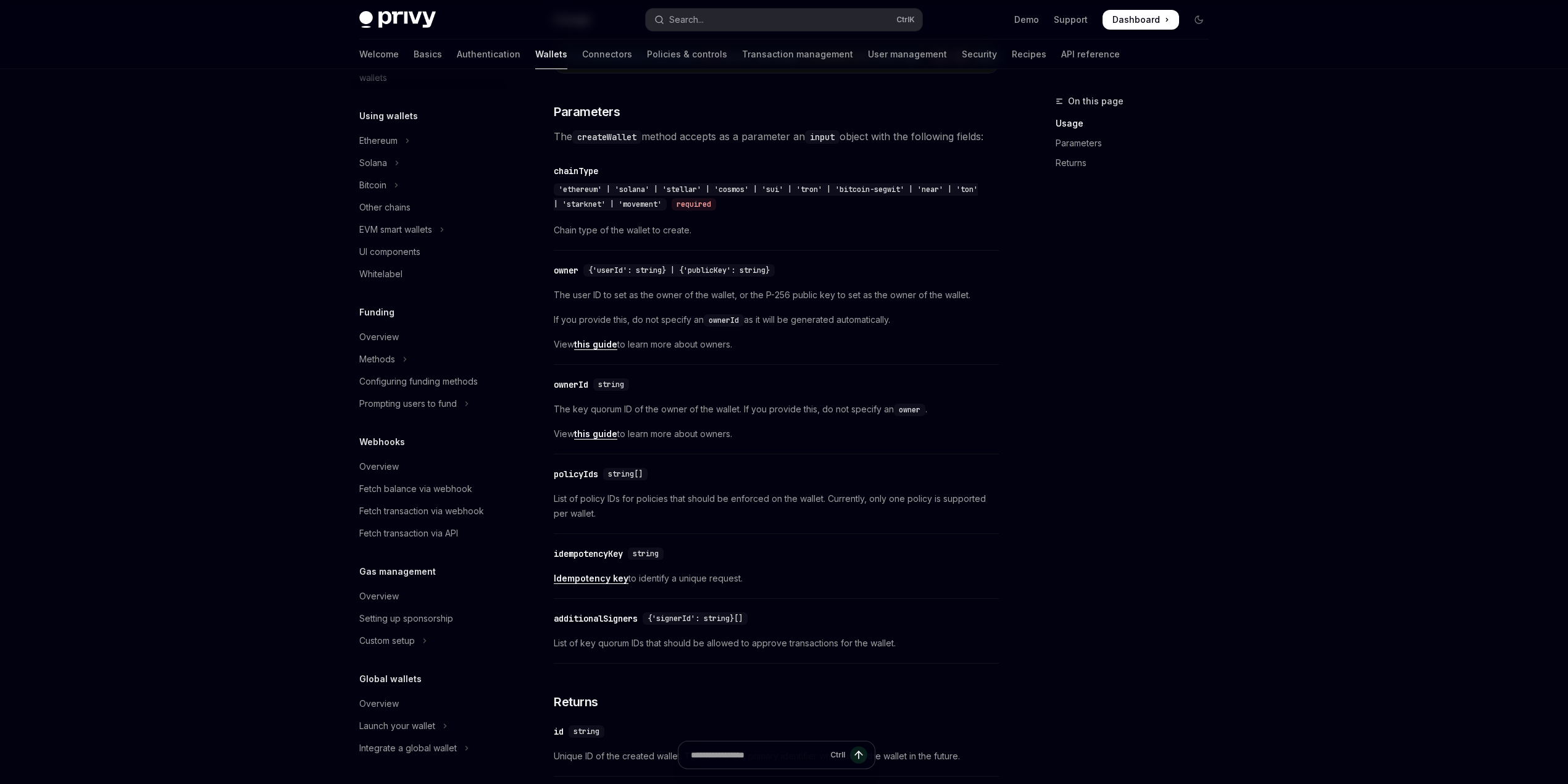
click at [702, 210] on div "required" at bounding box center [694, 204] width 45 height 13
drag, startPoint x: 702, startPoint y: 225, endPoint x: 695, endPoint y: 225, distance: 7.0
click at [702, 210] on div "required" at bounding box center [694, 204] width 45 height 13
click at [656, 209] on span "'ethereum' | 'solana' | 'stellar' | 'cosmos' | 'sui' | 'tron' | 'bitcoin-segwit…" at bounding box center [765, 196] width 424 height 24
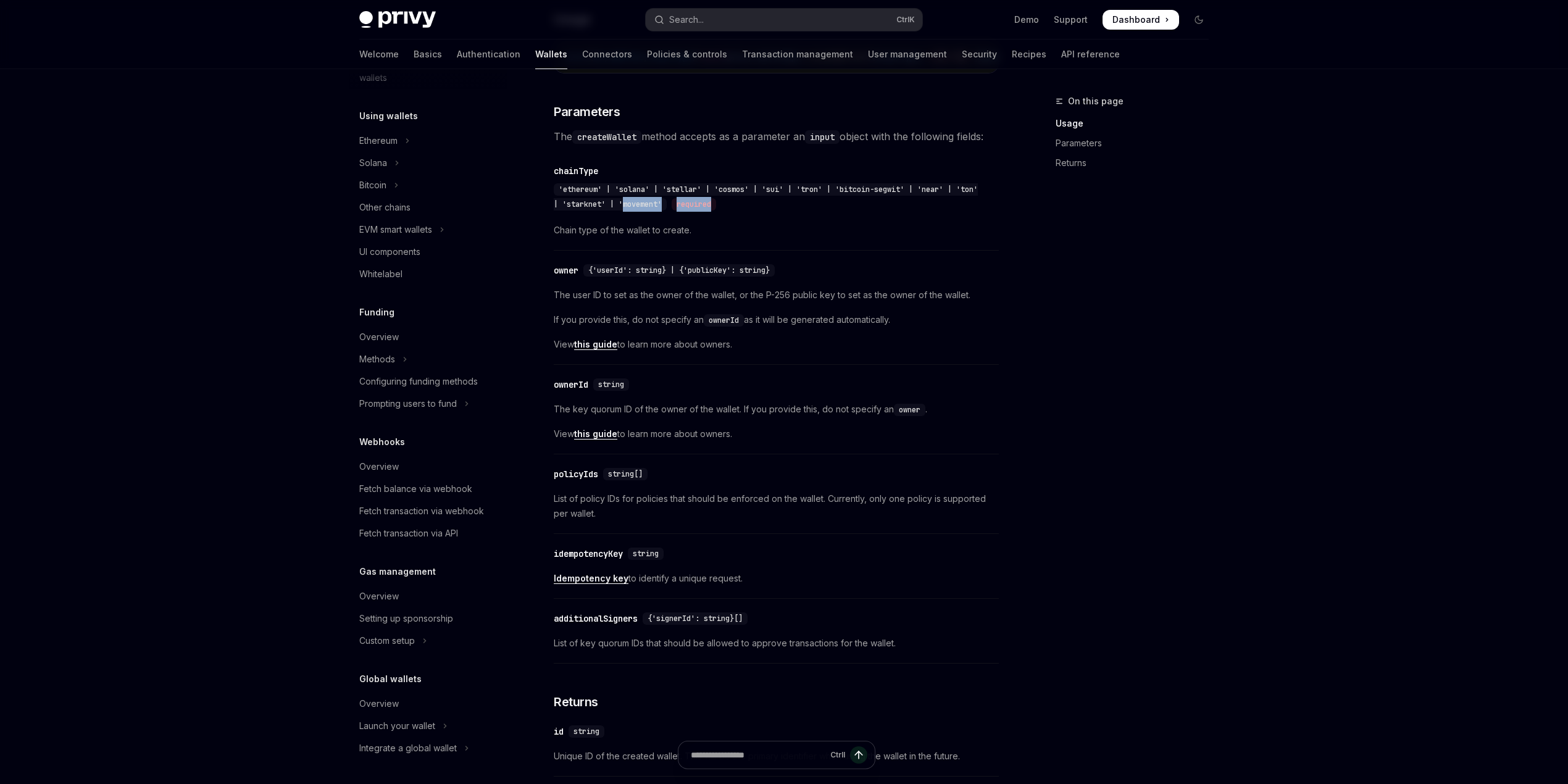
click at [840, 211] on div "'ethereum' | 'solana' | 'stellar' | 'cosmos' | 'sui' | 'tron' | 'bitcoin-segwit…" at bounding box center [770, 197] width 433 height 29
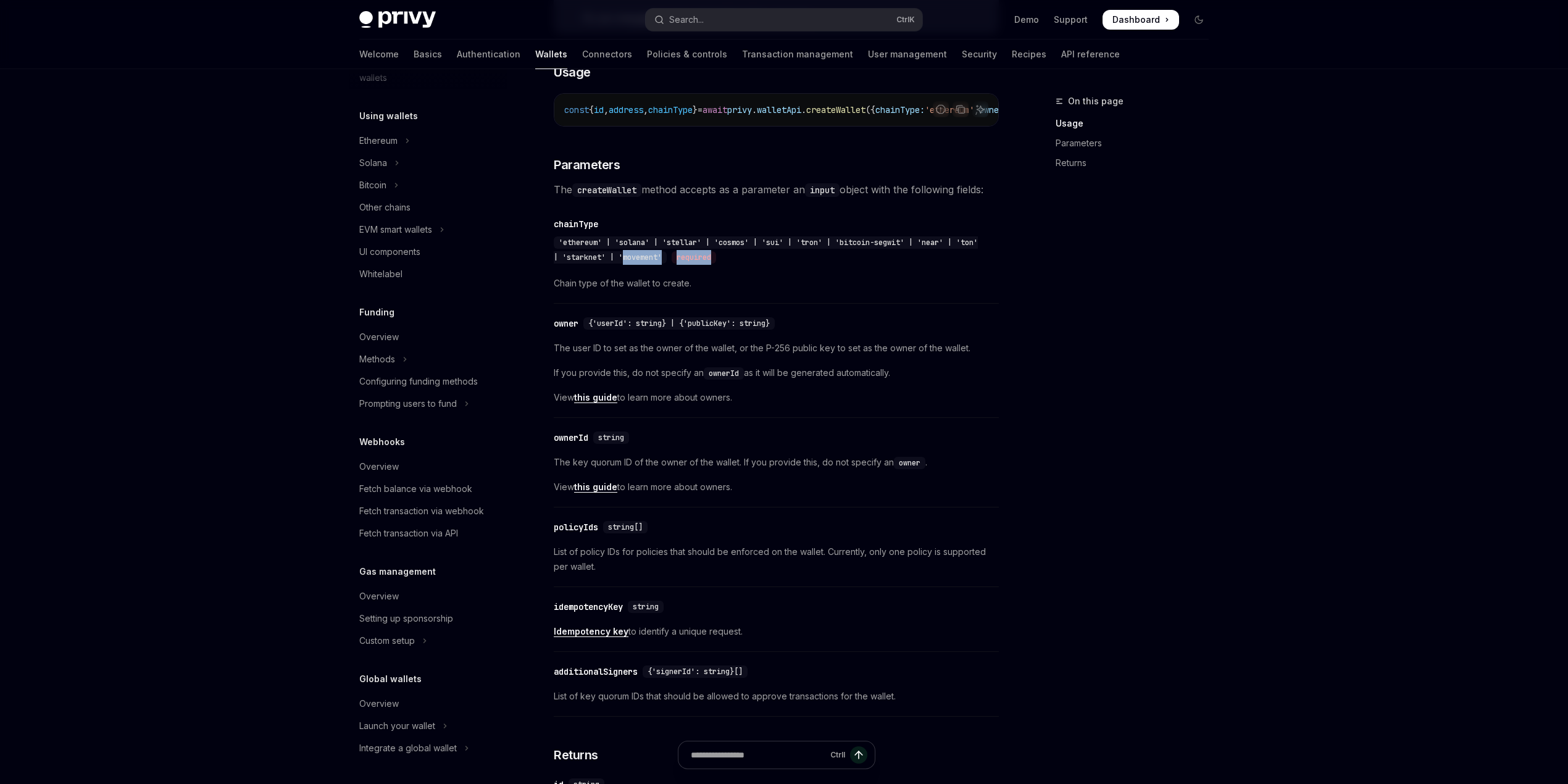
scroll to position [540, 0]
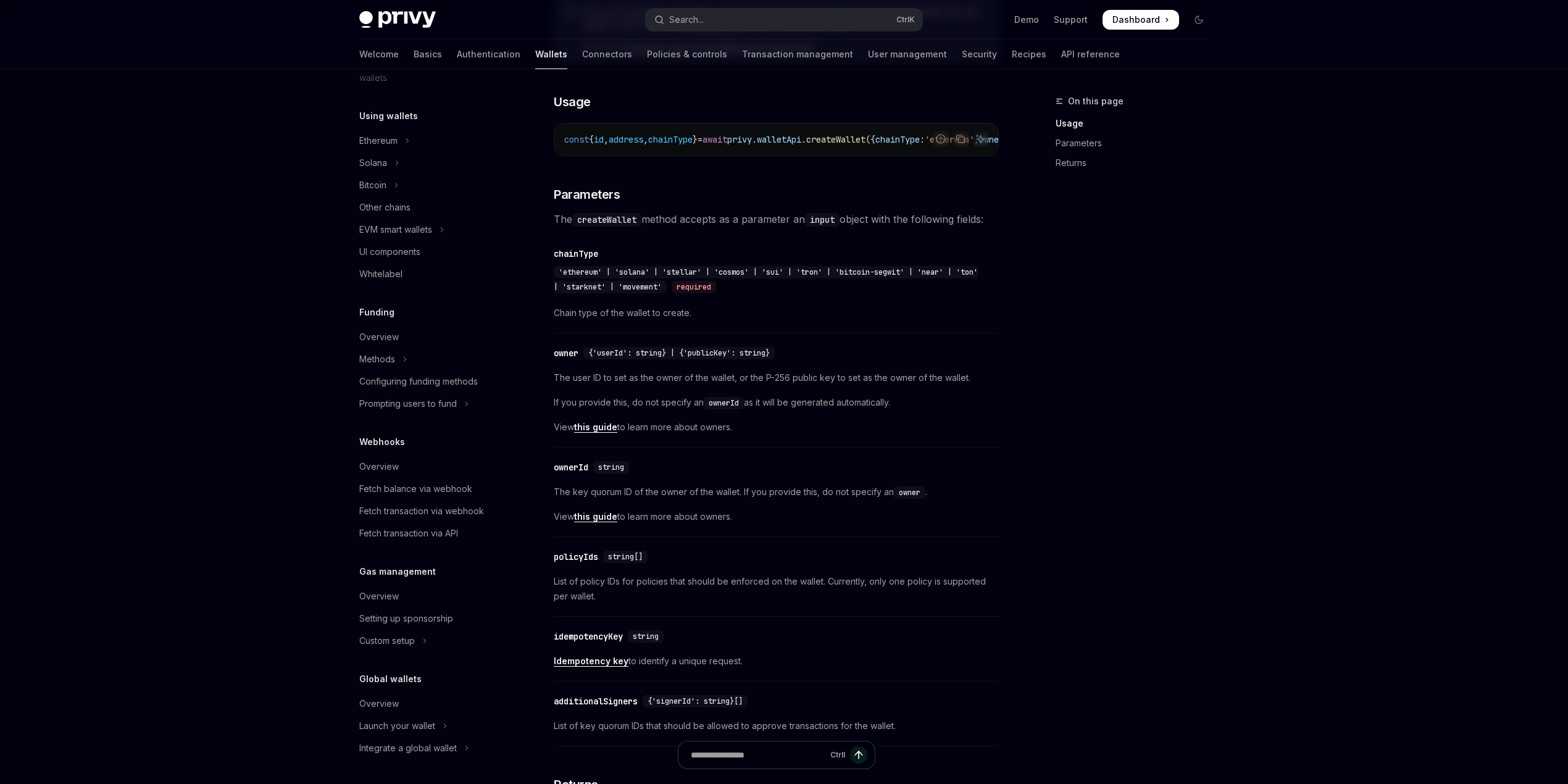
click at [870, 292] on span "'ethereum' | 'solana' | 'stellar' | 'cosmos' | 'sui' | 'tron' | 'bitcoin-segwit…" at bounding box center [765, 279] width 424 height 24
click at [900, 292] on span "'ethereum' | 'solana' | 'stellar' | 'cosmos' | 'sui' | 'tron' | 'bitcoin-segwit…" at bounding box center [765, 279] width 424 height 24
click at [905, 294] on div "'ethereum' | 'solana' | 'stellar' | 'cosmos' | 'sui' | 'tron' | 'bitcoin-segwit…" at bounding box center [770, 280] width 433 height 29
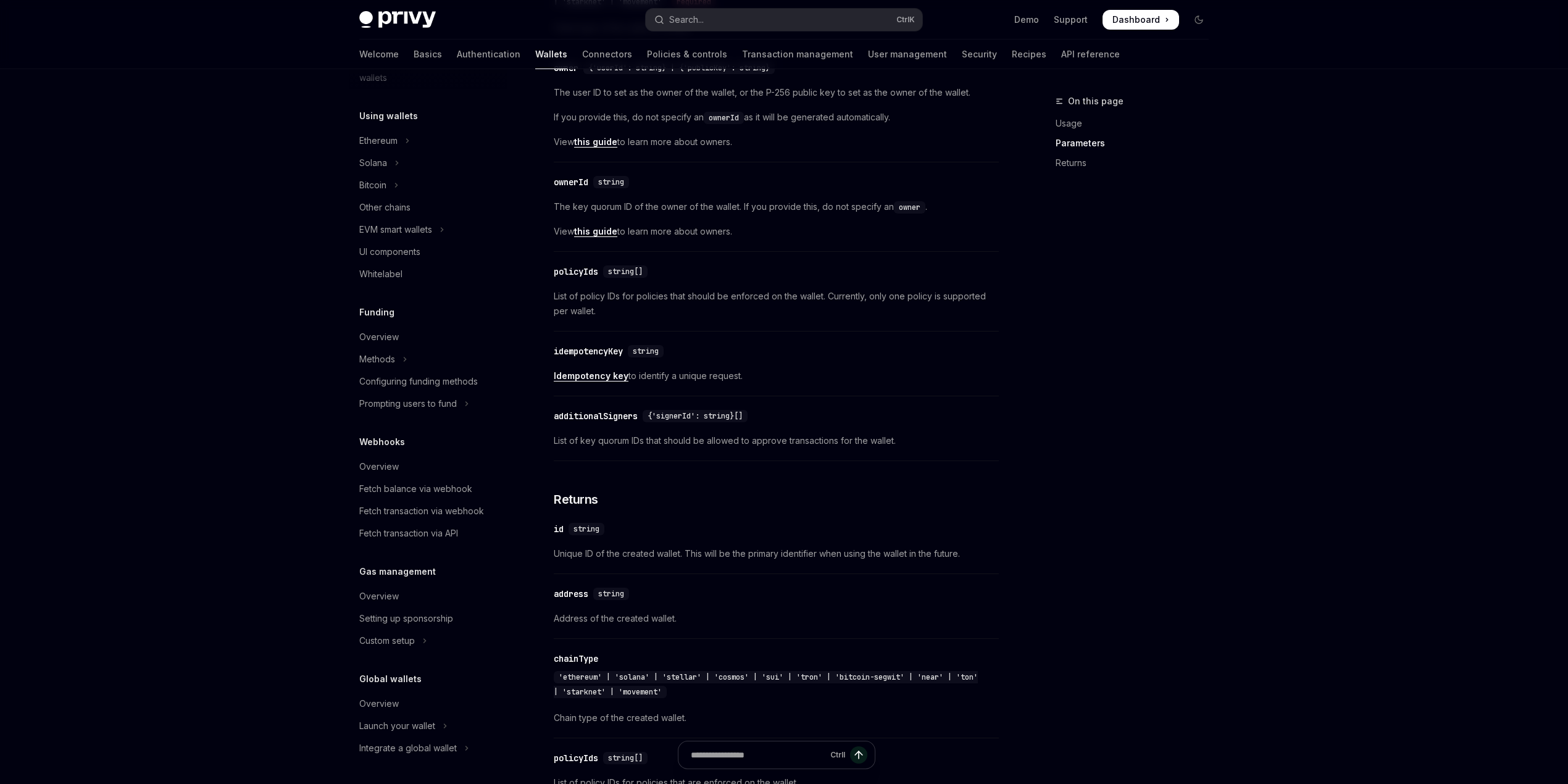
scroll to position [704, 0]
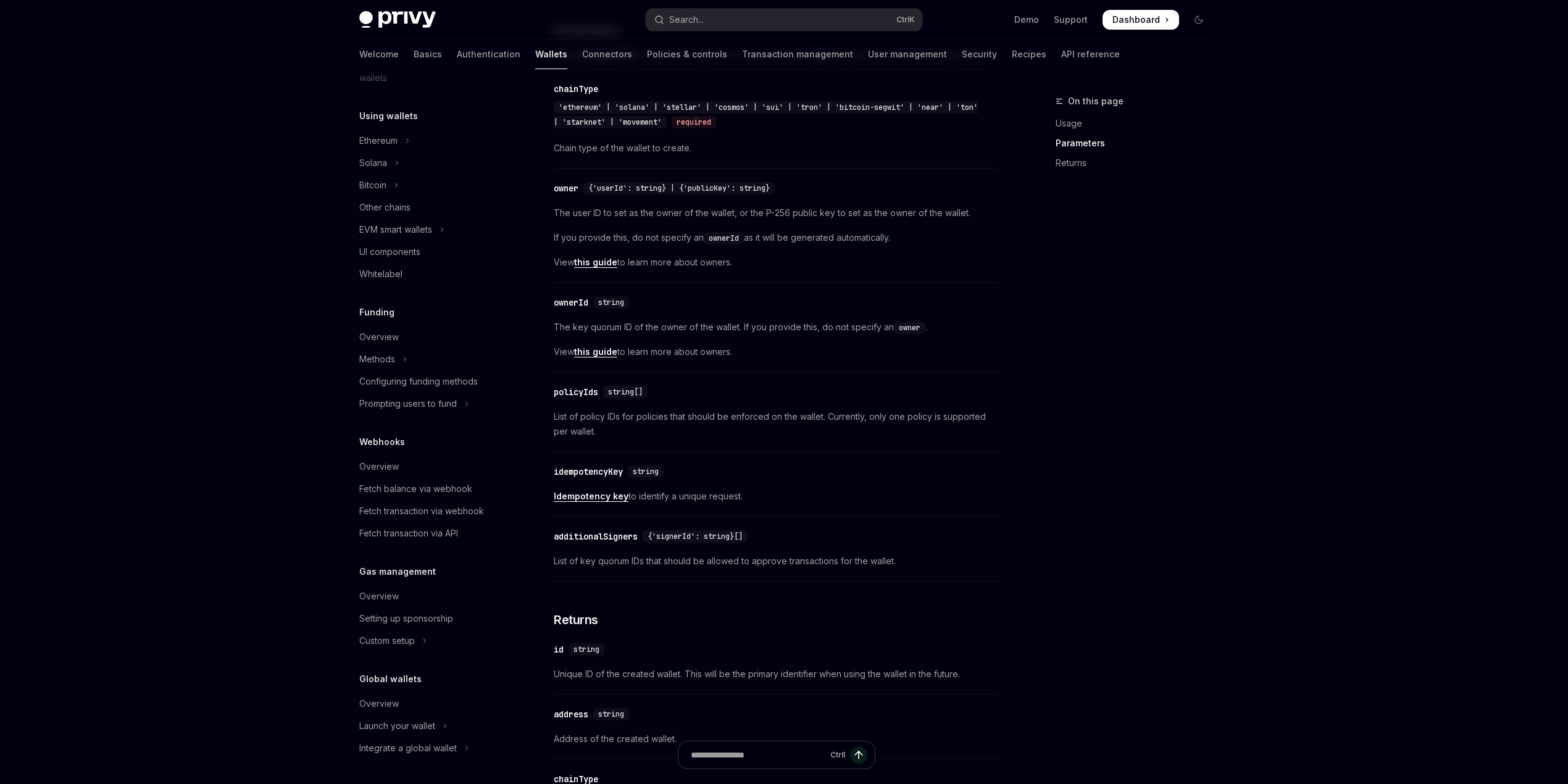
click at [628, 156] on span "Chain type of the wallet to create." at bounding box center [776, 147] width 445 height 15
click at [636, 156] on span "Chain type of the wallet to create." at bounding box center [776, 147] width 445 height 15
click at [684, 162] on div "​ chainType 'ethereum' | 'solana' | 'stellar' | 'cosmos' | 'sui' | 'tron' | 'bi…" at bounding box center [776, 122] width 445 height 93
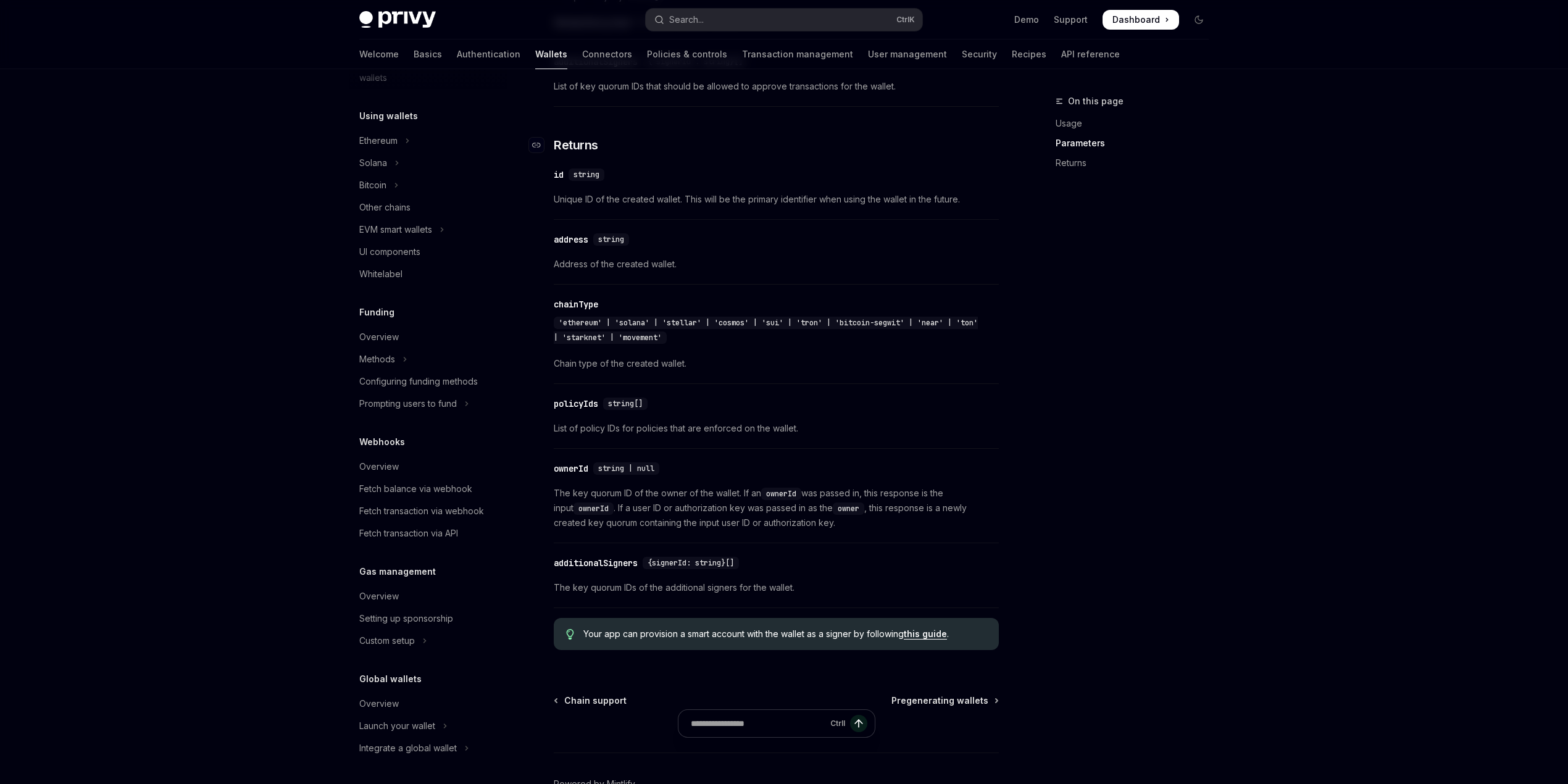
scroll to position [1280, 0]
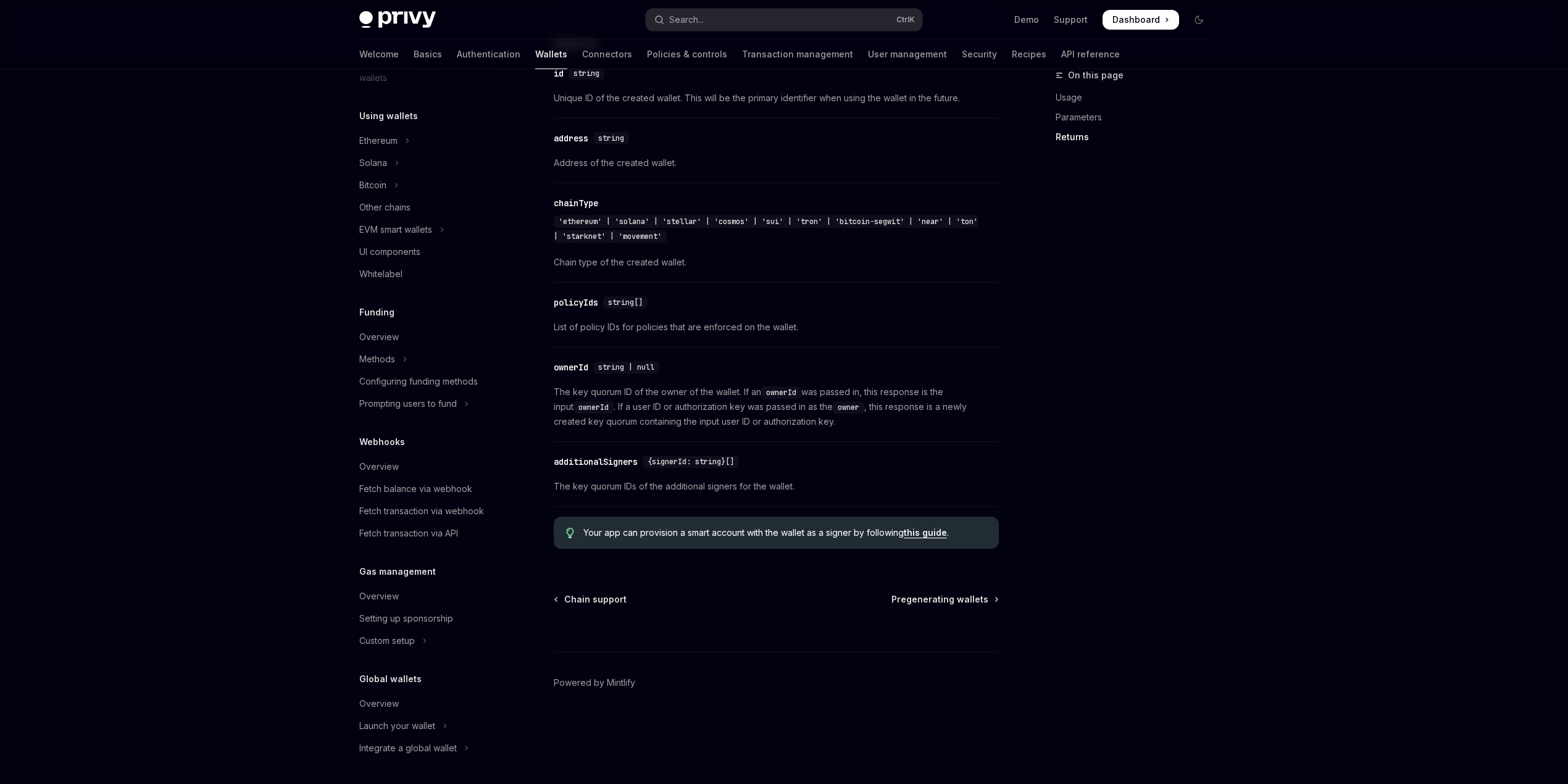
drag, startPoint x: 1440, startPoint y: 235, endPoint x: 1353, endPoint y: 299, distance: 108.0
